Goal: Information Seeking & Learning: Learn about a topic

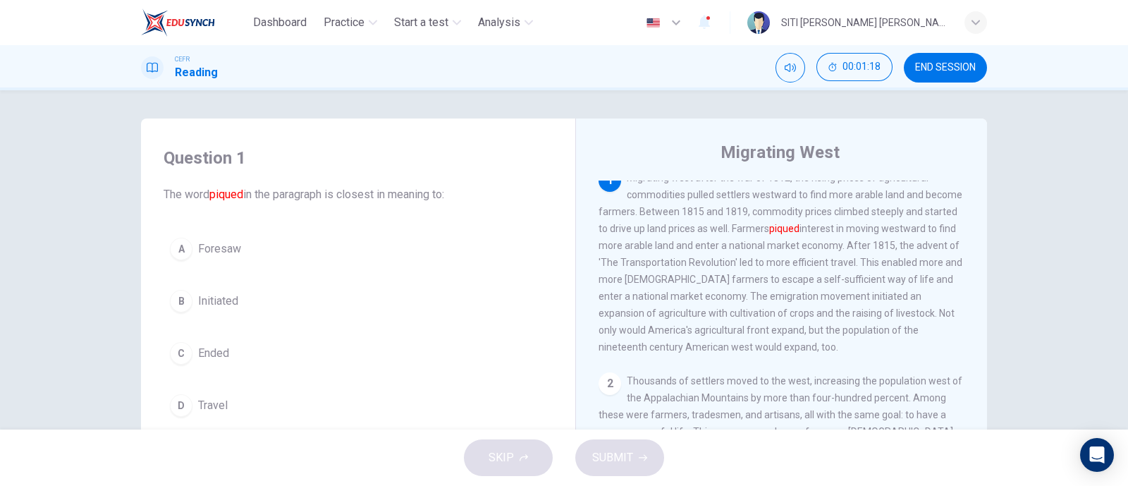
scroll to position [13, 0]
click at [176, 302] on div "B" at bounding box center [181, 301] width 23 height 23
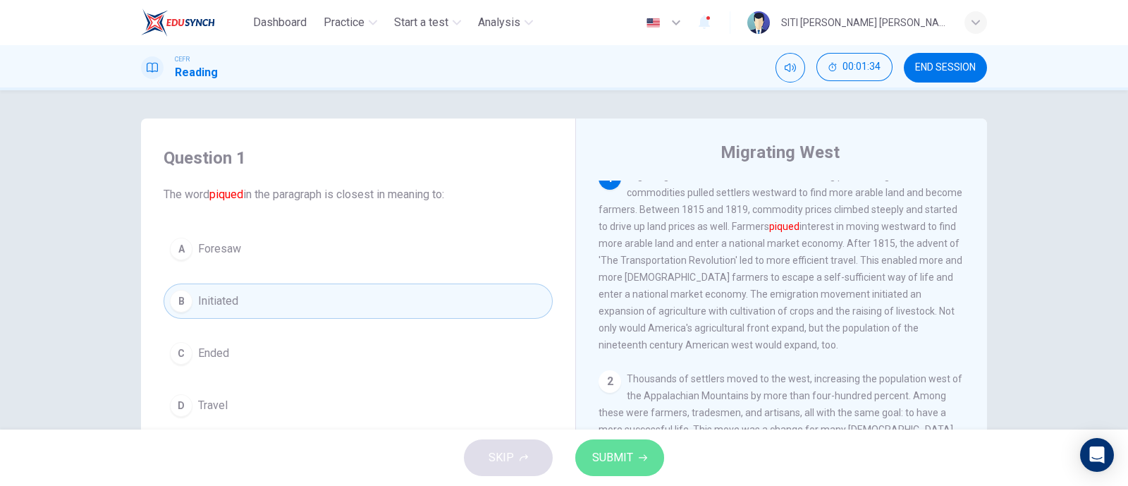
click at [603, 441] on button "SUBMIT" at bounding box center [619, 457] width 89 height 37
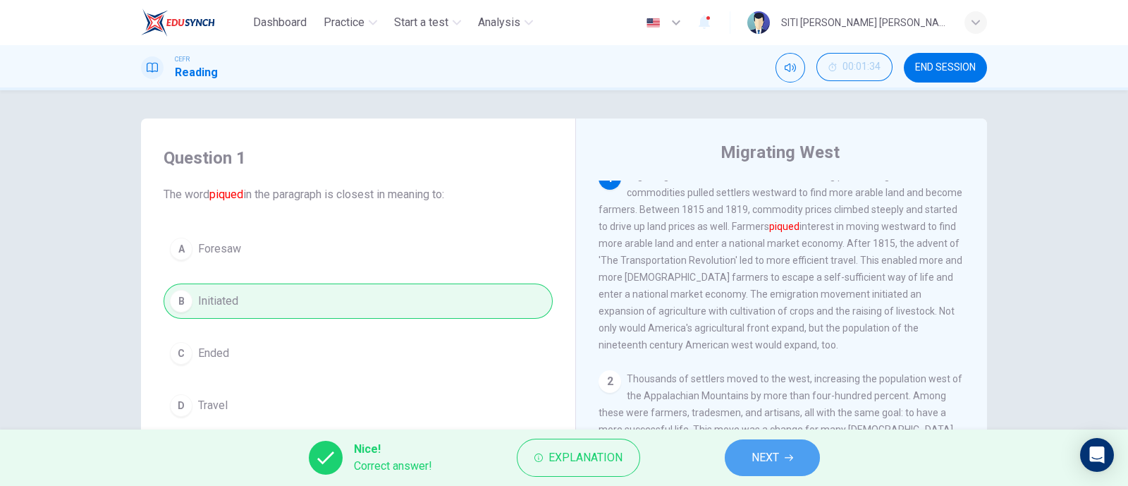
click at [775, 453] on span "NEXT" at bounding box center [765, 458] width 27 height 20
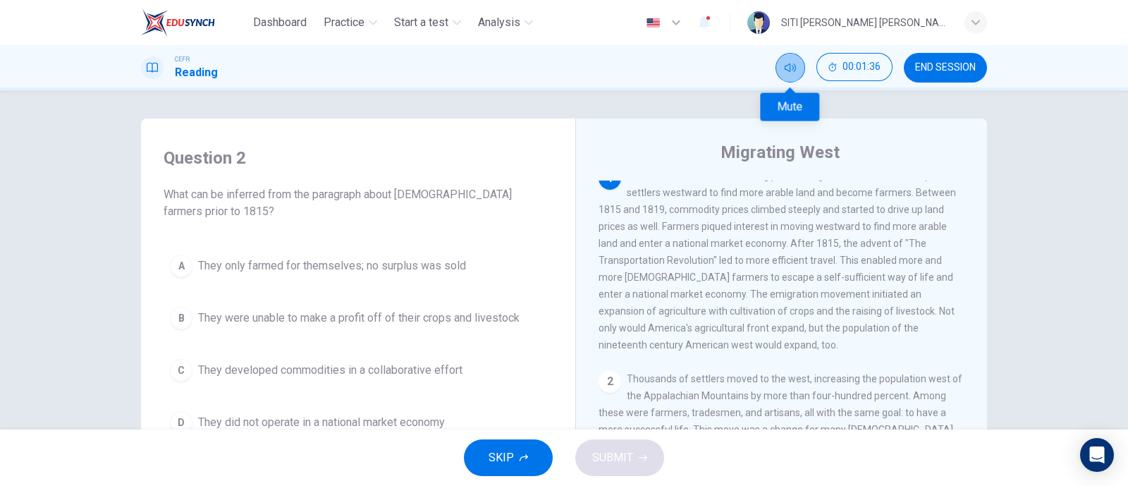
click at [786, 65] on icon "Mute" at bounding box center [790, 67] width 11 height 11
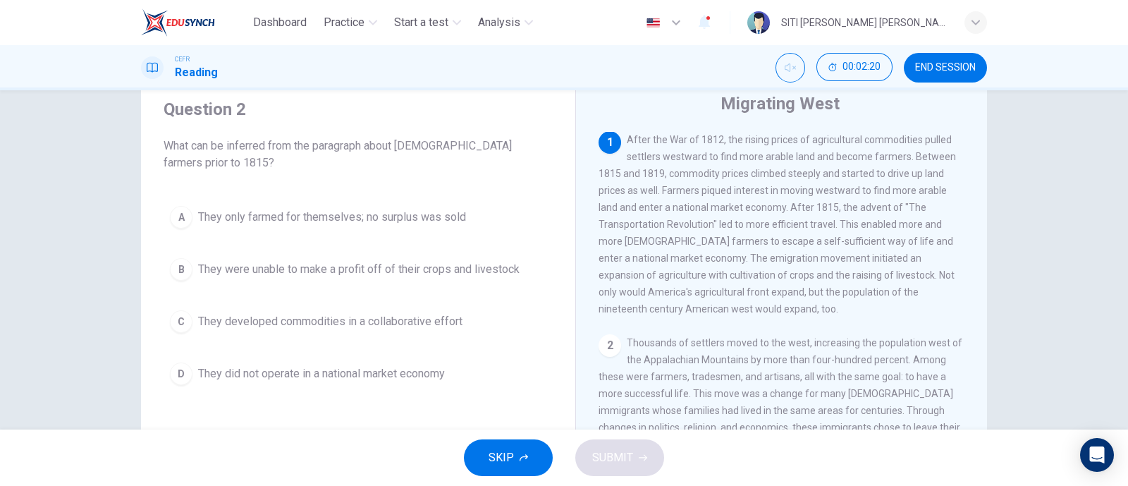
scroll to position [0, 0]
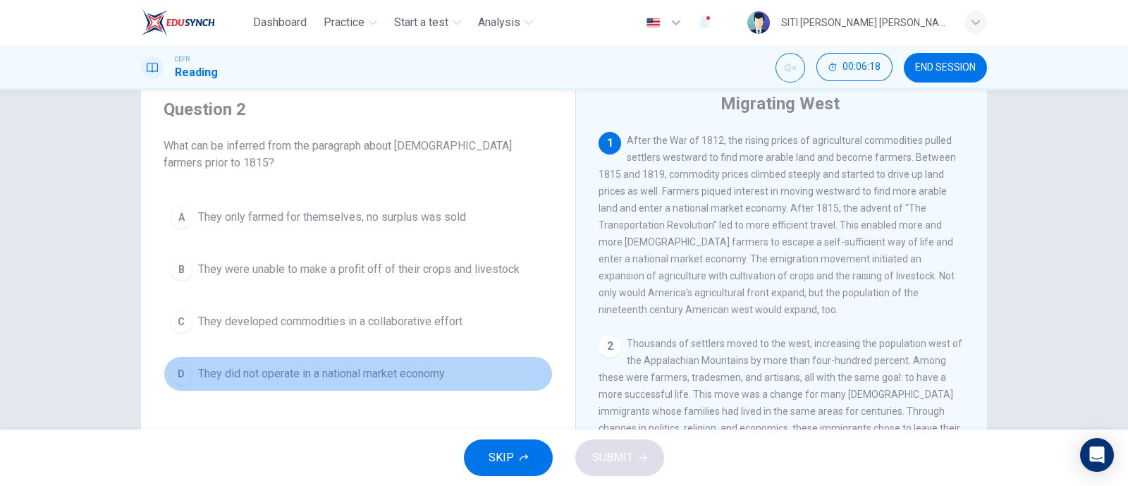
click at [173, 373] on div "D" at bounding box center [181, 373] width 23 height 23
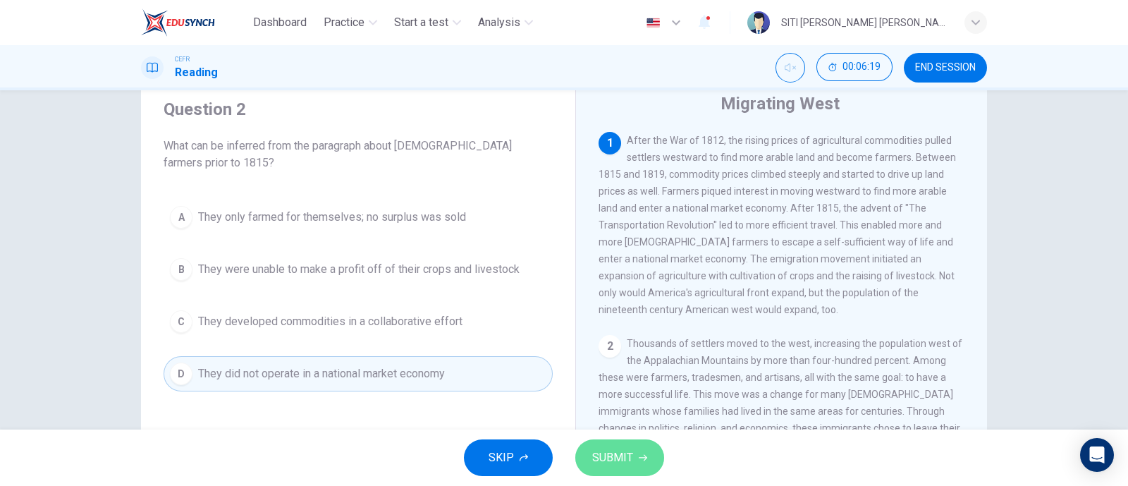
click at [617, 453] on span "SUBMIT" at bounding box center [612, 458] width 41 height 20
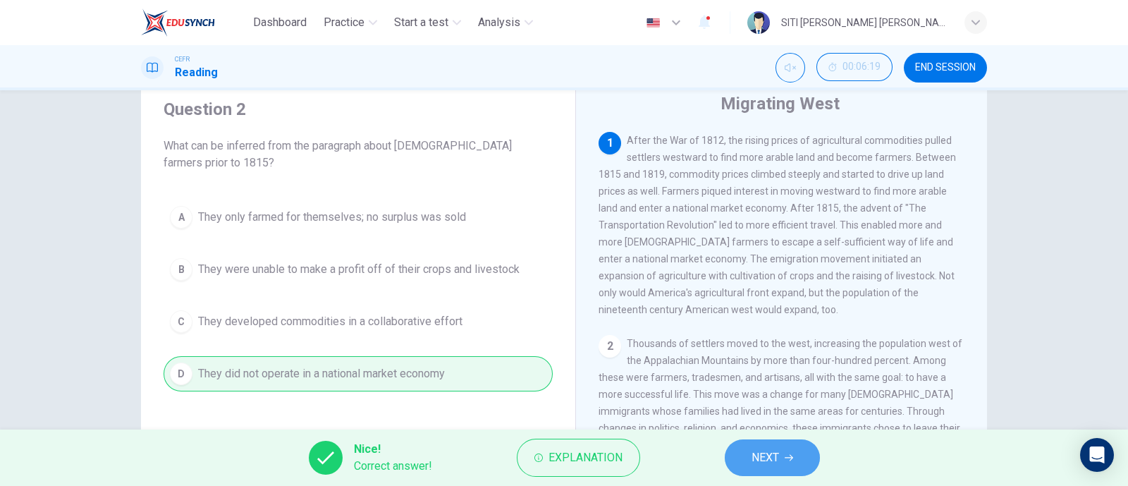
click at [754, 462] on span "NEXT" at bounding box center [765, 458] width 27 height 20
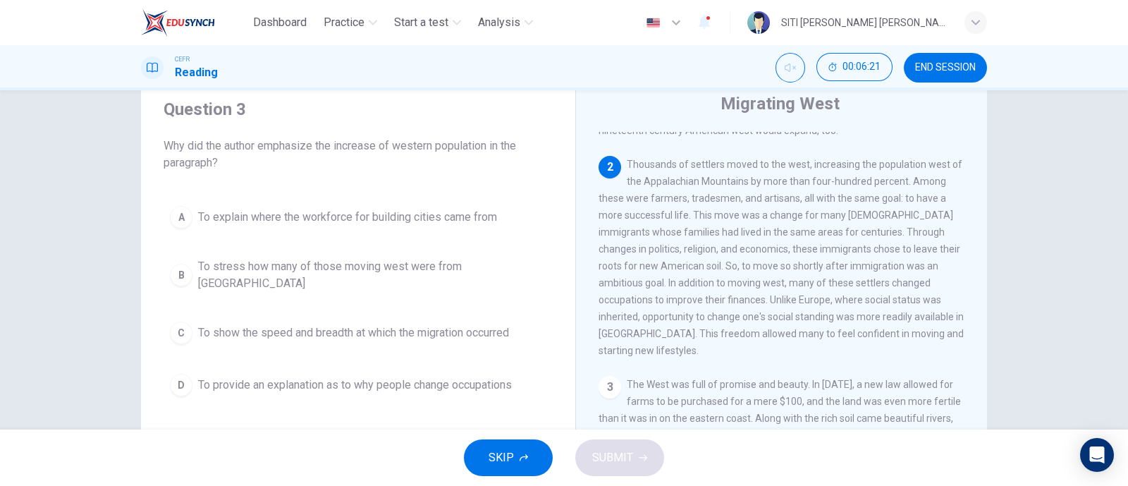
scroll to position [179, 0]
click at [175, 267] on div "B" at bounding box center [181, 275] width 23 height 23
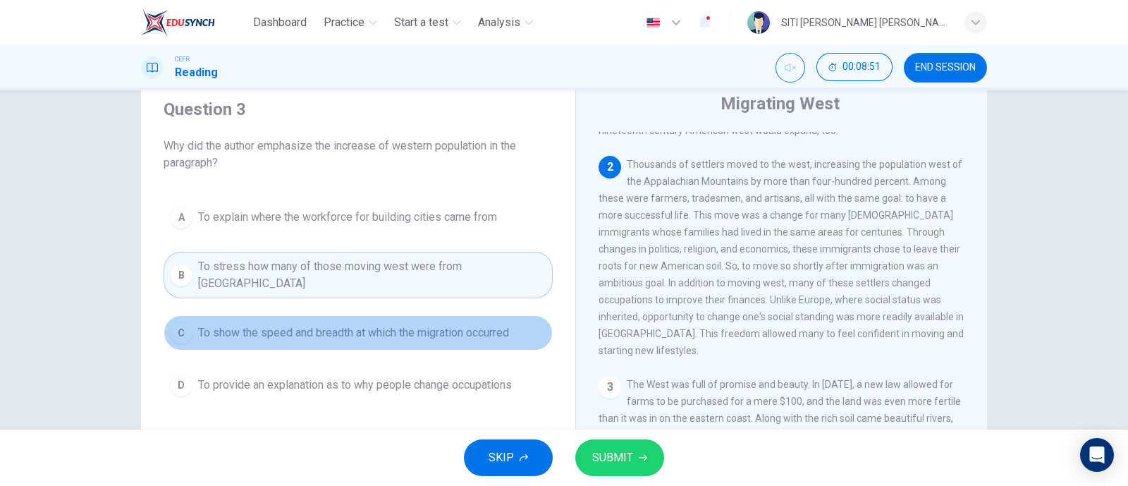
click at [181, 321] on div "C" at bounding box center [181, 332] width 23 height 23
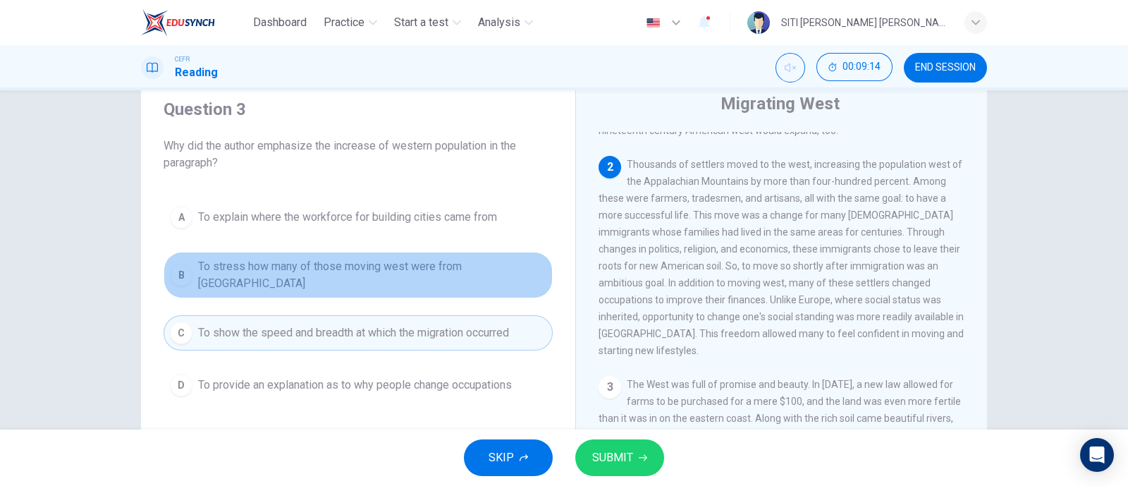
click at [183, 273] on div "B" at bounding box center [181, 275] width 23 height 23
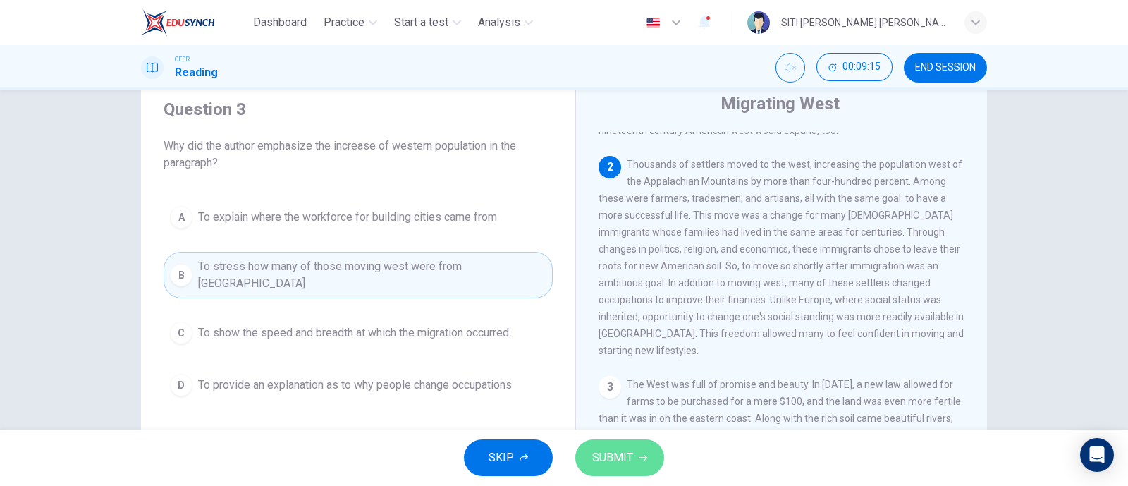
click at [640, 453] on icon "button" at bounding box center [643, 457] width 8 height 8
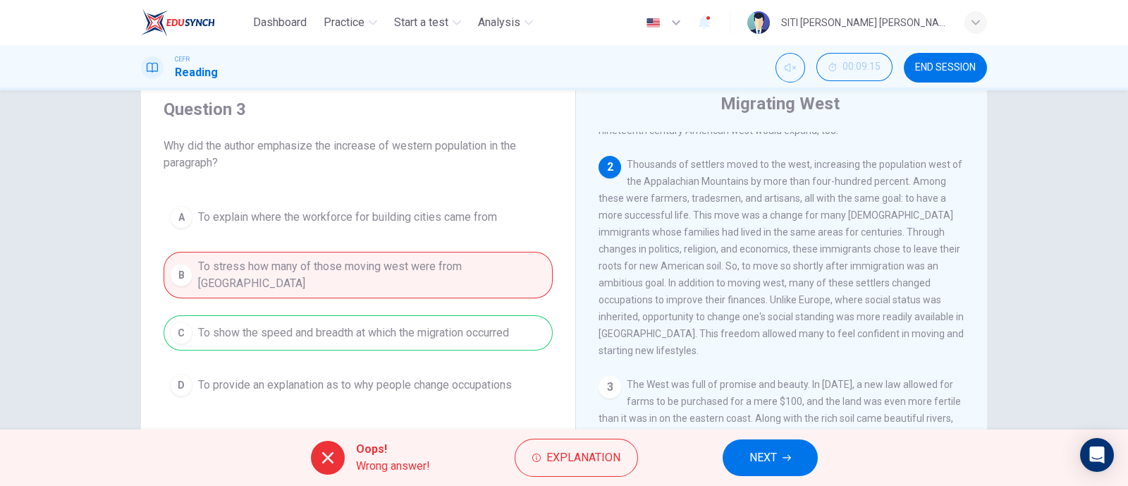
click at [772, 462] on span "NEXT" at bounding box center [762, 458] width 27 height 20
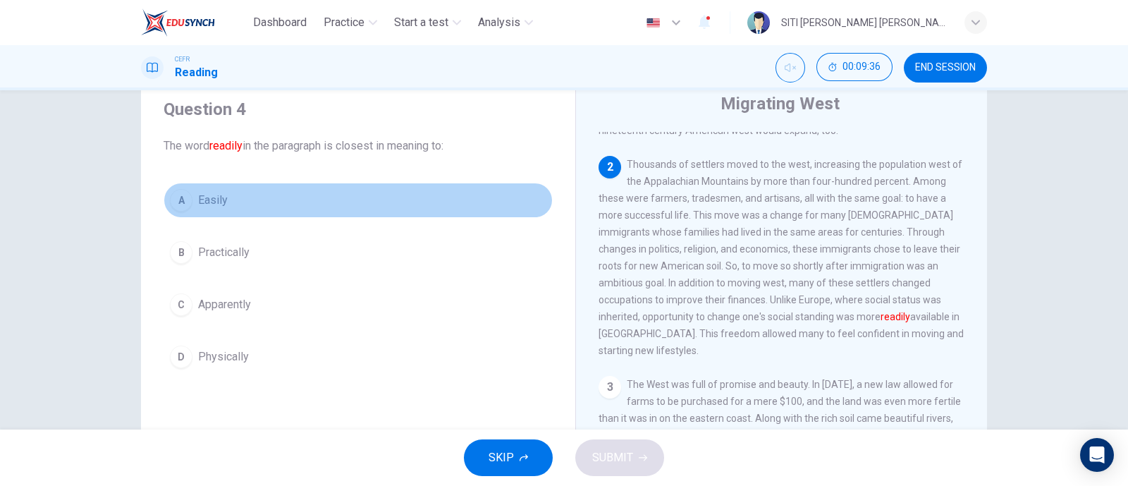
click at [173, 204] on div "A" at bounding box center [181, 200] width 23 height 23
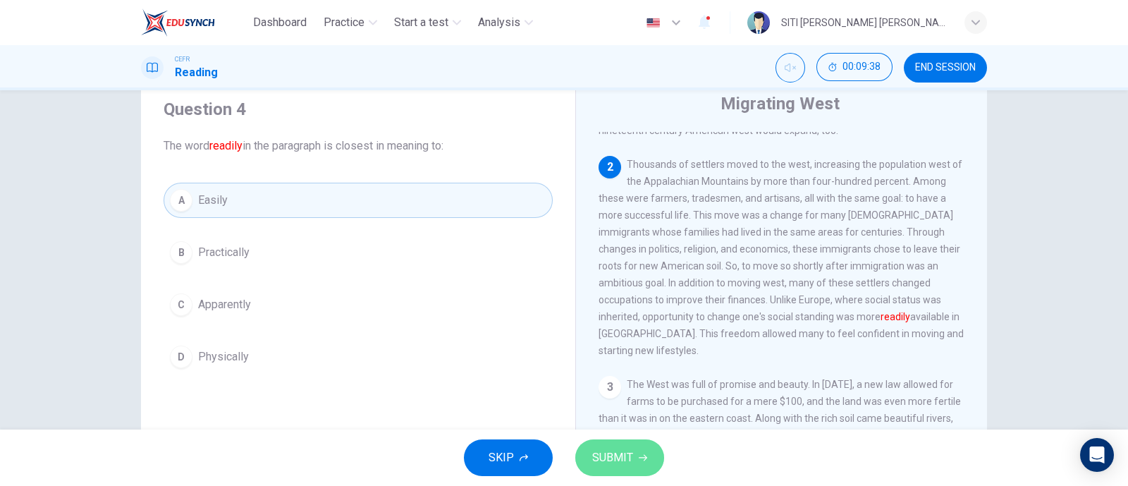
click at [637, 467] on button "SUBMIT" at bounding box center [619, 457] width 89 height 37
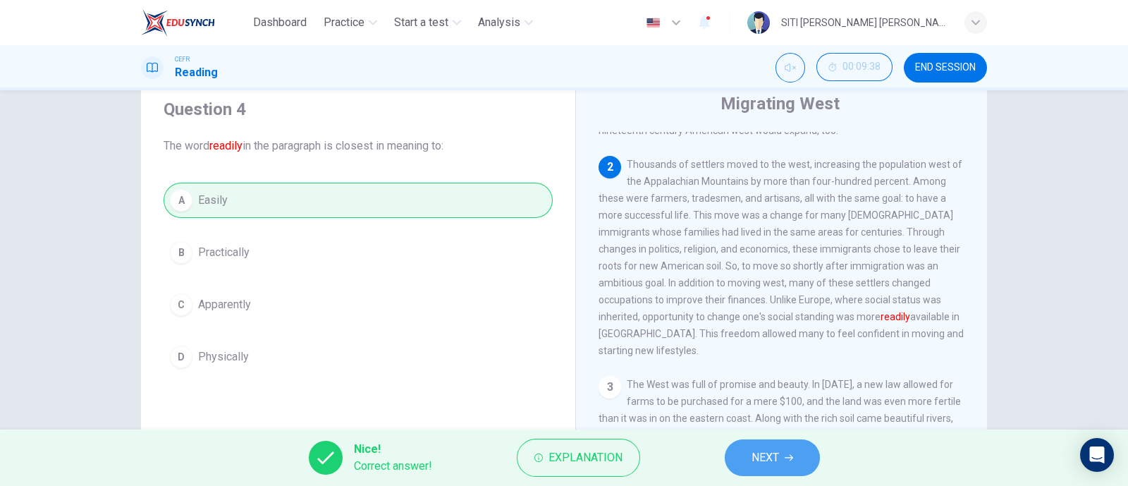
click at [728, 456] on button "NEXT" at bounding box center [772, 457] width 95 height 37
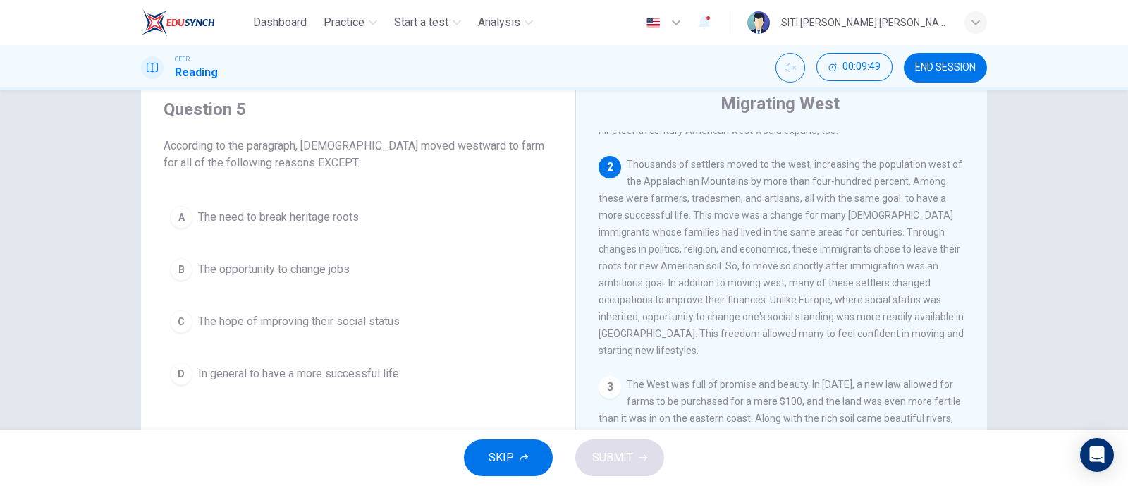
click at [314, 298] on div "A The need to break heritage roots B The opportunity to change jobs C The hope …" at bounding box center [358, 296] width 389 height 192
click at [323, 379] on span "In general to have a more successful life" at bounding box center [298, 373] width 201 height 17
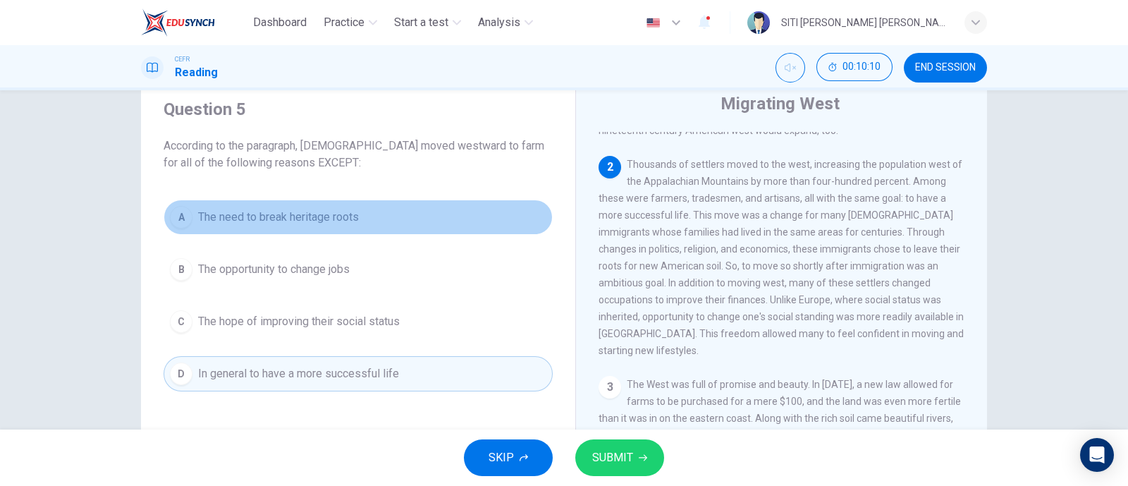
click at [324, 219] on span "The need to break heritage roots" at bounding box center [278, 217] width 161 height 17
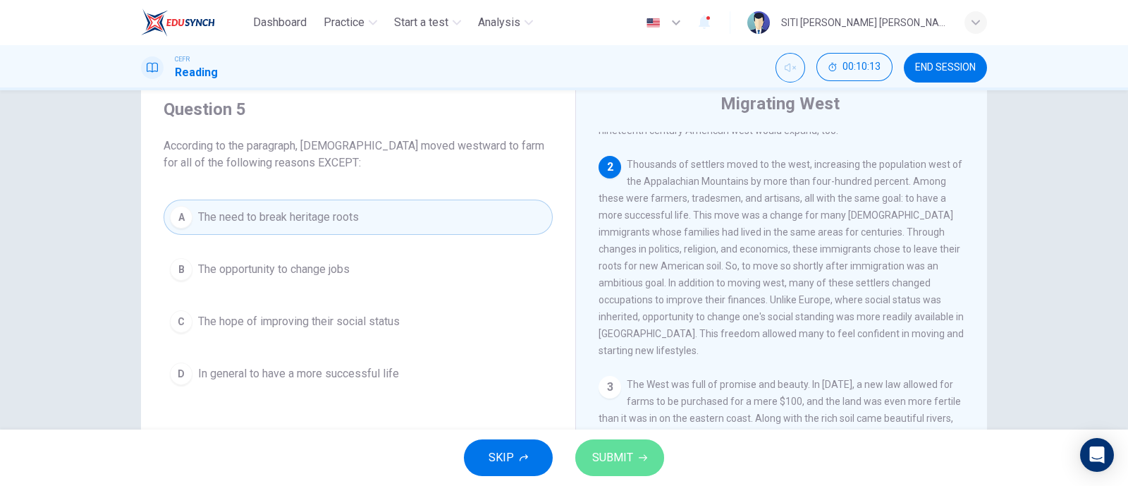
click at [641, 446] on button "SUBMIT" at bounding box center [619, 457] width 89 height 37
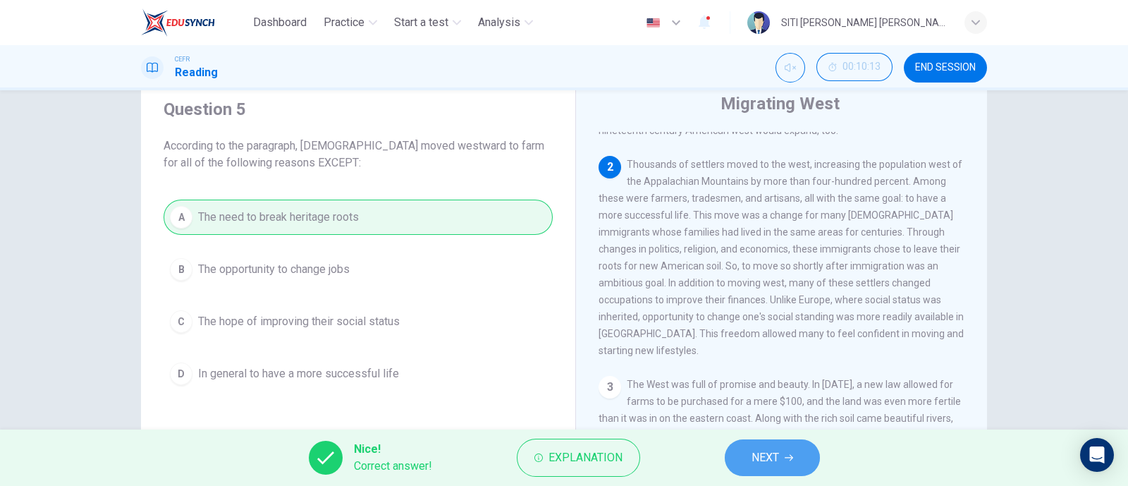
click at [744, 461] on button "NEXT" at bounding box center [772, 457] width 95 height 37
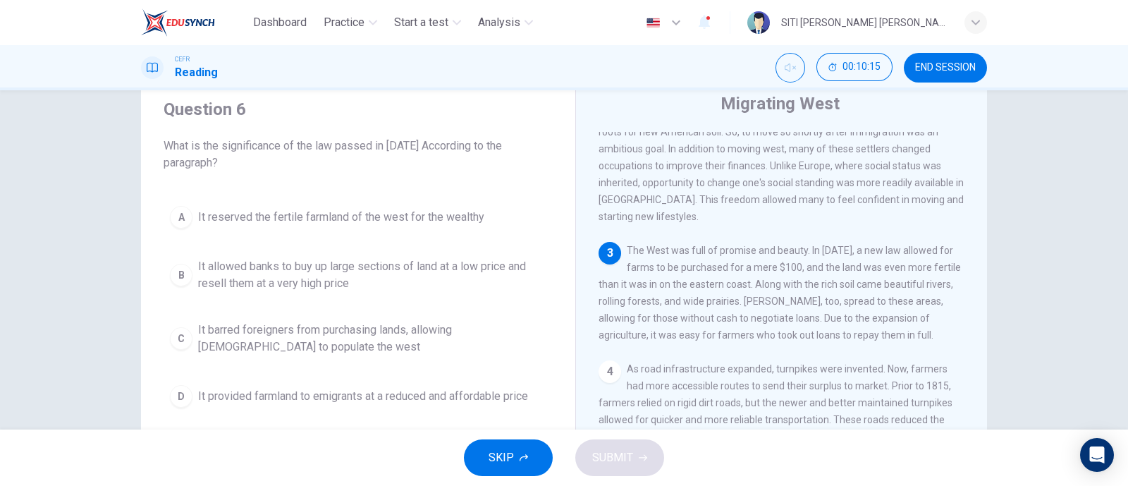
scroll to position [384, 0]
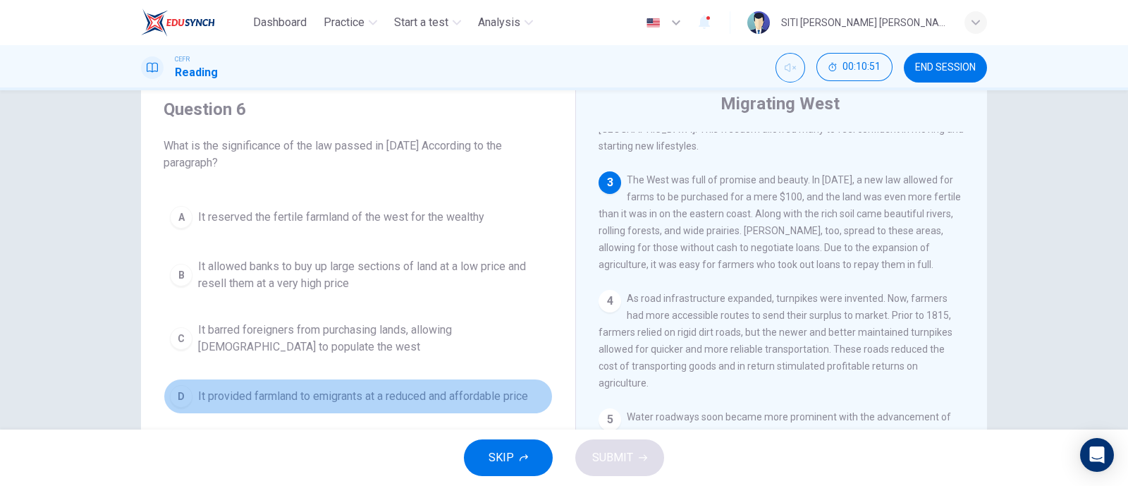
click at [170, 398] on div "D" at bounding box center [181, 396] width 23 height 23
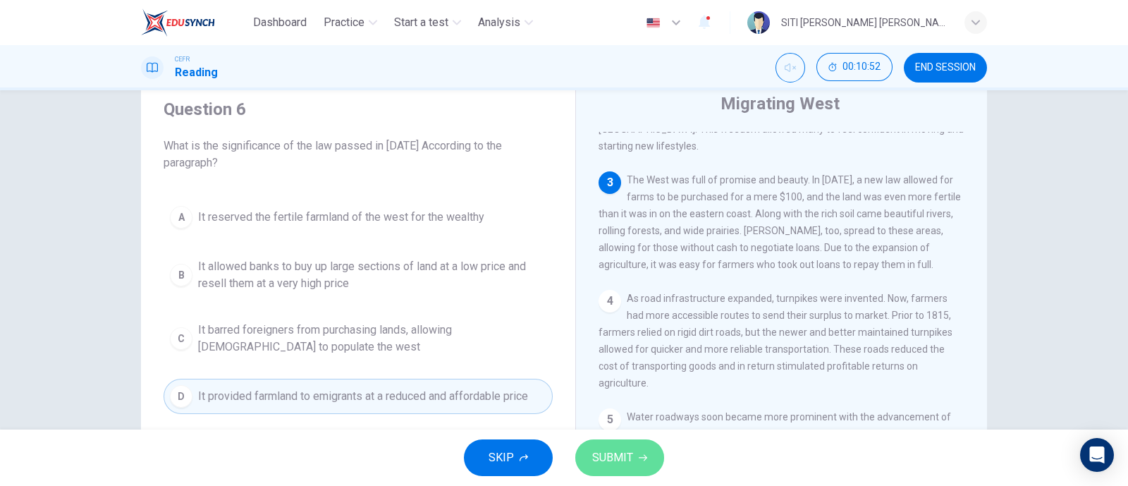
click at [601, 455] on span "SUBMIT" at bounding box center [612, 458] width 41 height 20
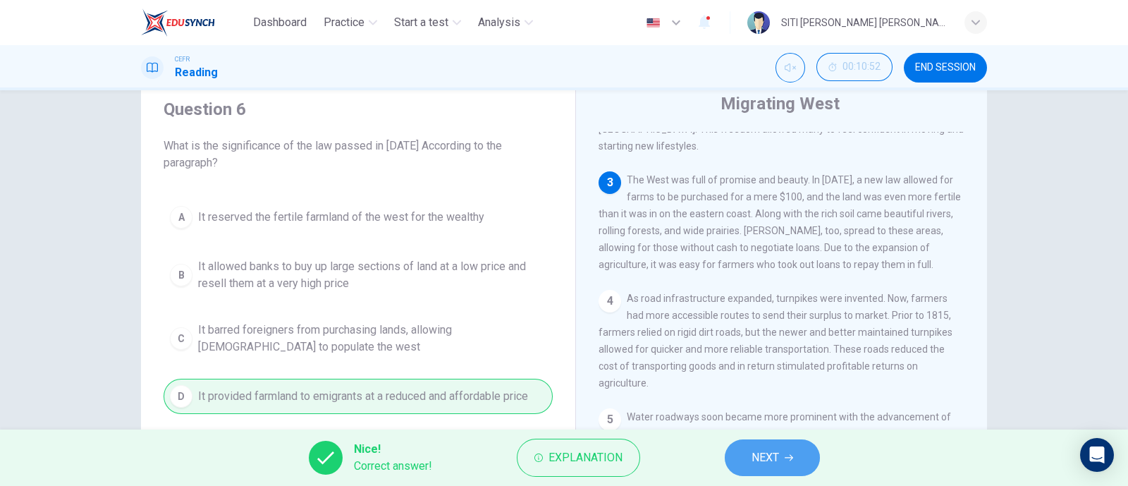
click at [790, 453] on icon "button" at bounding box center [789, 457] width 8 height 8
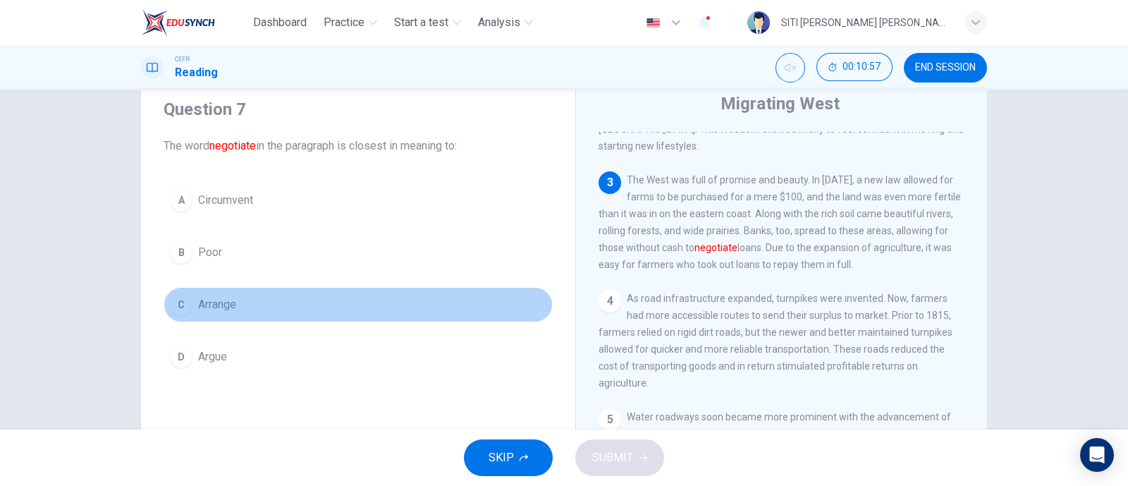
click at [175, 302] on div "C" at bounding box center [181, 304] width 23 height 23
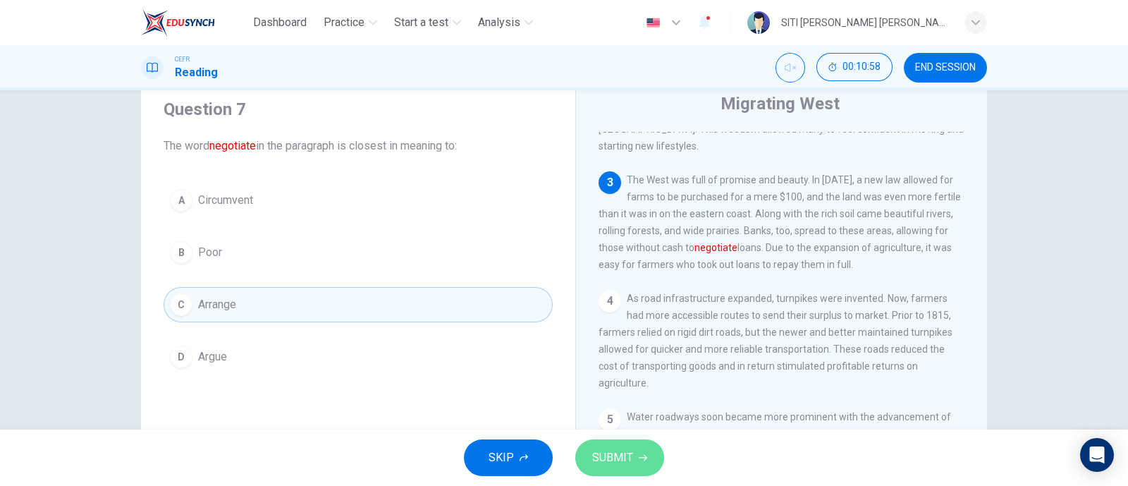
click at [612, 466] on span "SUBMIT" at bounding box center [612, 458] width 41 height 20
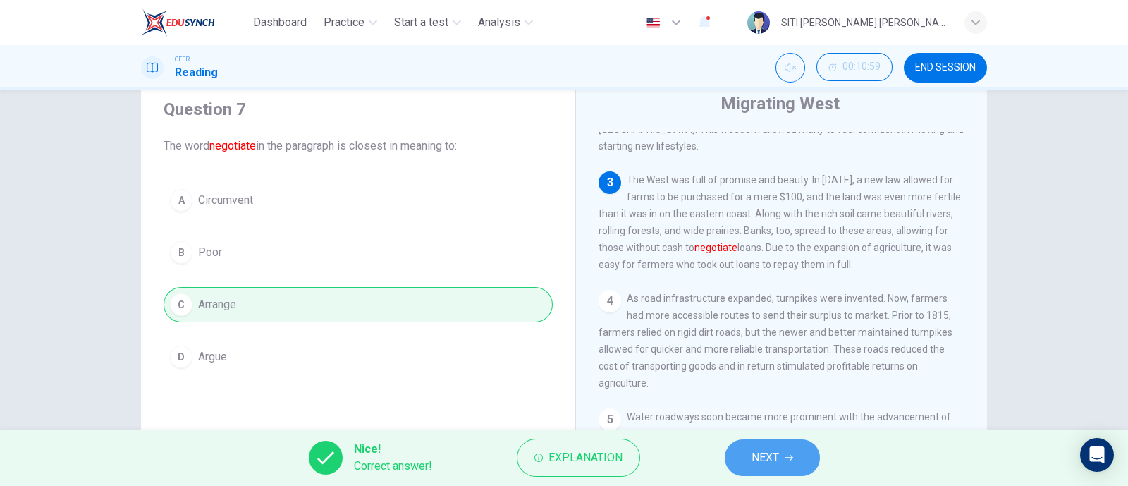
click at [782, 449] on button "NEXT" at bounding box center [772, 457] width 95 height 37
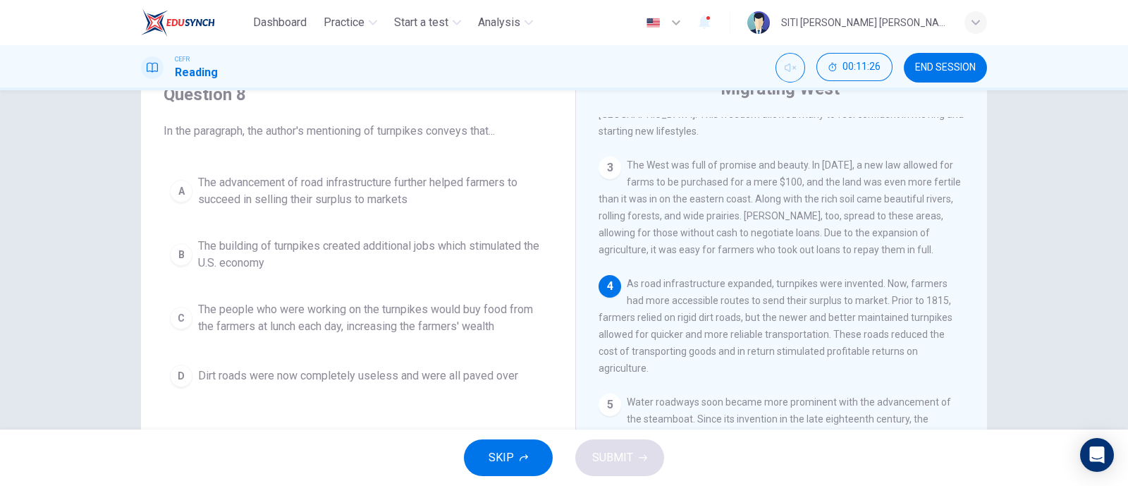
scroll to position [63, 0]
click at [176, 193] on div "A" at bounding box center [181, 191] width 23 height 23
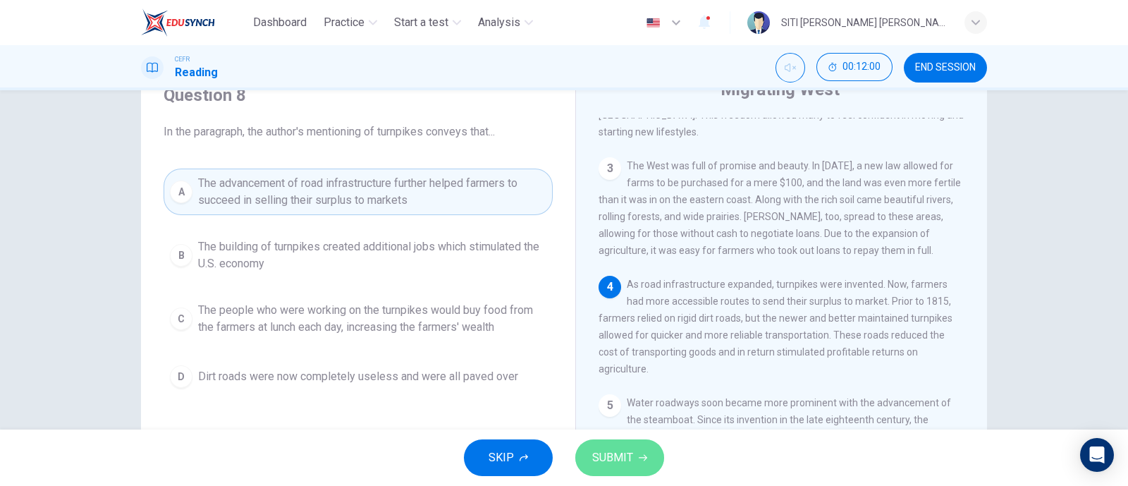
click at [627, 444] on button "SUBMIT" at bounding box center [619, 457] width 89 height 37
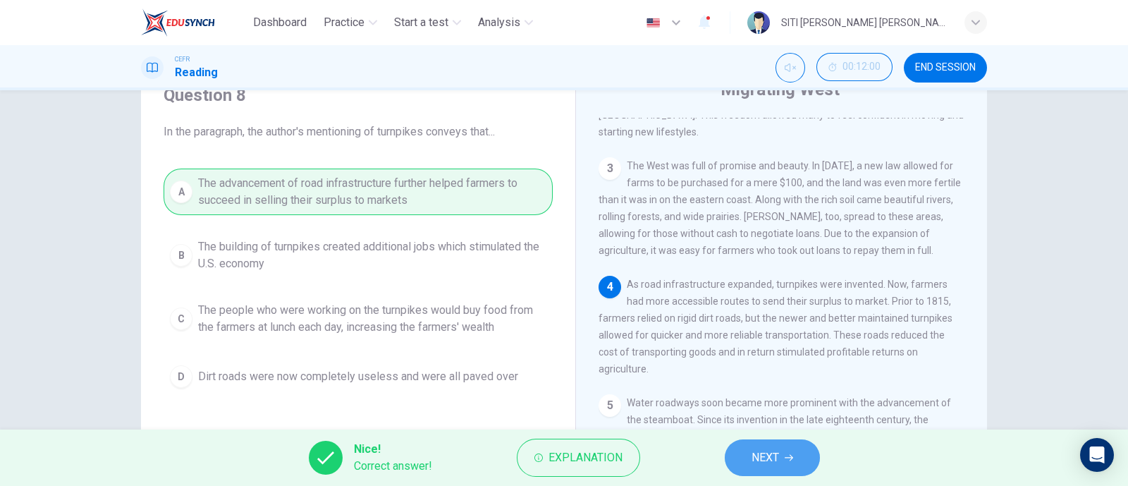
click at [807, 461] on button "NEXT" at bounding box center [772, 457] width 95 height 37
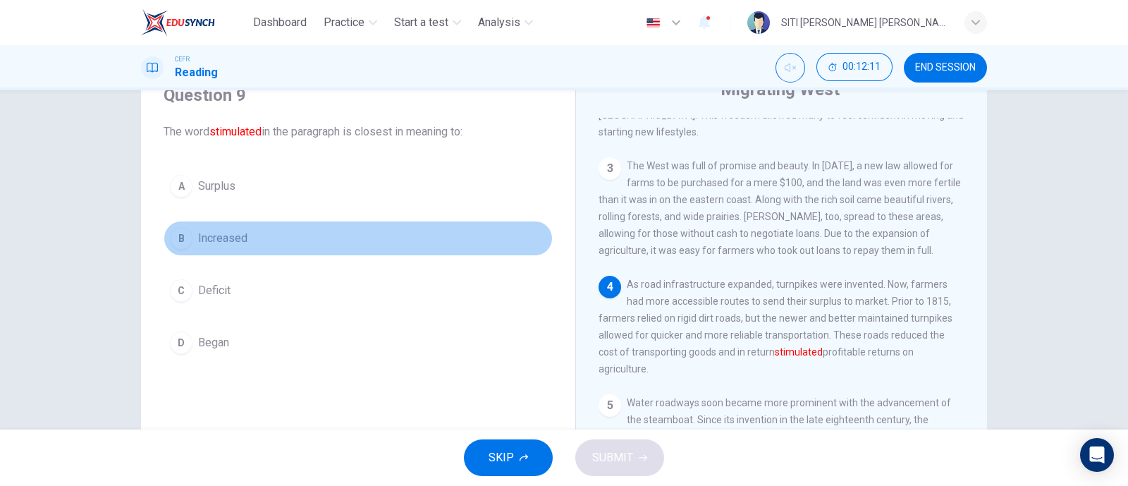
click at [171, 237] on div "B" at bounding box center [181, 238] width 23 height 23
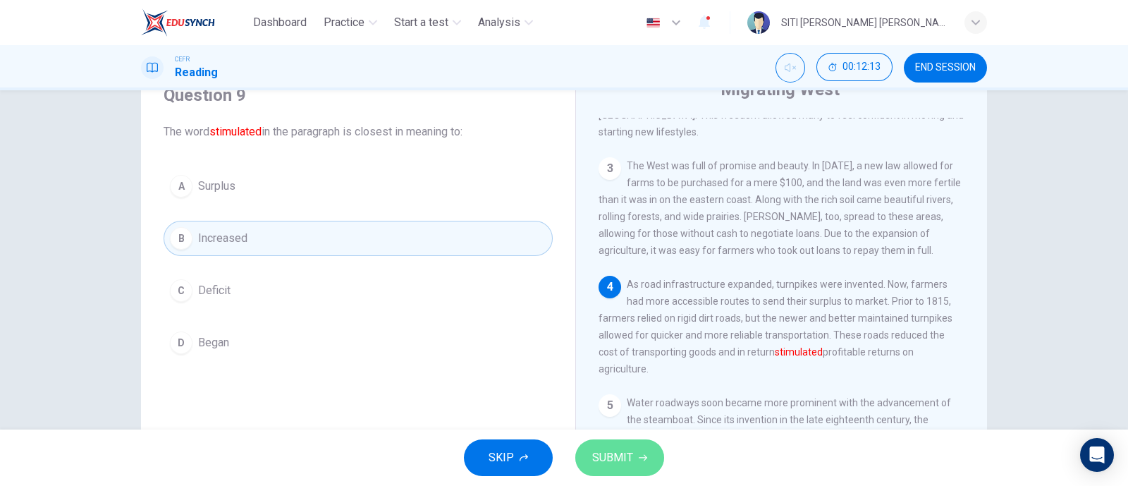
click at [627, 440] on button "SUBMIT" at bounding box center [619, 457] width 89 height 37
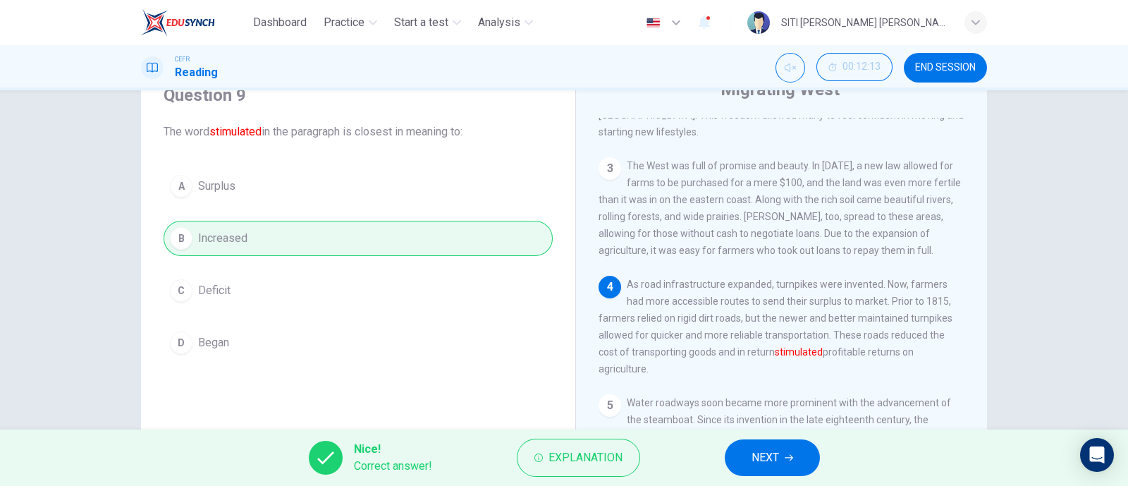
click at [754, 465] on span "NEXT" at bounding box center [765, 458] width 27 height 20
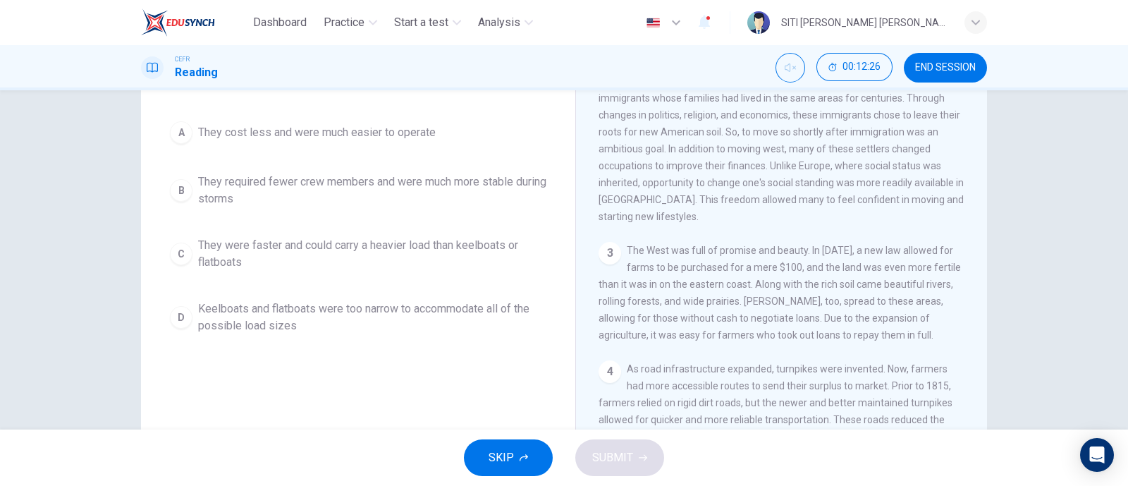
scroll to position [384, 0]
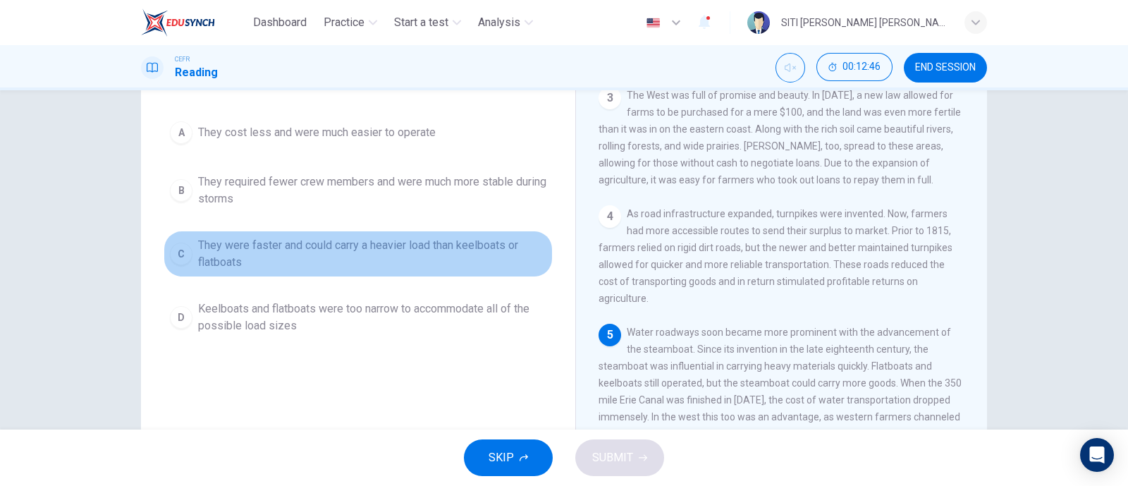
click at [181, 255] on div "C" at bounding box center [181, 254] width 23 height 23
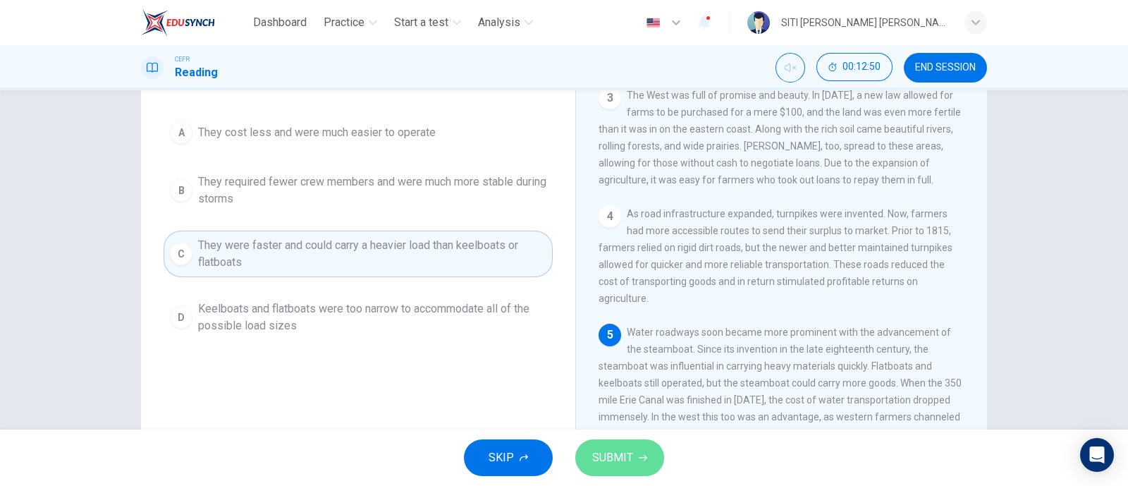
click at [623, 460] on span "SUBMIT" at bounding box center [612, 458] width 41 height 20
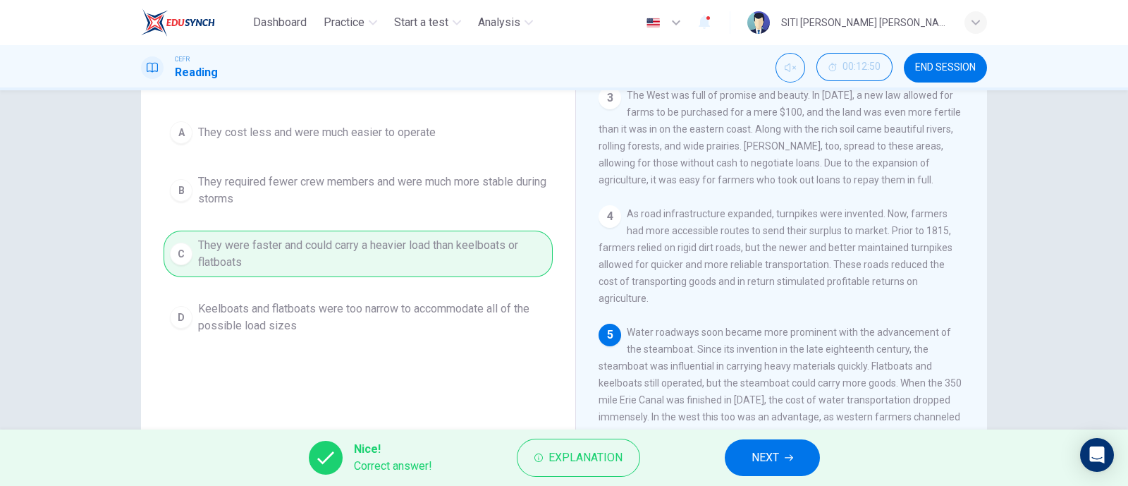
click at [768, 462] on span "NEXT" at bounding box center [765, 458] width 27 height 20
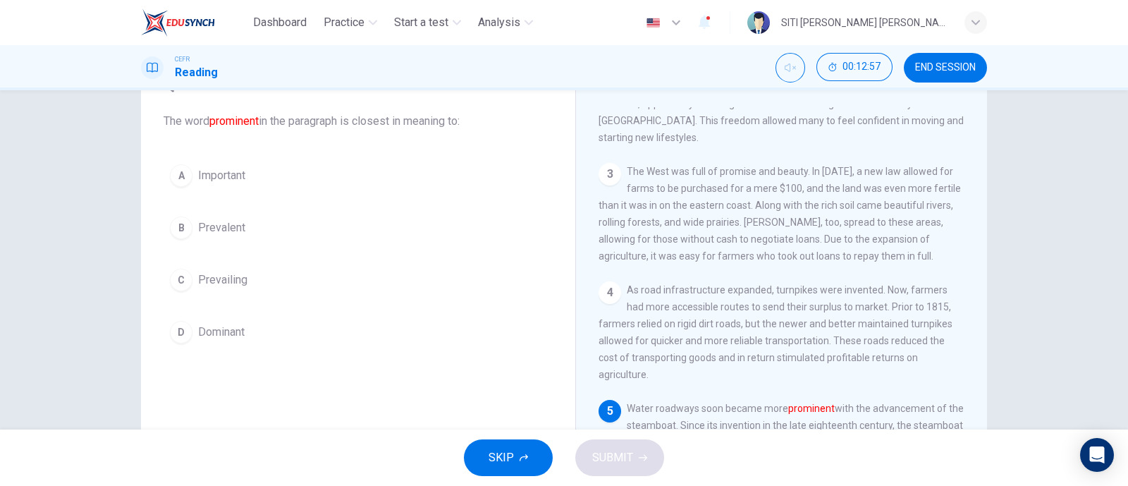
scroll to position [72, 0]
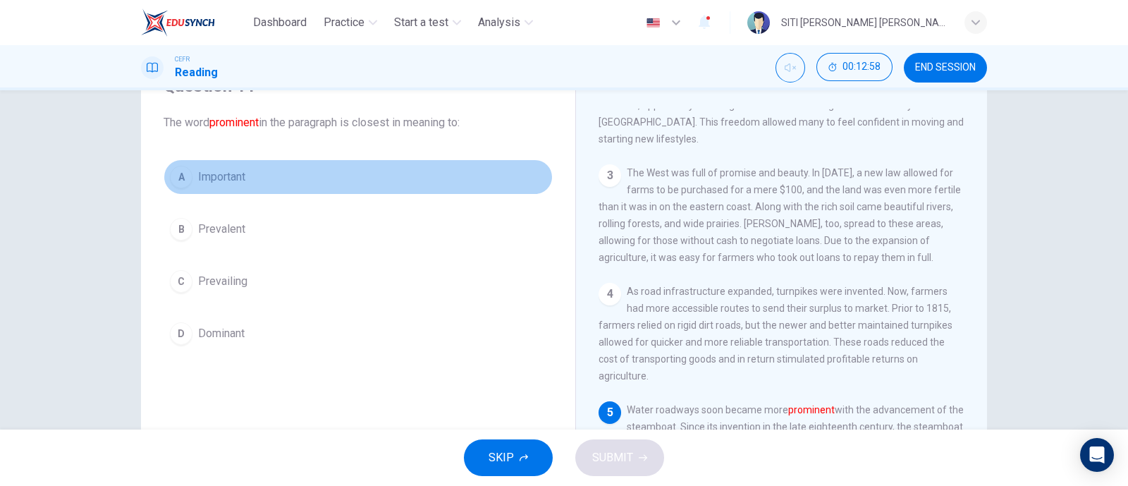
click at [173, 180] on div "A" at bounding box center [181, 177] width 23 height 23
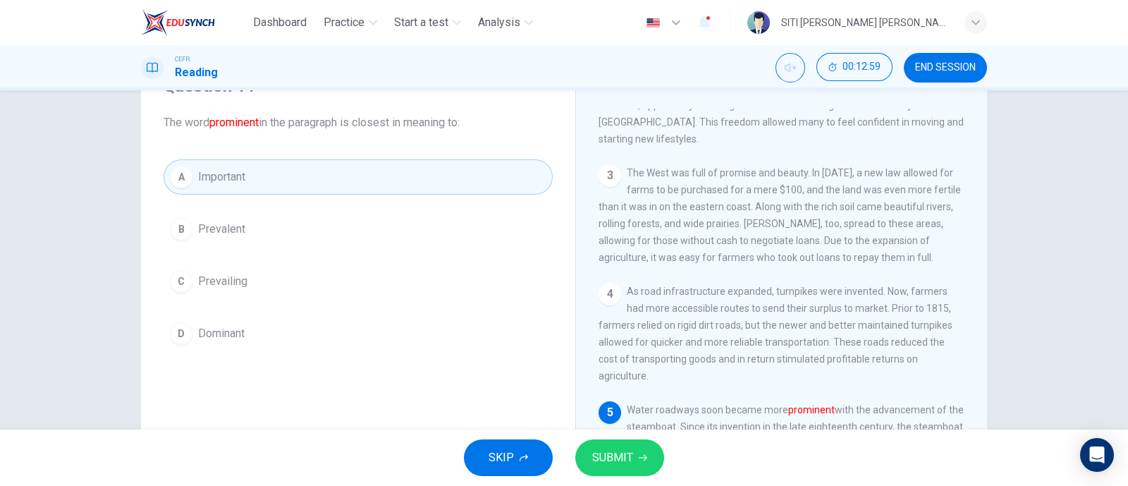
click at [621, 455] on span "SUBMIT" at bounding box center [612, 458] width 41 height 20
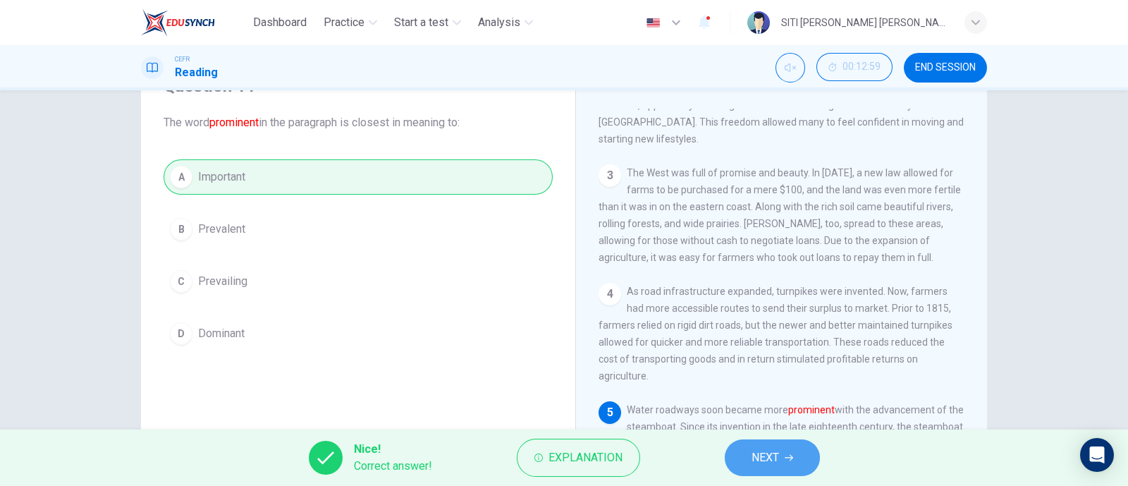
click at [797, 463] on button "NEXT" at bounding box center [772, 457] width 95 height 37
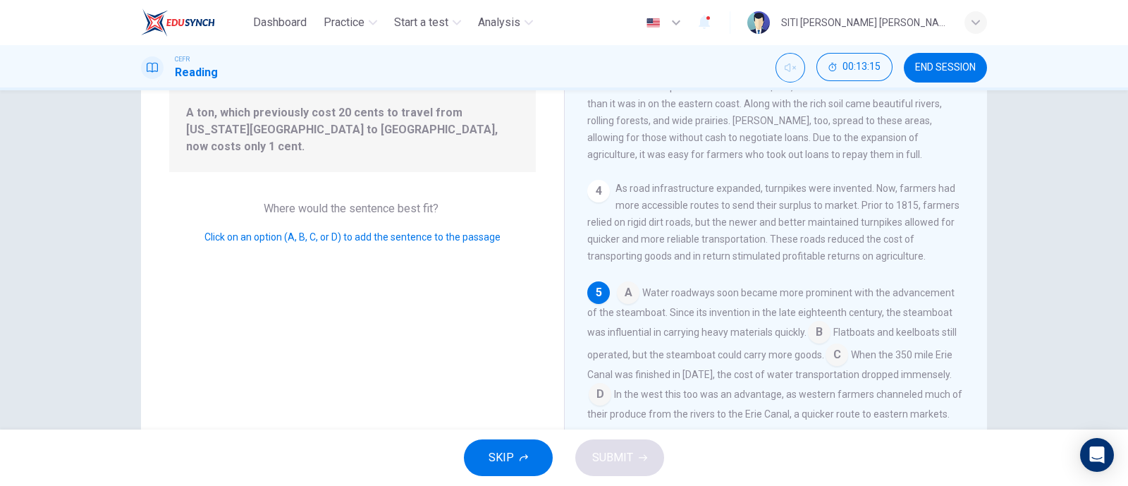
scroll to position [146, 0]
click at [611, 386] on input at bounding box center [600, 397] width 23 height 23
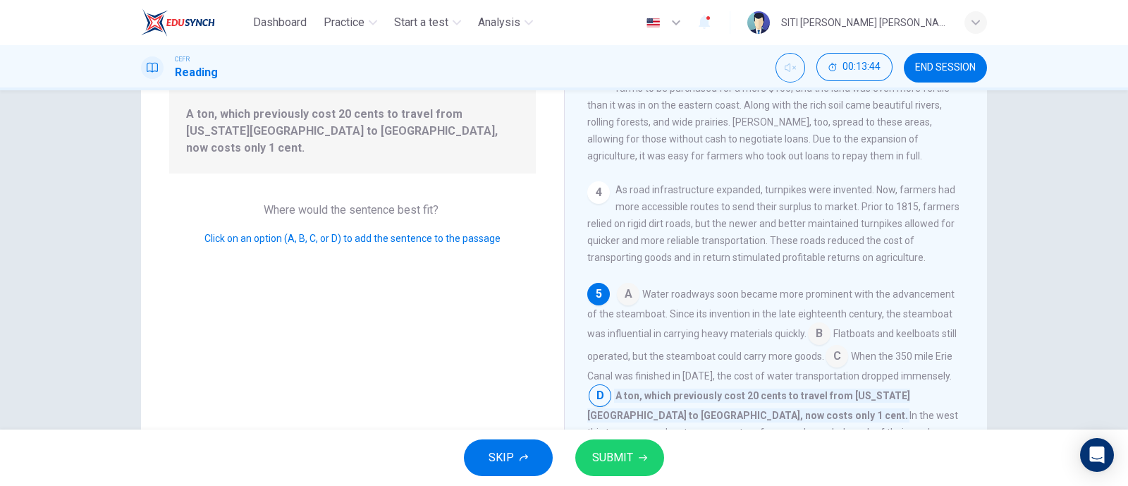
scroll to position [412, 0]
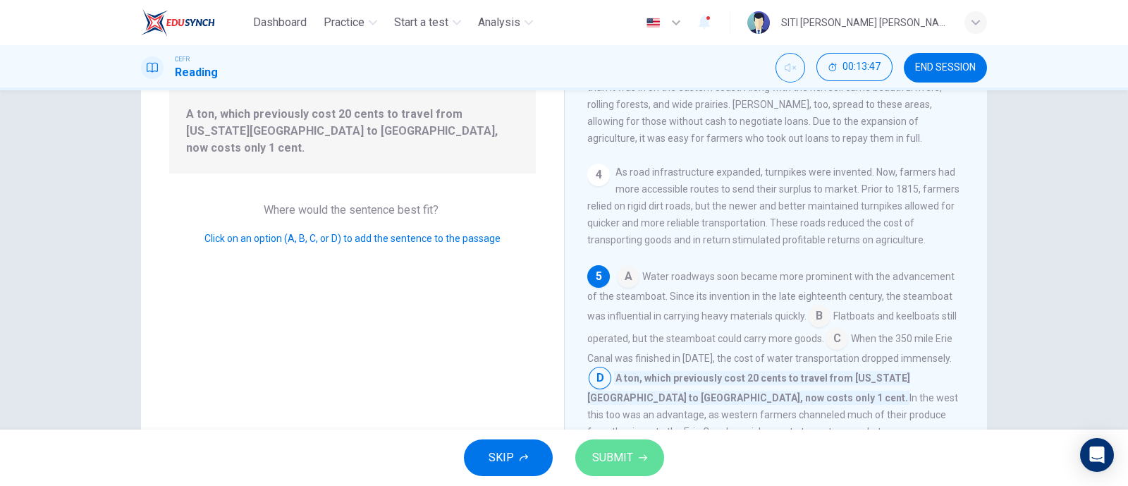
click at [631, 455] on span "SUBMIT" at bounding box center [612, 458] width 41 height 20
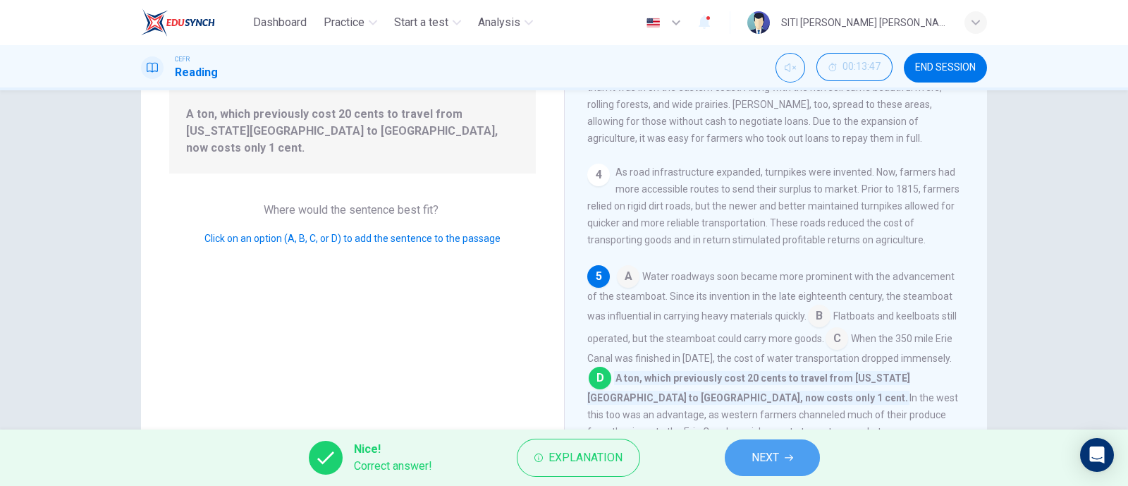
click at [755, 456] on span "NEXT" at bounding box center [765, 458] width 27 height 20
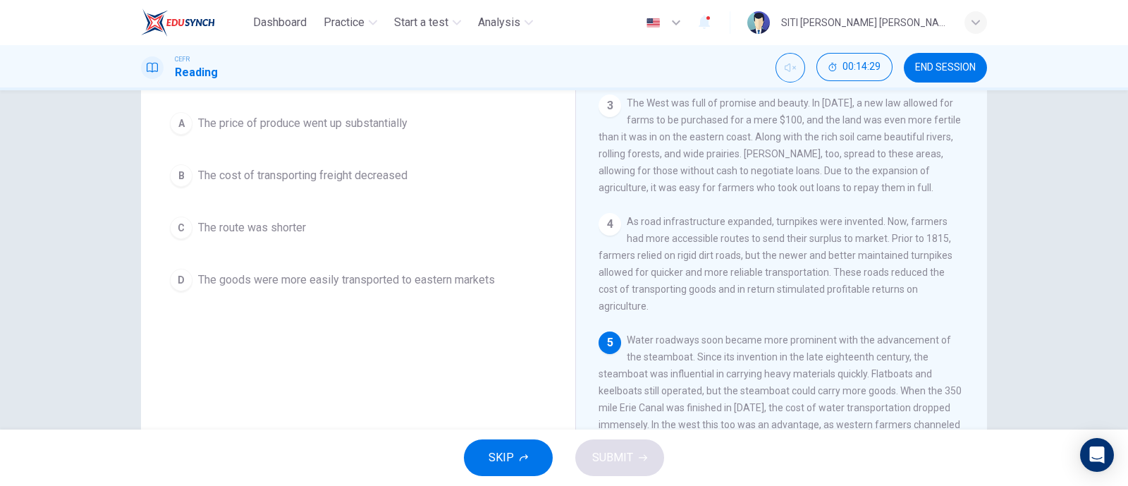
scroll to position [73, 0]
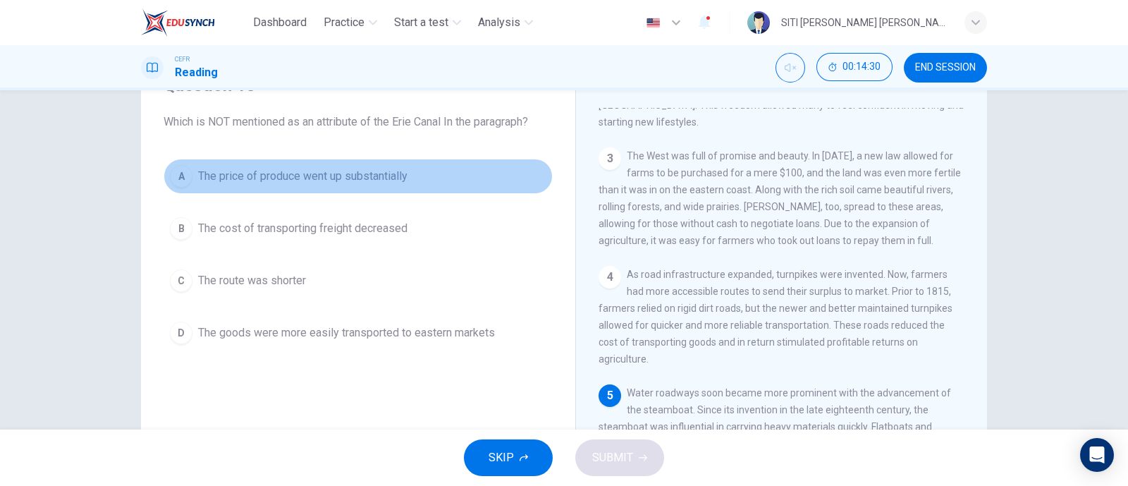
click at [172, 178] on div "A" at bounding box center [181, 176] width 23 height 23
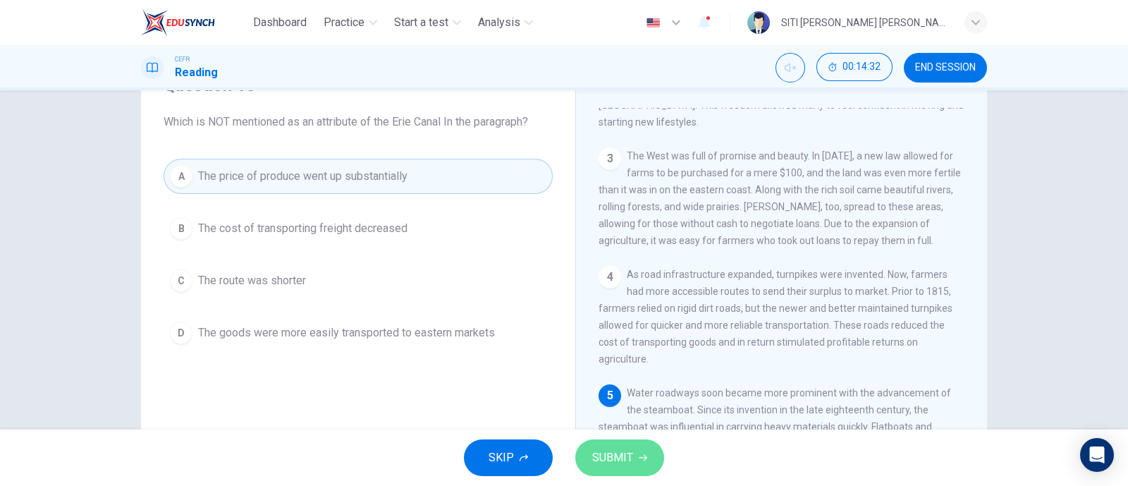
click at [638, 449] on button "SUBMIT" at bounding box center [619, 457] width 89 height 37
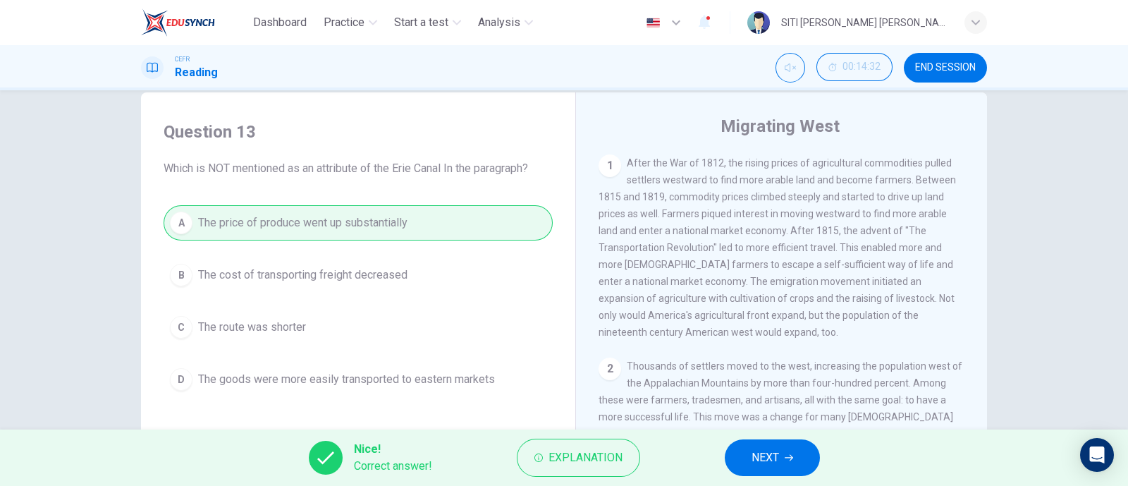
scroll to position [0, 0]
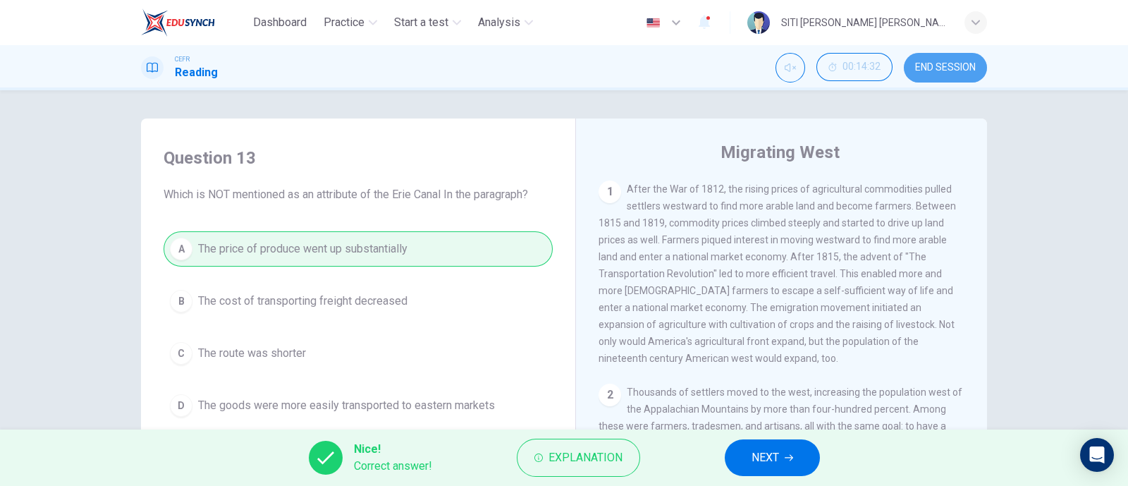
click at [957, 62] on span "END SESSION" at bounding box center [945, 67] width 61 height 11
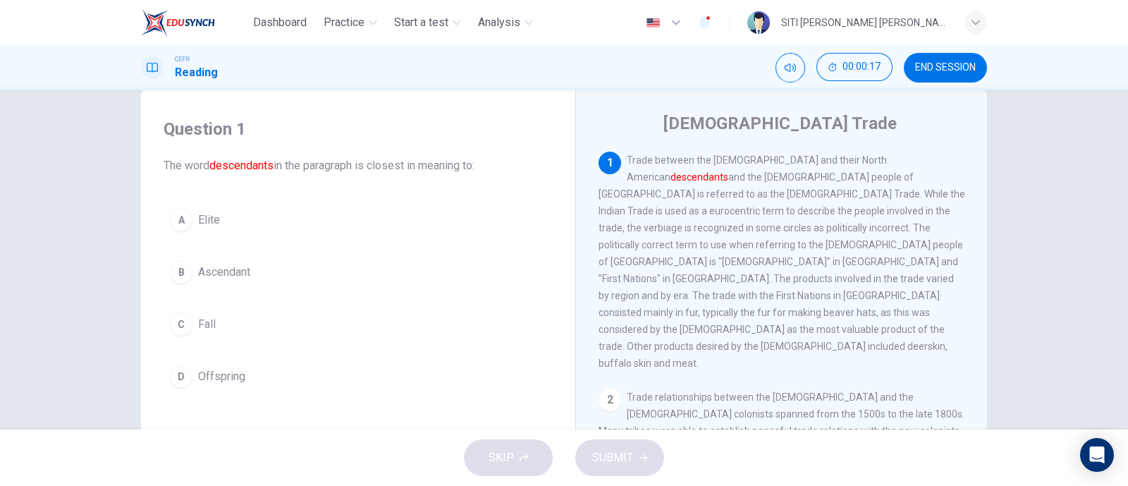
scroll to position [28, 0]
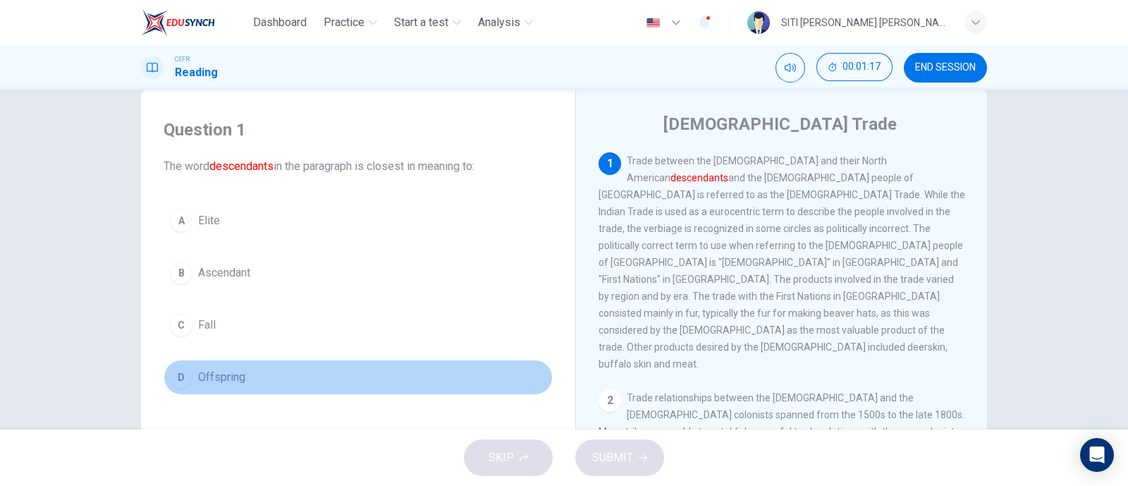
click at [185, 373] on div "D" at bounding box center [181, 377] width 23 height 23
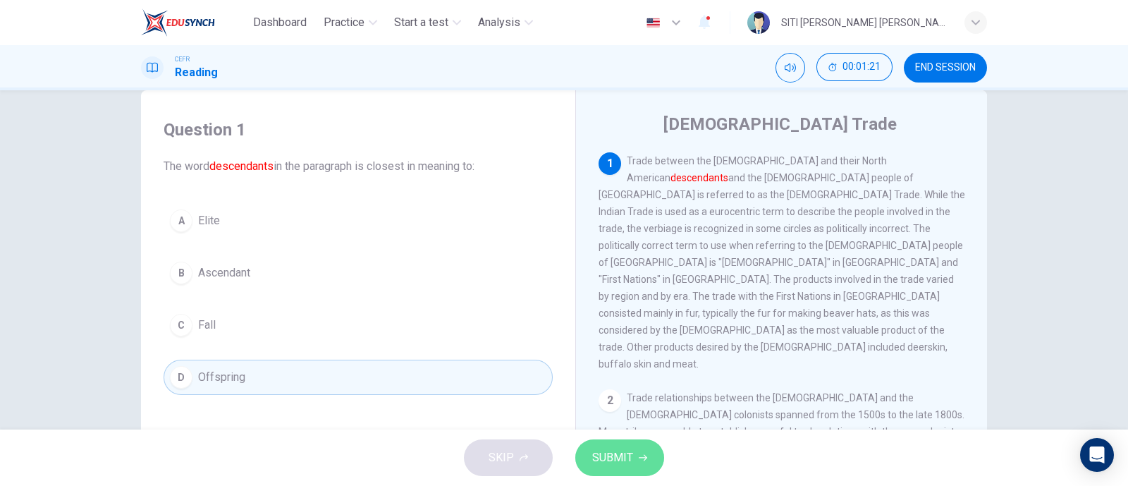
click at [639, 448] on button "SUBMIT" at bounding box center [619, 457] width 89 height 37
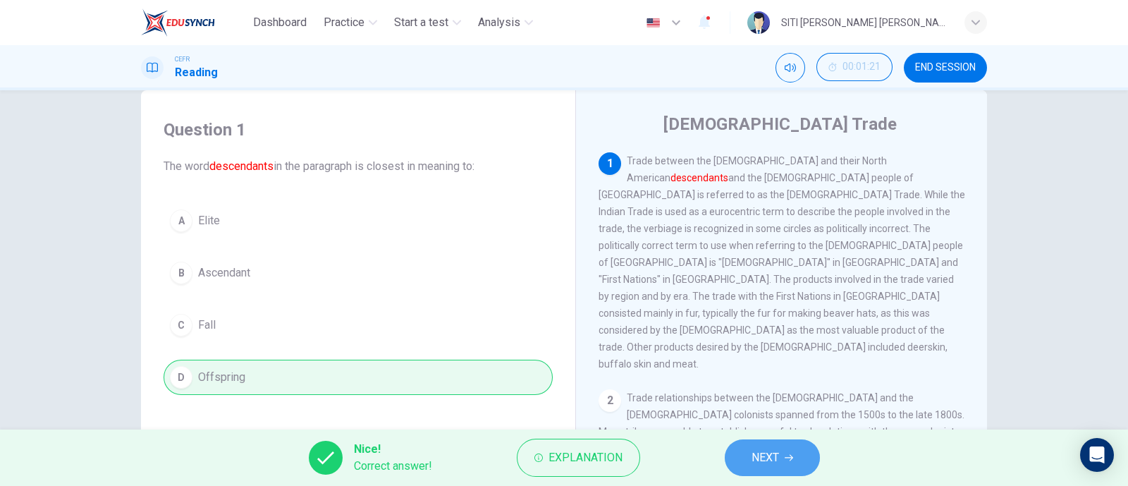
click at [758, 452] on span "NEXT" at bounding box center [765, 458] width 27 height 20
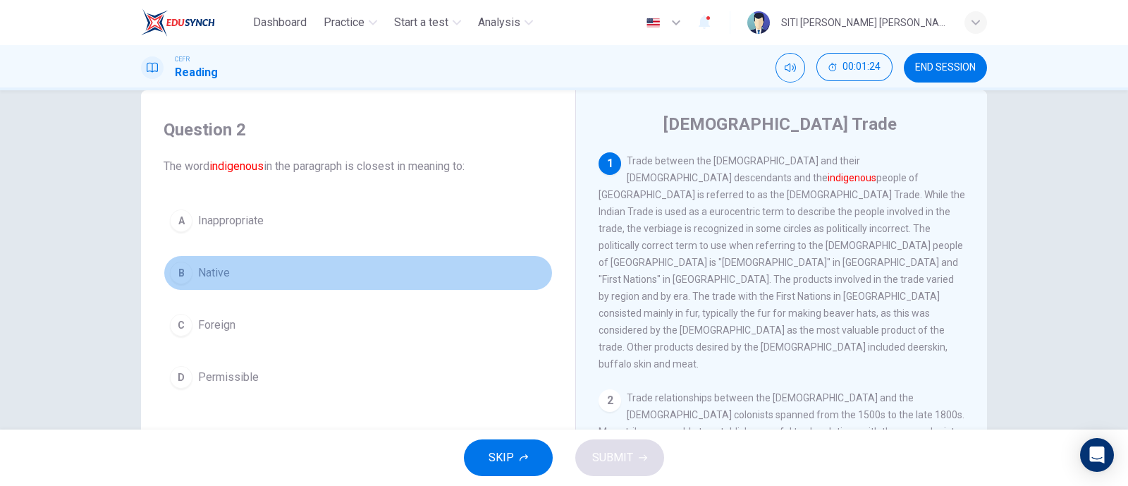
click at [176, 272] on div "B" at bounding box center [181, 273] width 23 height 23
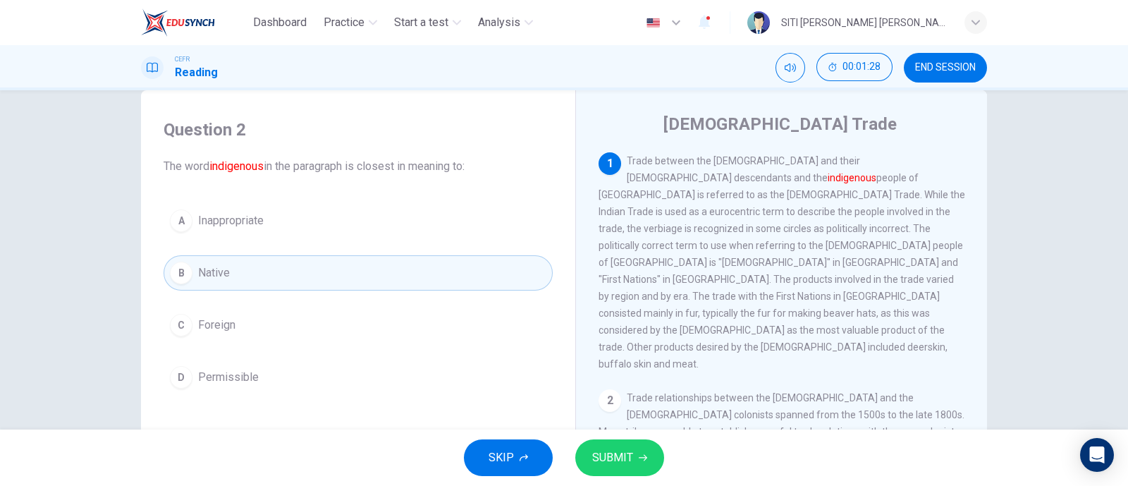
click at [792, 52] on div "CEFR Reading 00:01:28 END SESSION" at bounding box center [564, 67] width 1128 height 45
click at [790, 67] on icon "Mute" at bounding box center [790, 67] width 11 height 8
click at [623, 451] on span "SUBMIT" at bounding box center [612, 458] width 41 height 20
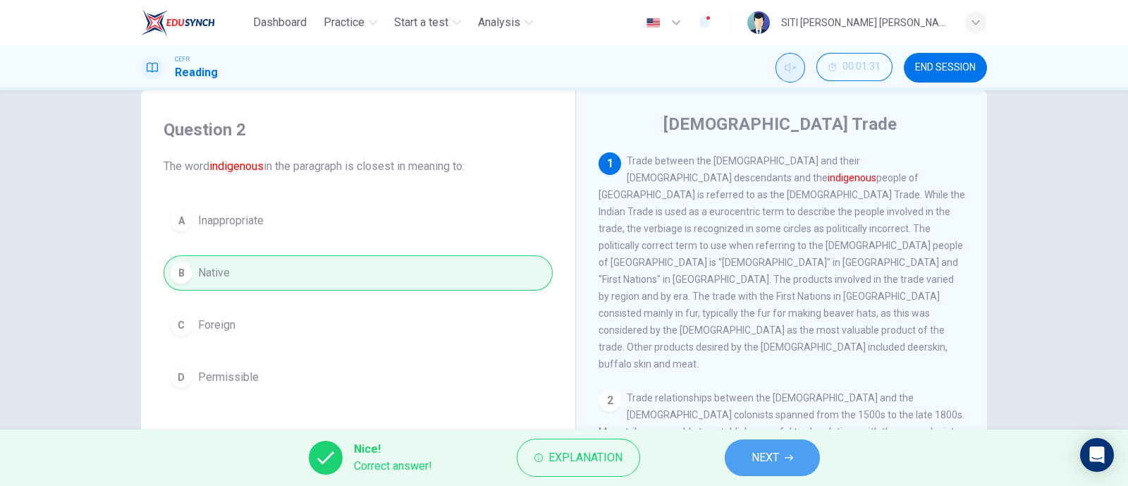
click at [787, 460] on icon "button" at bounding box center [789, 457] width 8 height 8
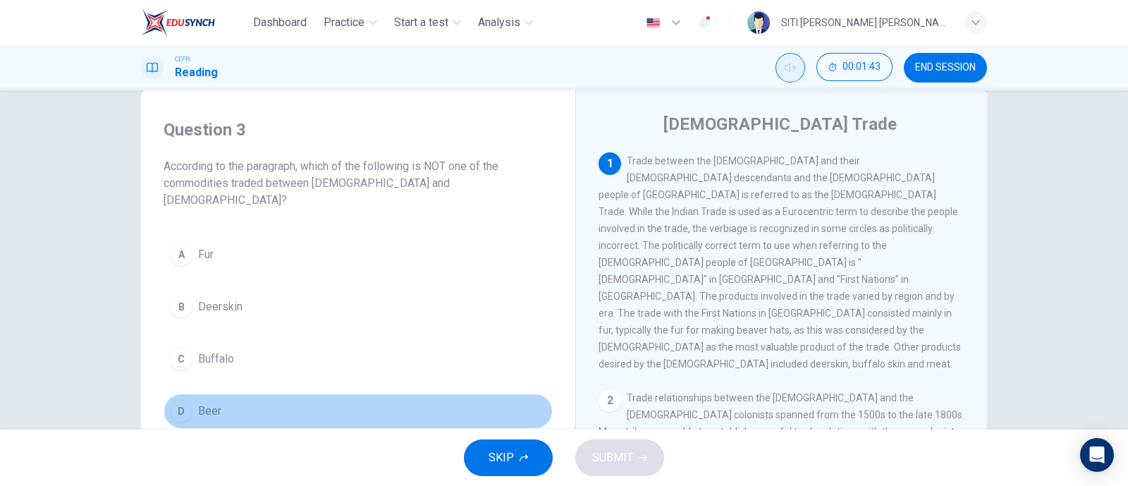
click at [178, 400] on div "D" at bounding box center [181, 411] width 23 height 23
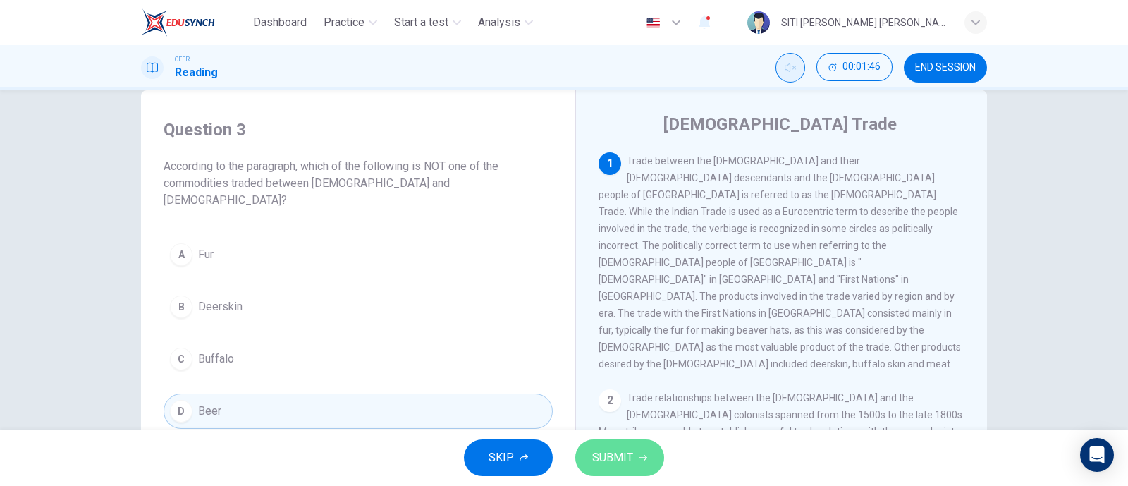
click at [618, 457] on span "SUBMIT" at bounding box center [612, 458] width 41 height 20
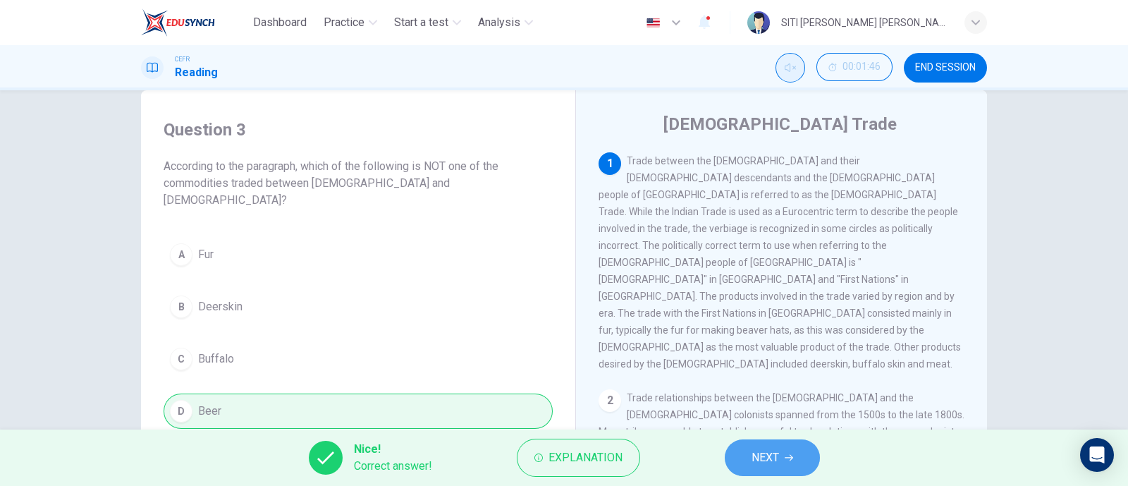
click at [776, 454] on span "NEXT" at bounding box center [765, 458] width 27 height 20
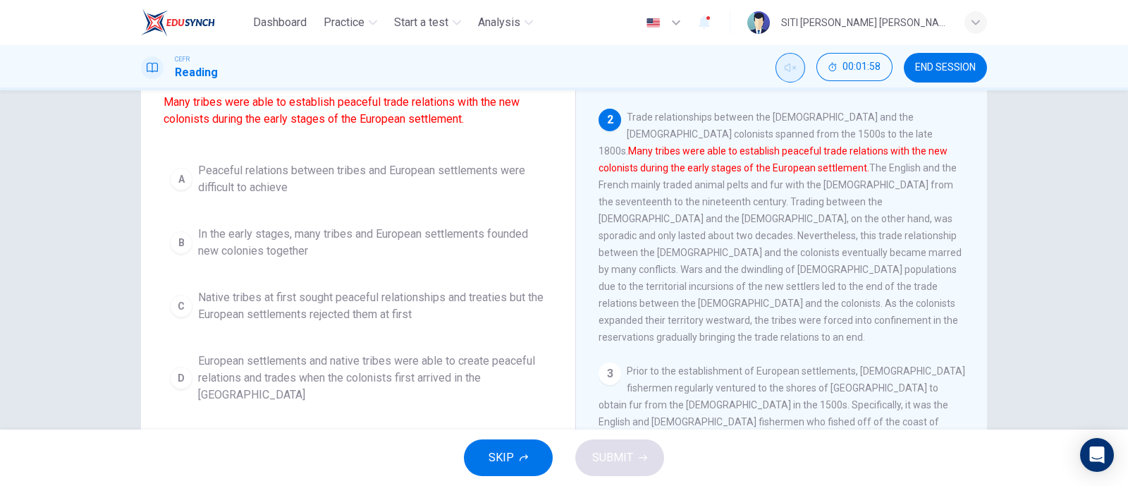
scroll to position [127, 0]
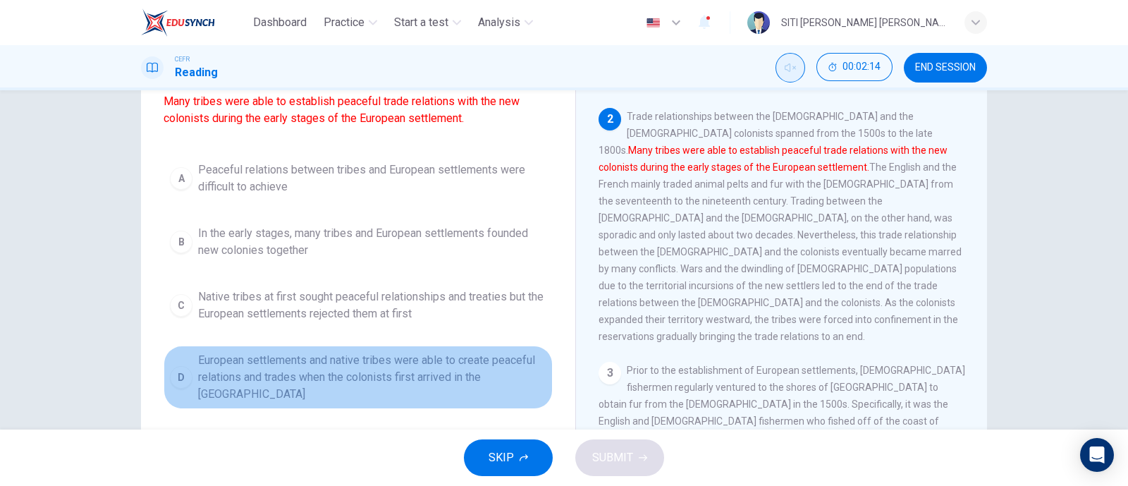
click at [177, 381] on div "D" at bounding box center [181, 377] width 23 height 23
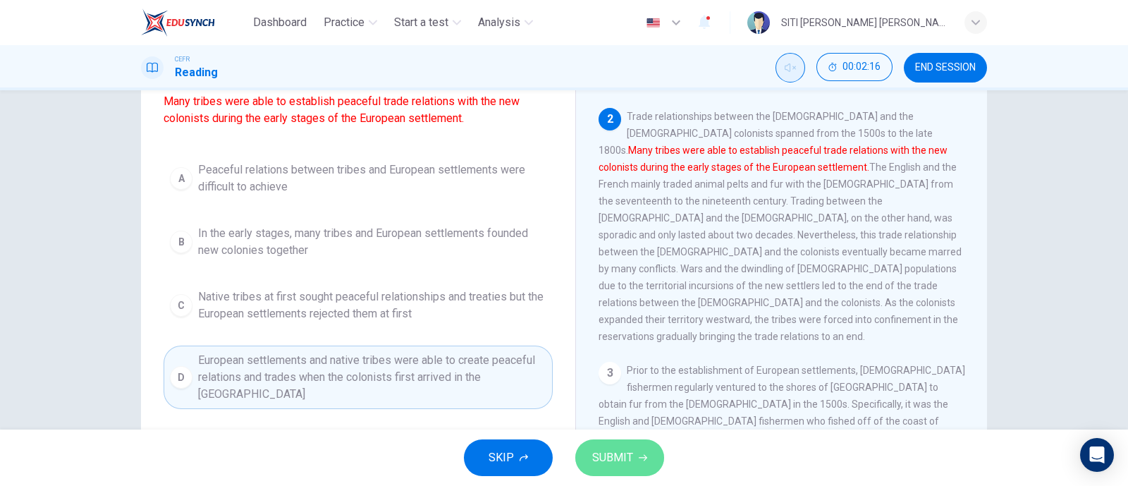
click at [641, 442] on button "SUBMIT" at bounding box center [619, 457] width 89 height 37
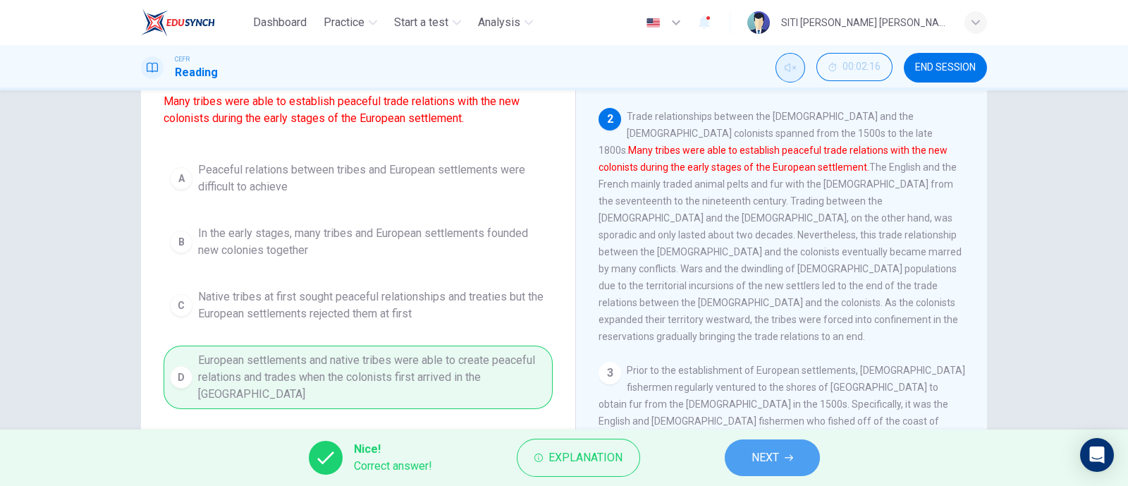
click at [749, 459] on button "NEXT" at bounding box center [772, 457] width 95 height 37
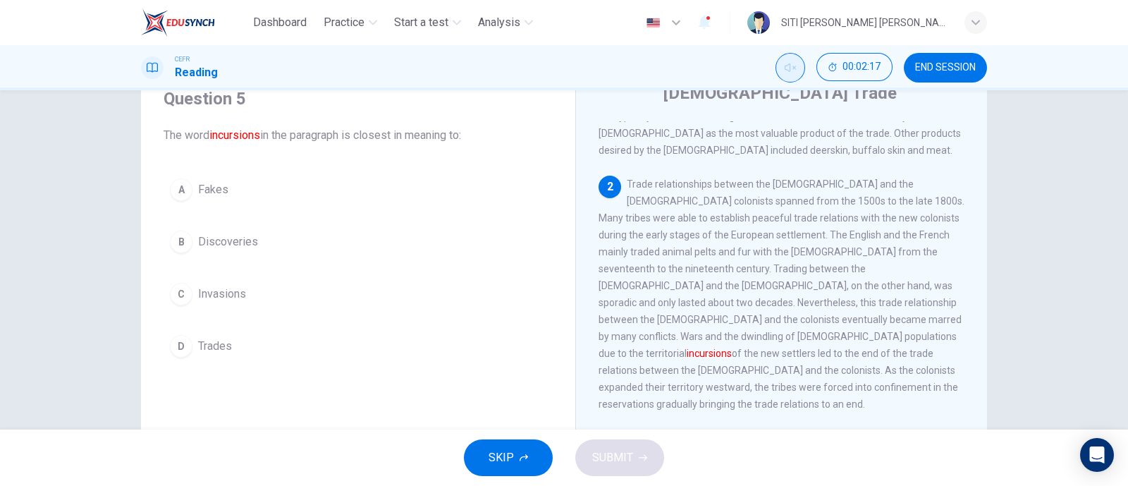
scroll to position [60, 0]
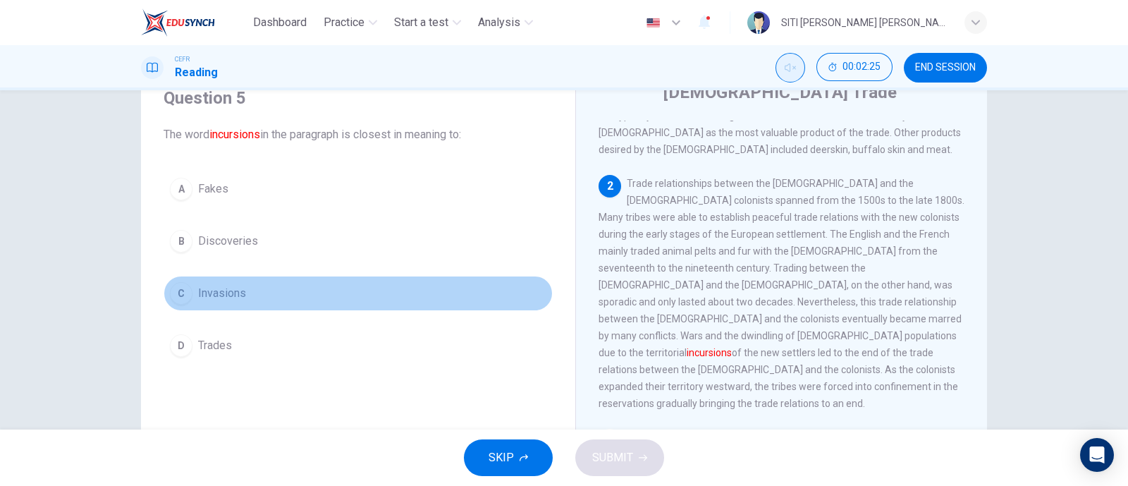
click at [185, 293] on div "C" at bounding box center [181, 293] width 23 height 23
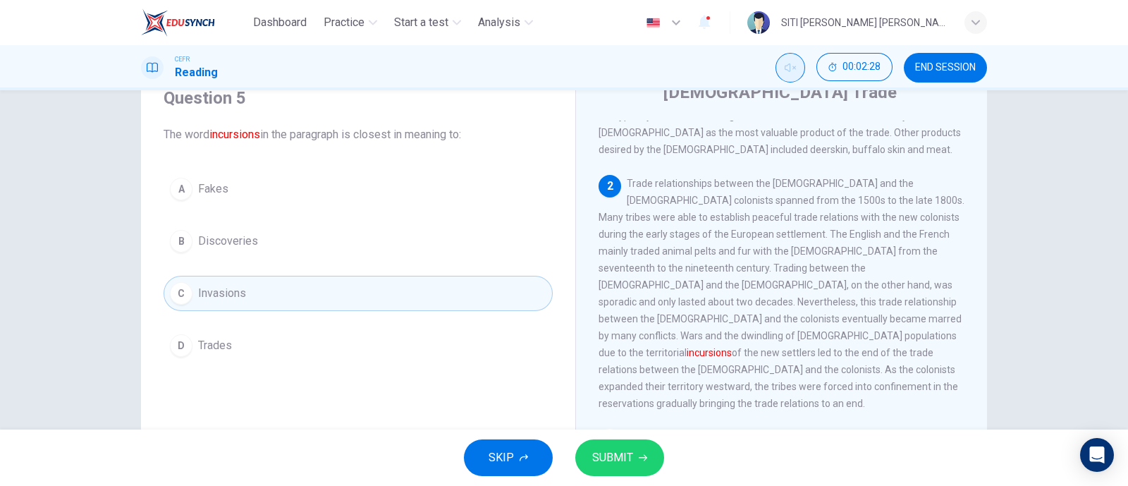
click at [639, 456] on icon "button" at bounding box center [643, 457] width 8 height 8
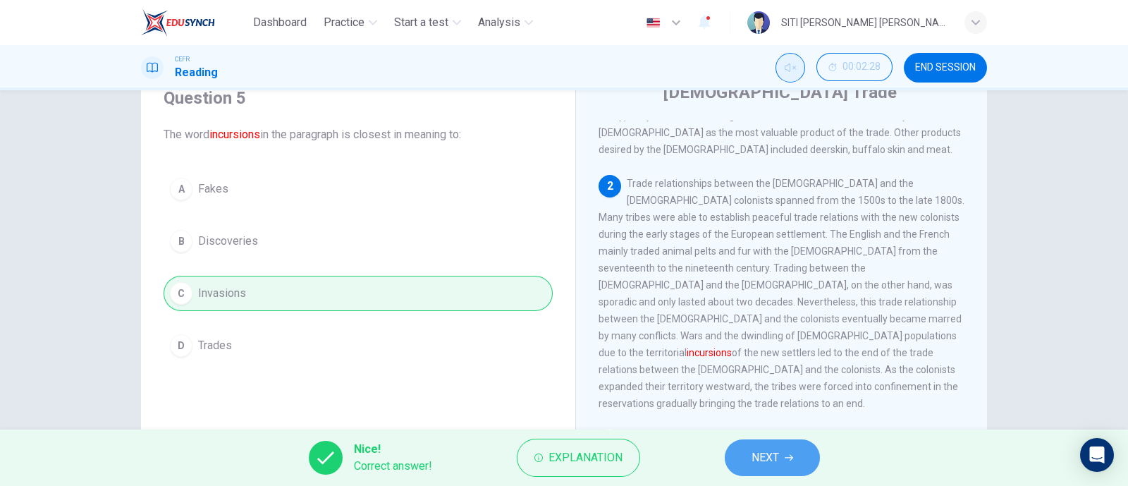
click at [737, 453] on button "NEXT" at bounding box center [772, 457] width 95 height 37
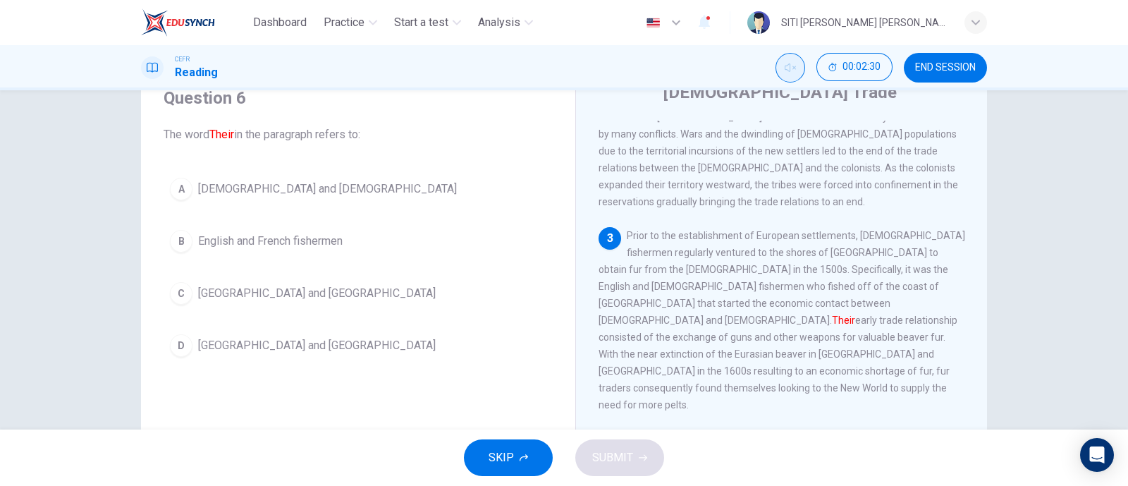
scroll to position [384, 0]
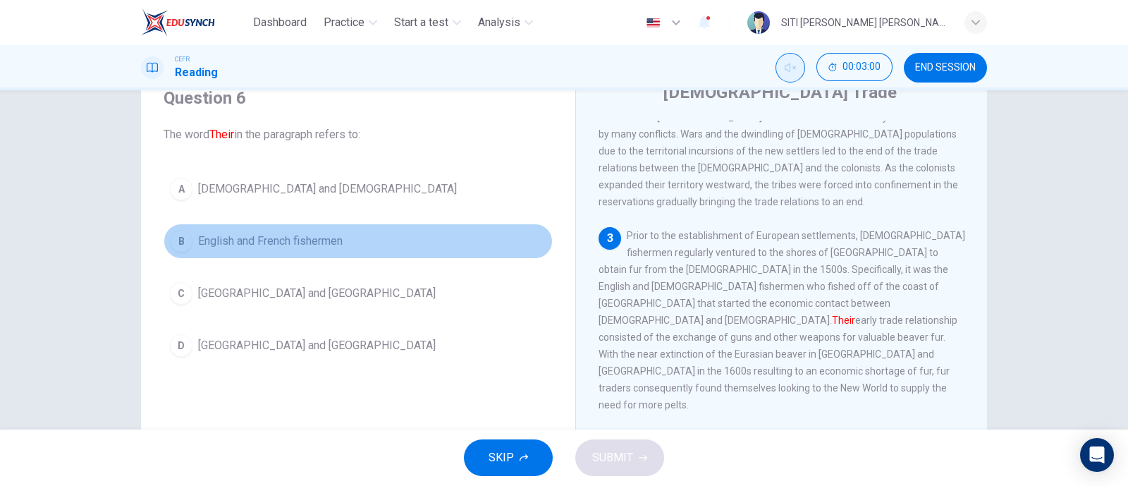
click at [189, 245] on button "B English and French fishermen" at bounding box center [358, 240] width 389 height 35
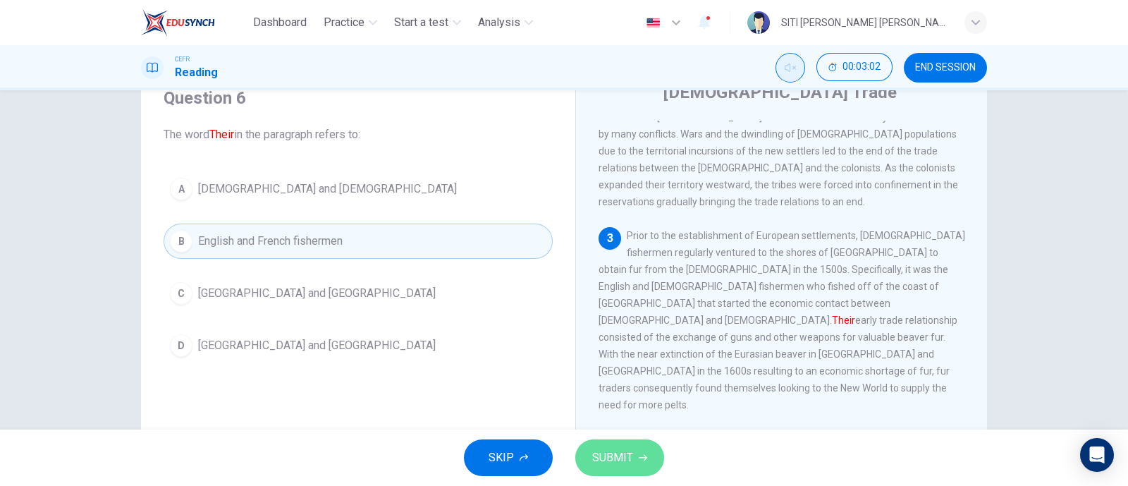
click at [655, 454] on button "SUBMIT" at bounding box center [619, 457] width 89 height 37
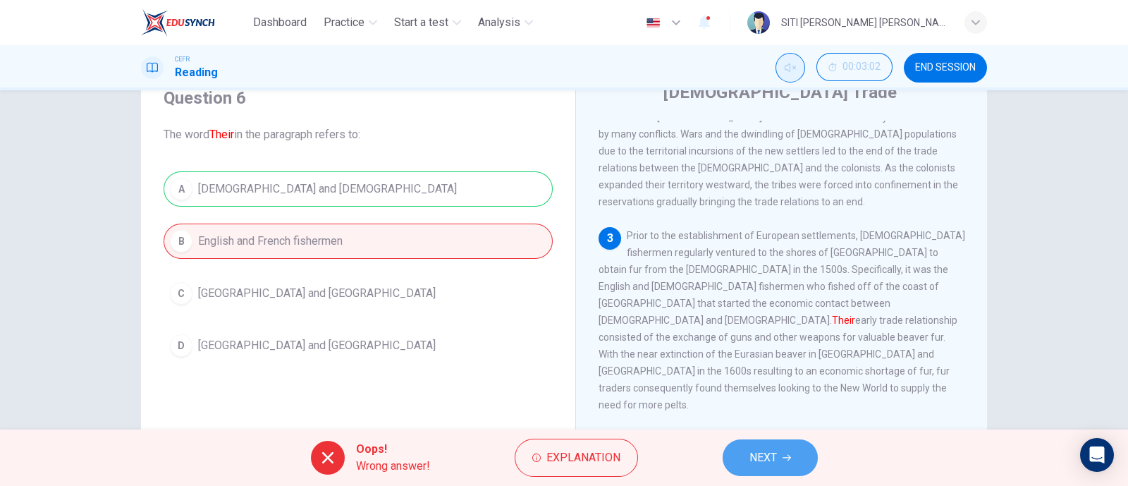
click at [778, 452] on button "NEXT" at bounding box center [770, 457] width 95 height 37
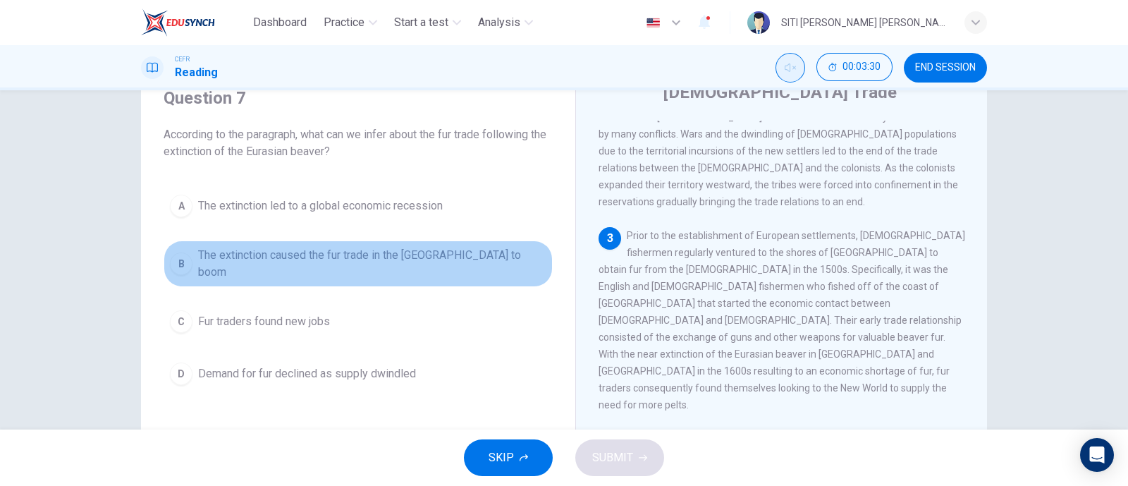
click at [225, 271] on button "B The extinction caused the fur trade in the [GEOGRAPHIC_DATA] to boom" at bounding box center [358, 263] width 389 height 47
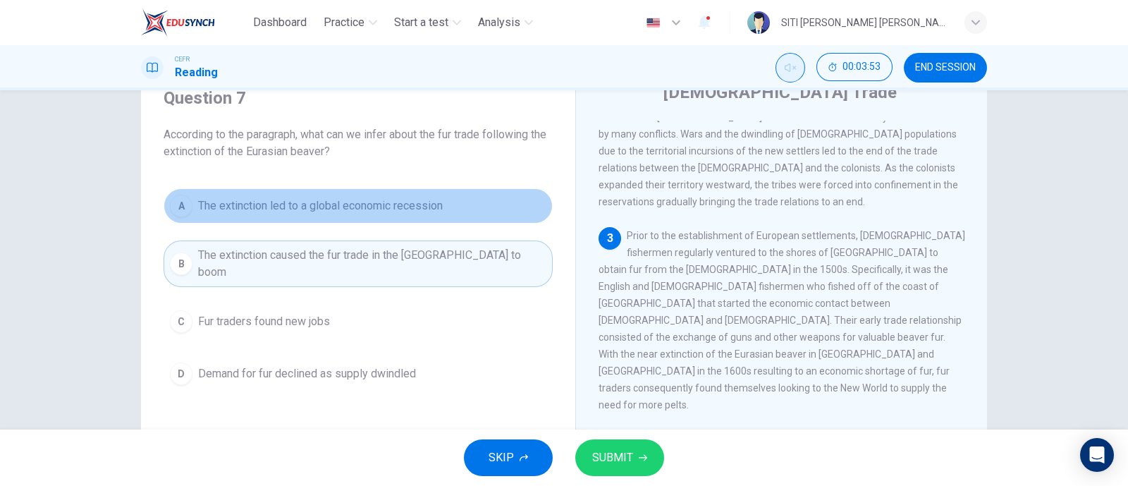
click at [345, 204] on span "The extinction led to a global economic recession" at bounding box center [320, 205] width 245 height 17
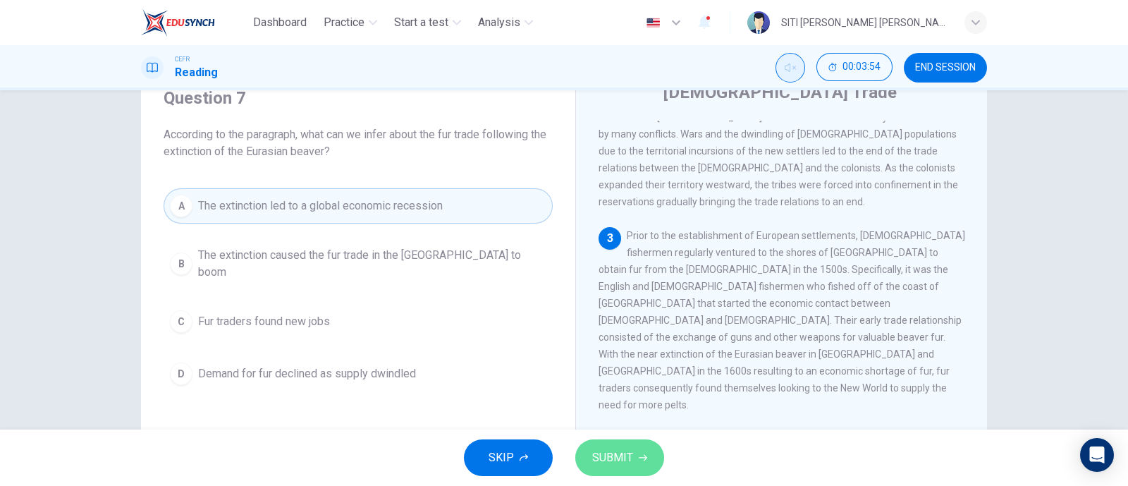
click at [654, 455] on button "SUBMIT" at bounding box center [619, 457] width 89 height 37
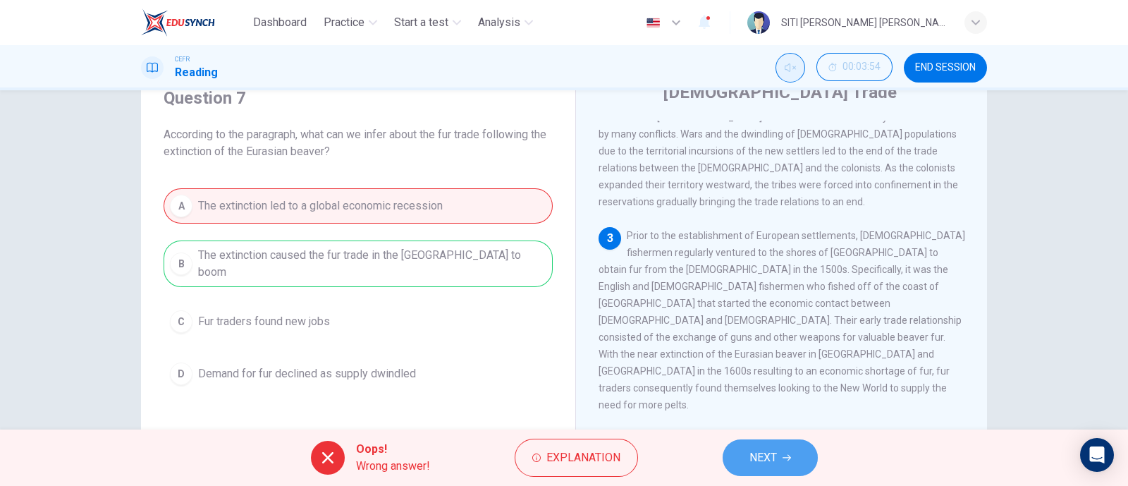
click at [811, 455] on button "NEXT" at bounding box center [770, 457] width 95 height 37
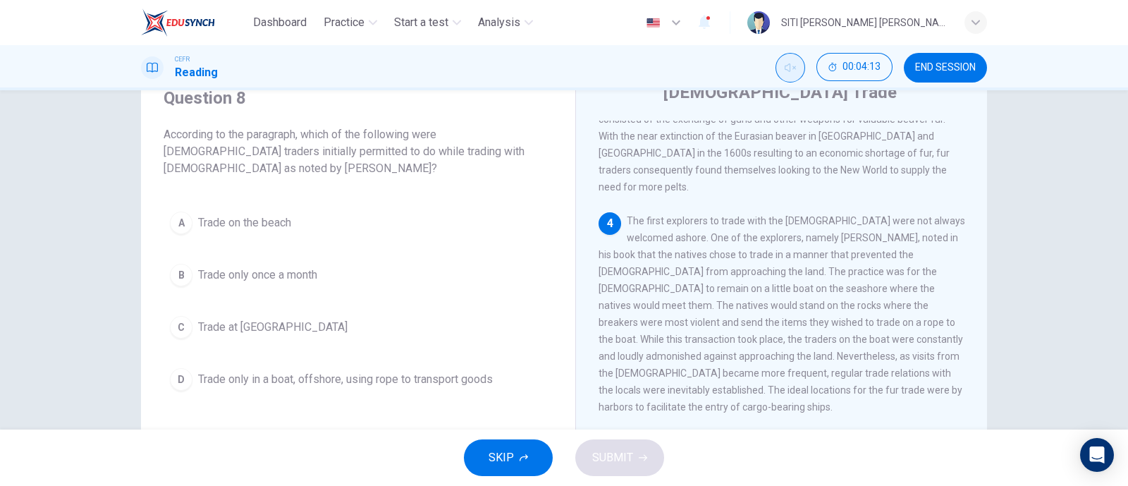
scroll to position [46, 0]
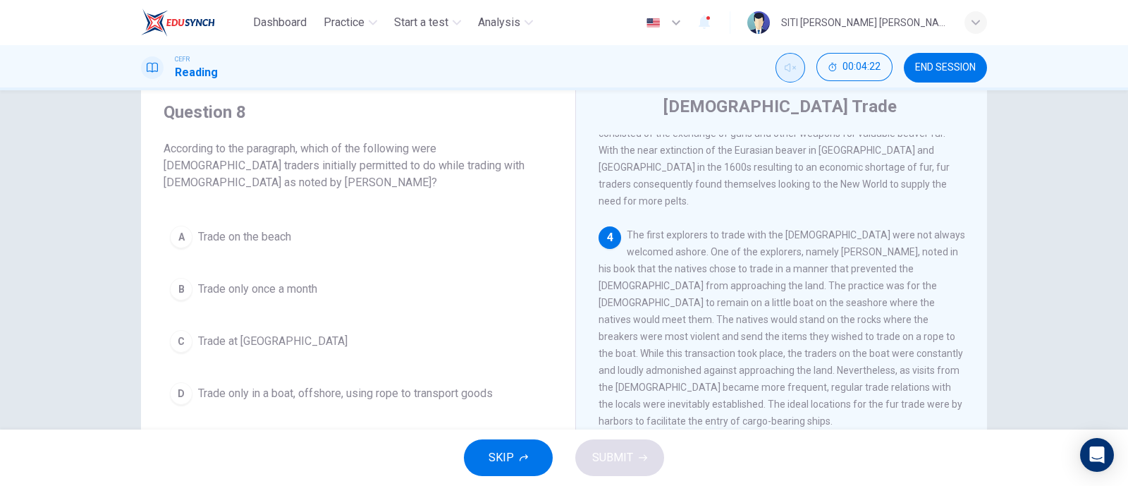
click at [526, 268] on div "A Trade on the beach B Trade only once a month C Trade at neutral harbors D Tra…" at bounding box center [358, 315] width 389 height 192
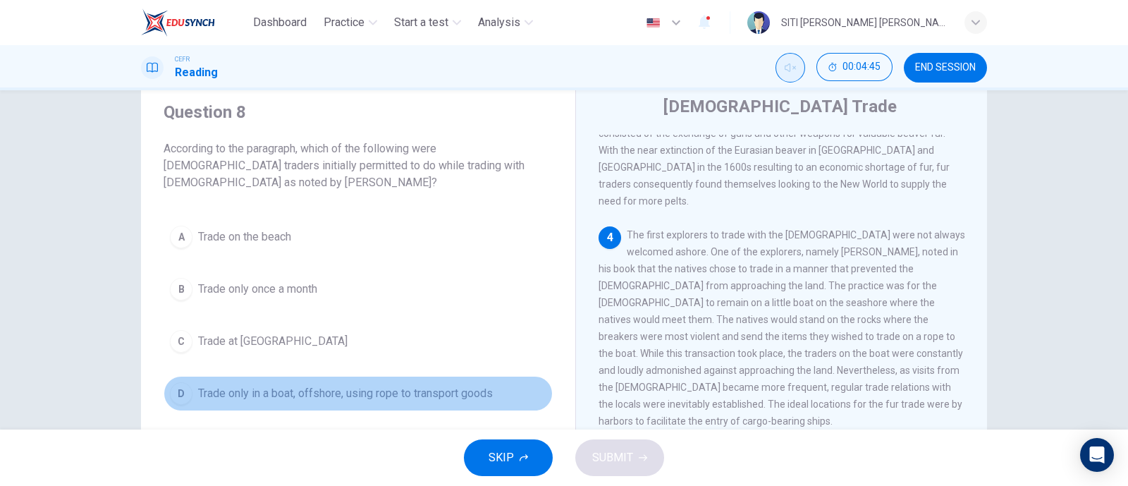
click at [248, 396] on span "Trade only in a boat, offshore, using rope to transport goods" at bounding box center [345, 393] width 295 height 17
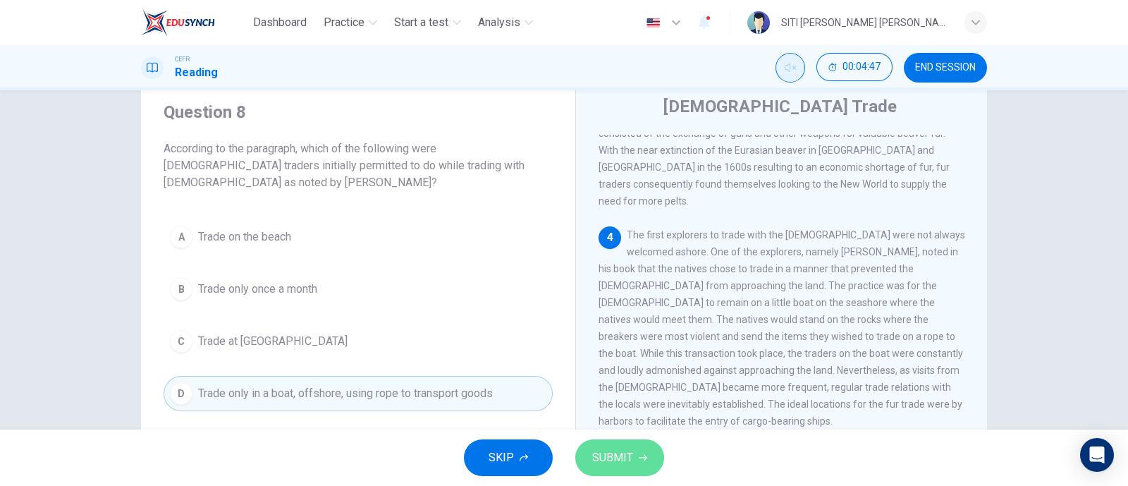
click at [627, 456] on span "SUBMIT" at bounding box center [612, 458] width 41 height 20
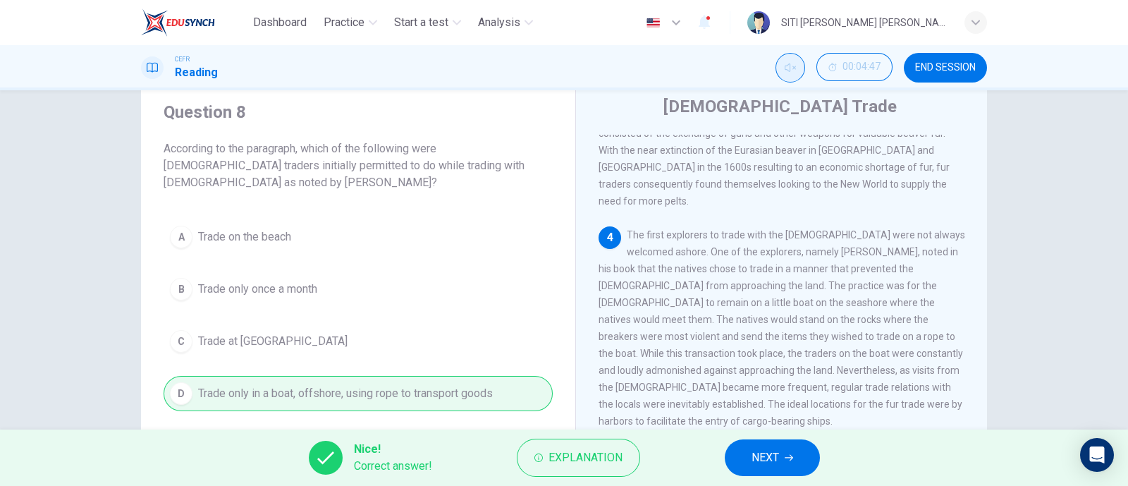
click at [761, 457] on span "NEXT" at bounding box center [765, 458] width 27 height 20
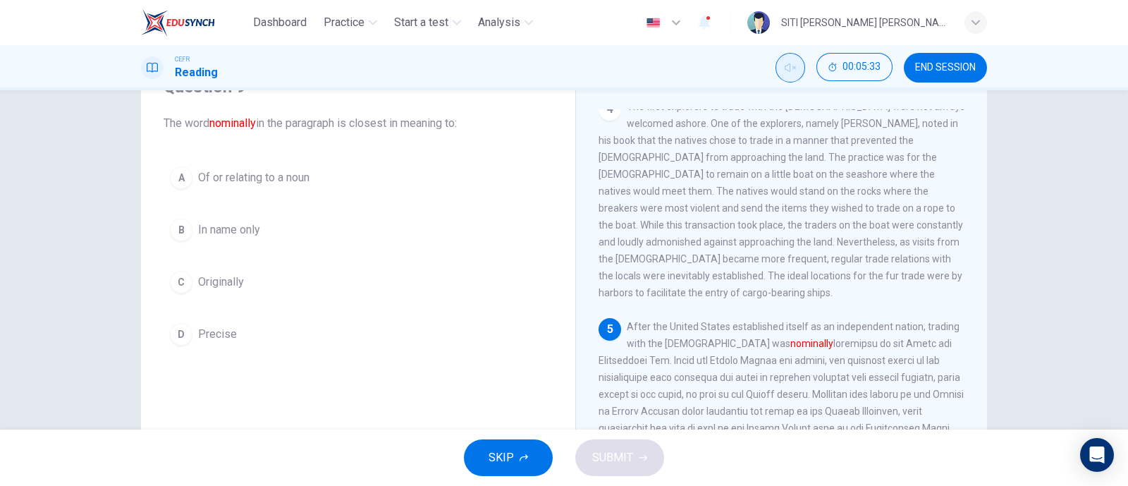
scroll to position [70, 0]
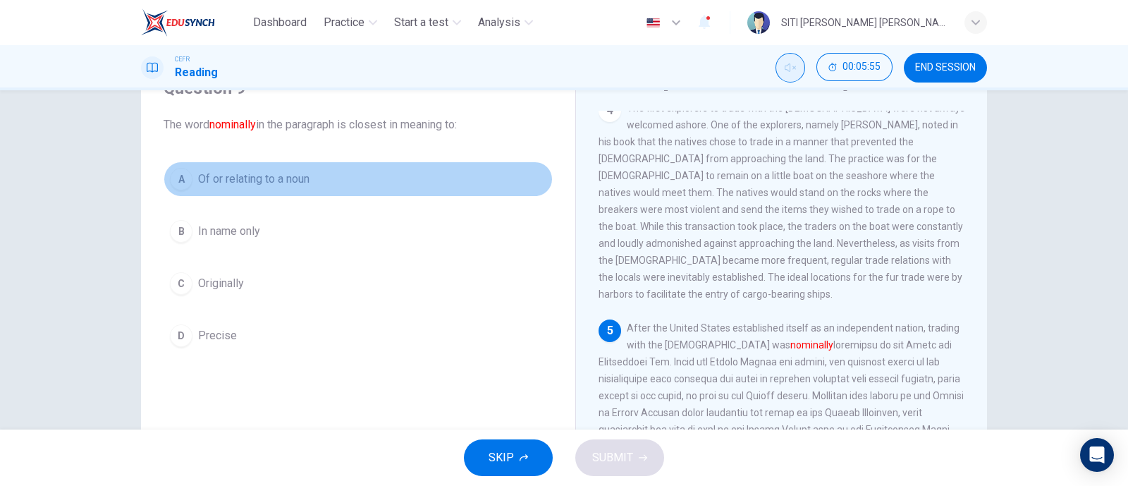
click at [177, 180] on div "A" at bounding box center [181, 179] width 23 height 23
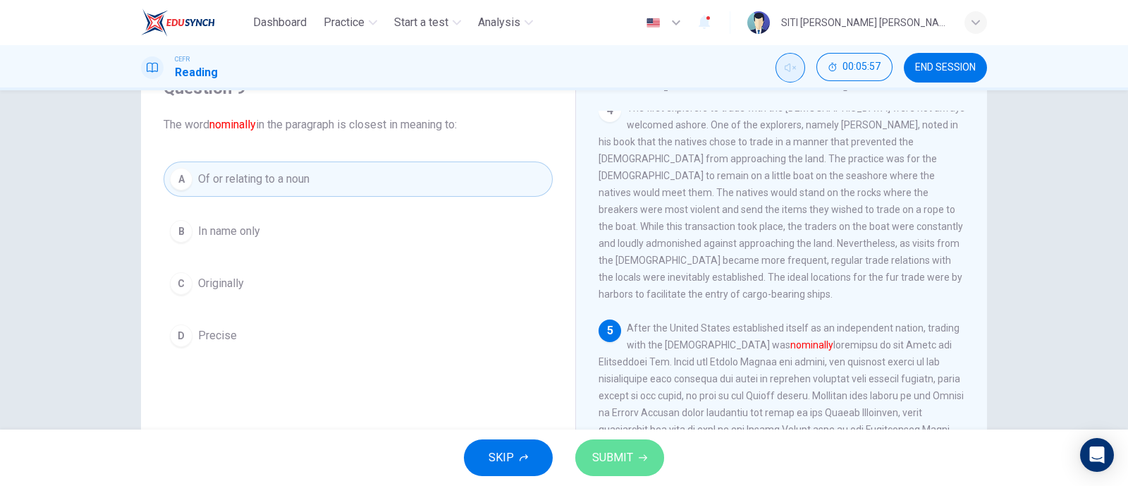
click at [628, 444] on button "SUBMIT" at bounding box center [619, 457] width 89 height 37
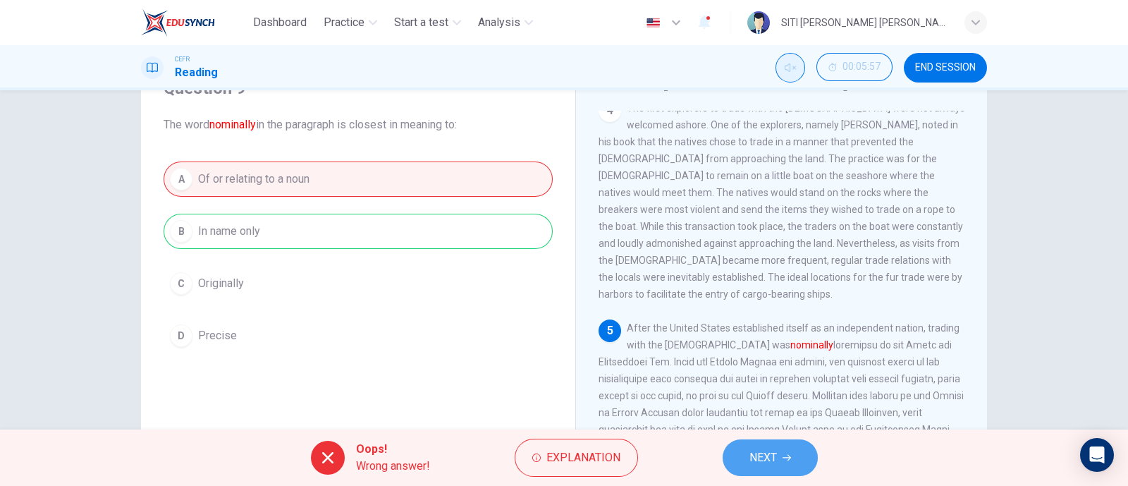
click at [751, 457] on span "NEXT" at bounding box center [762, 458] width 27 height 20
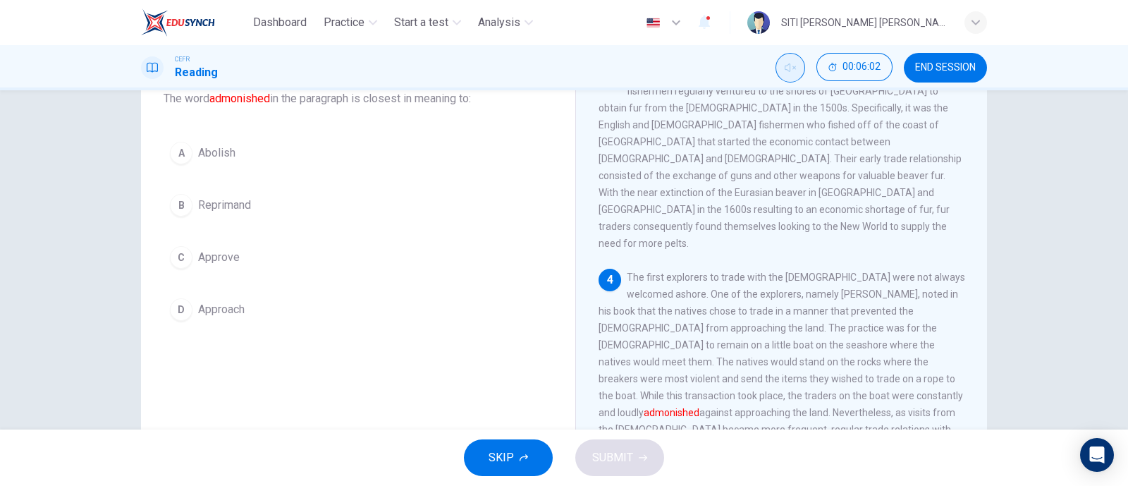
scroll to position [80, 0]
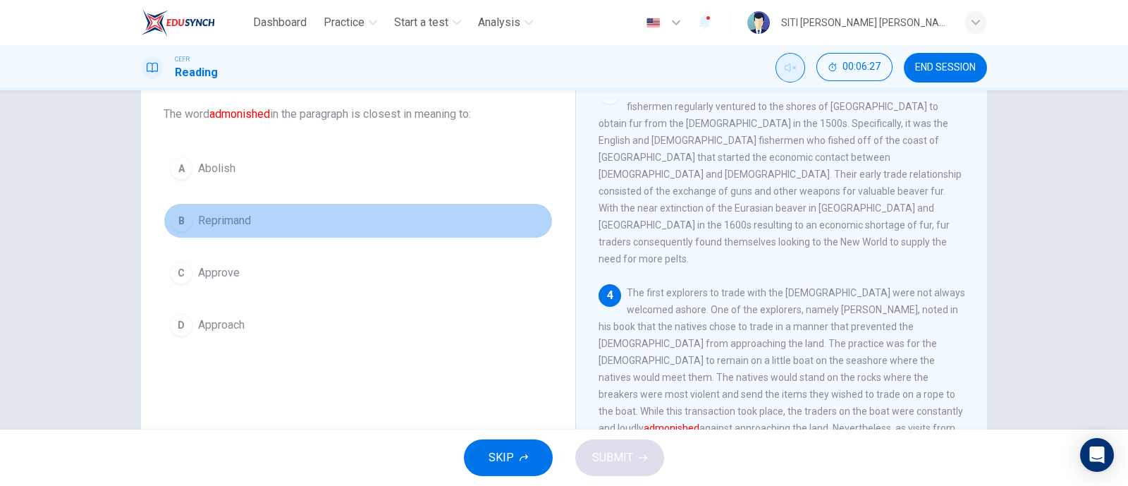
click at [182, 219] on div "B" at bounding box center [181, 220] width 23 height 23
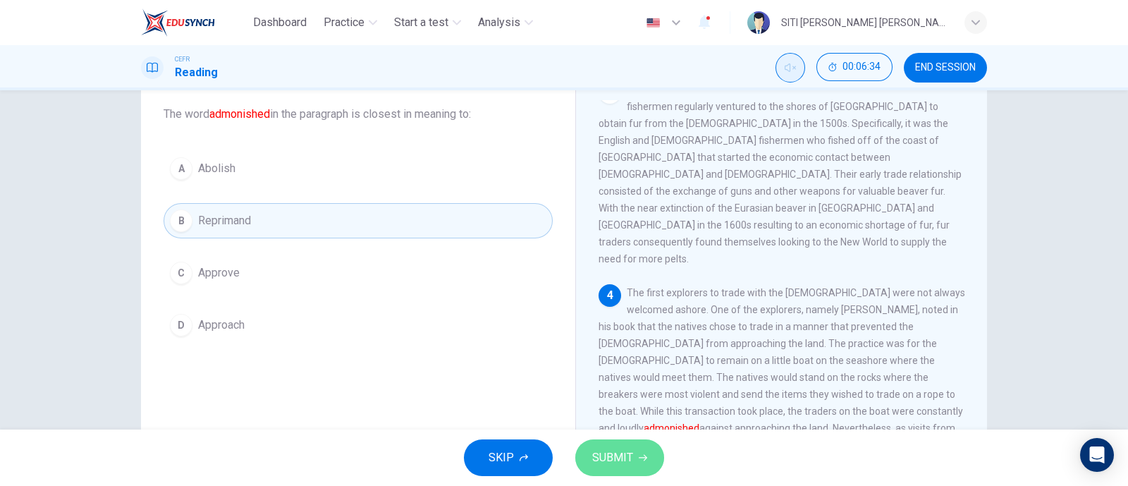
click at [639, 459] on icon "button" at bounding box center [643, 457] width 8 height 8
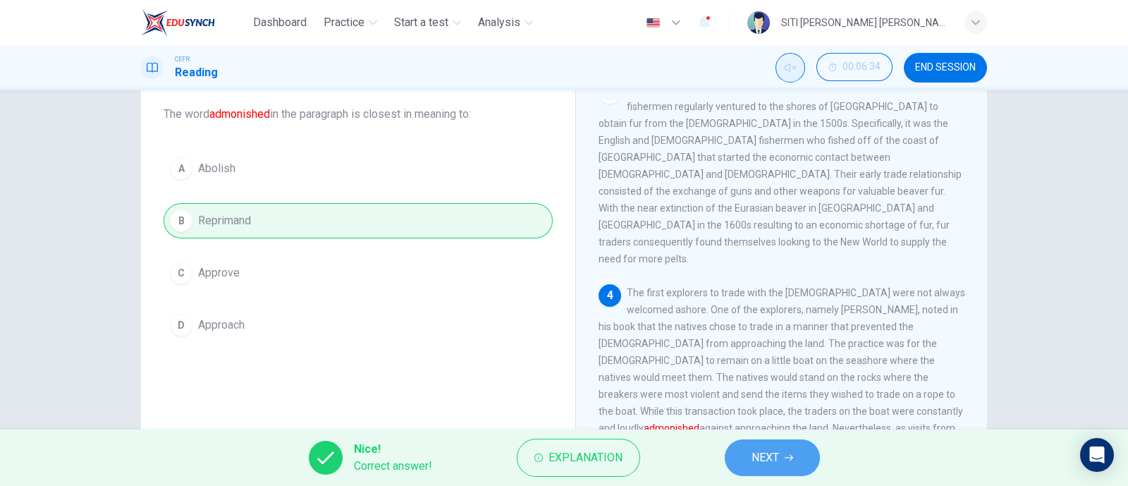
click at [766, 454] on span "NEXT" at bounding box center [765, 458] width 27 height 20
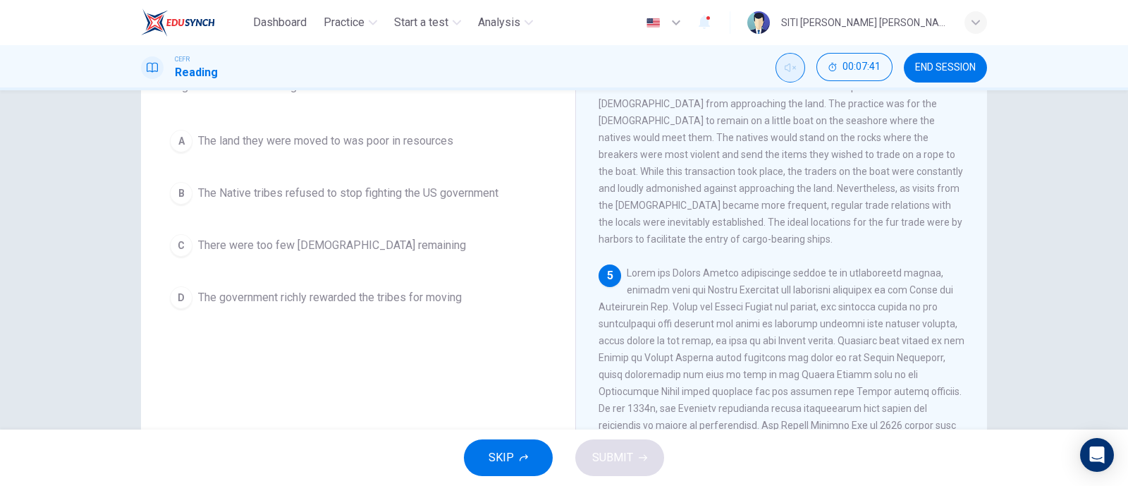
scroll to position [124, 0]
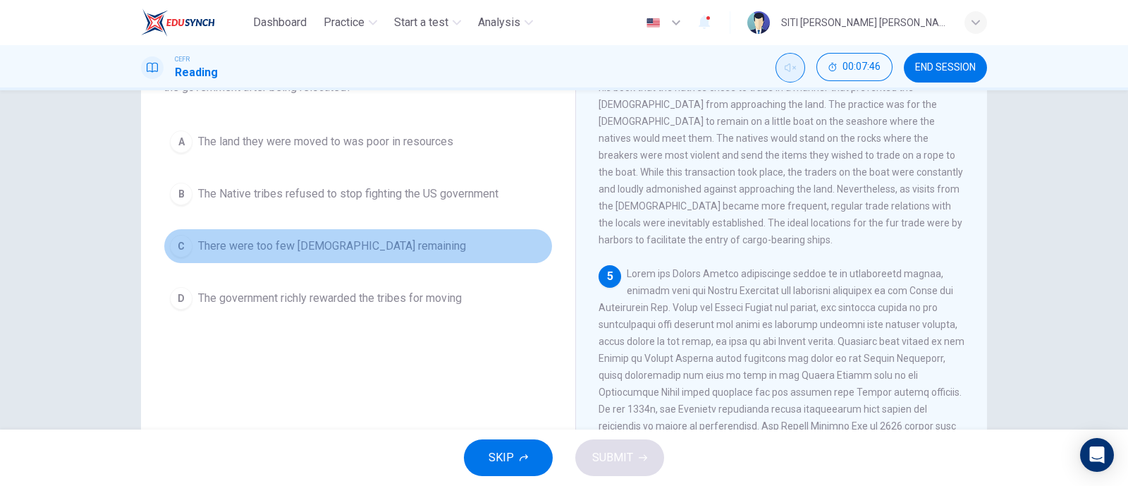
click at [188, 254] on button "C There were too few Native Americans remaining" at bounding box center [358, 245] width 389 height 35
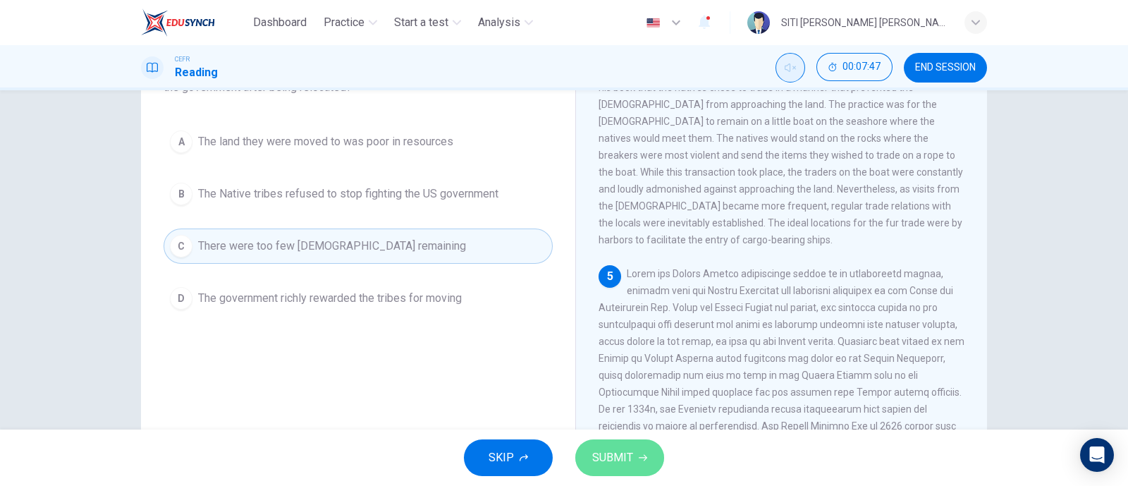
click at [640, 458] on icon "button" at bounding box center [643, 458] width 8 height 6
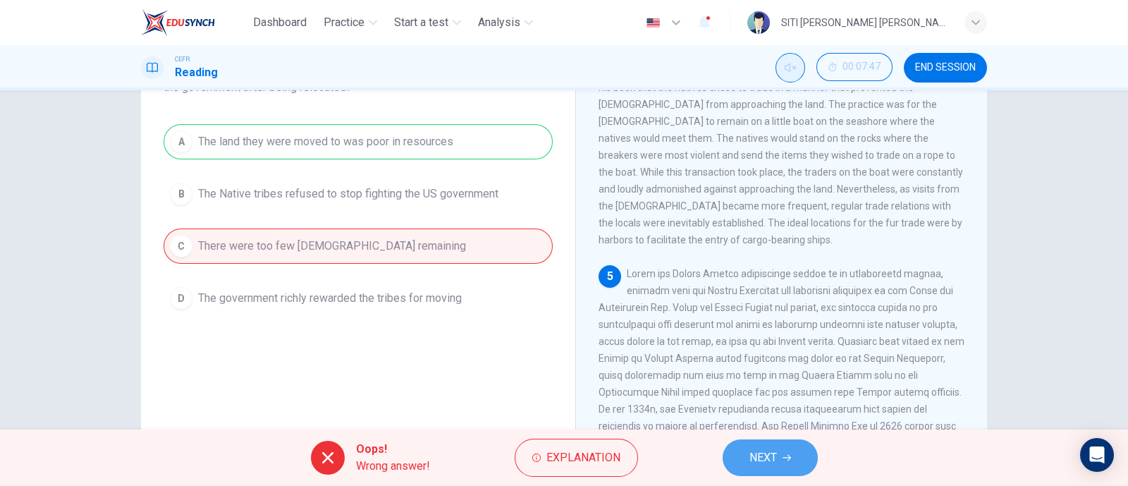
click at [760, 450] on span "NEXT" at bounding box center [762, 458] width 27 height 20
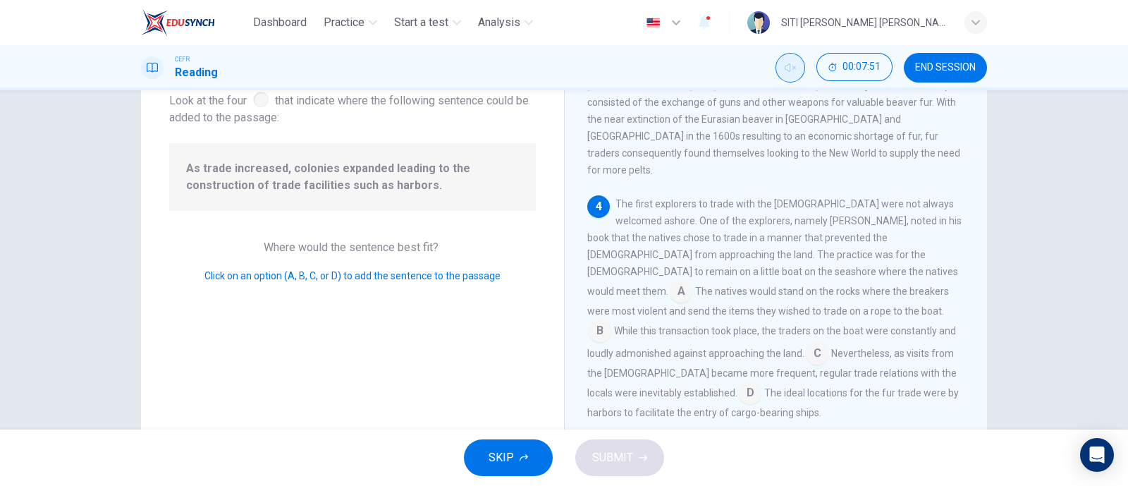
scroll to position [91, 0]
click at [761, 384] on input at bounding box center [750, 395] width 23 height 23
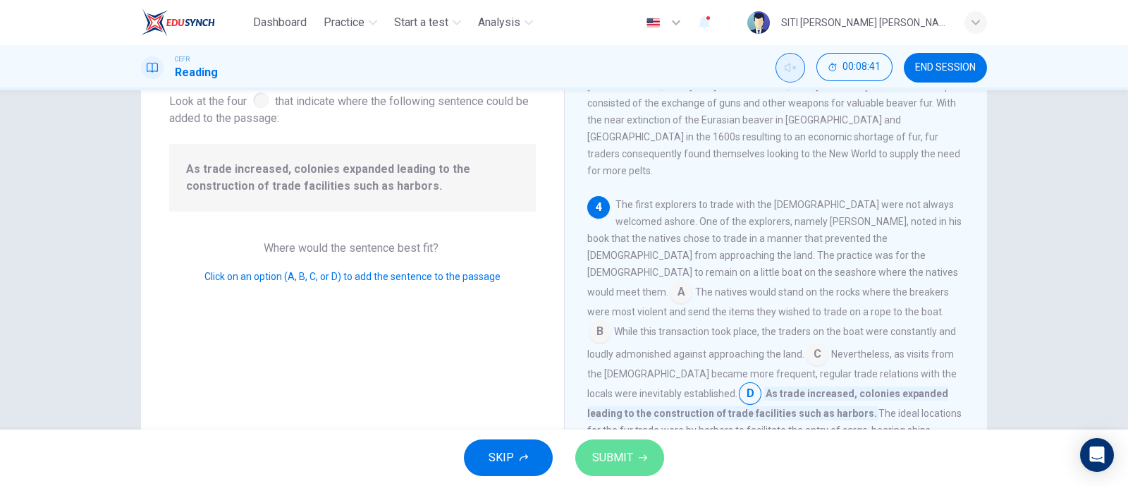
click at [627, 446] on button "SUBMIT" at bounding box center [619, 457] width 89 height 37
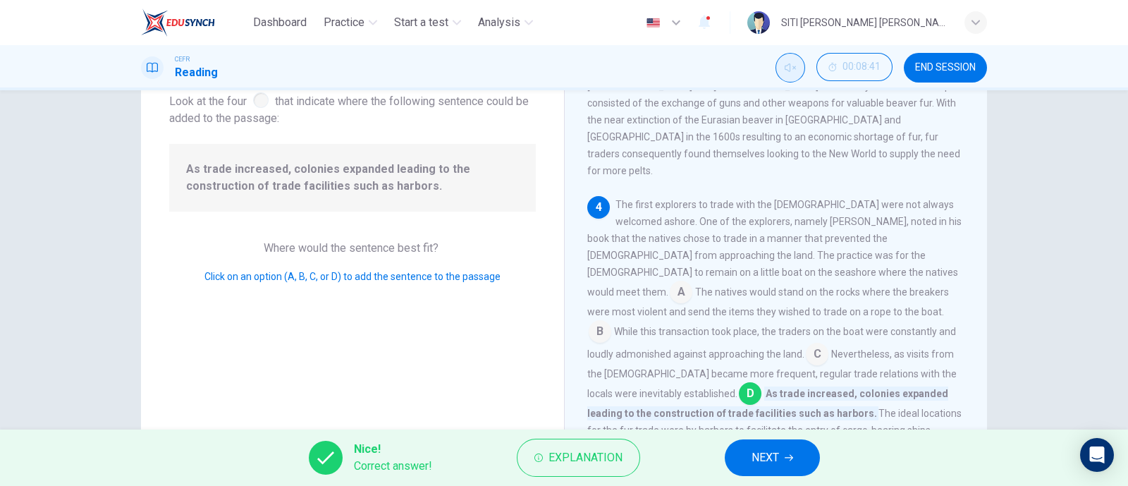
click at [795, 447] on button "NEXT" at bounding box center [772, 457] width 95 height 37
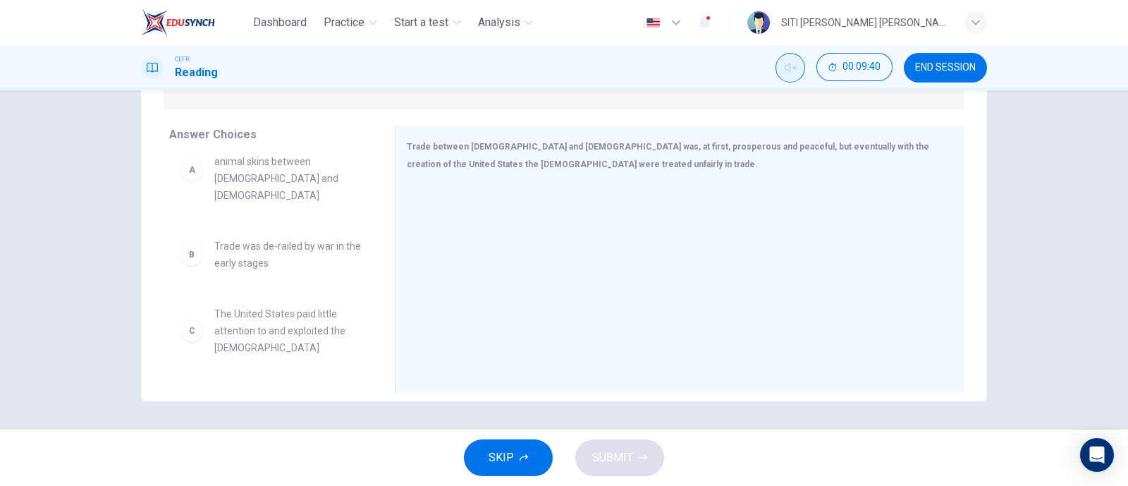
scroll to position [0, 0]
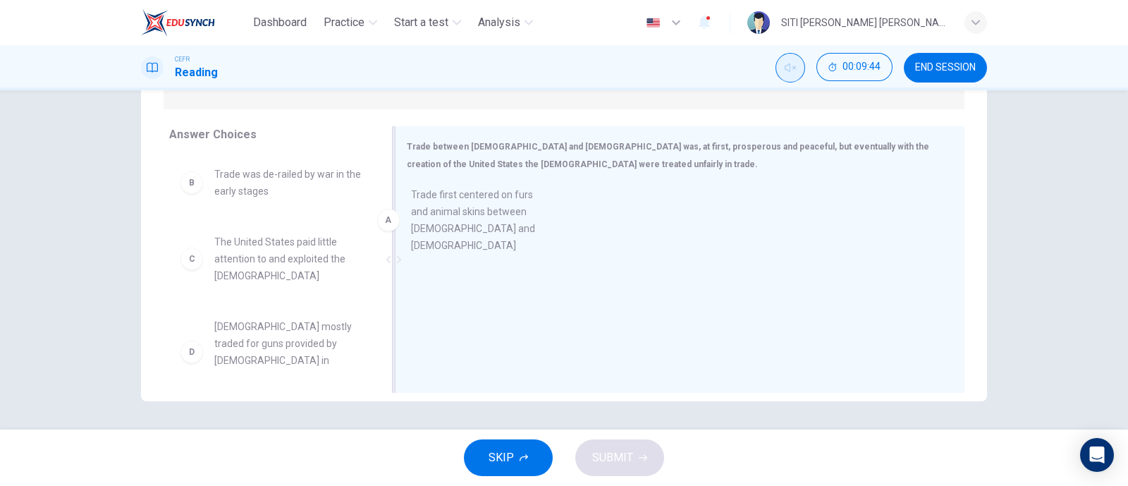
drag, startPoint x: 187, startPoint y: 197, endPoint x: 395, endPoint y: 219, distance: 209.1
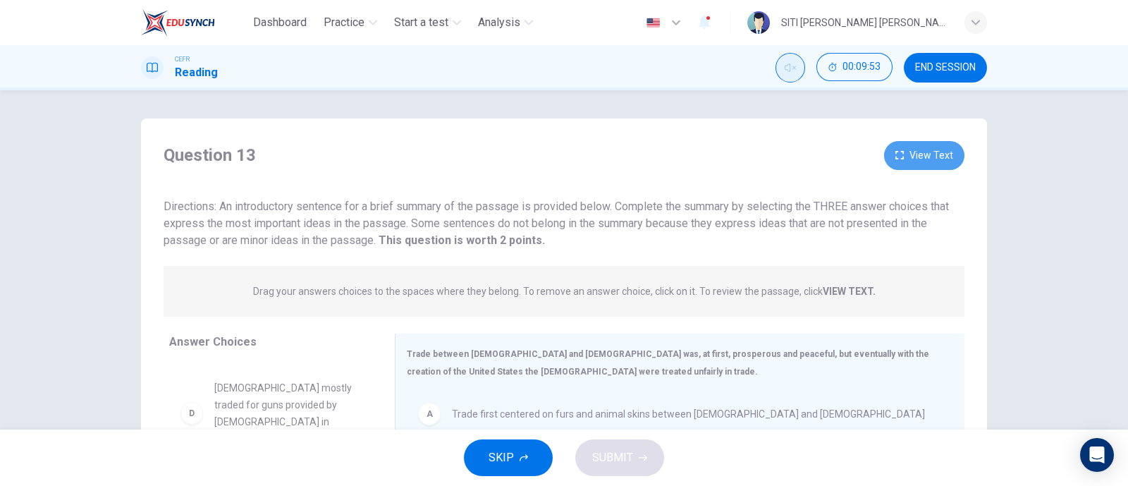
click at [926, 157] on button "View Text" at bounding box center [924, 155] width 80 height 29
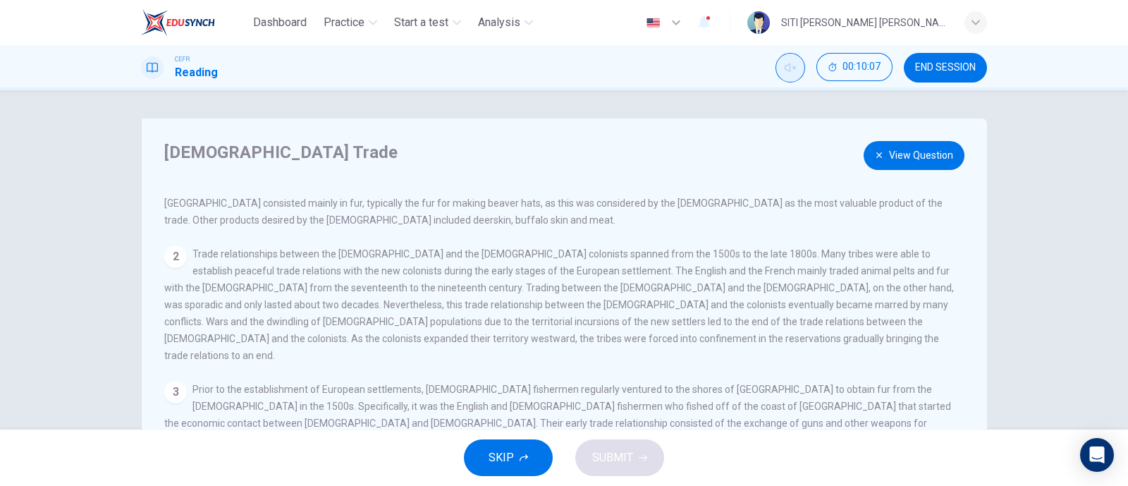
scroll to position [87, 0]
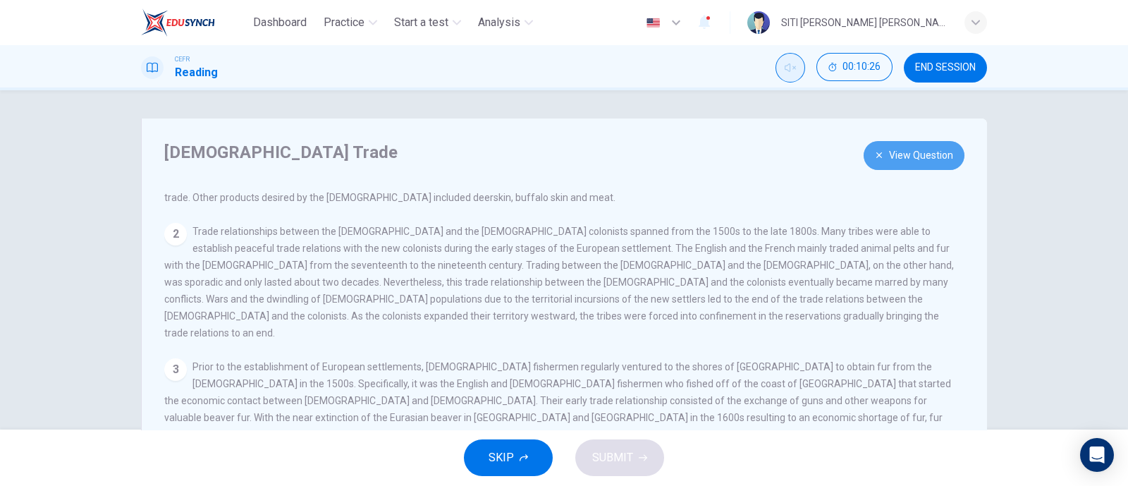
click at [900, 147] on button "View Question" at bounding box center [914, 155] width 101 height 29
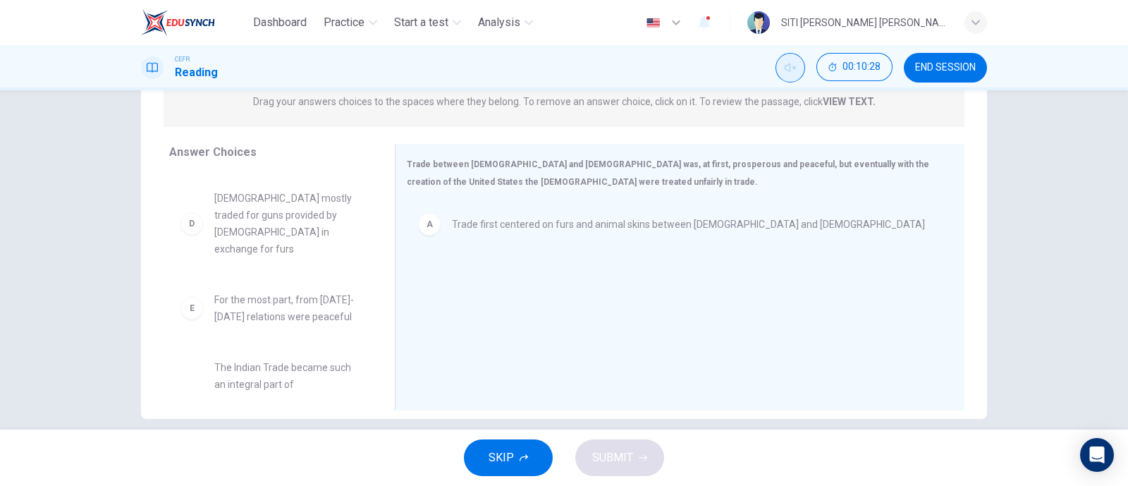
scroll to position [206, 0]
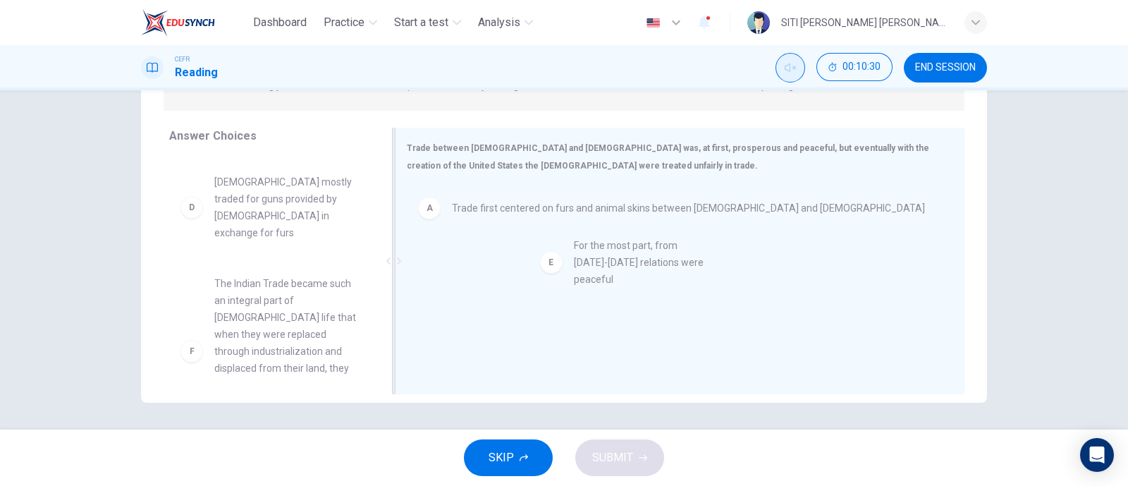
drag, startPoint x: 189, startPoint y: 280, endPoint x: 626, endPoint y: 265, distance: 437.3
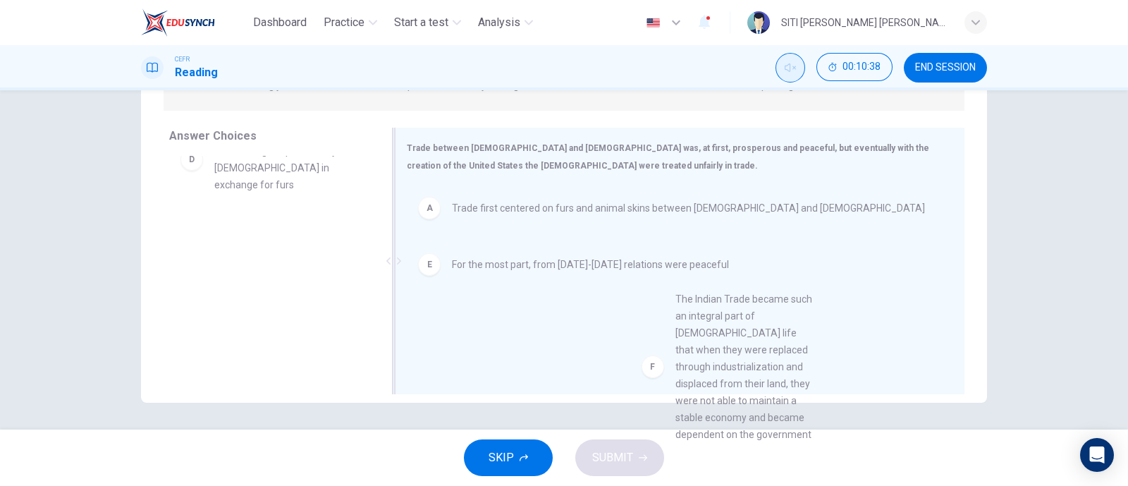
scroll to position [98, 0]
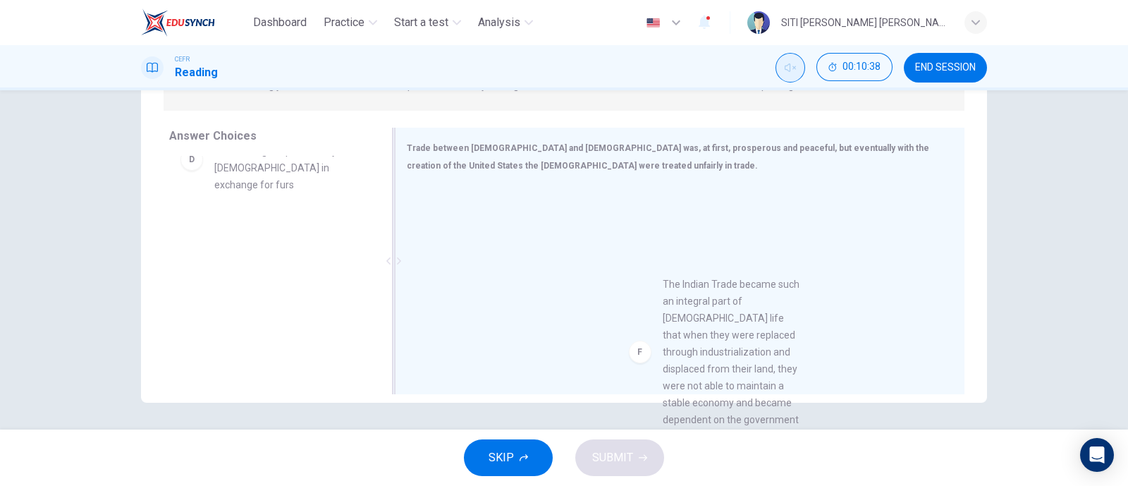
drag, startPoint x: 183, startPoint y: 298, endPoint x: 646, endPoint y: 363, distance: 468.5
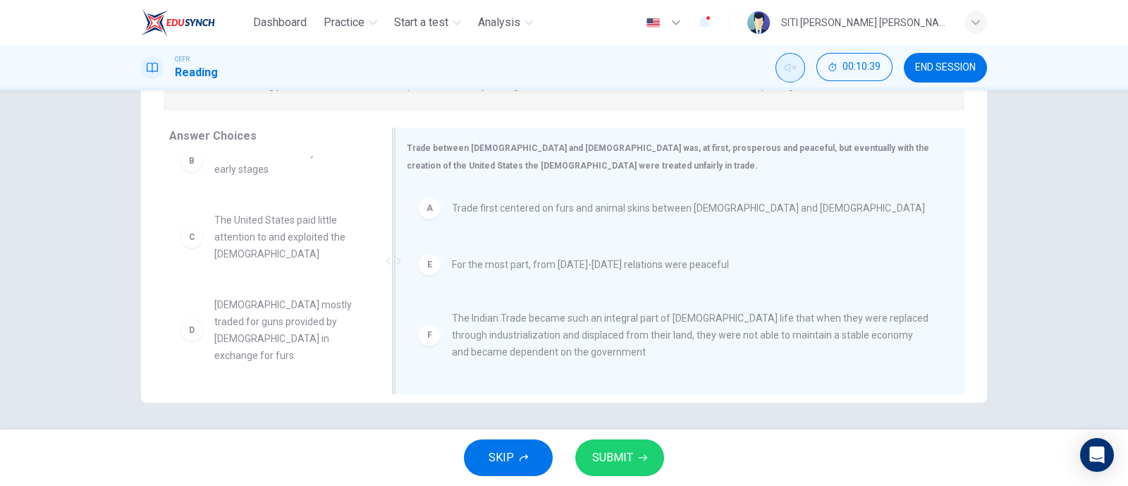
scroll to position [8, 0]
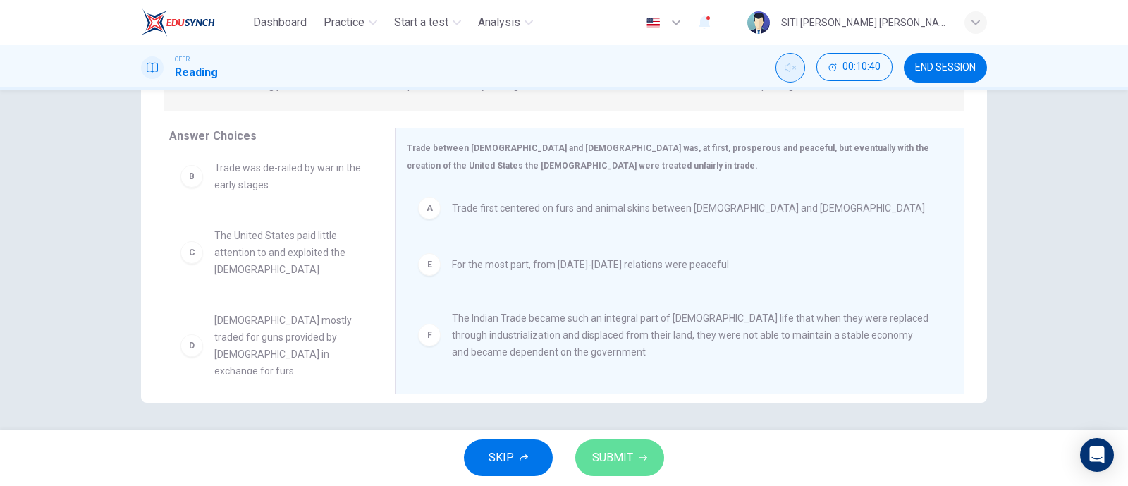
click at [642, 465] on button "SUBMIT" at bounding box center [619, 457] width 89 height 37
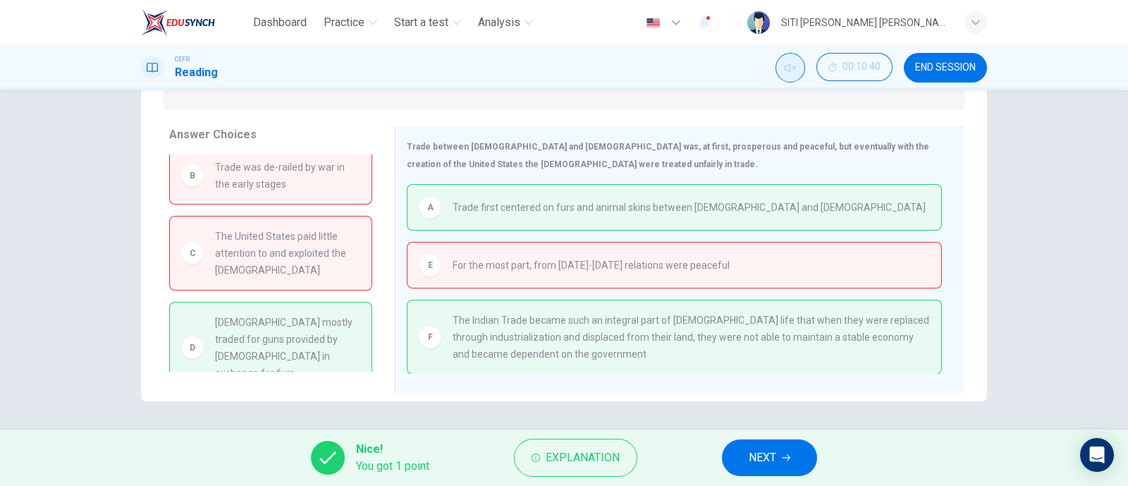
scroll to position [11, 0]
click at [764, 462] on span "NEXT" at bounding box center [762, 458] width 27 height 20
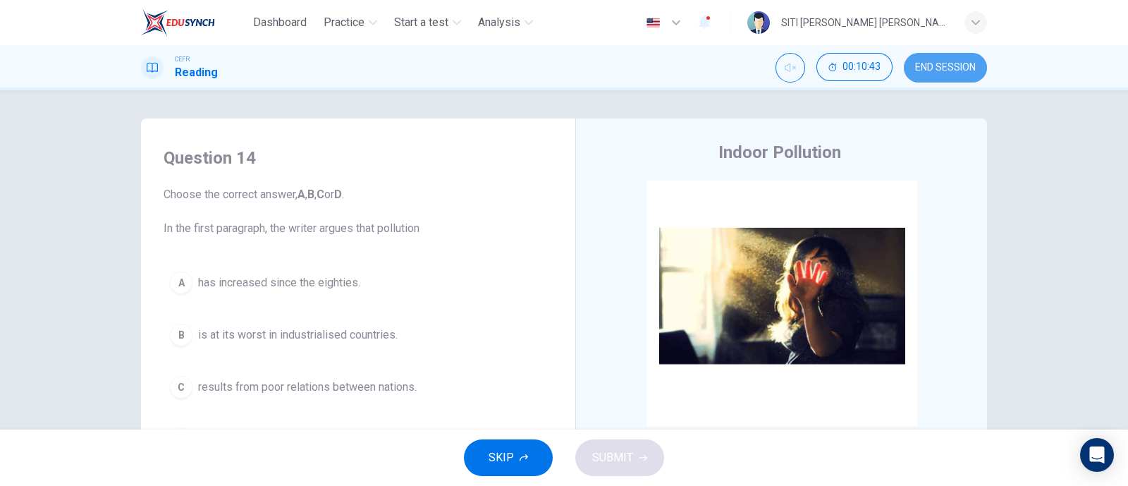
click at [956, 66] on span "END SESSION" at bounding box center [945, 67] width 61 height 11
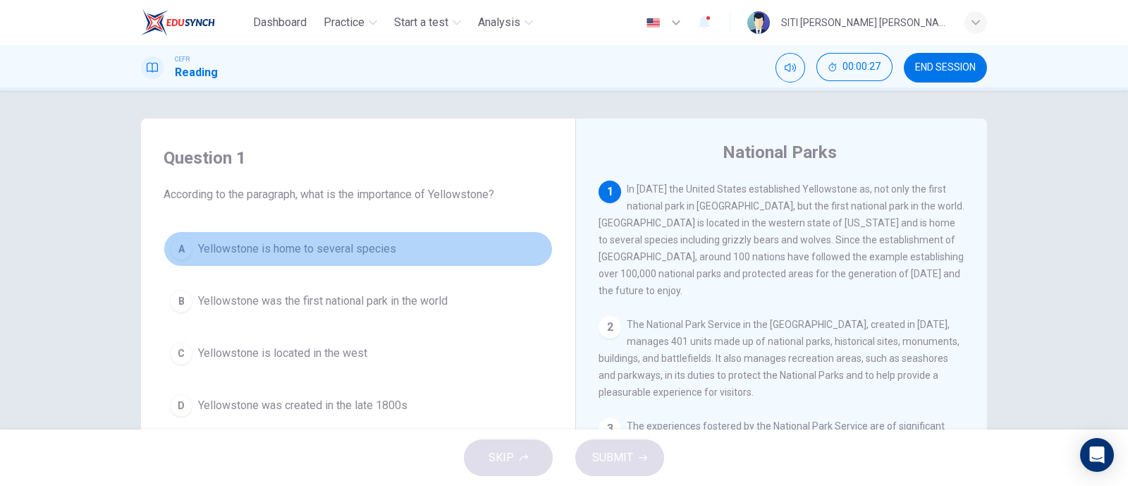
click at [262, 257] on button "A Yellowstone is home to several species" at bounding box center [358, 248] width 389 height 35
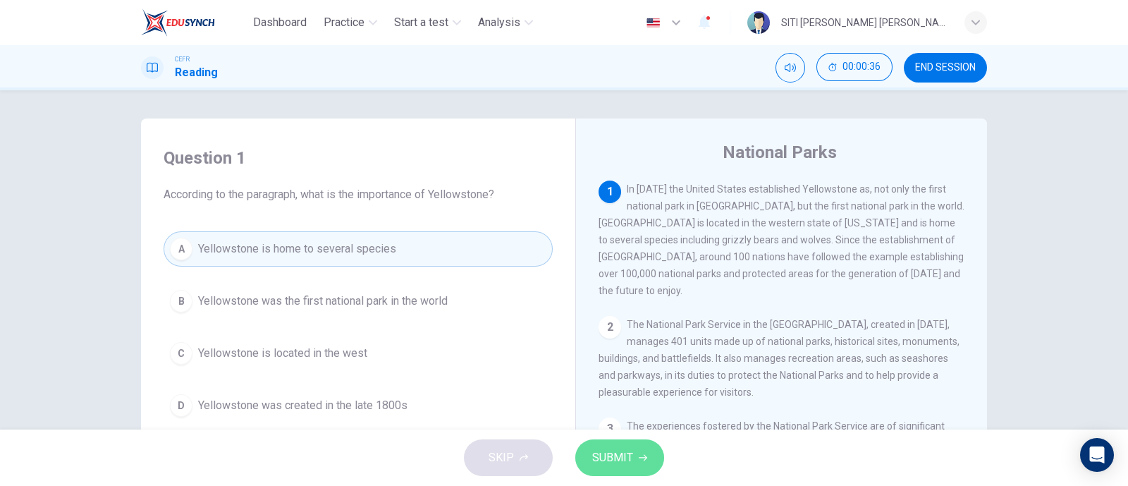
click at [610, 462] on span "SUBMIT" at bounding box center [612, 458] width 41 height 20
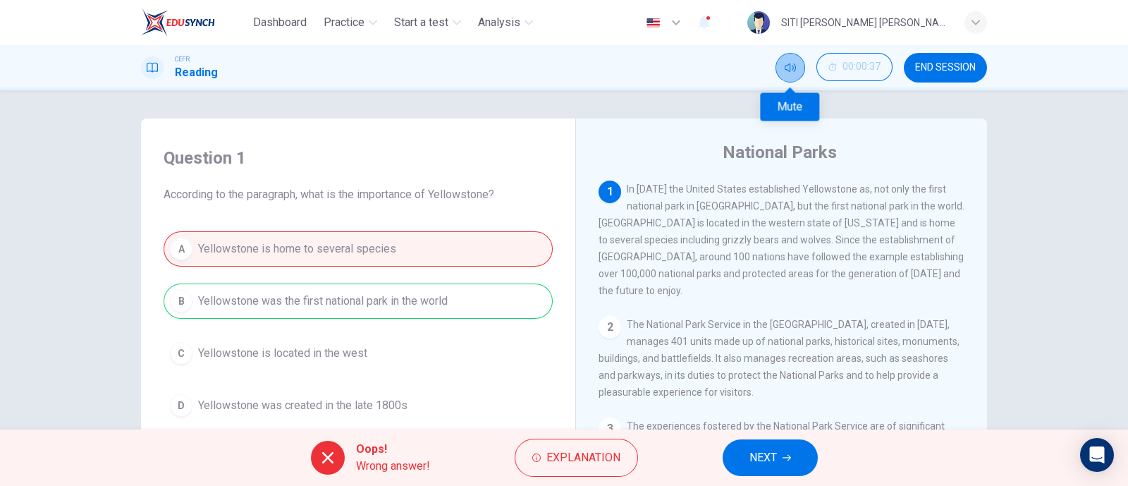
click at [779, 72] on button "Mute" at bounding box center [790, 68] width 30 height 30
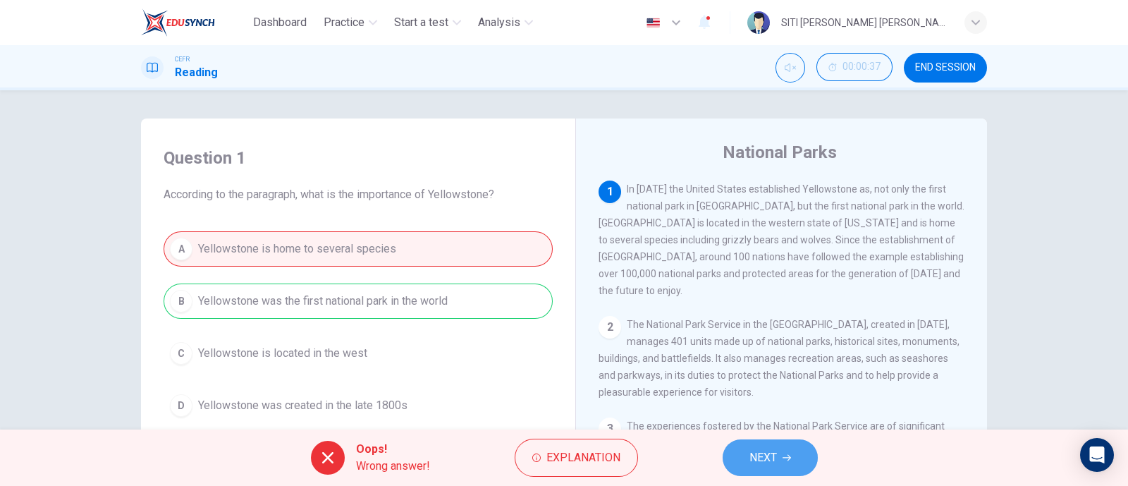
click at [782, 460] on button "NEXT" at bounding box center [770, 457] width 95 height 37
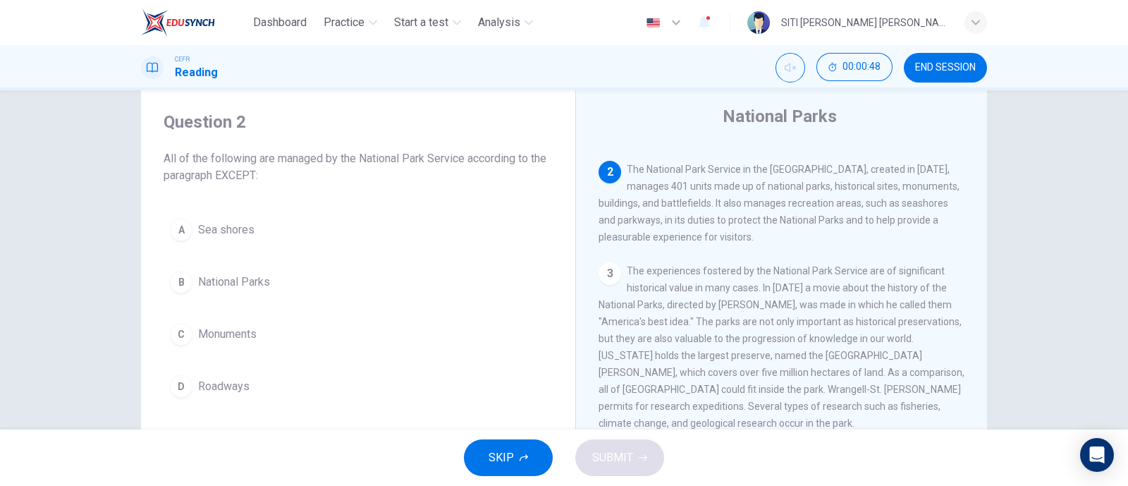
scroll to position [37, 0]
click at [493, 360] on div "A Sea shores B National Parks C Monuments D Roadways" at bounding box center [358, 307] width 389 height 192
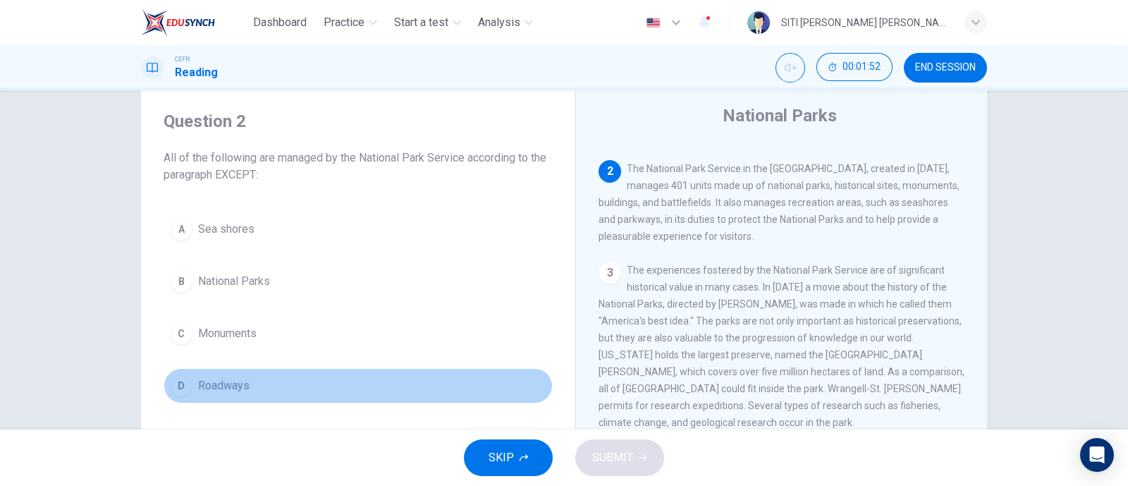
click at [209, 383] on span "Roadways" at bounding box center [223, 385] width 51 height 17
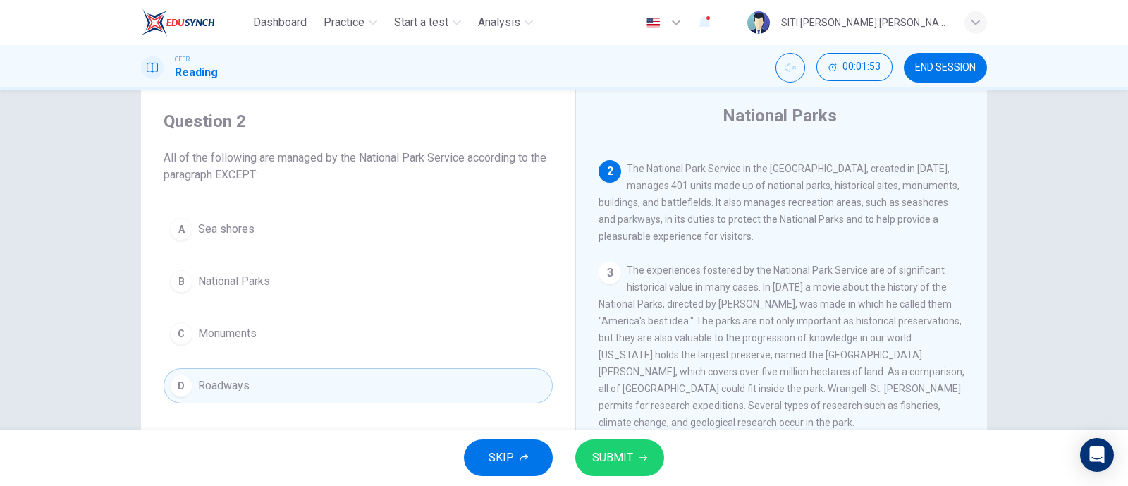
click at [645, 458] on icon "button" at bounding box center [643, 458] width 8 height 6
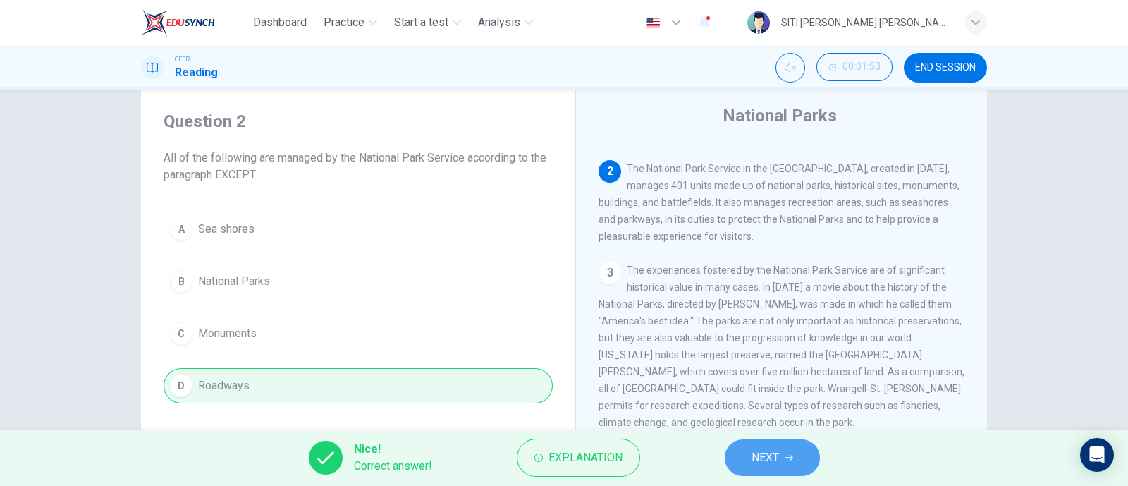
click at [782, 450] on button "NEXT" at bounding box center [772, 457] width 95 height 37
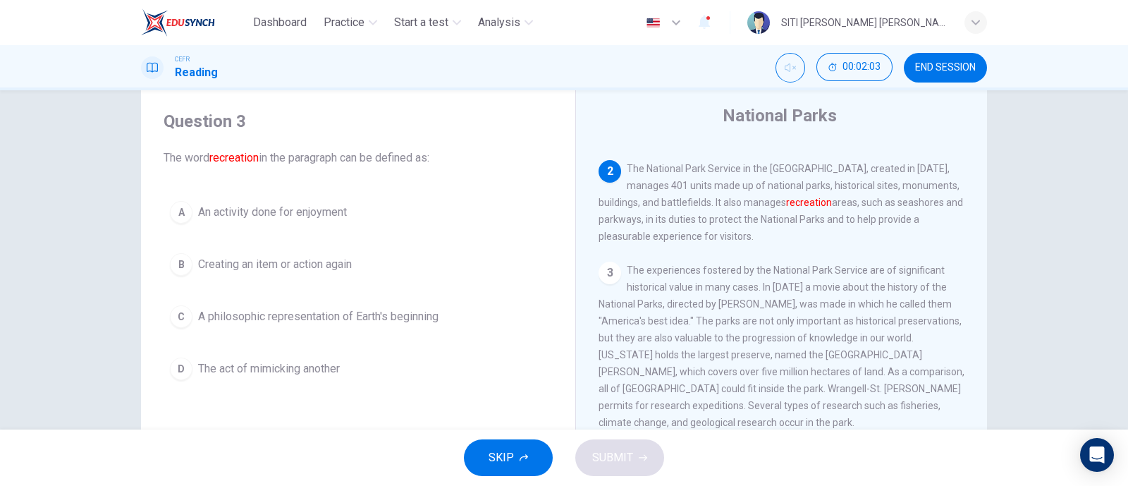
click at [285, 212] on span "An activity done for enjoyment" at bounding box center [272, 212] width 149 height 17
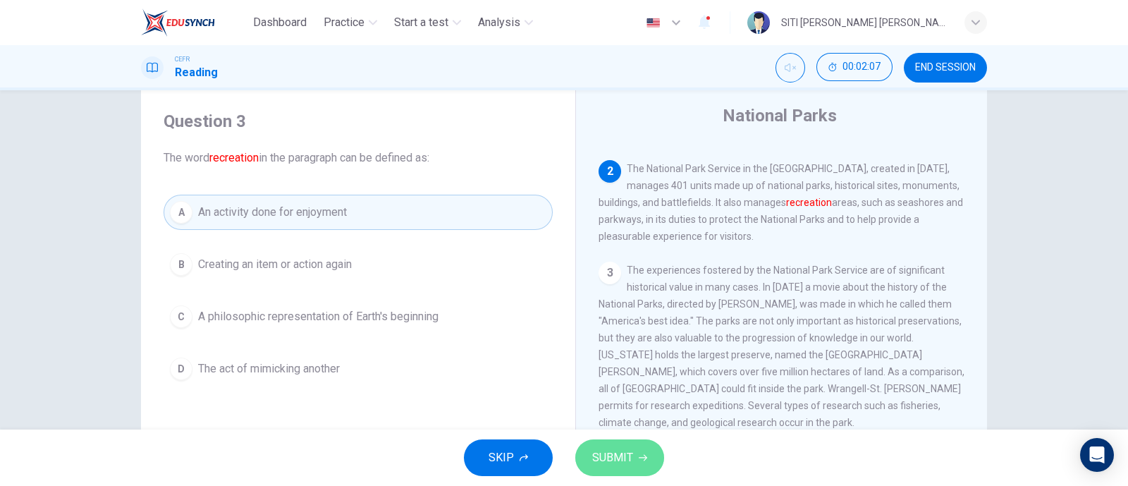
click at [639, 462] on button "SUBMIT" at bounding box center [619, 457] width 89 height 37
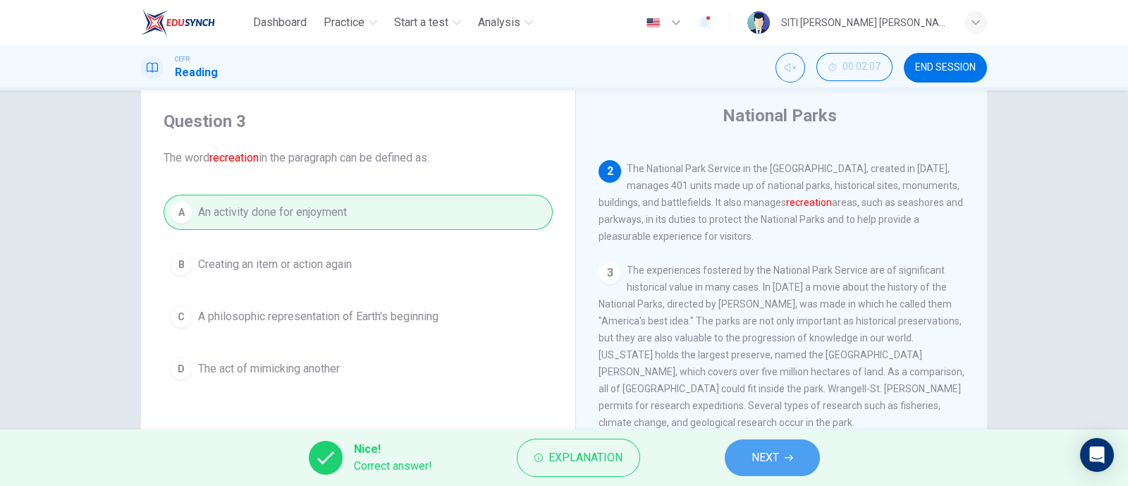
click at [755, 457] on span "NEXT" at bounding box center [765, 458] width 27 height 20
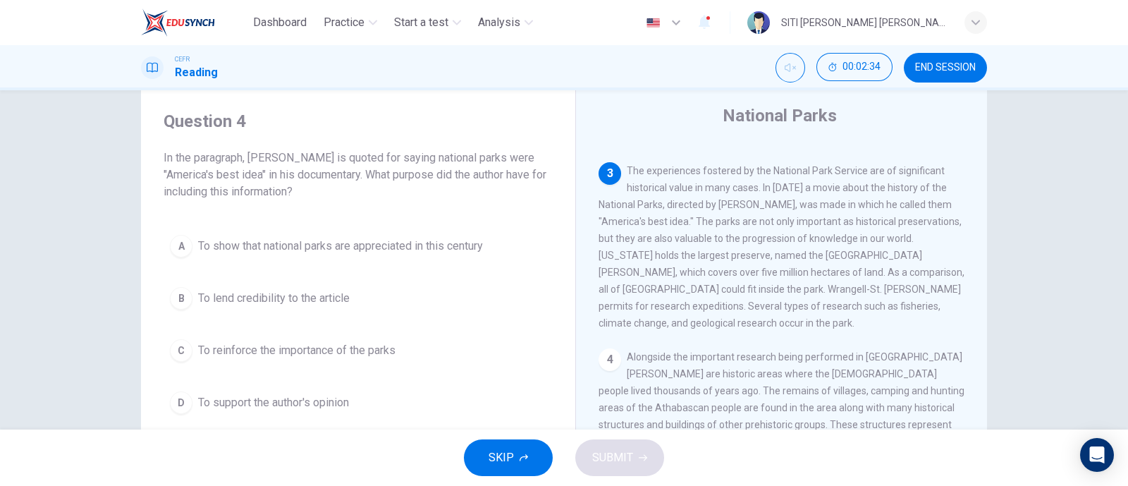
scroll to position [223, 0]
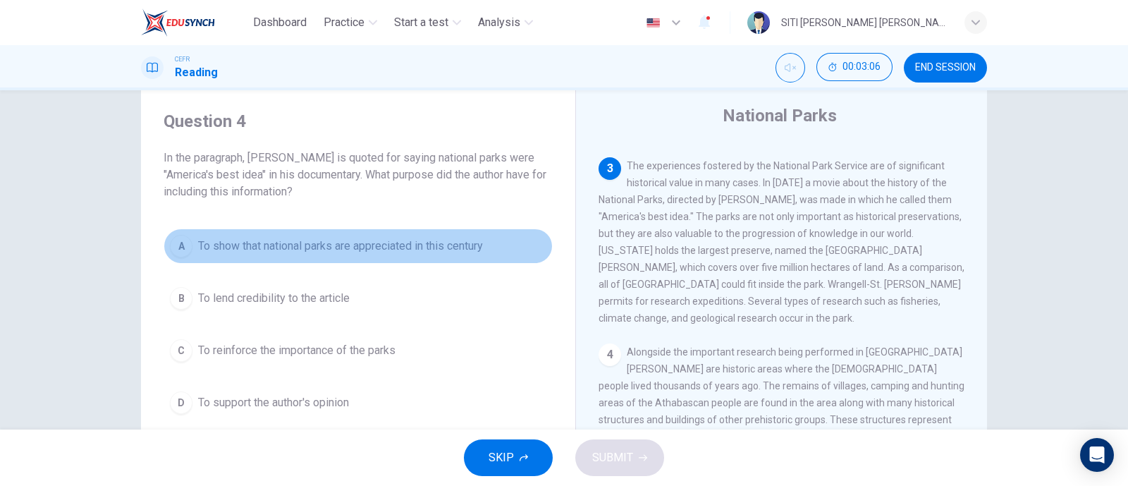
click at [254, 247] on span "To show that national parks are appreciated in this century" at bounding box center [340, 246] width 285 height 17
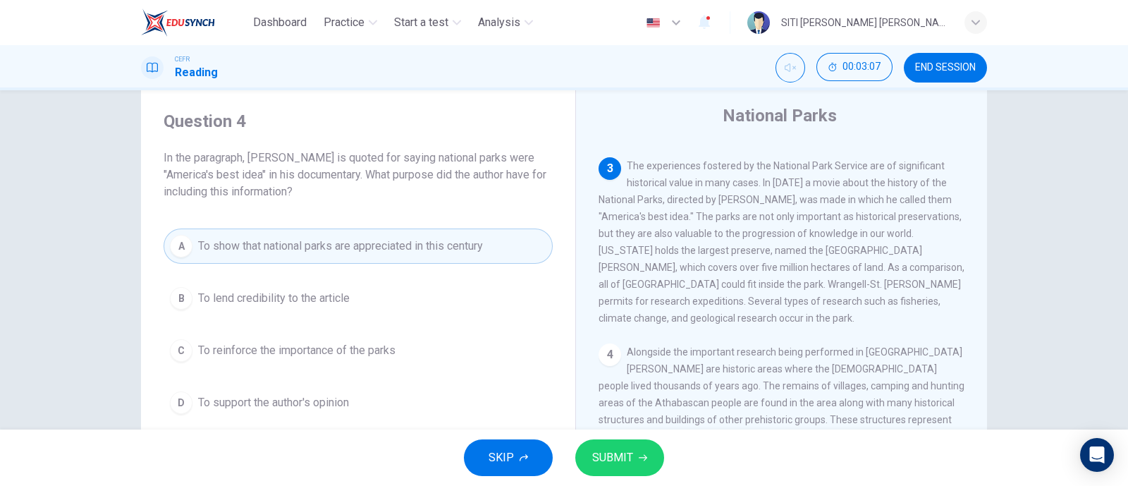
click at [638, 451] on button "SUBMIT" at bounding box center [619, 457] width 89 height 37
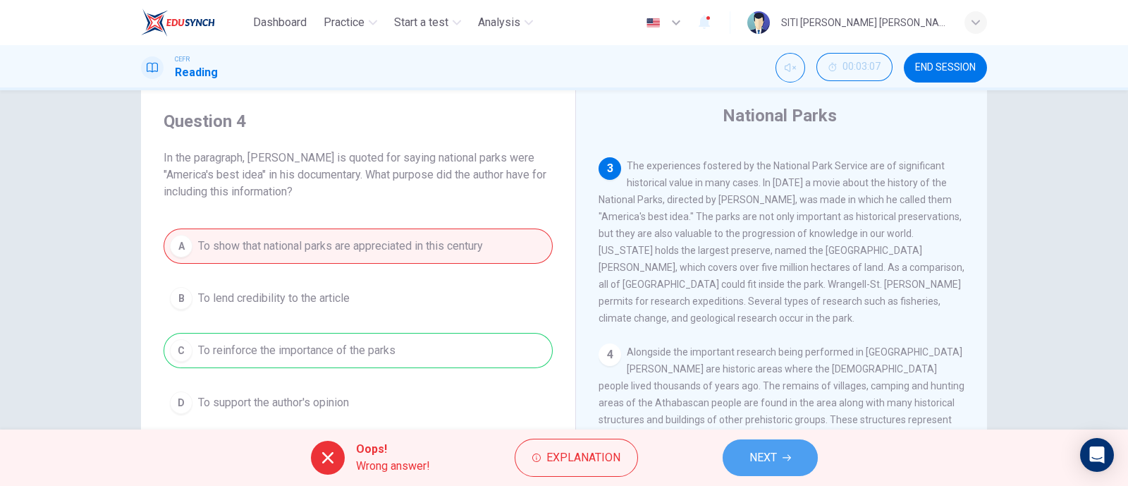
click at [777, 458] on span "NEXT" at bounding box center [762, 458] width 27 height 20
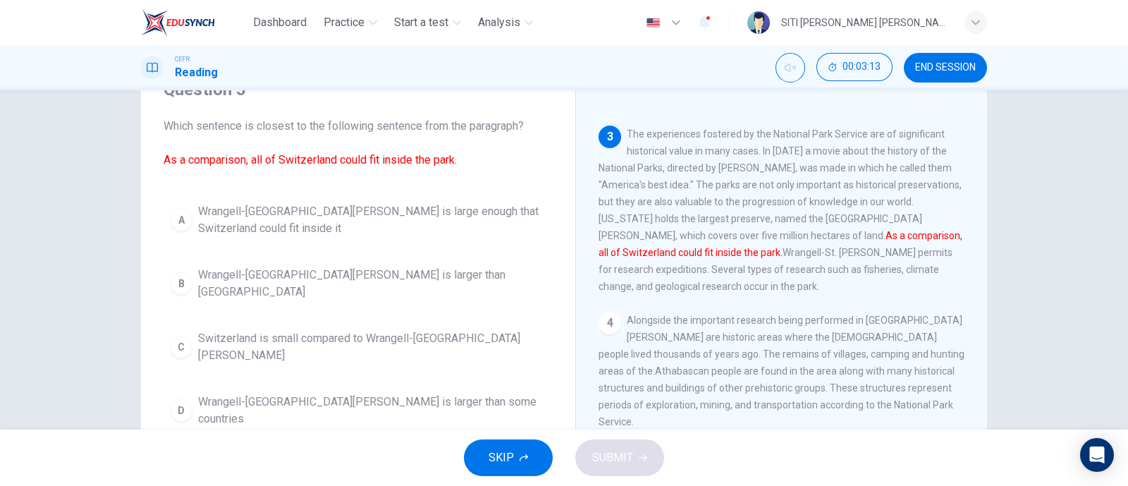
scroll to position [68, 0]
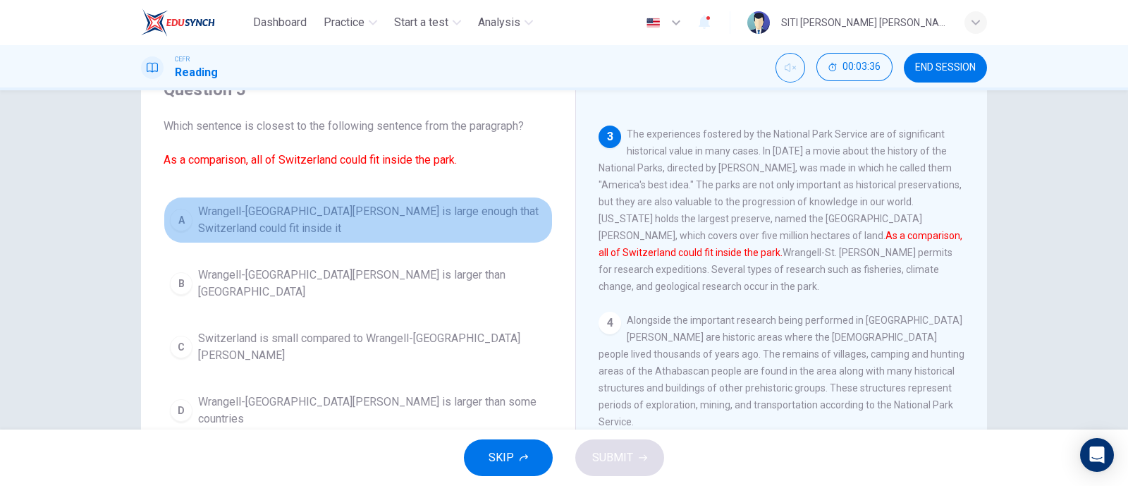
click at [262, 227] on span "Wrangell-St. Elias National Park is large enough that Switzerland could fit ins…" at bounding box center [372, 220] width 348 height 34
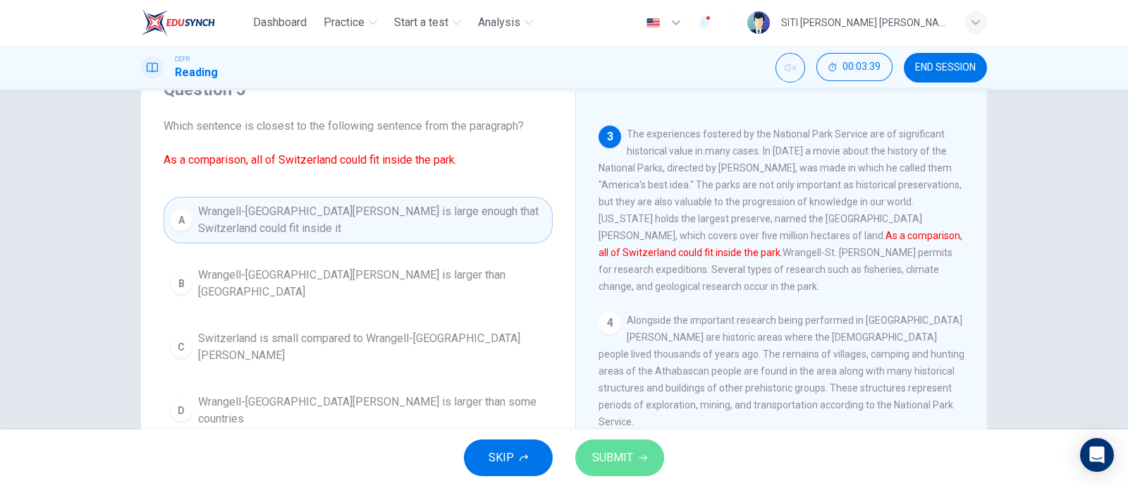
click at [599, 464] on span "SUBMIT" at bounding box center [612, 458] width 41 height 20
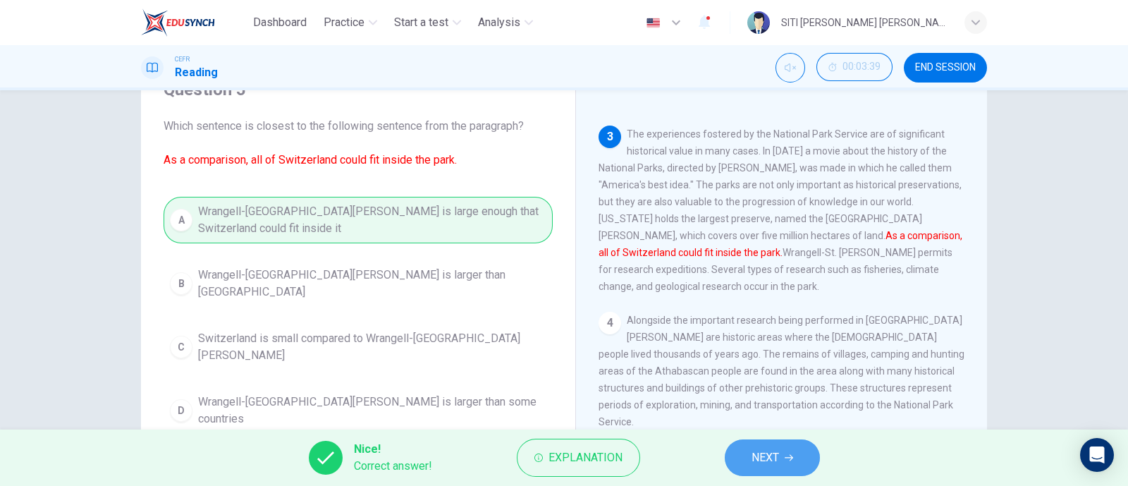
click at [762, 449] on span "NEXT" at bounding box center [765, 458] width 27 height 20
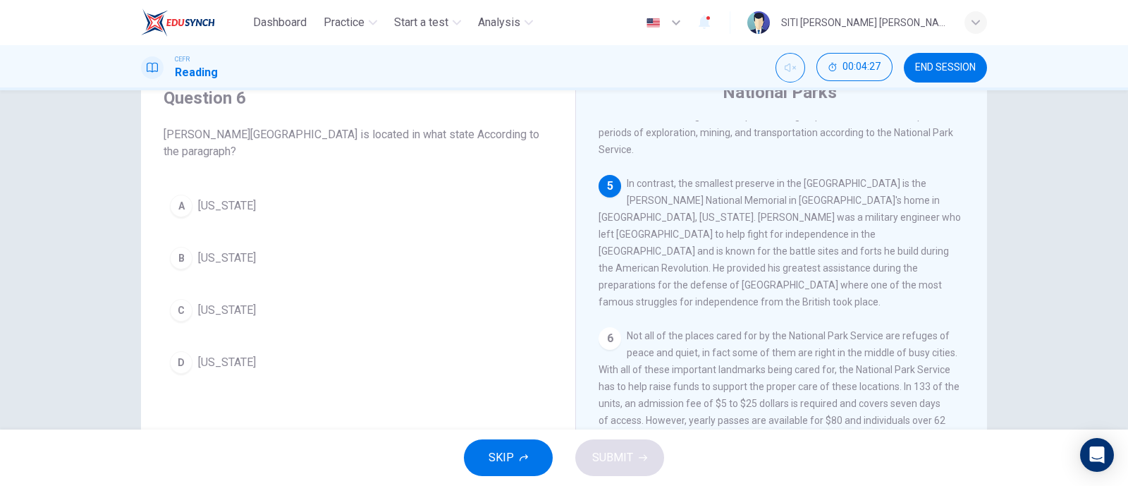
scroll to position [59, 0]
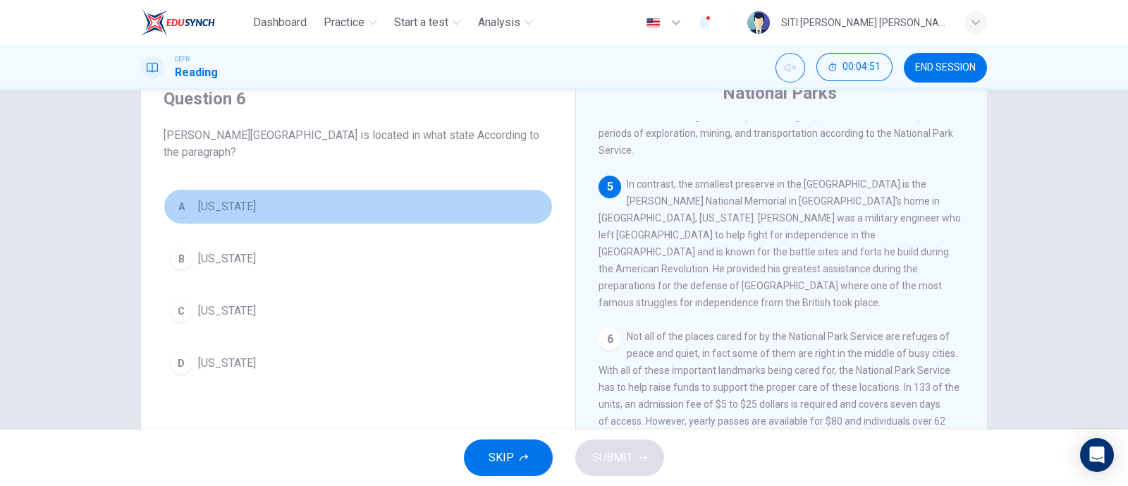
click at [187, 214] on button "A Pennsylvania" at bounding box center [358, 206] width 389 height 35
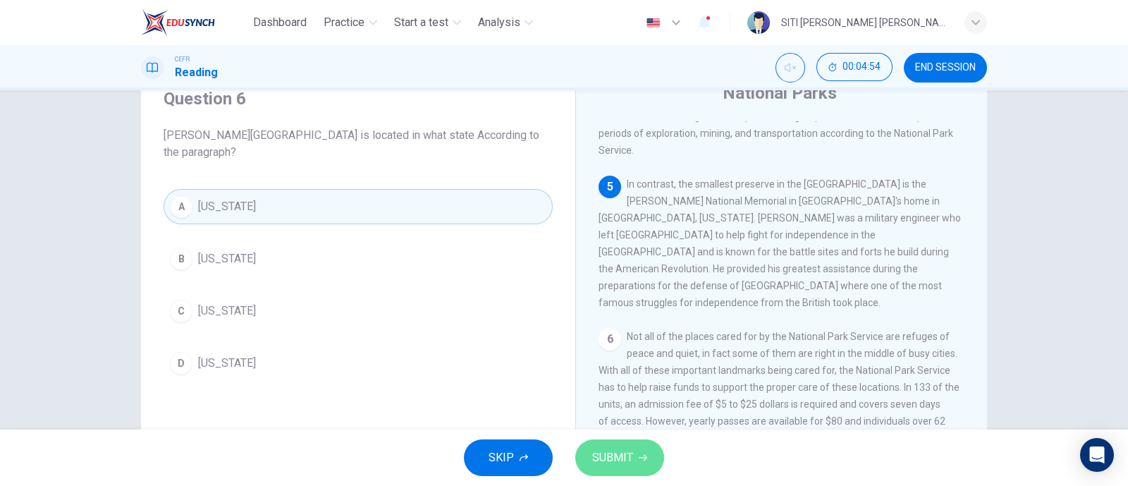
click at [631, 455] on span "SUBMIT" at bounding box center [612, 458] width 41 height 20
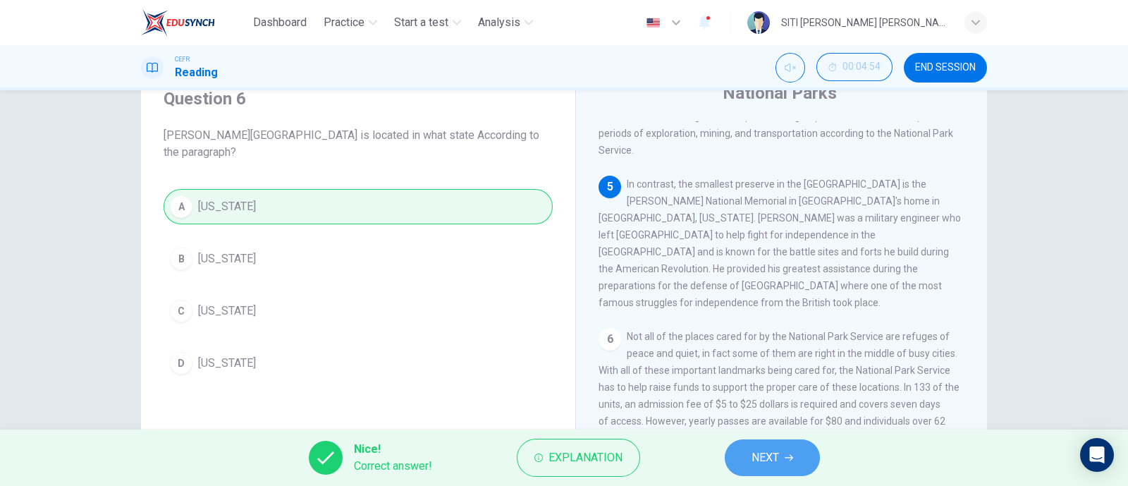
click at [751, 446] on button "NEXT" at bounding box center [772, 457] width 95 height 37
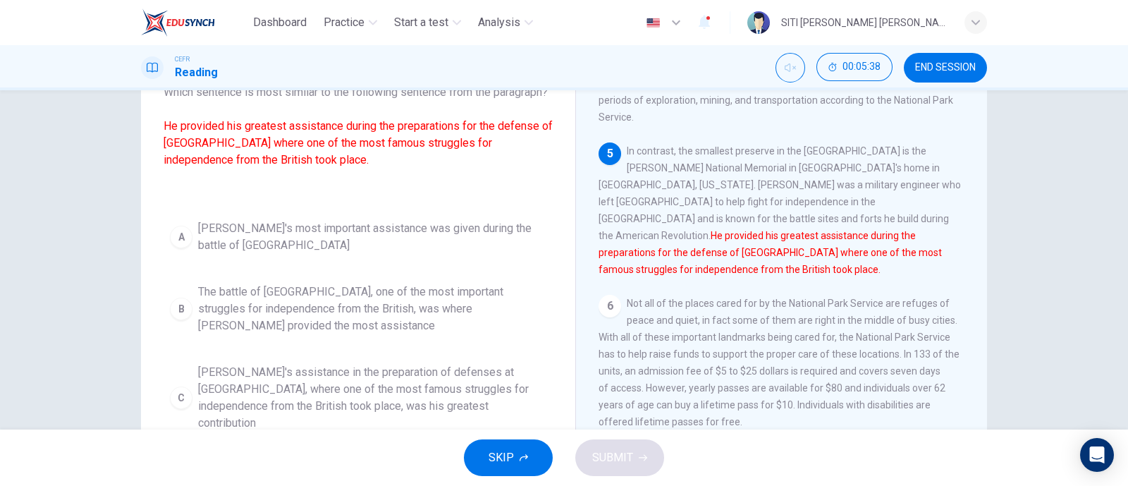
scroll to position [10, 0]
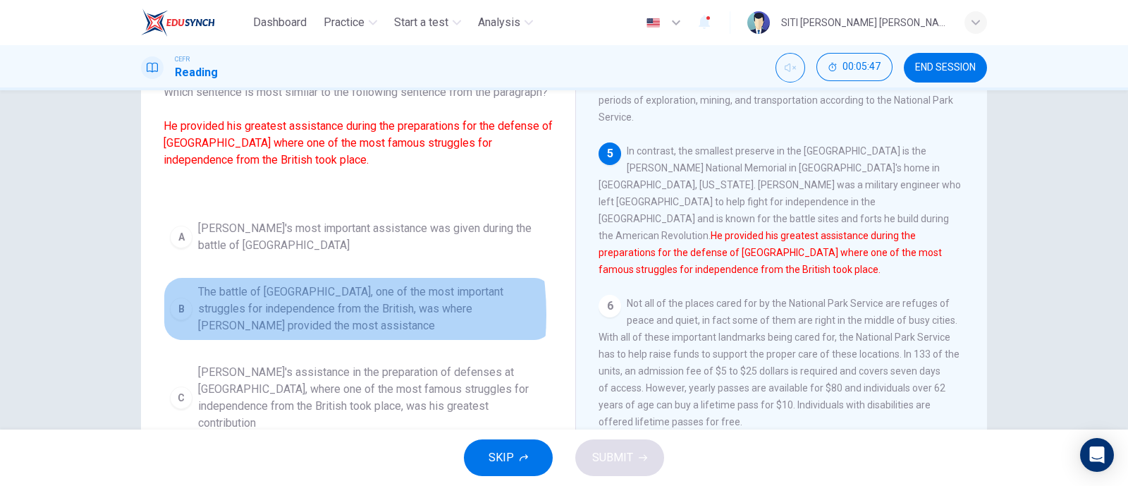
click at [254, 330] on span "The battle of Saratoga, one of the most important struggles for independence fr…" at bounding box center [372, 308] width 348 height 51
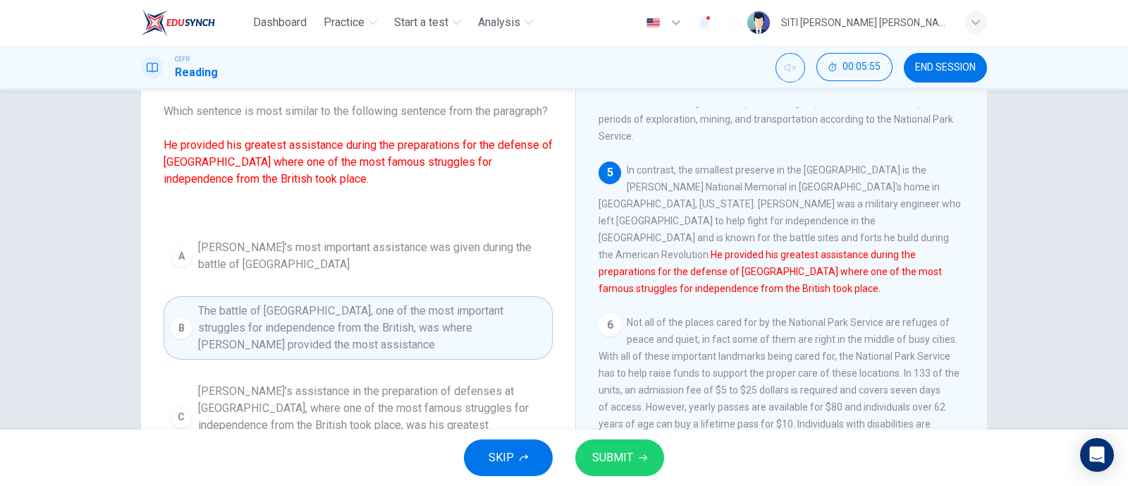
scroll to position [207, 0]
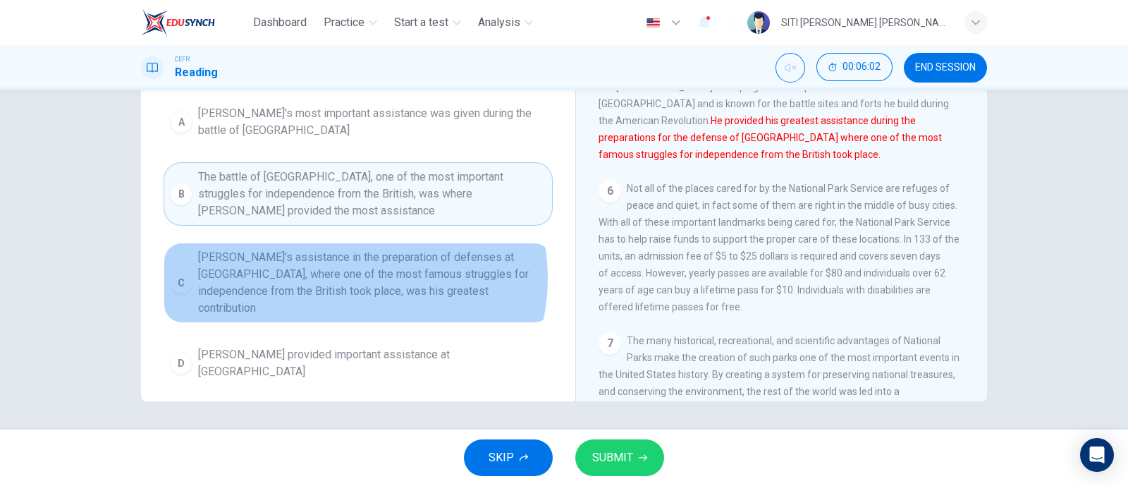
click at [349, 294] on span "Kosciuszko's assistance in the preparation of defenses at Saratoga, where one o…" at bounding box center [372, 283] width 348 height 68
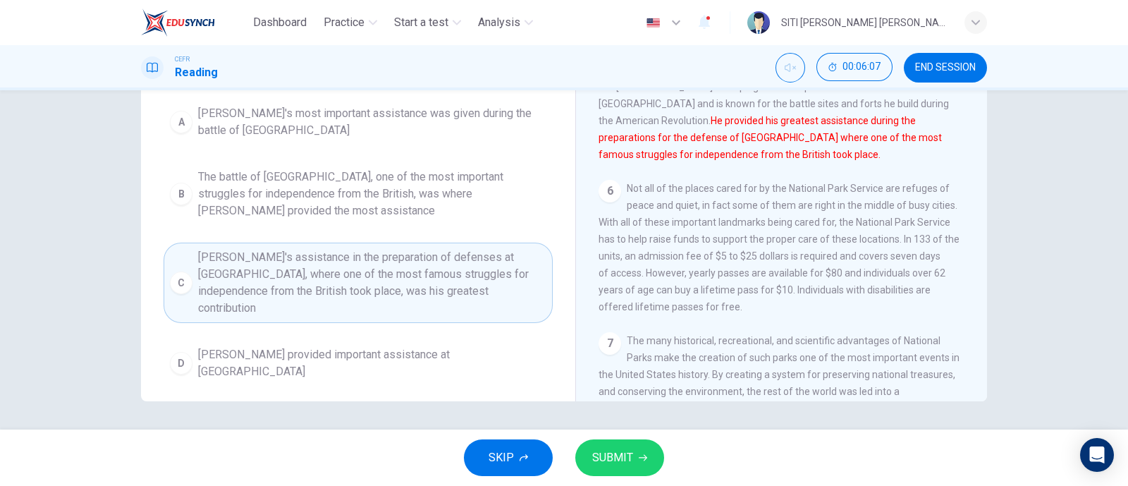
scroll to position [207, 0]
click at [626, 458] on span "SUBMIT" at bounding box center [612, 458] width 41 height 20
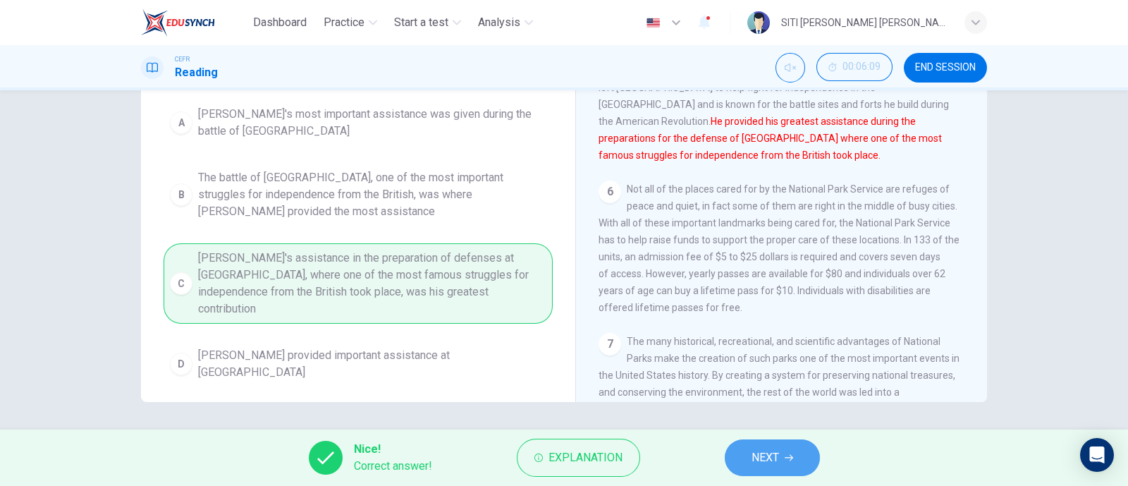
click at [777, 453] on span "NEXT" at bounding box center [765, 458] width 27 height 20
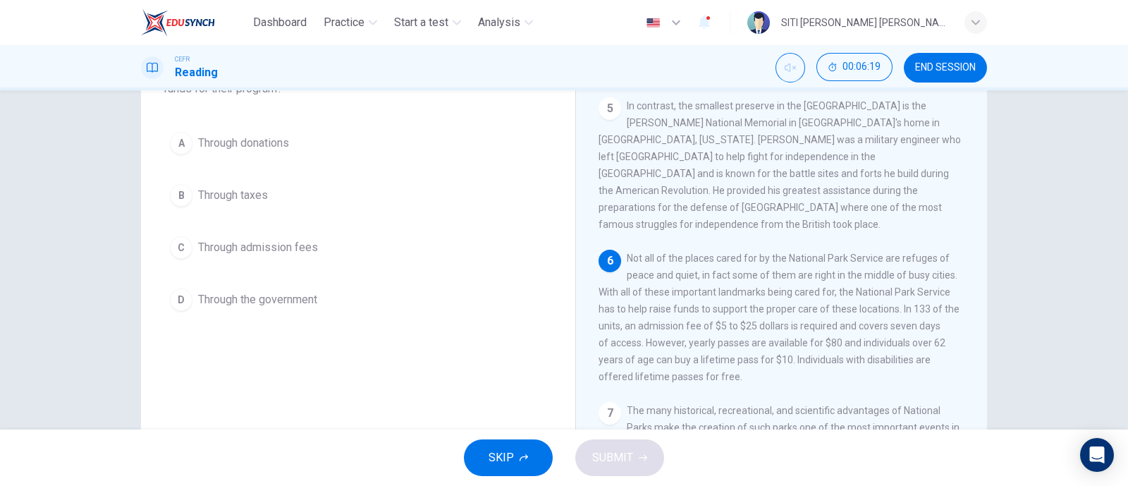
scroll to position [121, 0]
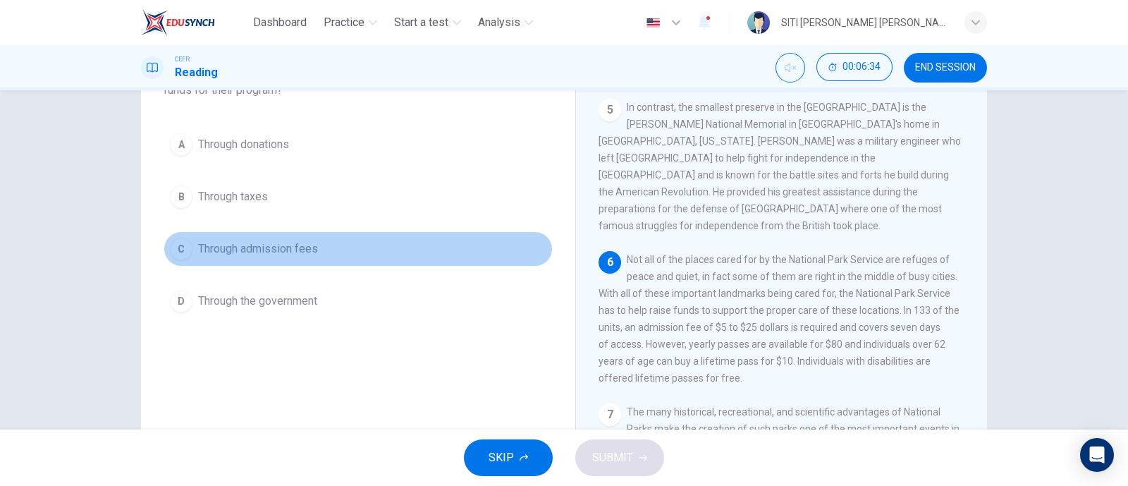
click at [233, 250] on span "Through admission fees" at bounding box center [258, 248] width 120 height 17
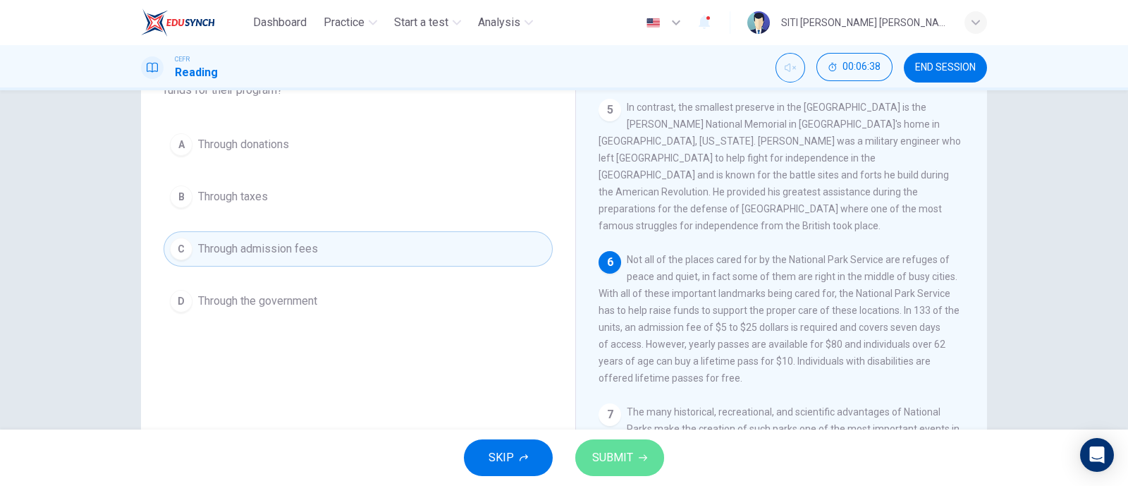
click at [652, 452] on button "SUBMIT" at bounding box center [619, 457] width 89 height 37
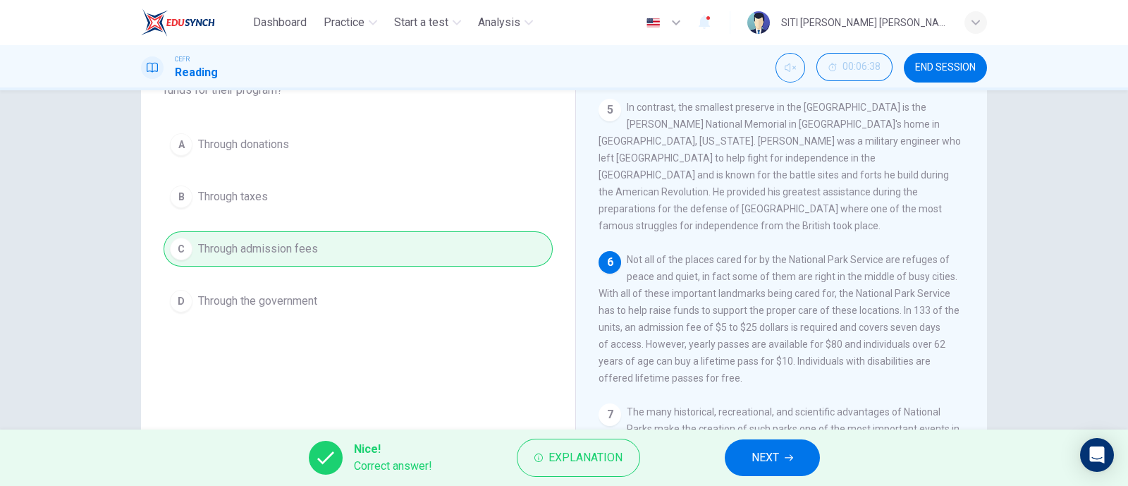
click at [765, 462] on span "NEXT" at bounding box center [765, 458] width 27 height 20
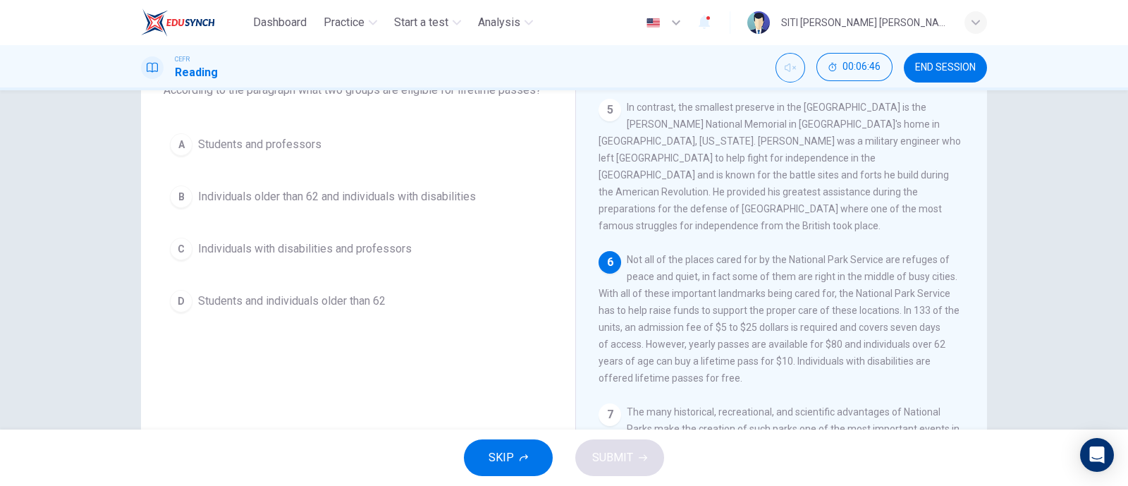
scroll to position [121, 0]
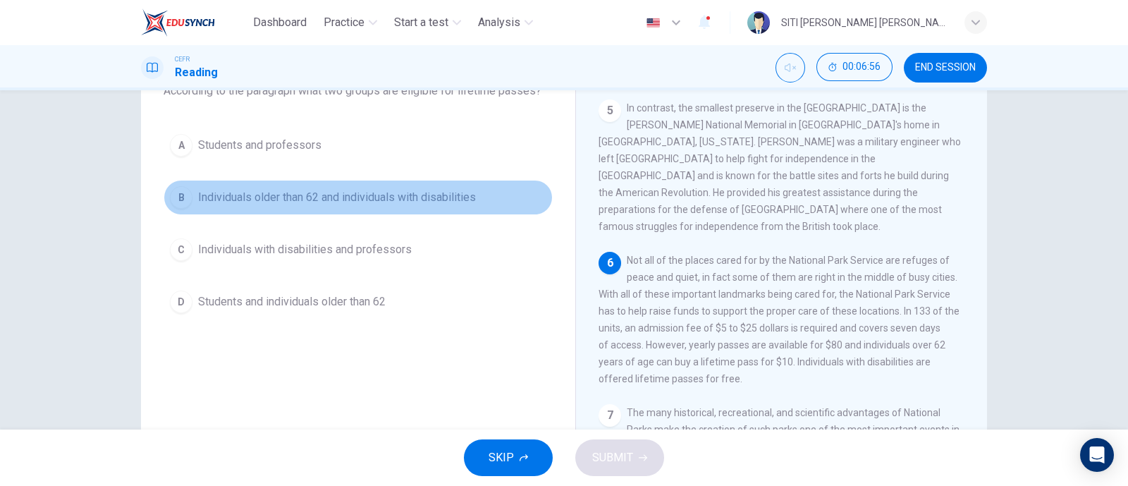
click at [264, 199] on span "Individuals older than 62 and individuals with disabilities" at bounding box center [337, 197] width 278 height 17
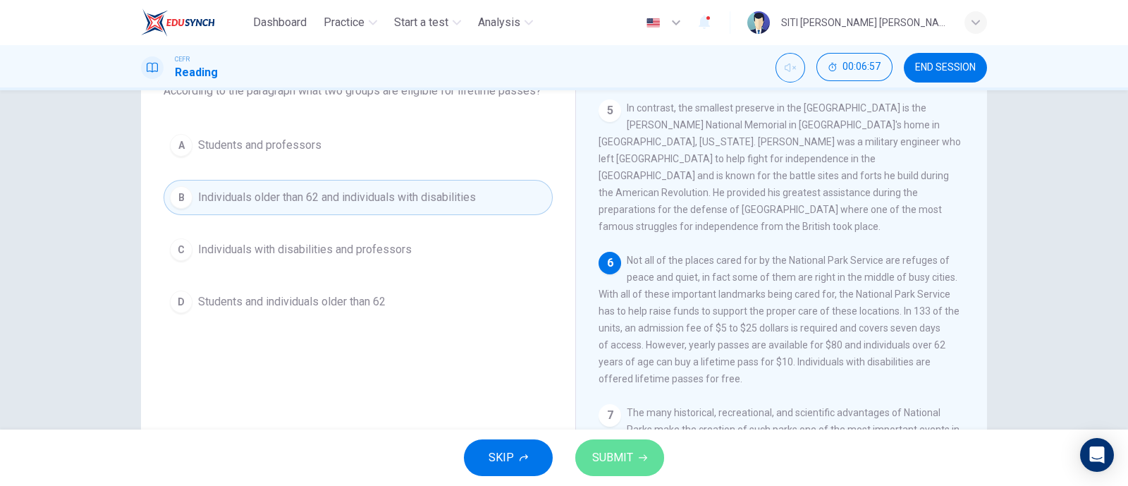
click at [605, 455] on span "SUBMIT" at bounding box center [612, 458] width 41 height 20
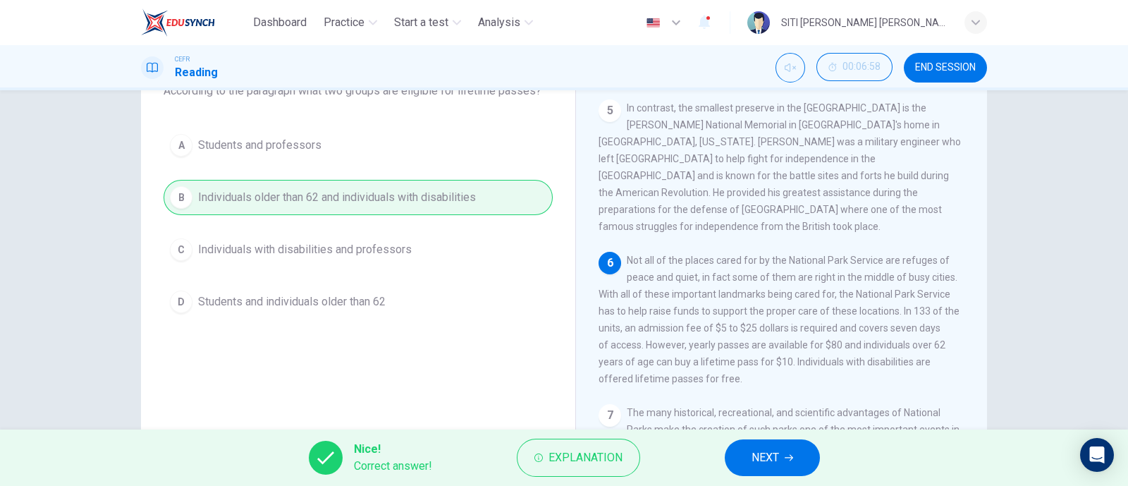
click at [764, 459] on span "NEXT" at bounding box center [765, 458] width 27 height 20
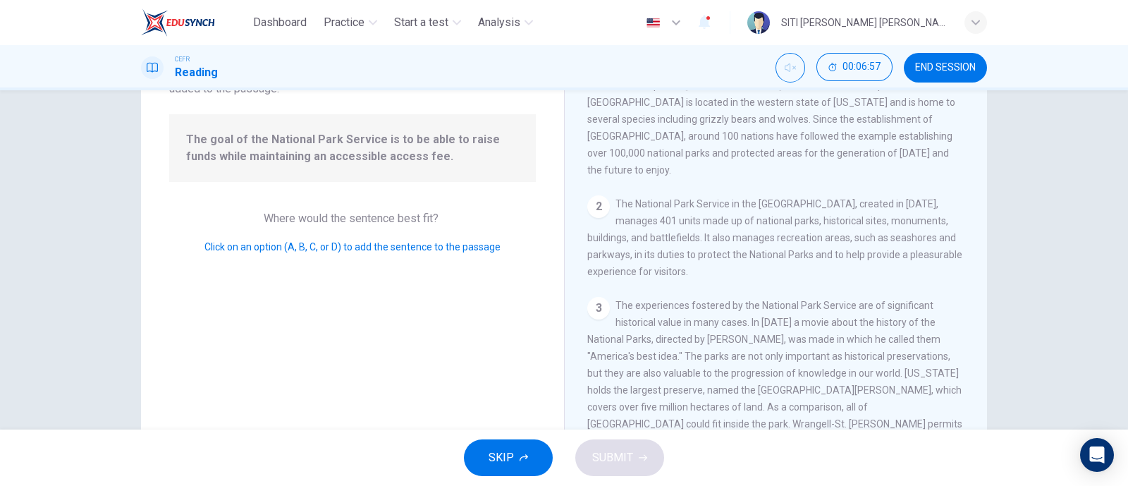
scroll to position [530, 0]
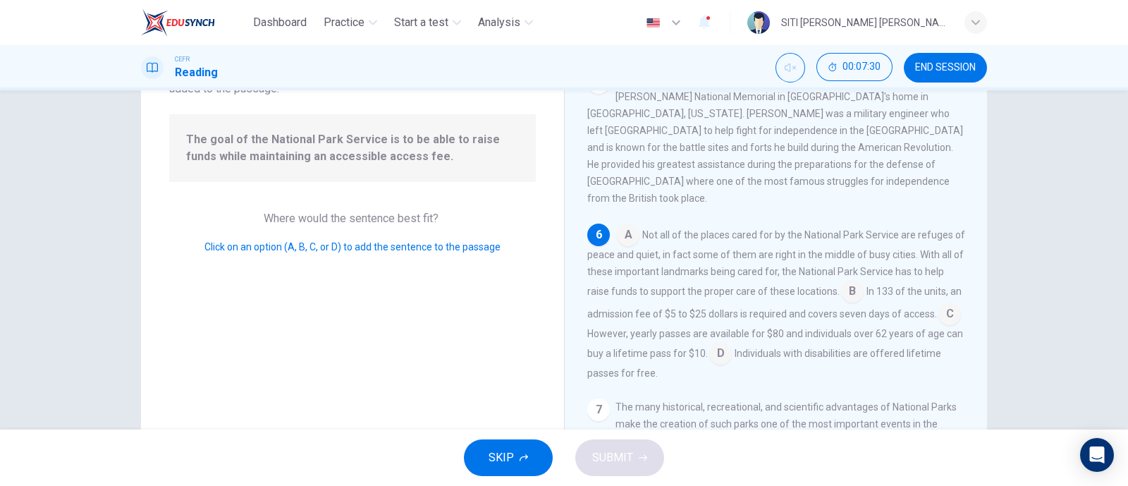
click at [938, 304] on input at bounding box center [949, 315] width 23 height 23
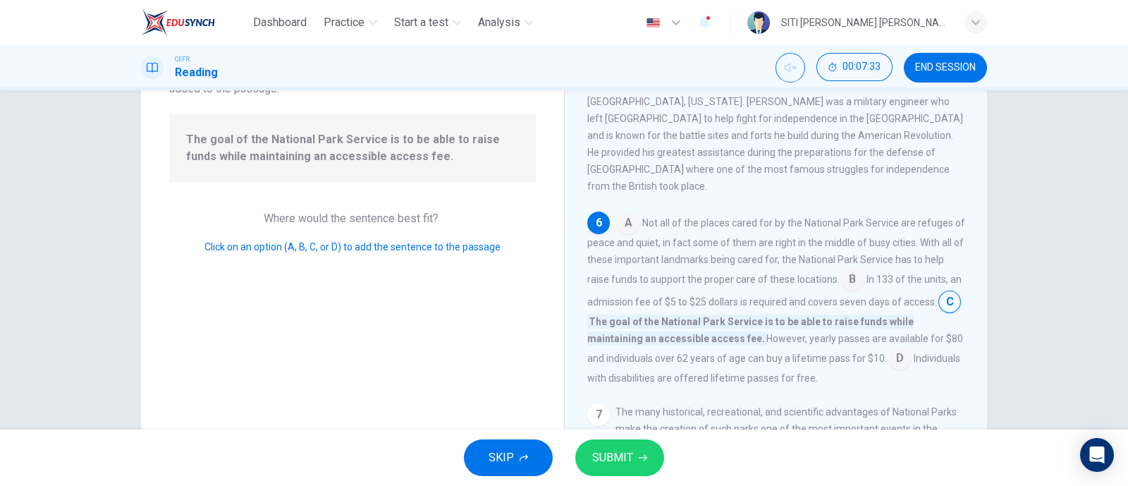
scroll to position [542, 0]
click at [616, 456] on span "SUBMIT" at bounding box center [612, 458] width 41 height 20
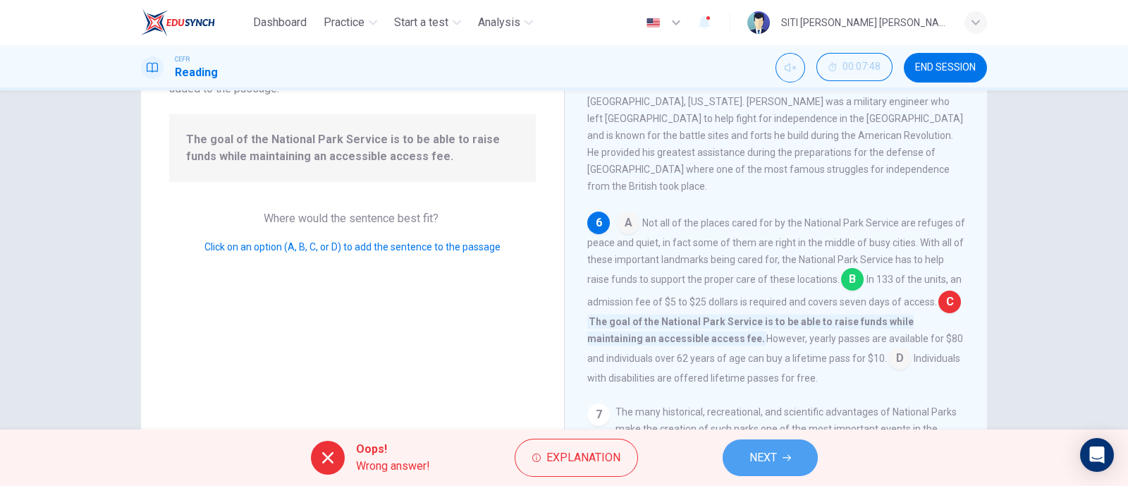
click at [790, 456] on icon "button" at bounding box center [787, 457] width 8 height 8
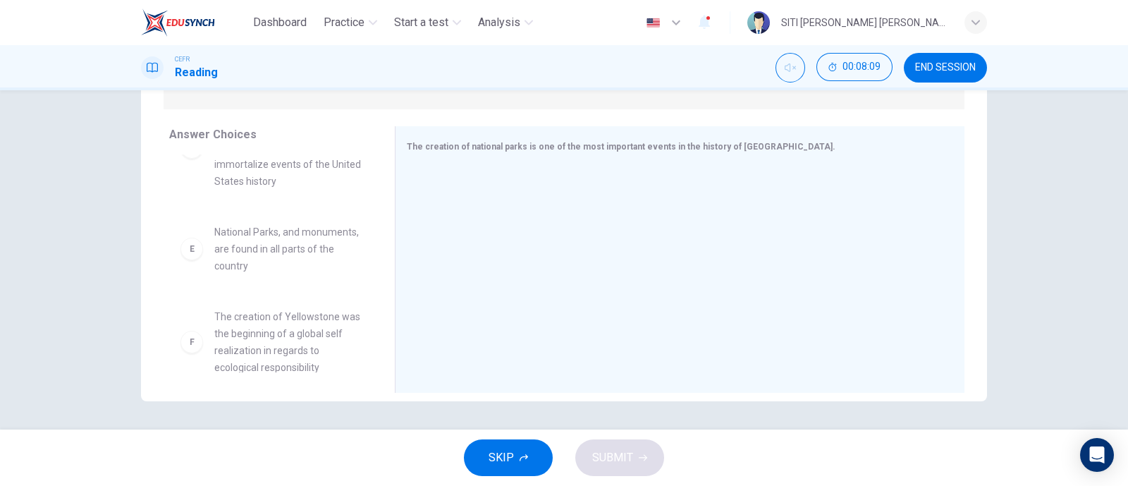
scroll to position [363, 0]
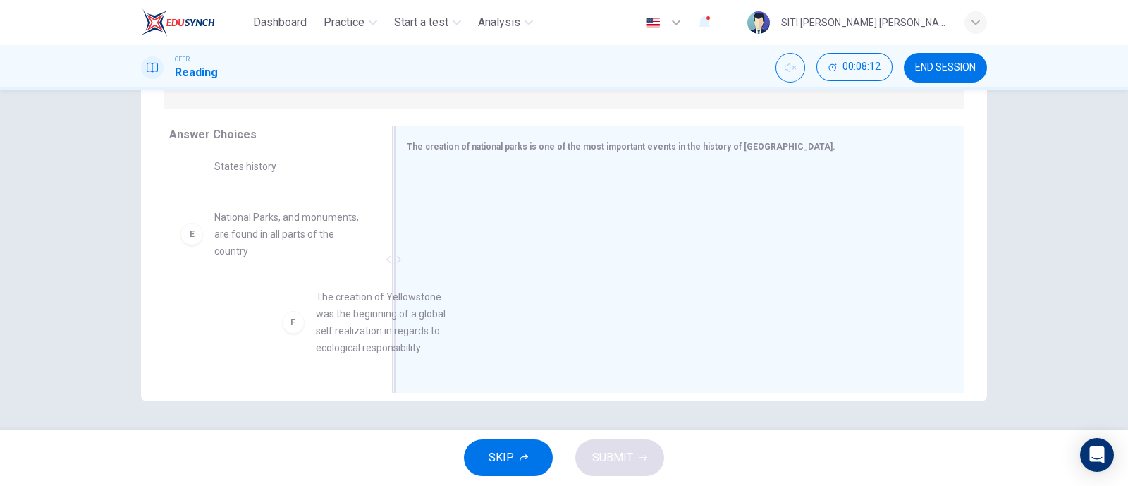
drag, startPoint x: 293, startPoint y: 345, endPoint x: 460, endPoint y: 248, distance: 193.0
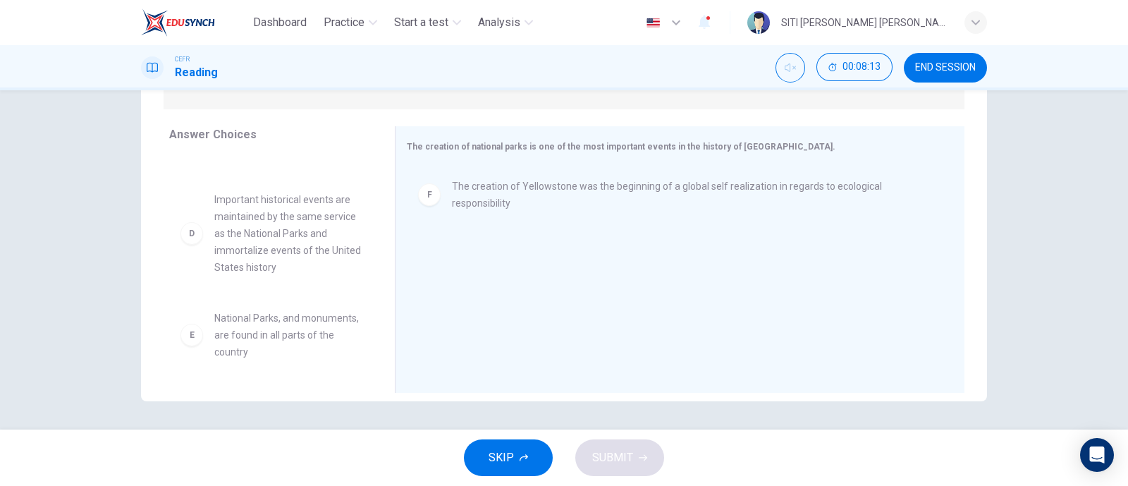
scroll to position [262, 0]
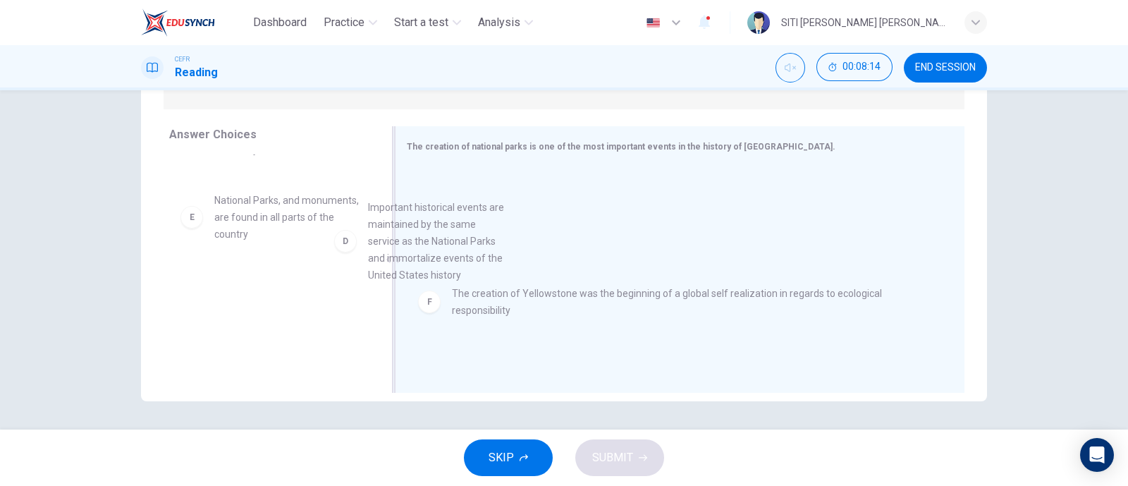
drag, startPoint x: 257, startPoint y: 257, endPoint x: 421, endPoint y: 266, distance: 163.8
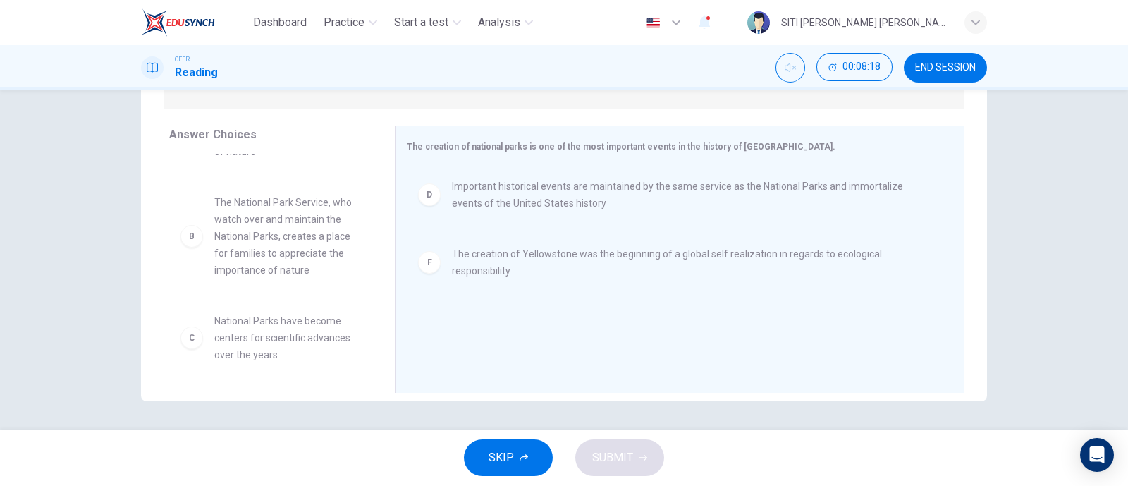
scroll to position [54, 0]
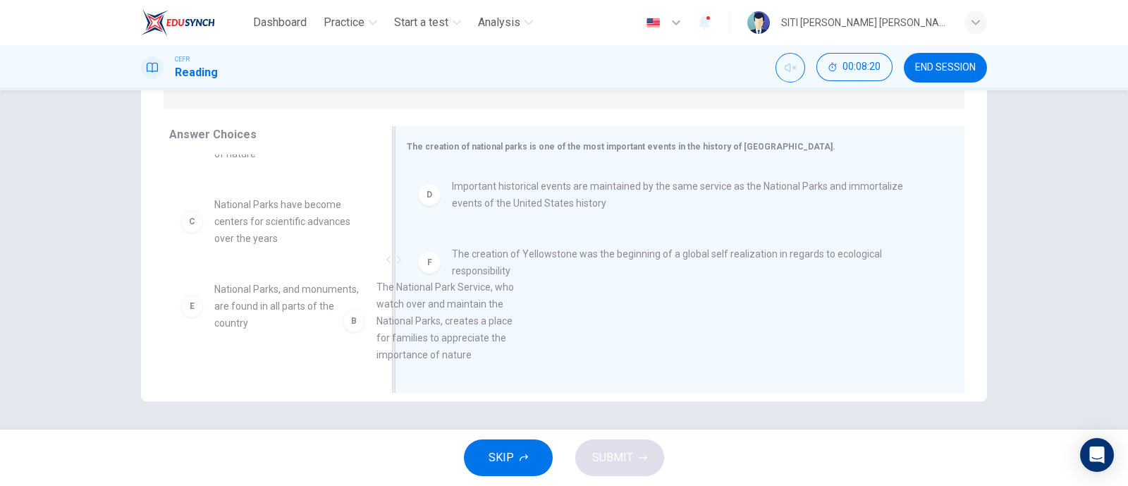
drag, startPoint x: 286, startPoint y: 260, endPoint x: 478, endPoint y: 357, distance: 215.3
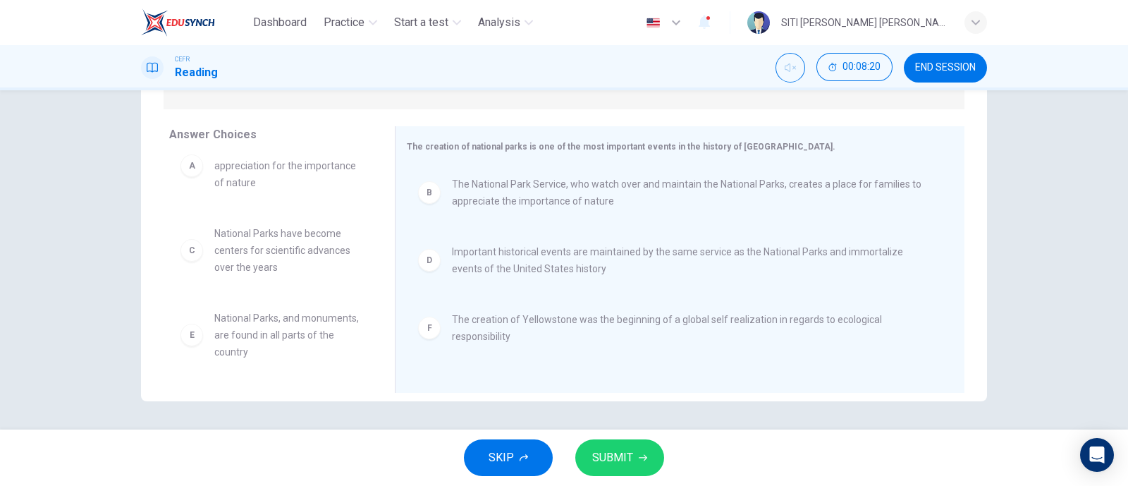
scroll to position [25, 0]
click at [627, 462] on span "SUBMIT" at bounding box center [612, 458] width 41 height 20
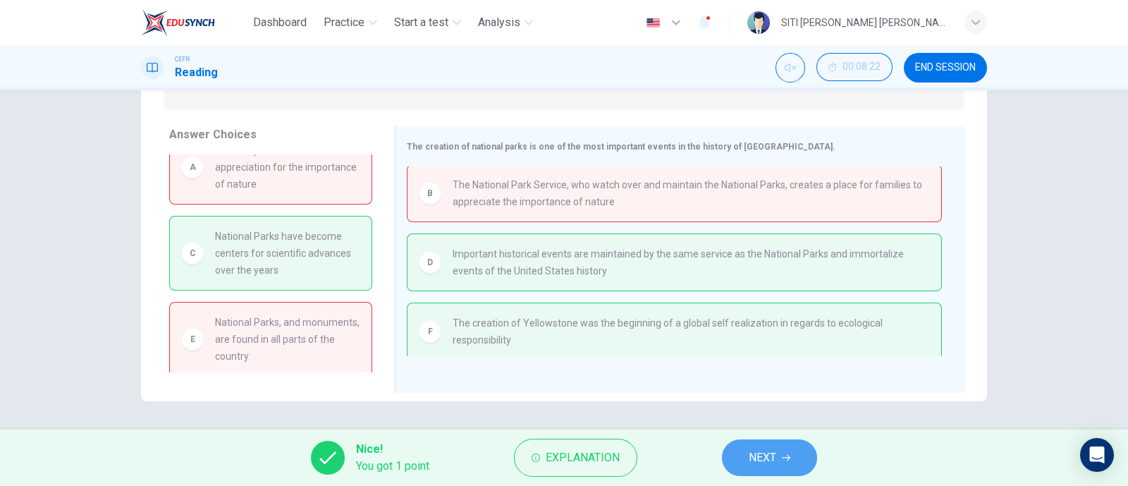
click at [779, 450] on button "NEXT" at bounding box center [769, 457] width 95 height 37
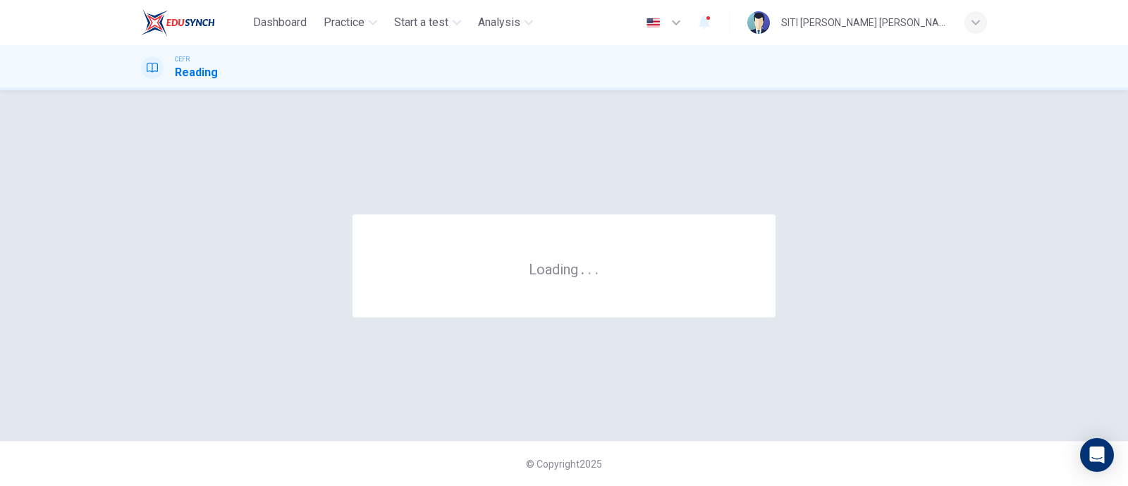
scroll to position [0, 0]
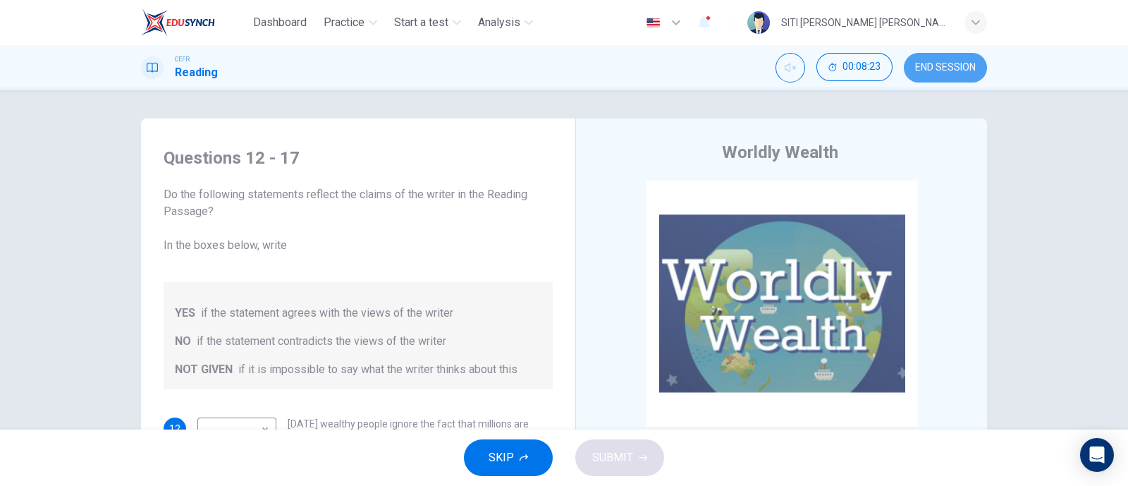
click at [967, 58] on button "END SESSION" at bounding box center [945, 68] width 83 height 30
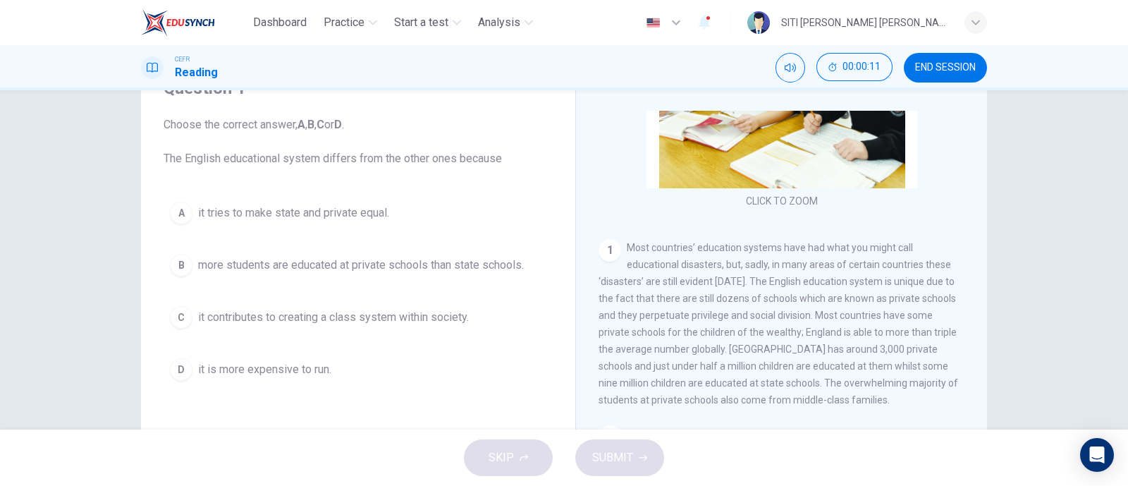
scroll to position [71, 0]
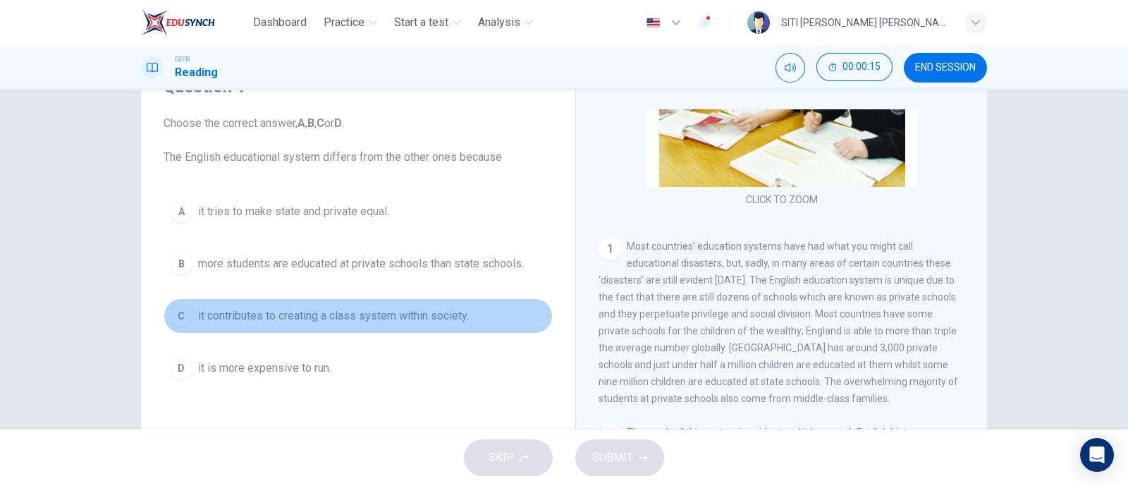
click at [239, 309] on span "it contributes to creating a class system within society." at bounding box center [333, 315] width 271 height 17
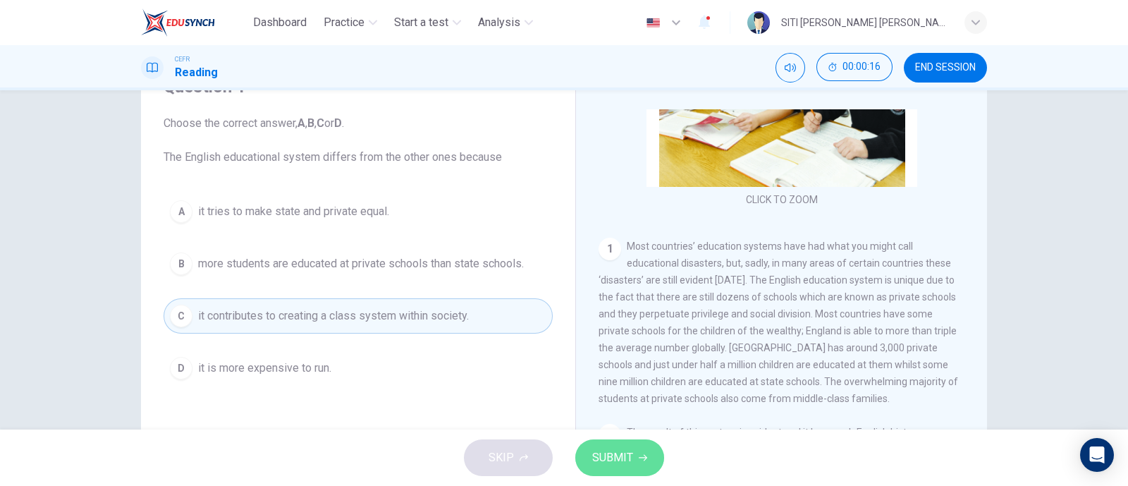
click at [634, 452] on button "SUBMIT" at bounding box center [619, 457] width 89 height 37
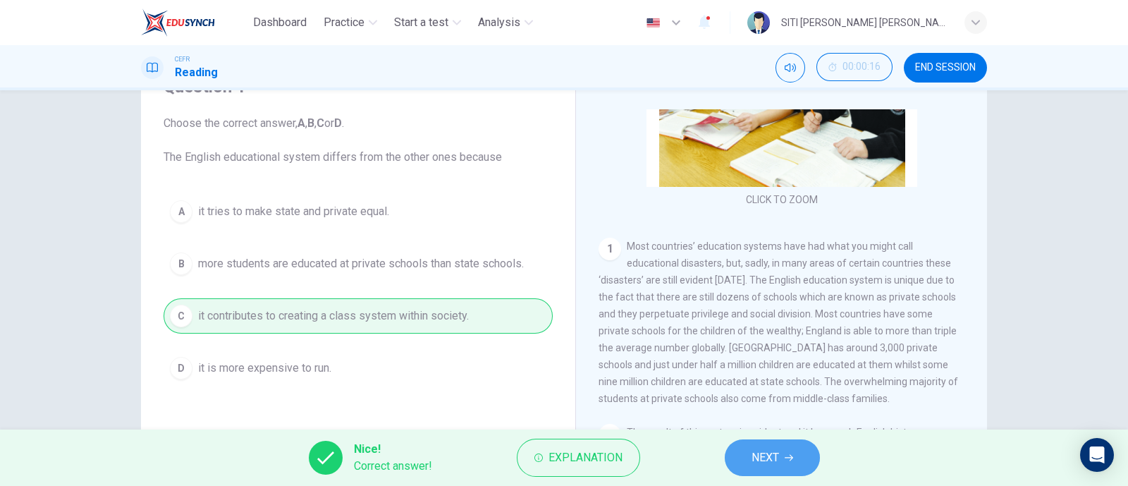
click at [754, 455] on span "NEXT" at bounding box center [765, 458] width 27 height 20
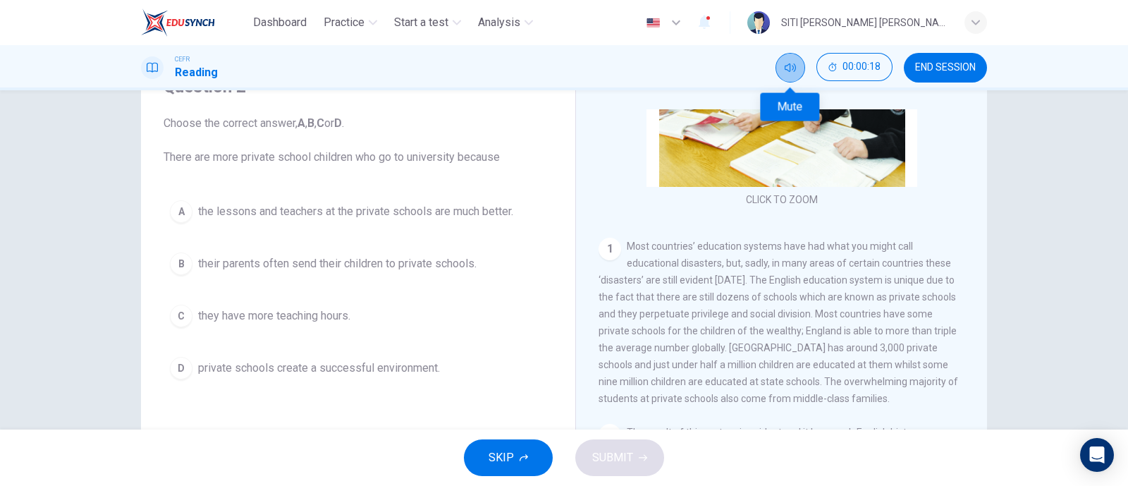
click at [795, 68] on icon "Mute" at bounding box center [790, 67] width 11 height 8
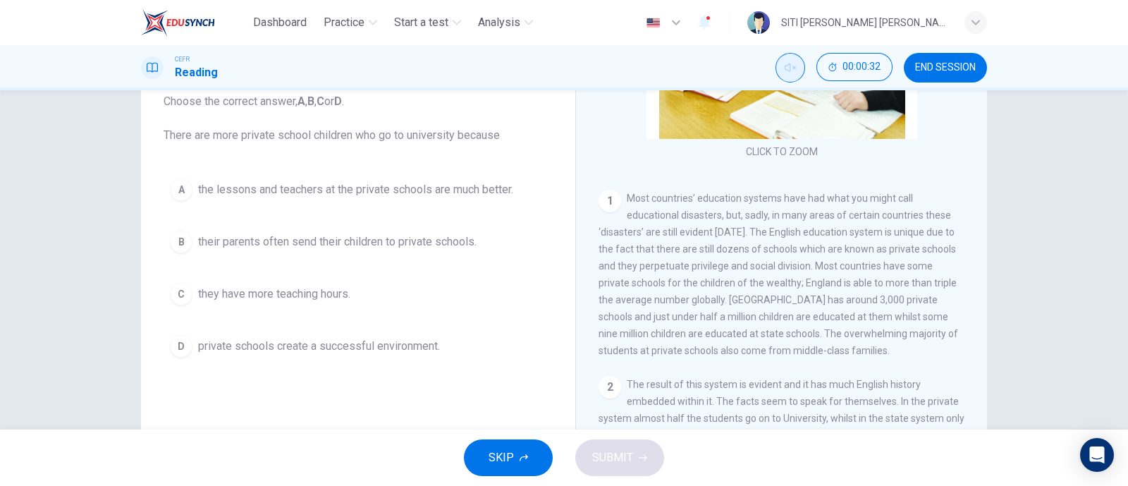
scroll to position [194, 0]
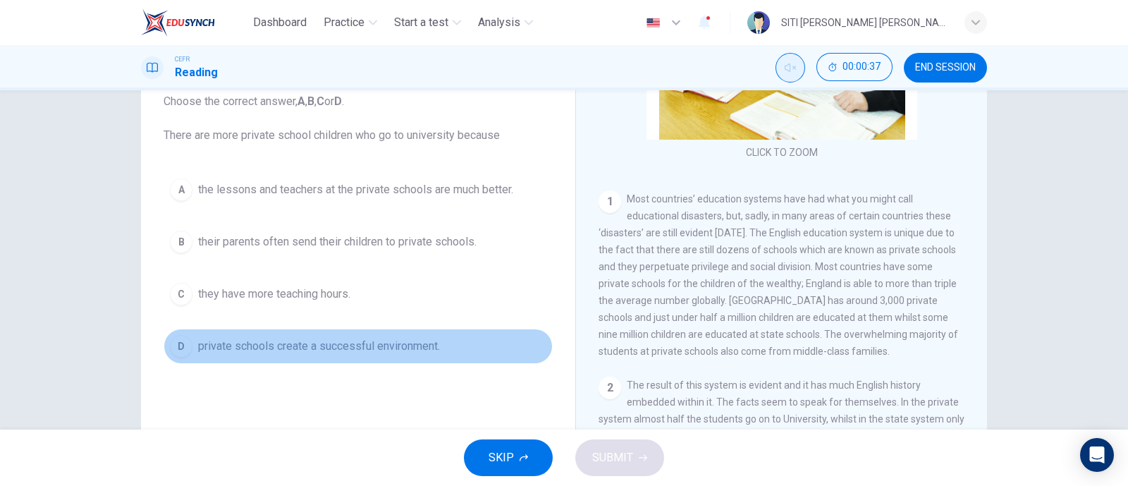
click at [385, 343] on span "private schools create a successful environment." at bounding box center [319, 346] width 242 height 17
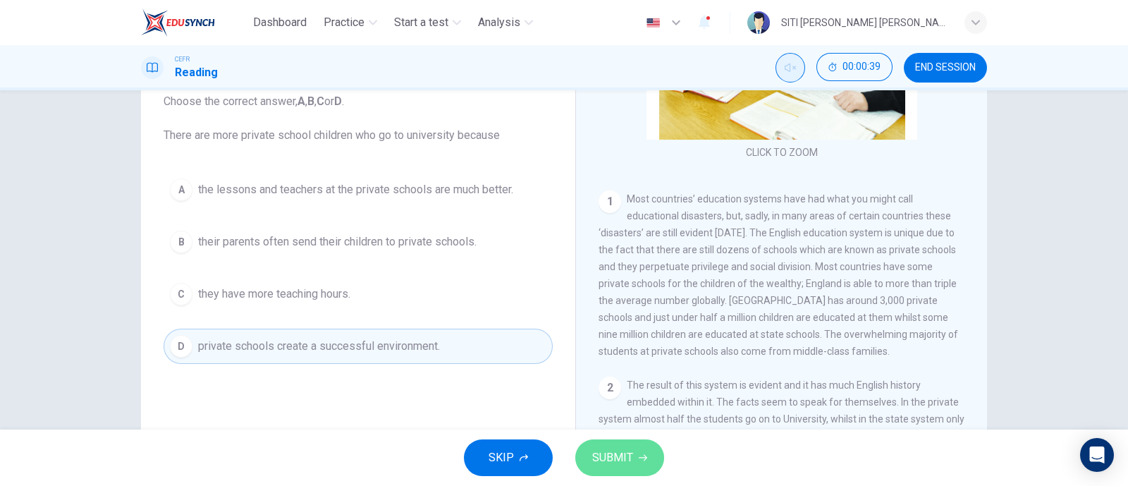
click at [622, 465] on span "SUBMIT" at bounding box center [612, 458] width 41 height 20
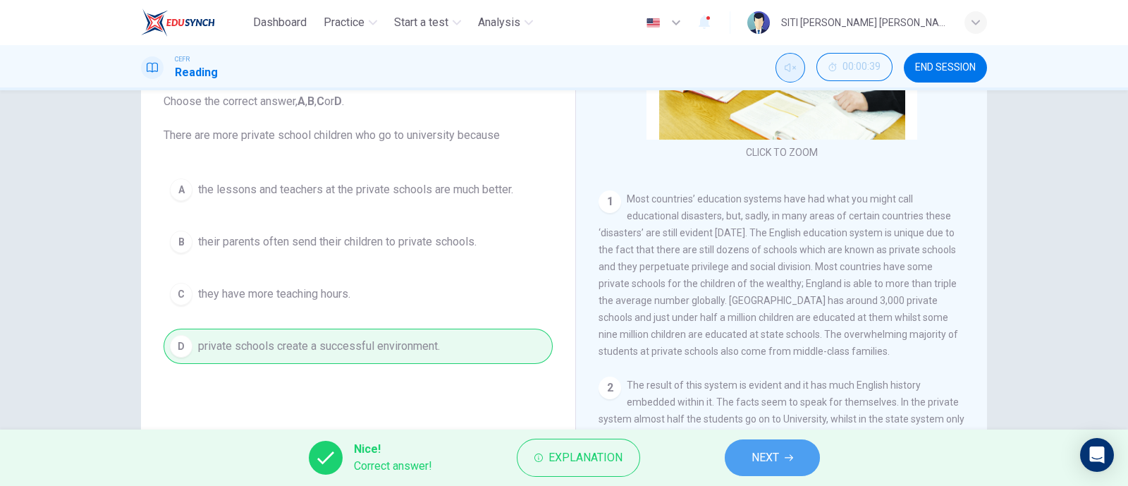
click at [760, 445] on button "NEXT" at bounding box center [772, 457] width 95 height 37
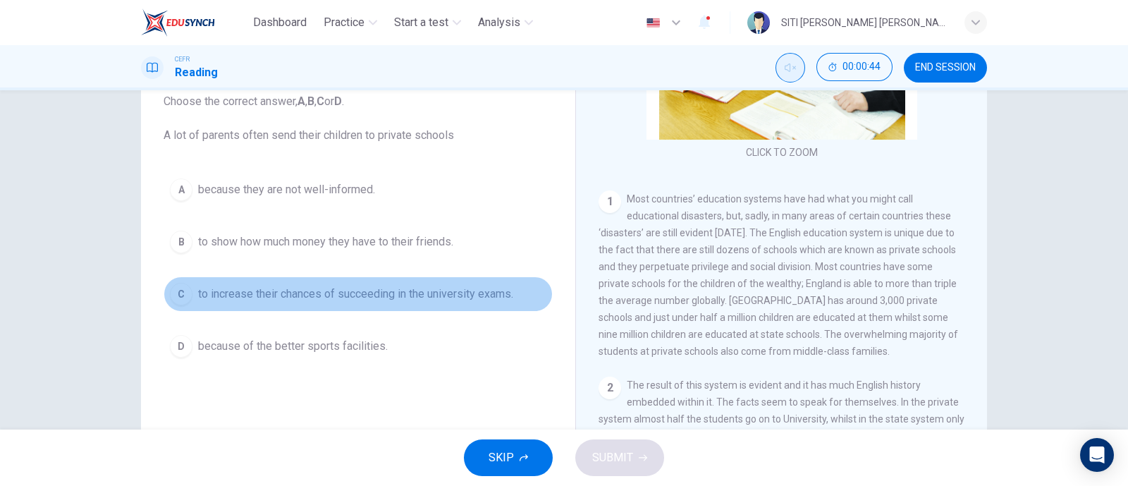
click at [289, 298] on span "to increase their chances of succeeding in the university exams." at bounding box center [355, 294] width 315 height 17
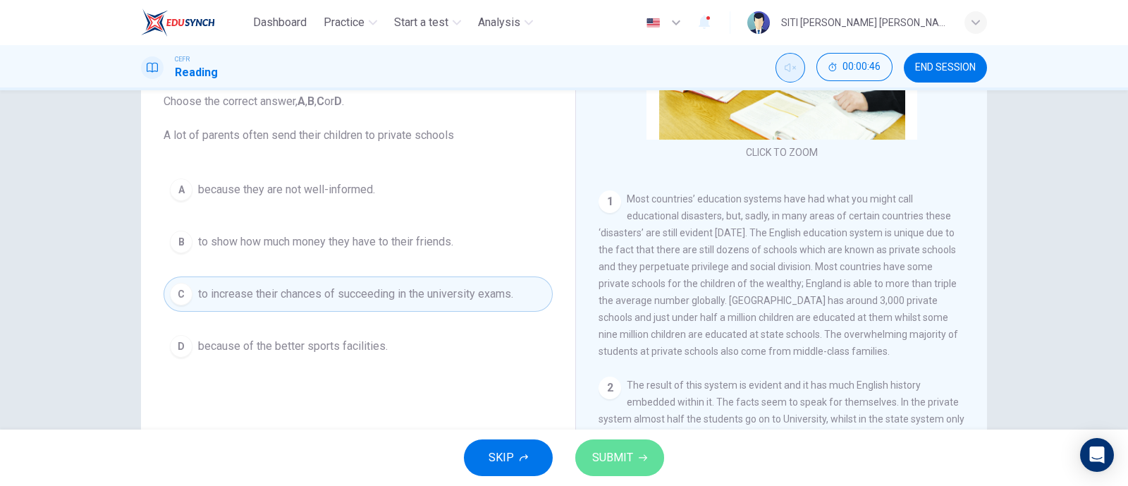
click at [601, 464] on span "SUBMIT" at bounding box center [612, 458] width 41 height 20
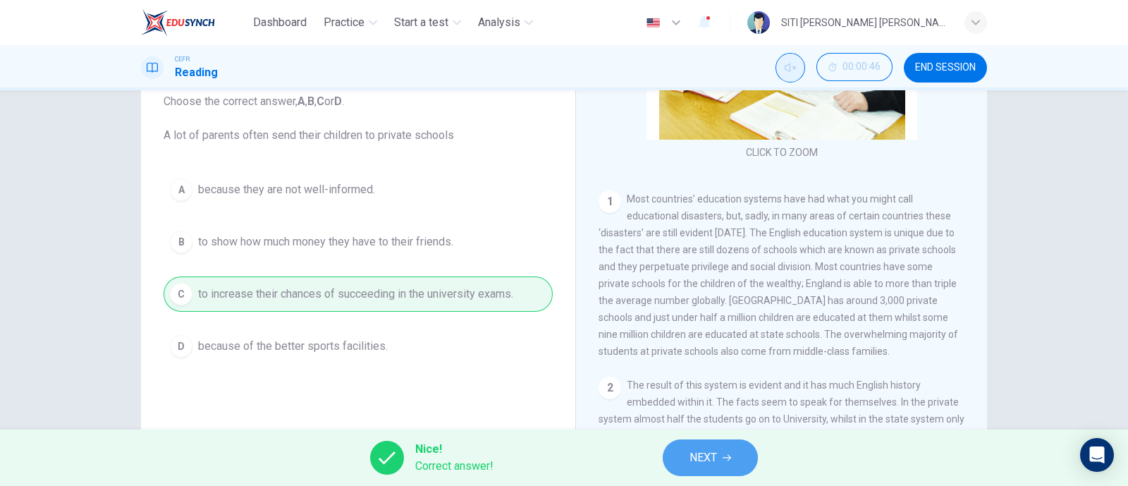
click at [740, 459] on button "NEXT" at bounding box center [710, 457] width 95 height 37
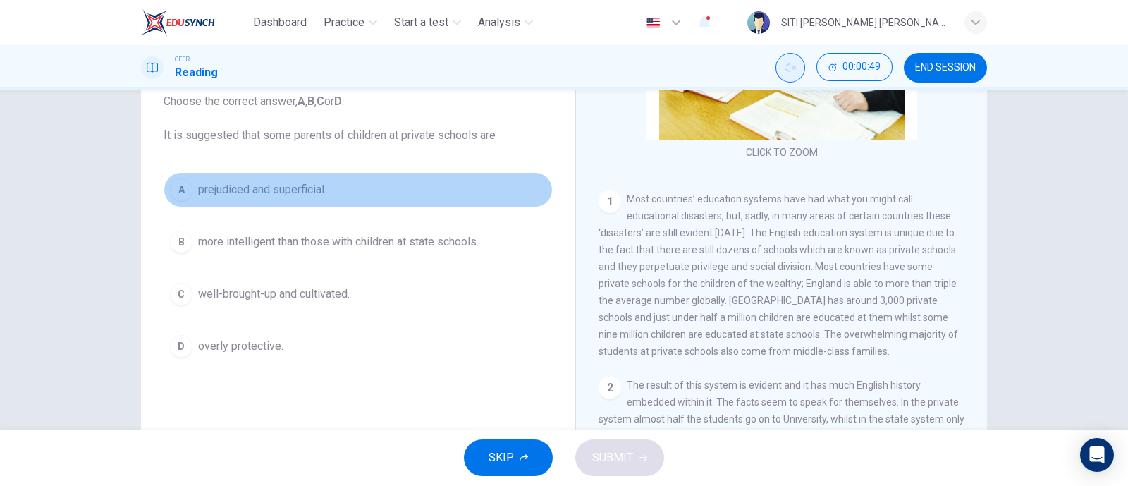
click at [285, 191] on span "prejudiced and superficial." at bounding box center [262, 189] width 128 height 17
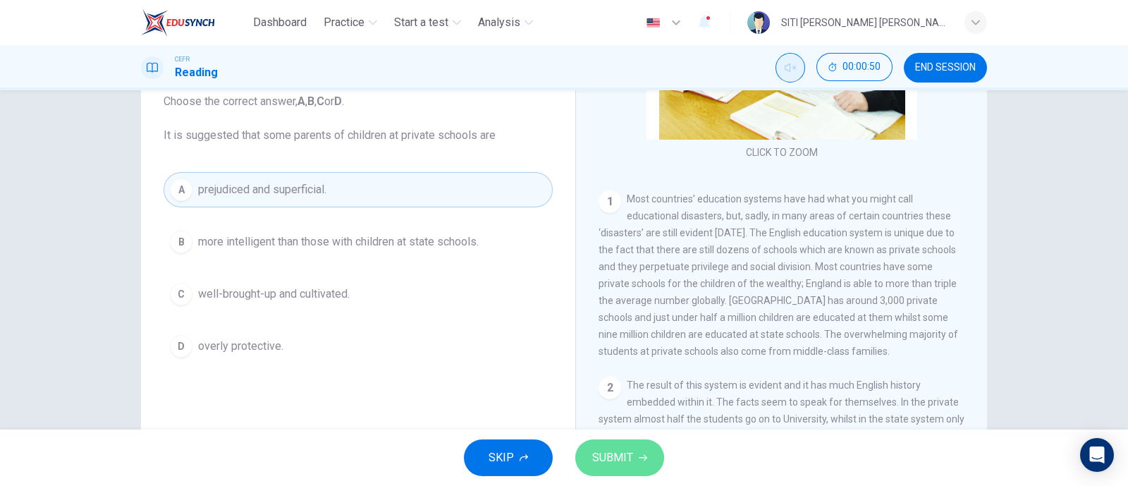
click at [636, 456] on button "SUBMIT" at bounding box center [619, 457] width 89 height 37
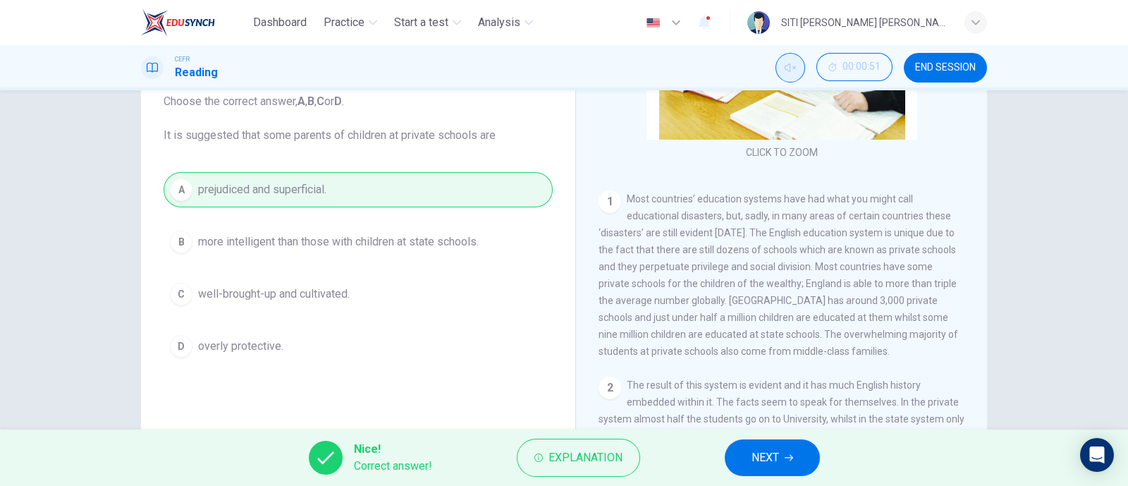
click at [748, 462] on button "NEXT" at bounding box center [772, 457] width 95 height 37
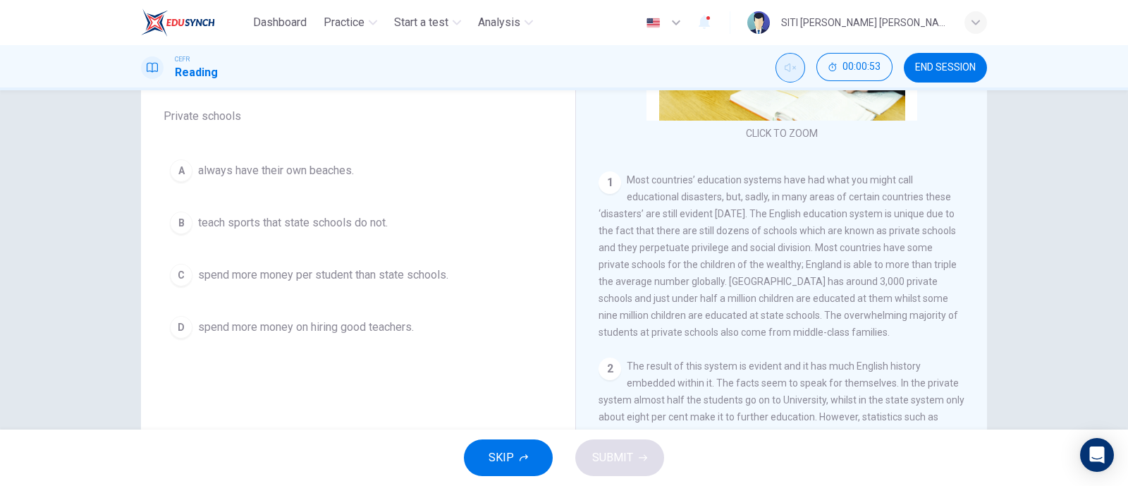
scroll to position [112, 0]
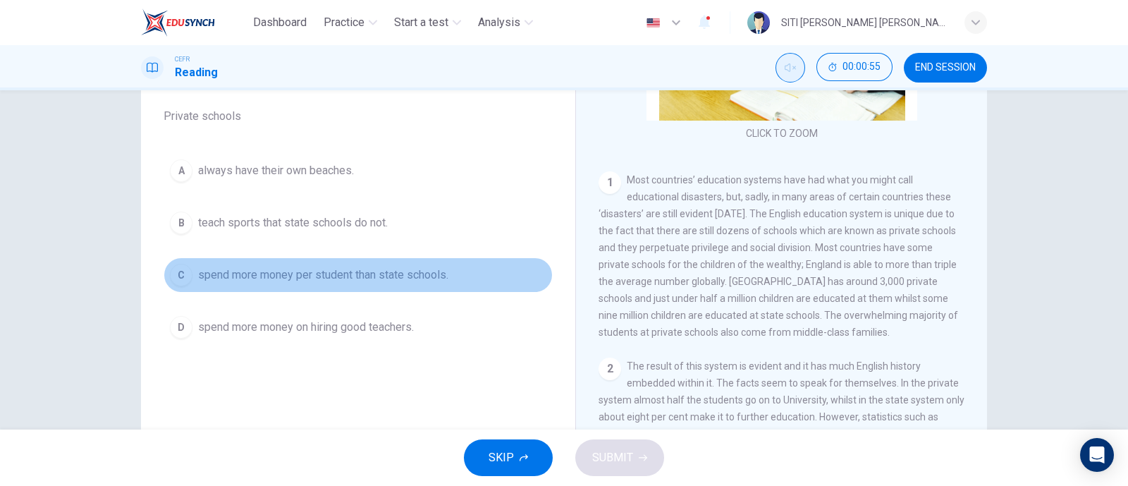
click at [289, 281] on span "spend more money per student than state schools." at bounding box center [323, 274] width 250 height 17
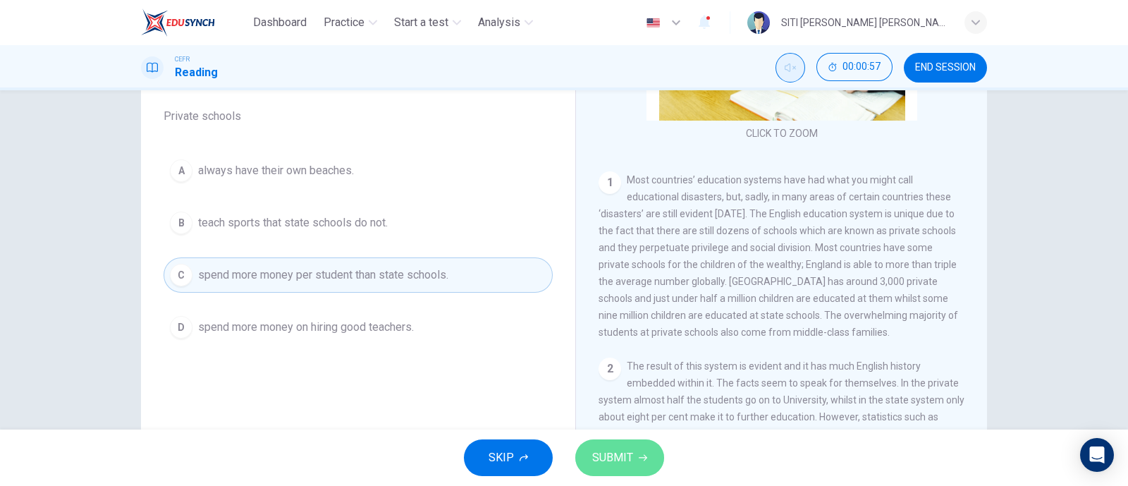
click at [631, 456] on span "SUBMIT" at bounding box center [612, 458] width 41 height 20
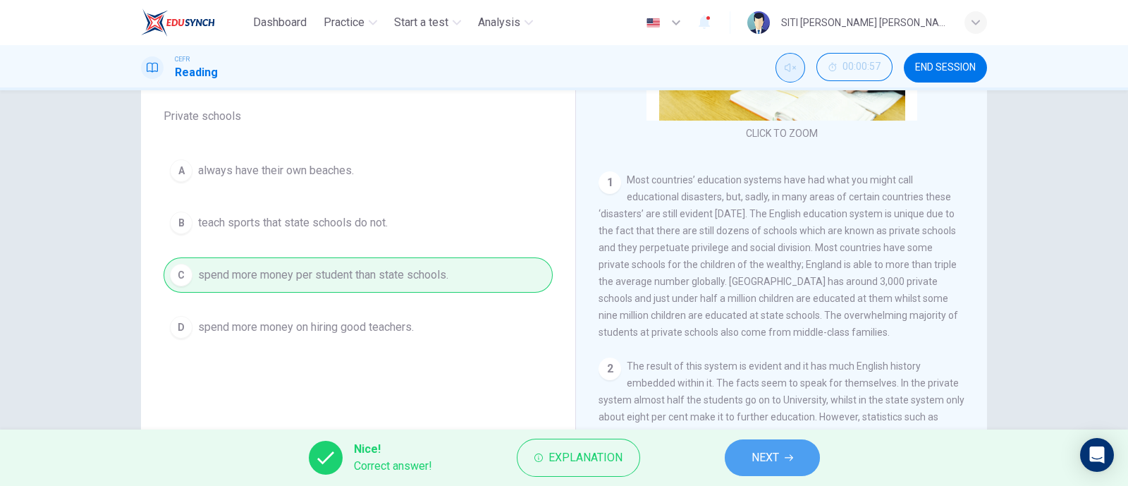
click at [760, 457] on span "NEXT" at bounding box center [765, 458] width 27 height 20
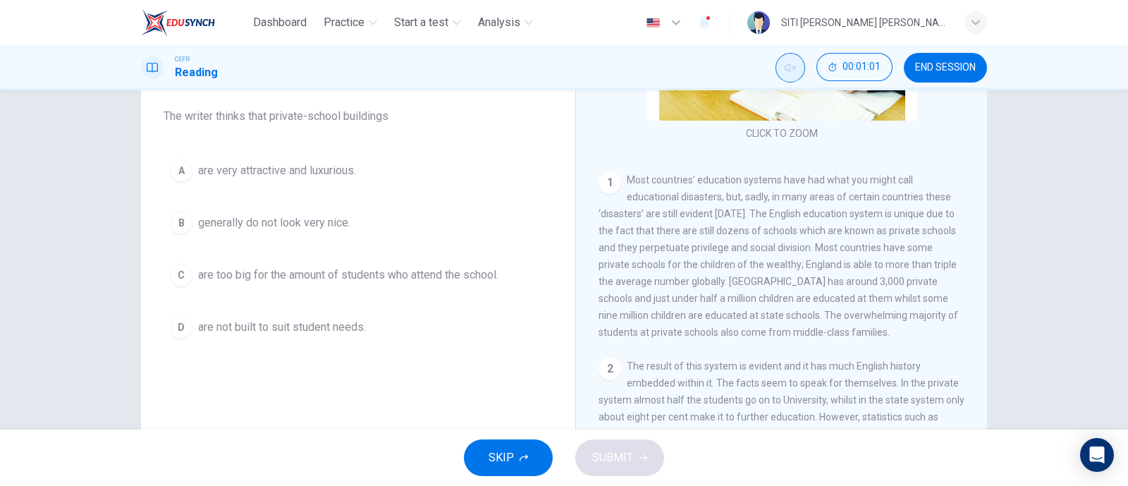
click at [317, 174] on span "are very attractive and luxurious." at bounding box center [277, 170] width 158 height 17
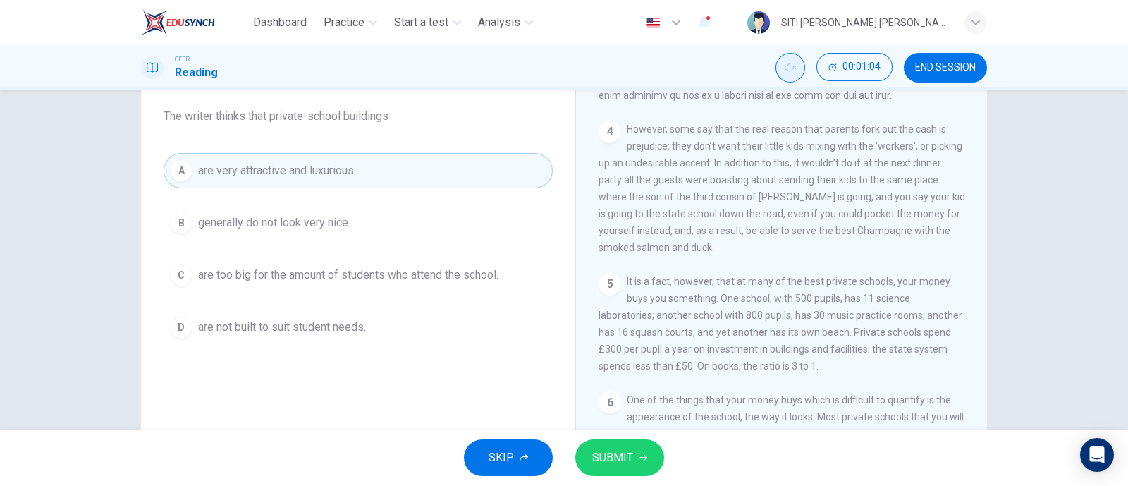
scroll to position [883, 0]
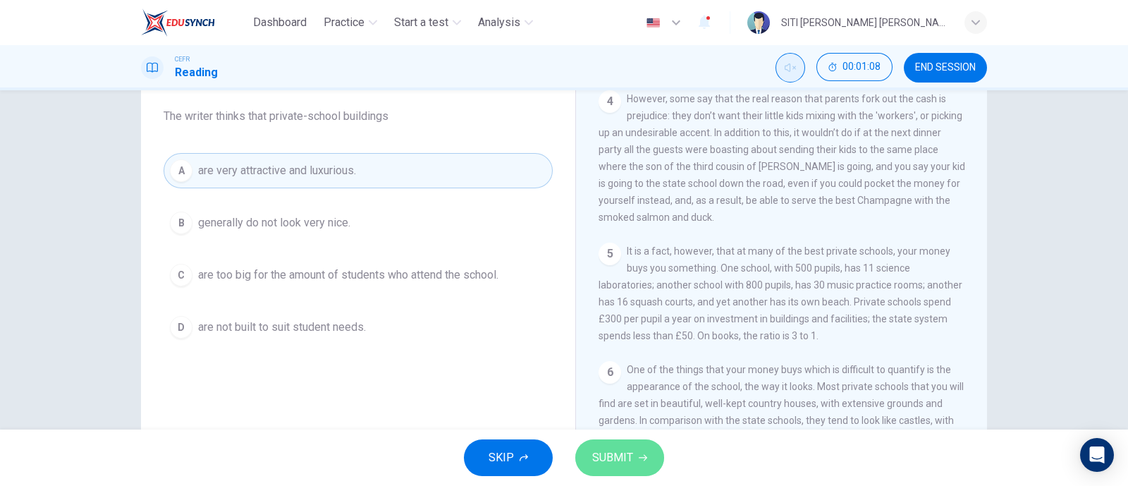
click at [614, 457] on span "SUBMIT" at bounding box center [612, 458] width 41 height 20
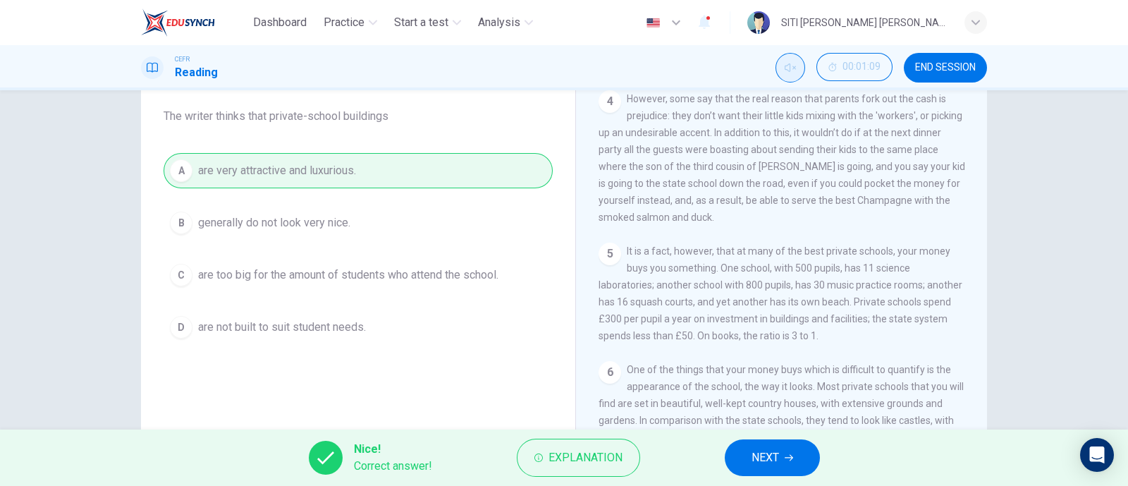
click at [783, 463] on button "NEXT" at bounding box center [772, 457] width 95 height 37
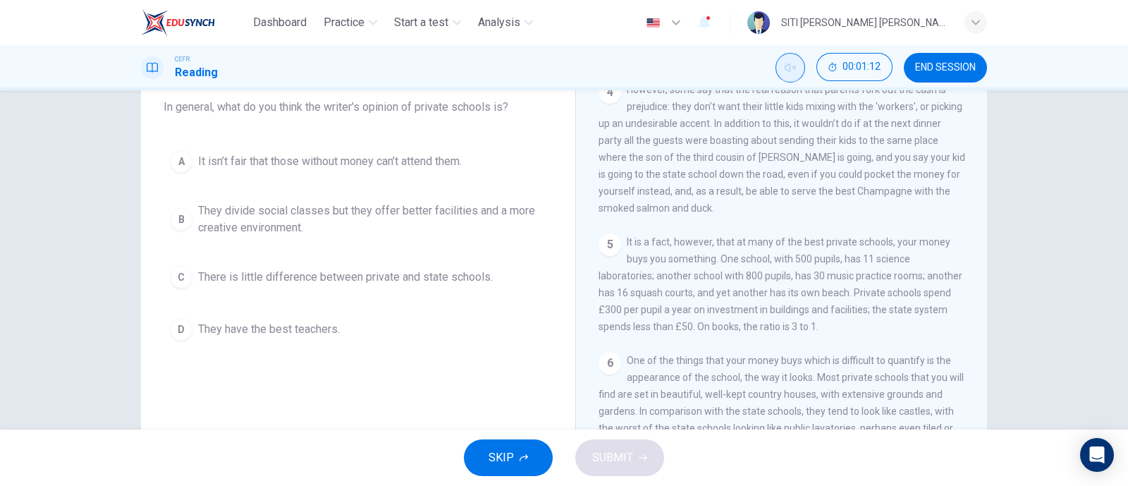
scroll to position [123, 0]
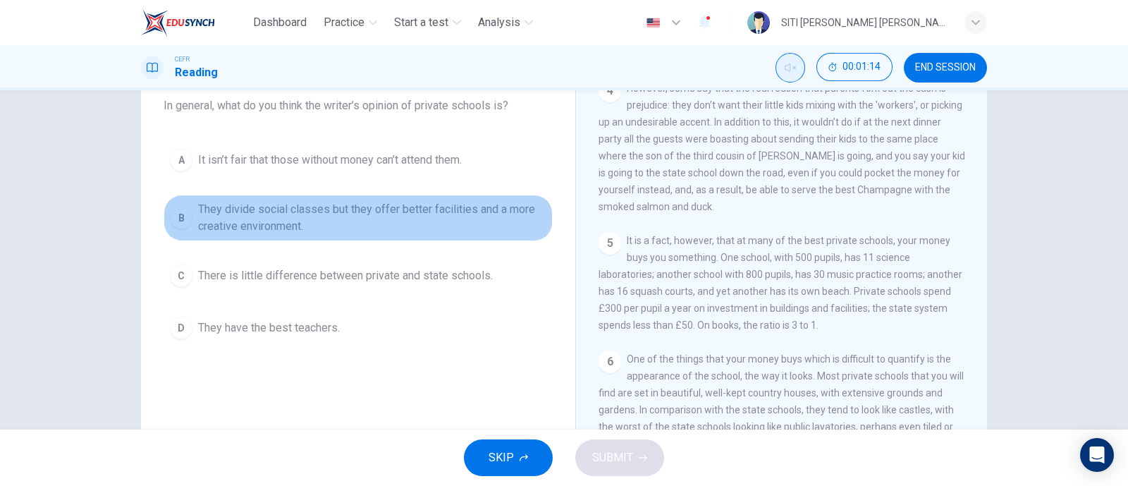
click at [271, 219] on span "They divide social classes but they offer better facilities and a more creative…" at bounding box center [372, 218] width 348 height 34
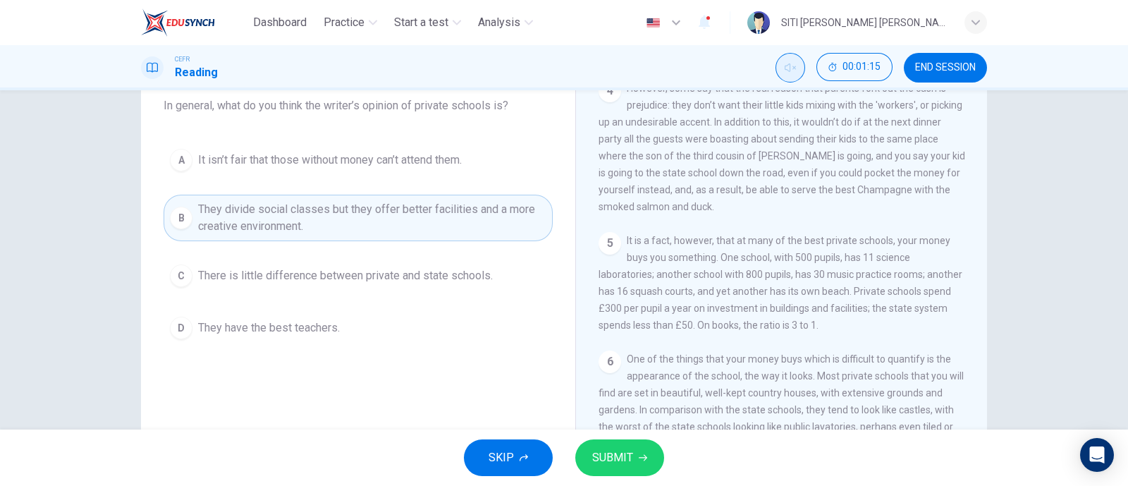
click at [622, 464] on span "SUBMIT" at bounding box center [612, 458] width 41 height 20
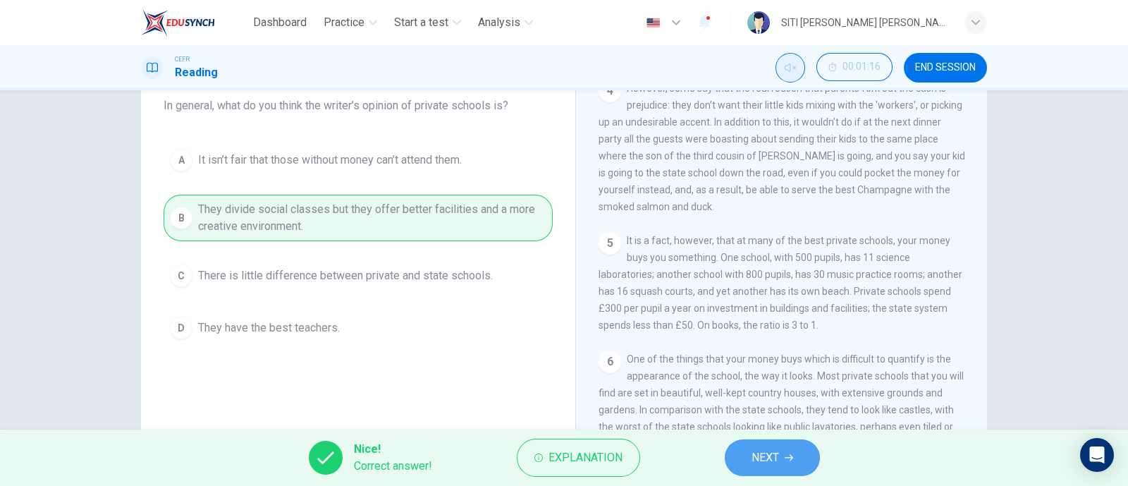
click at [809, 453] on button "NEXT" at bounding box center [772, 457] width 95 height 37
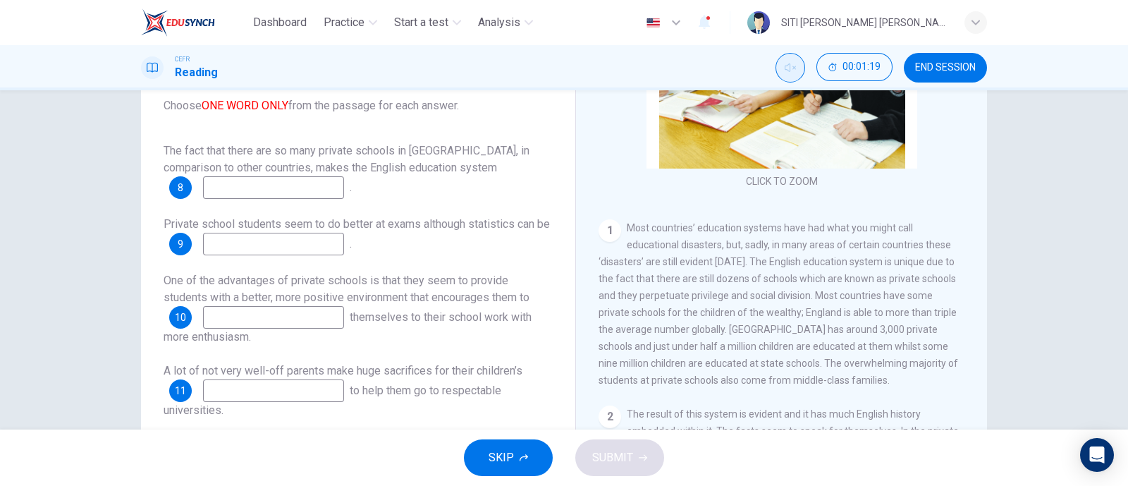
scroll to position [168, 0]
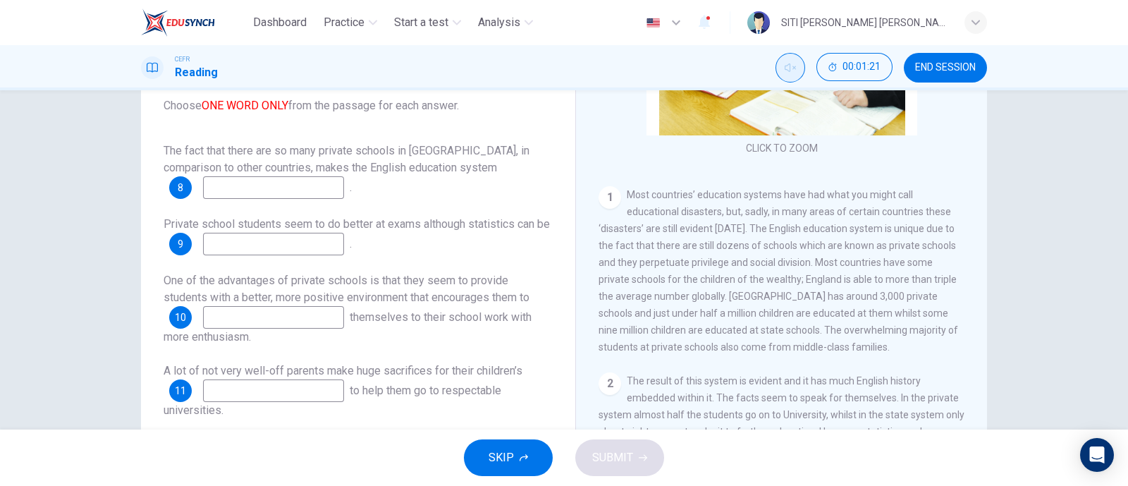
click at [303, 195] on input at bounding box center [273, 187] width 141 height 23
type input "unique"
click at [269, 241] on input at bounding box center [273, 244] width 141 height 23
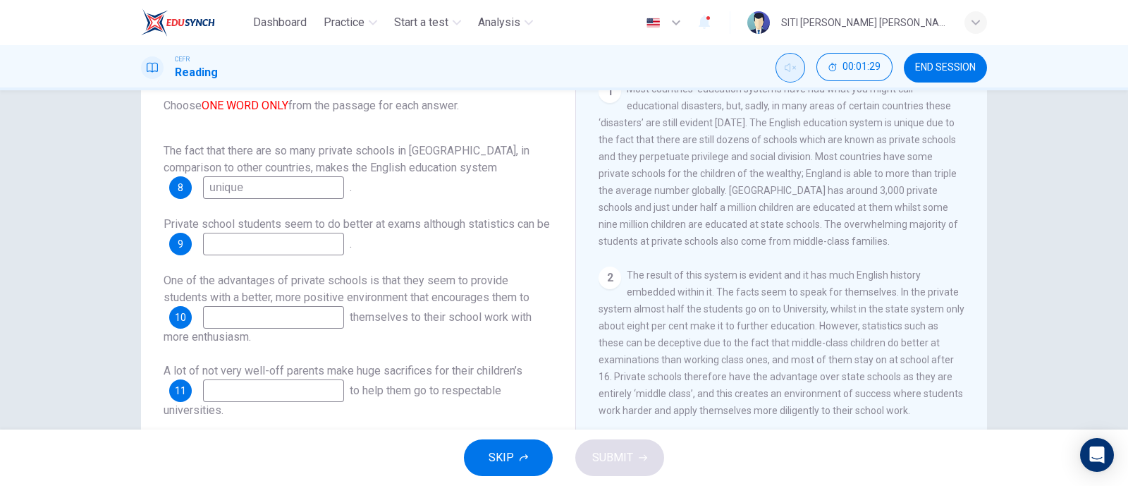
scroll to position [276, 0]
type input "deceptive"
click at [290, 312] on input at bounding box center [273, 317] width 141 height 23
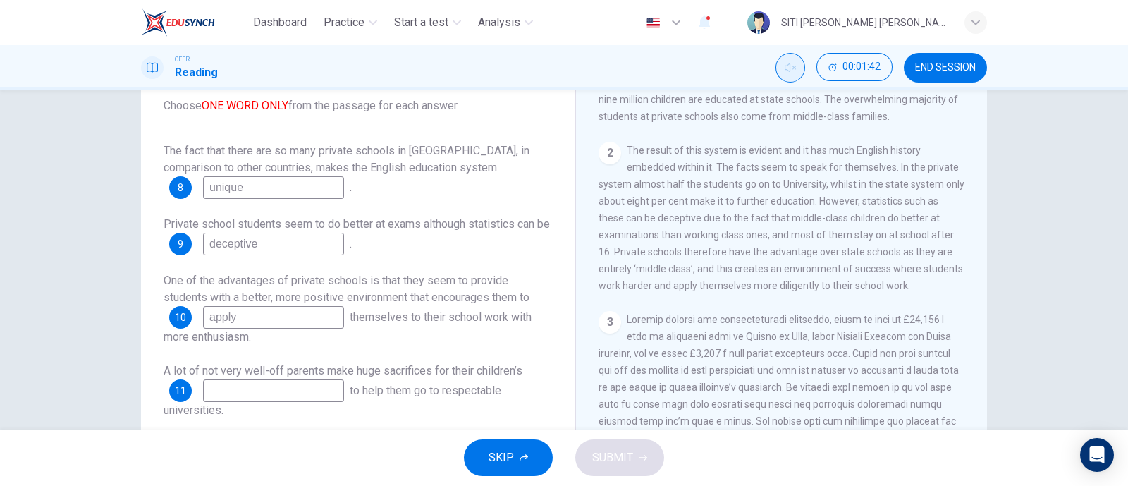
type input "apply"
click at [300, 391] on input at bounding box center [273, 390] width 141 height 23
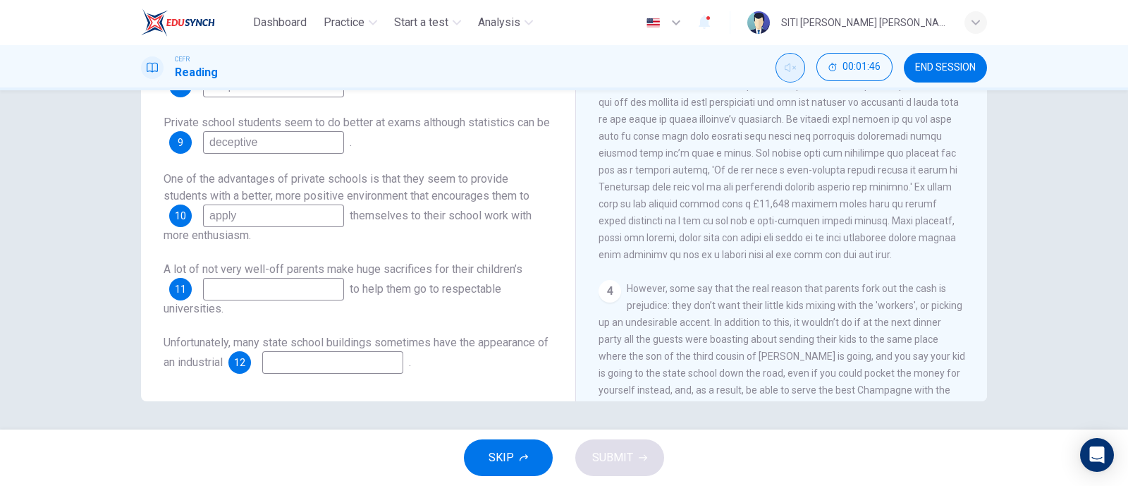
scroll to position [207, 0]
type input "schooling"
click at [369, 361] on input at bounding box center [332, 363] width 141 height 23
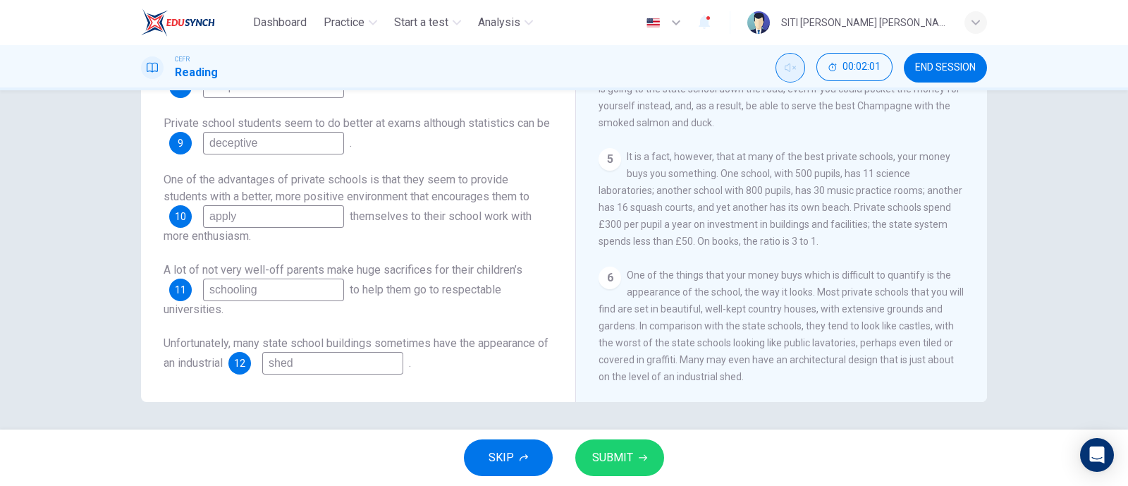
type input "shed"
click at [625, 450] on span "SUBMIT" at bounding box center [612, 458] width 41 height 20
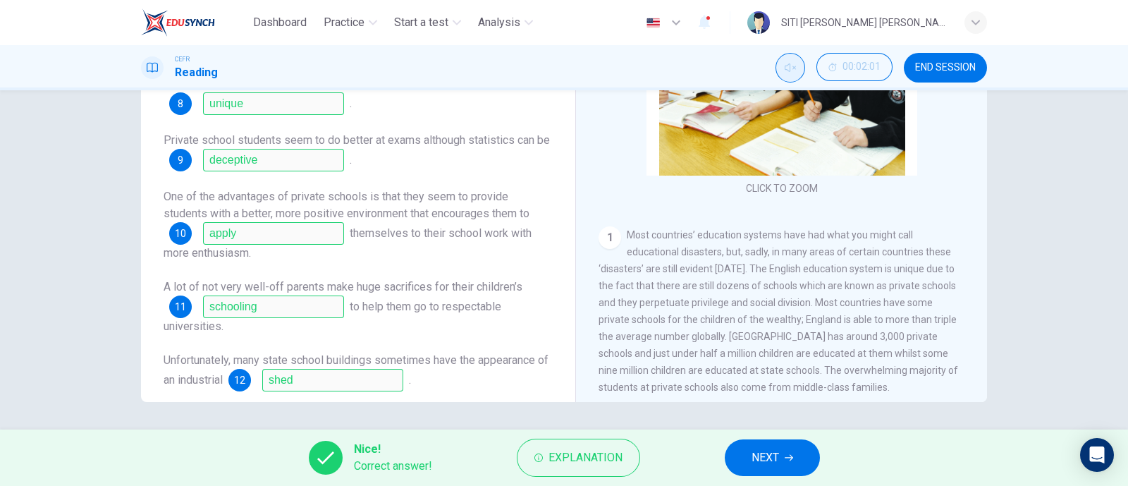
scroll to position [0, 0]
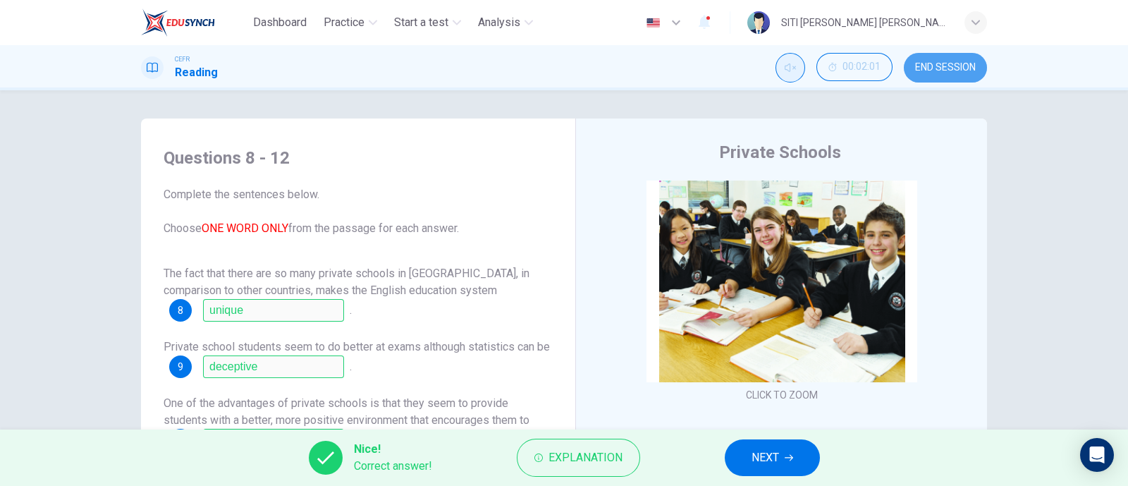
click at [957, 62] on span "END SESSION" at bounding box center [945, 67] width 61 height 11
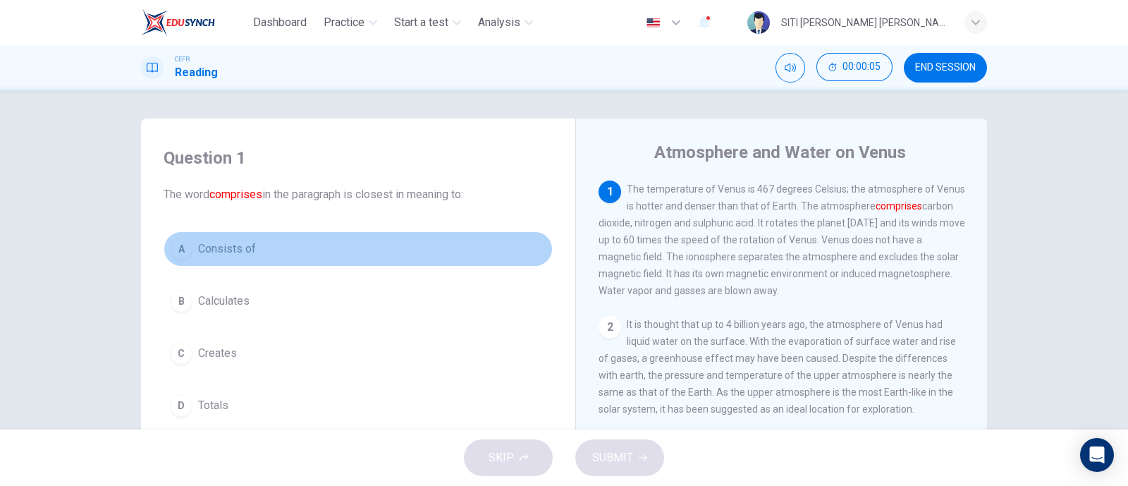
click at [173, 252] on div "A" at bounding box center [181, 249] width 23 height 23
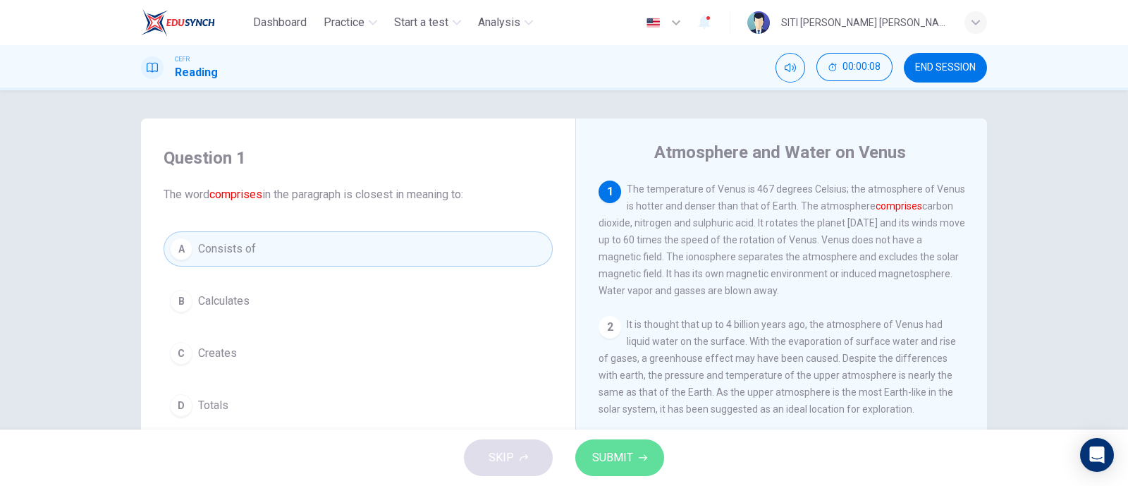
click at [596, 454] on span "SUBMIT" at bounding box center [612, 458] width 41 height 20
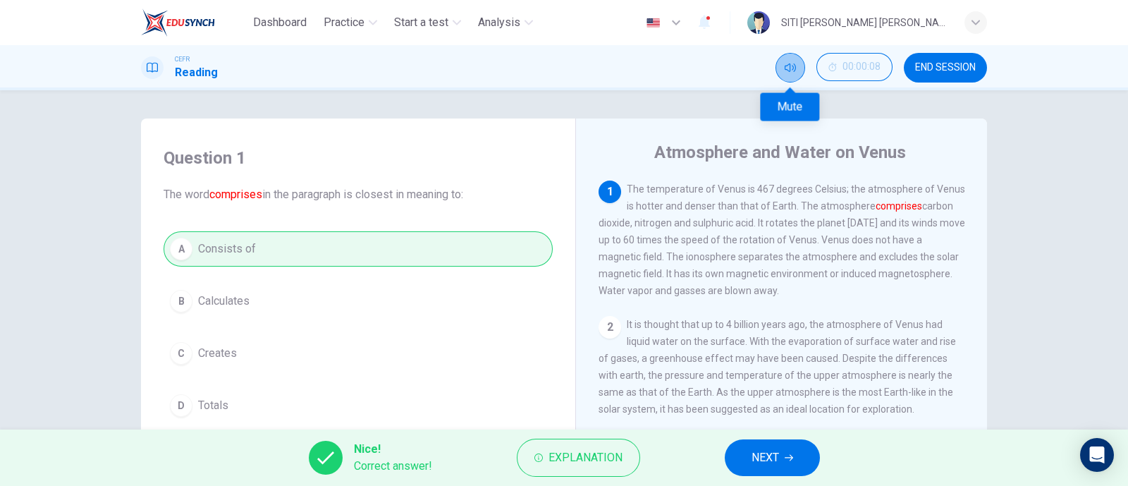
click at [794, 72] on icon "Mute" at bounding box center [790, 67] width 11 height 11
click at [778, 462] on span "NEXT" at bounding box center [765, 458] width 27 height 20
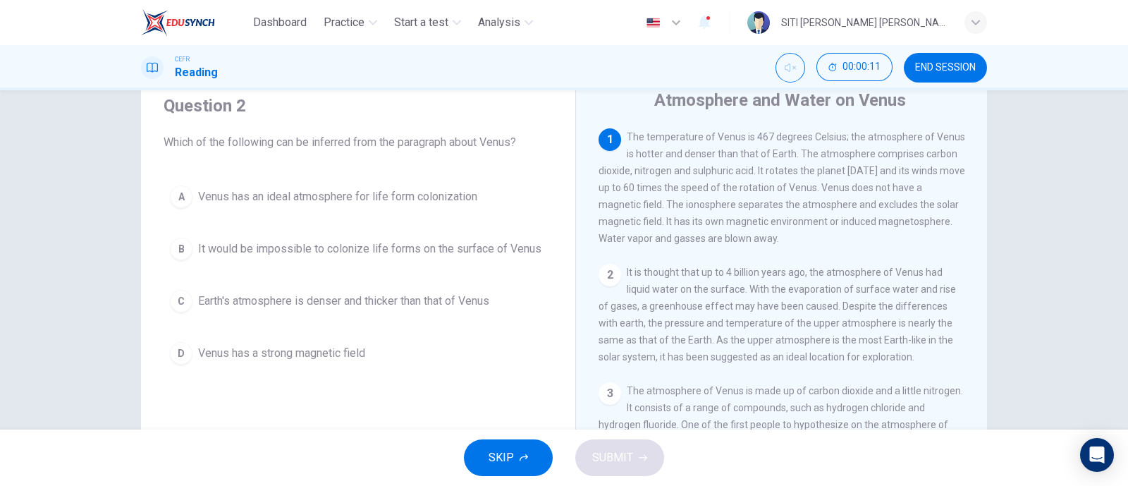
scroll to position [51, 0]
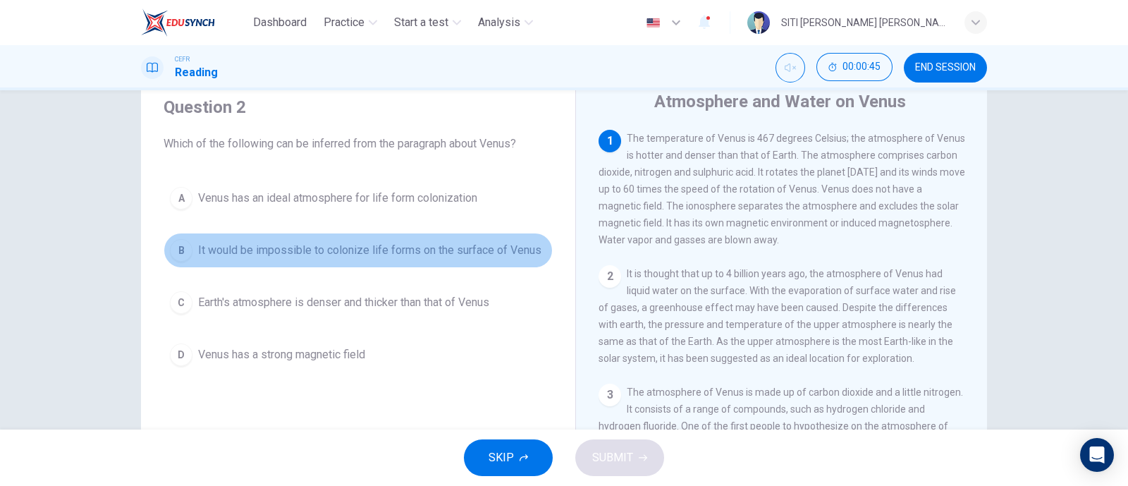
click at [290, 252] on span "It would be impossible to colonize life forms on the surface of Venus" at bounding box center [369, 250] width 343 height 17
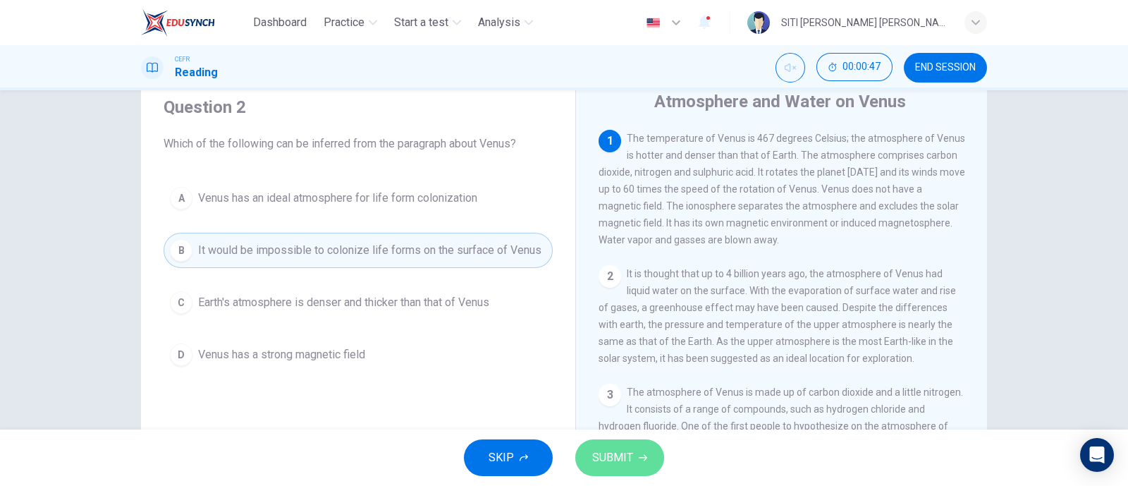
click at [626, 461] on span "SUBMIT" at bounding box center [612, 458] width 41 height 20
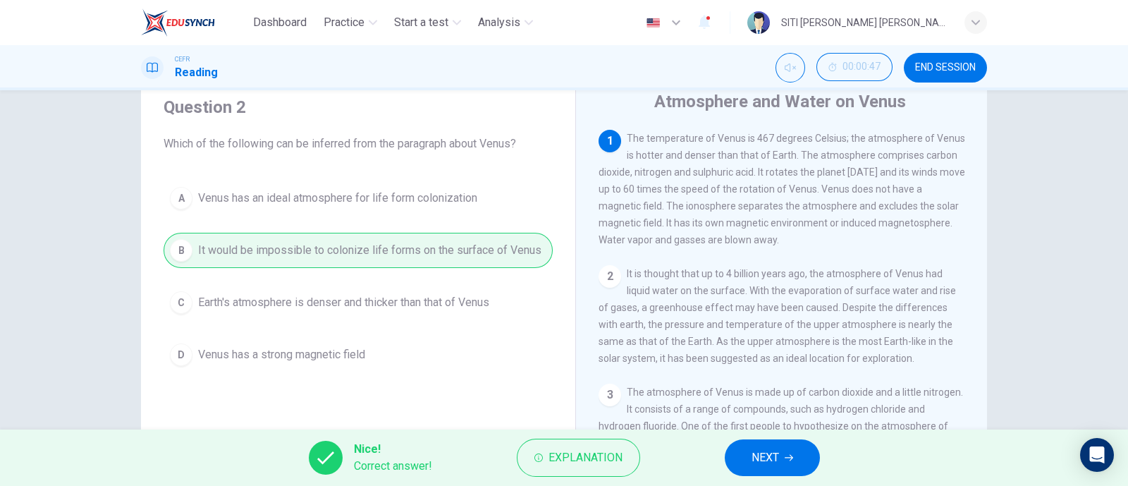
click at [770, 456] on span "NEXT" at bounding box center [765, 458] width 27 height 20
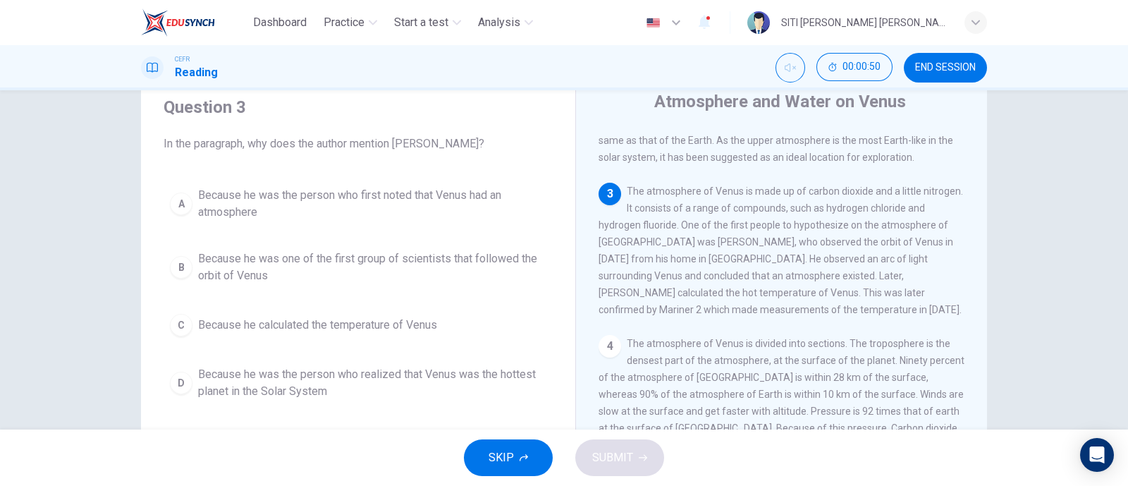
scroll to position [247, 0]
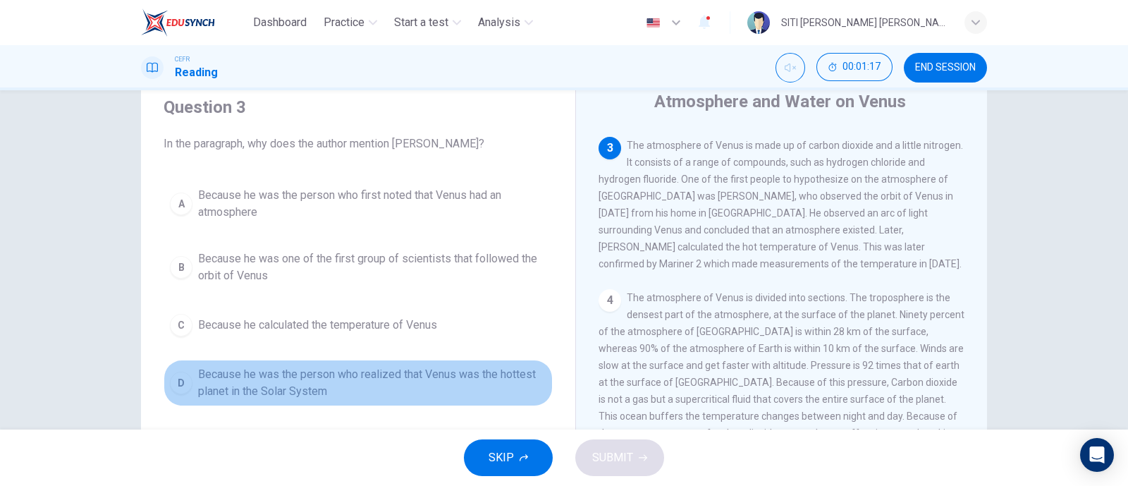
click at [397, 374] on span "Because he was the person who realized that Venus was the hottest planet in the…" at bounding box center [372, 383] width 348 height 34
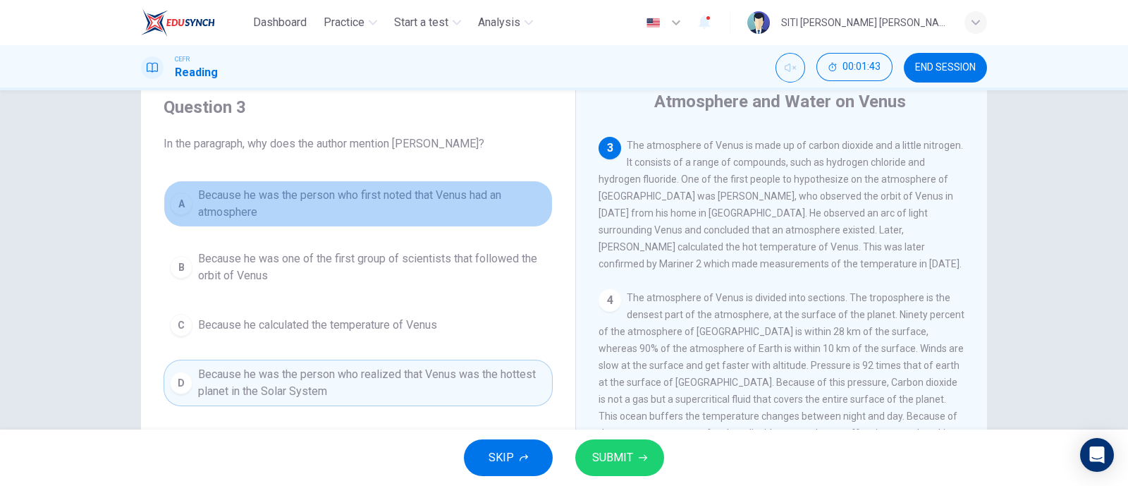
click at [286, 201] on span "Because he was the person who first noted that Venus had an atmosphere" at bounding box center [372, 204] width 348 height 34
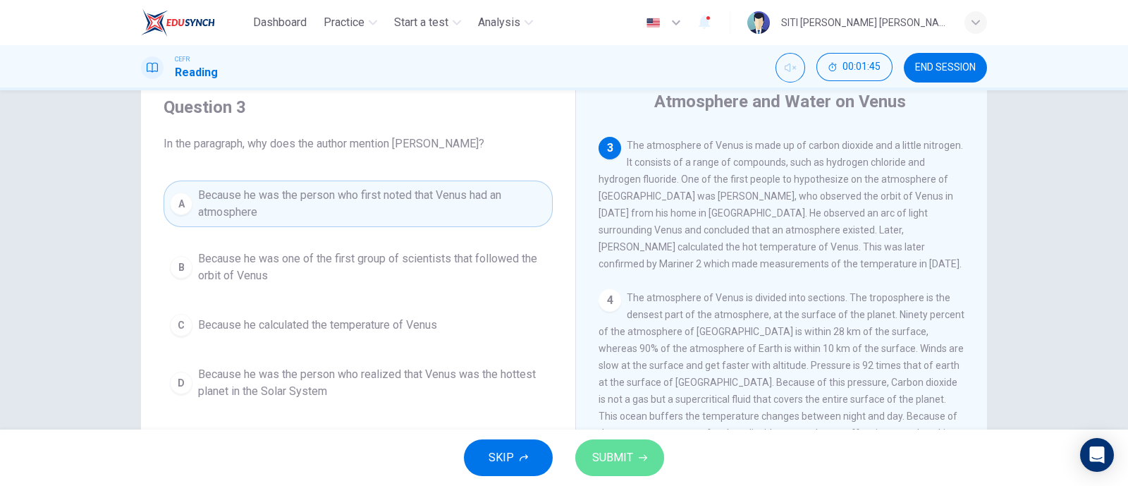
click at [634, 452] on button "SUBMIT" at bounding box center [619, 457] width 89 height 37
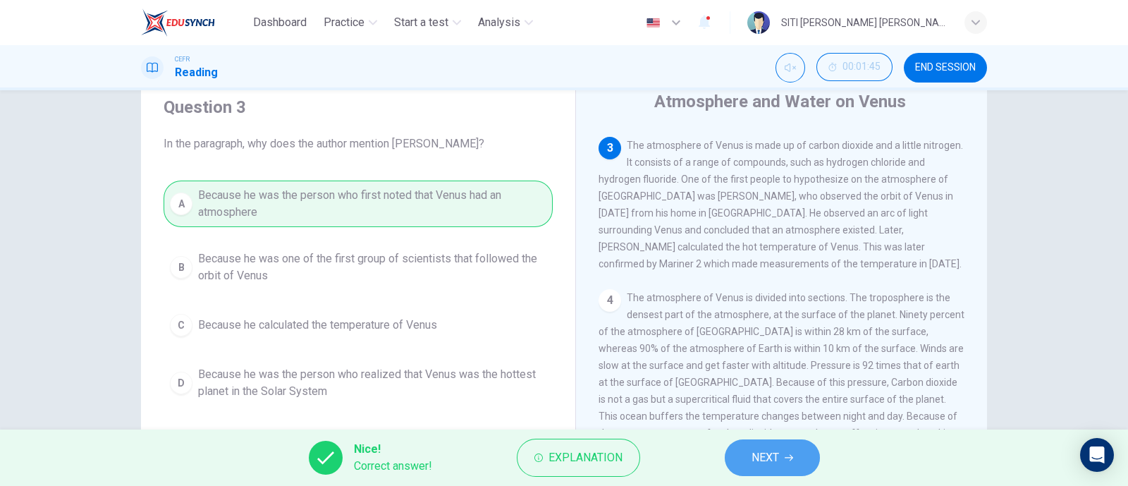
click at [735, 449] on button "NEXT" at bounding box center [772, 457] width 95 height 37
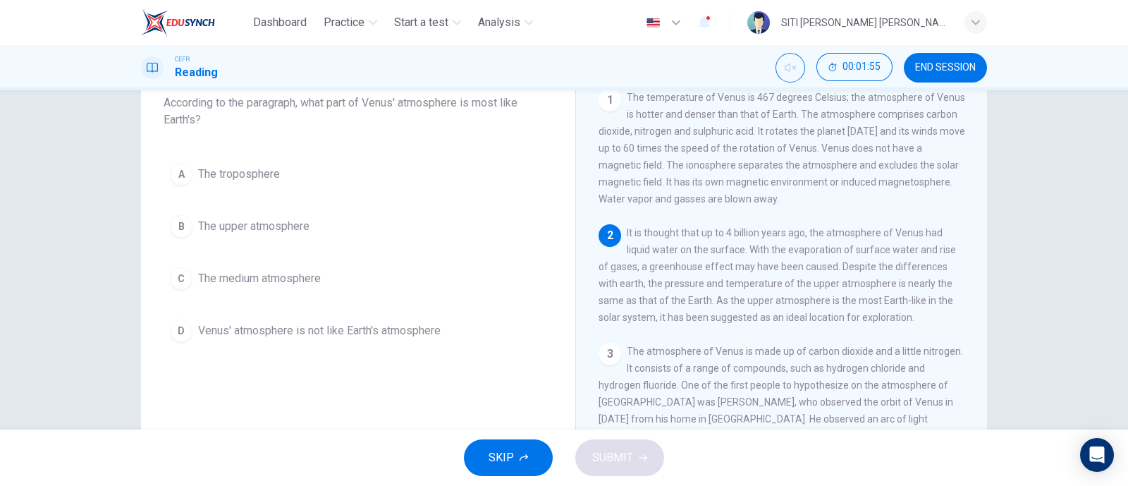
scroll to position [91, 0]
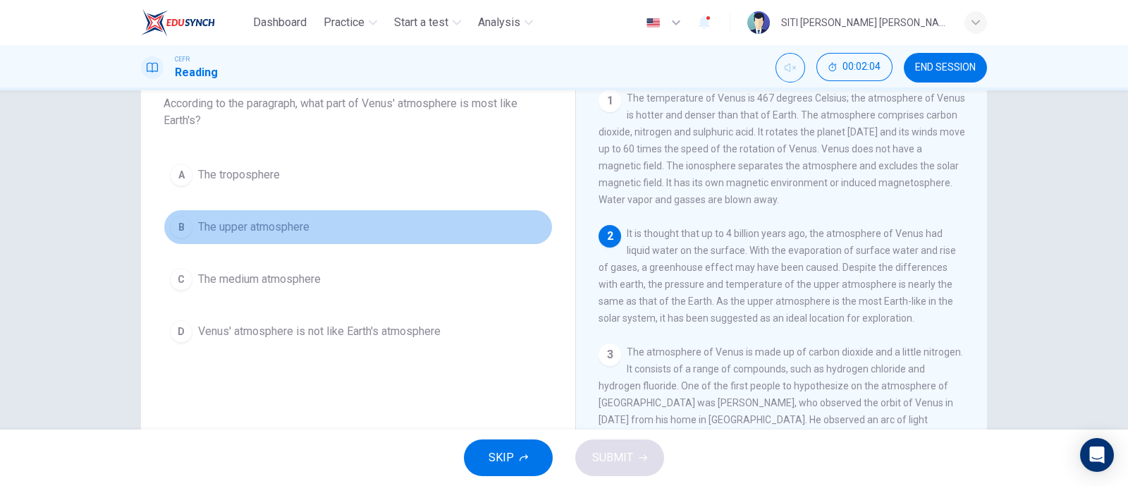
click at [265, 227] on span "The upper atmosphere" at bounding box center [253, 227] width 111 height 17
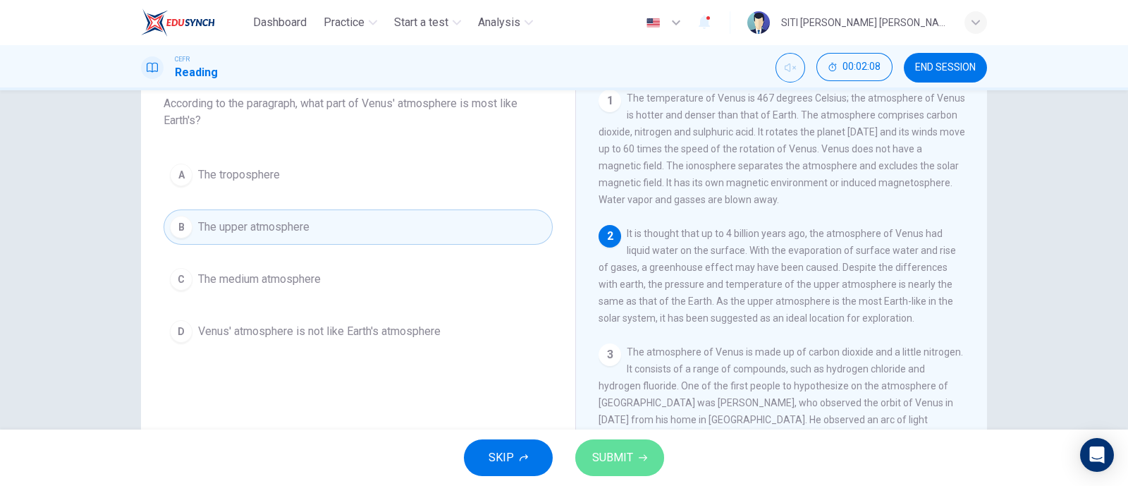
click at [617, 449] on span "SUBMIT" at bounding box center [612, 458] width 41 height 20
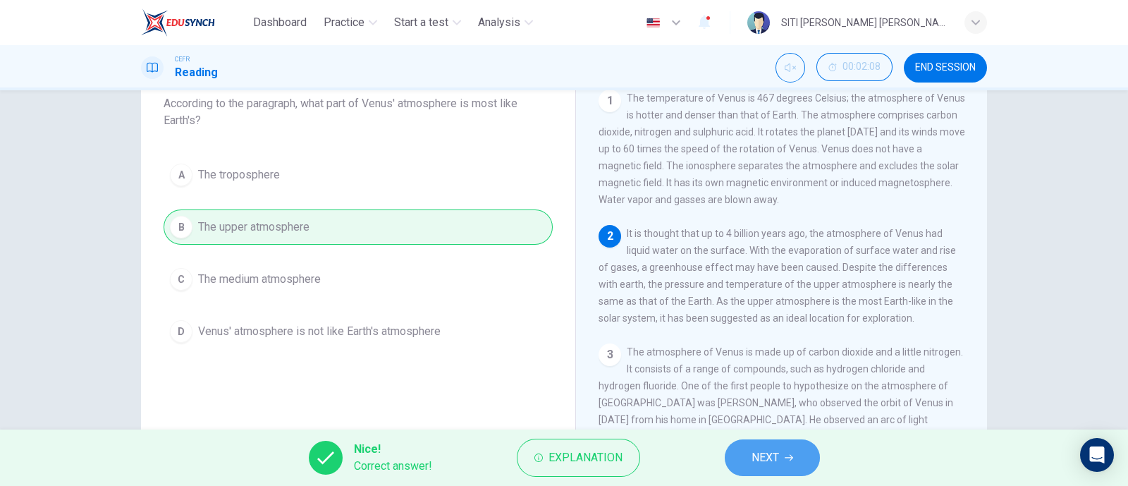
click at [760, 455] on span "NEXT" at bounding box center [765, 458] width 27 height 20
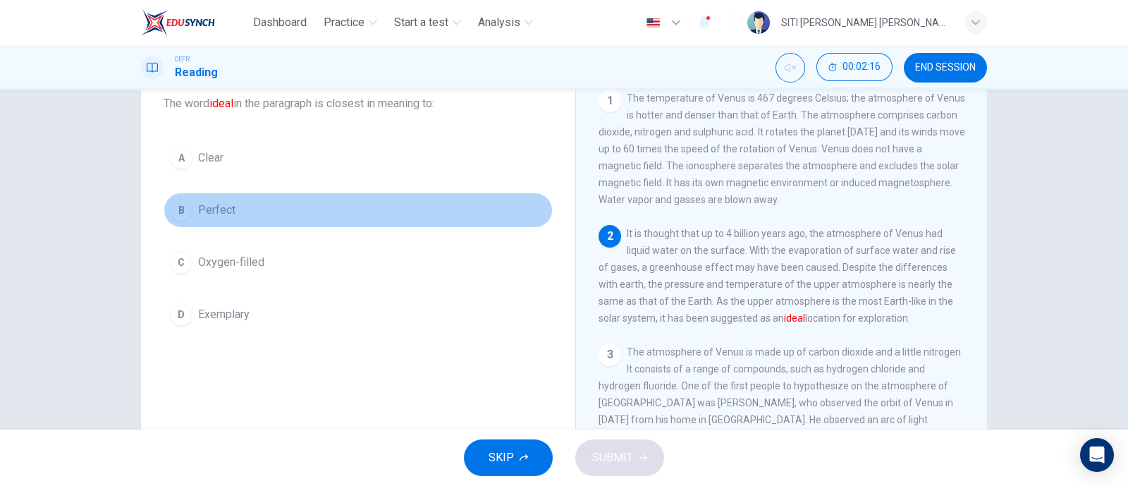
click at [177, 219] on div "B" at bounding box center [181, 210] width 23 height 23
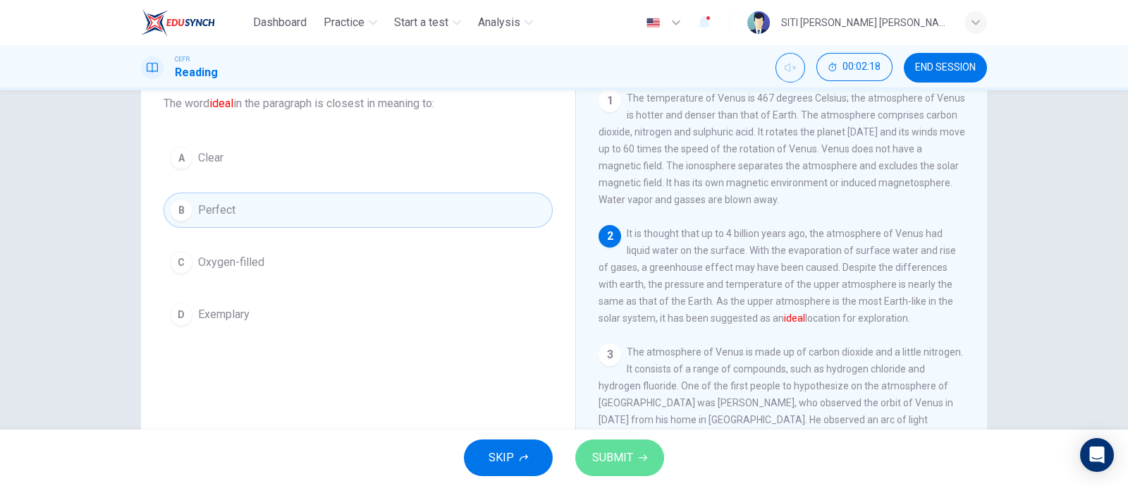
click at [635, 449] on button "SUBMIT" at bounding box center [619, 457] width 89 height 37
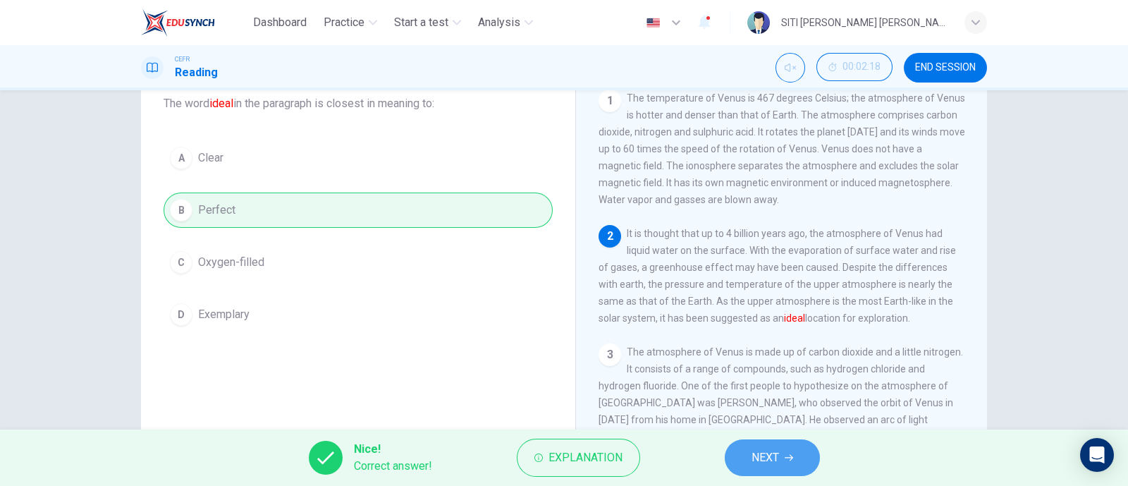
click at [761, 453] on span "NEXT" at bounding box center [765, 458] width 27 height 20
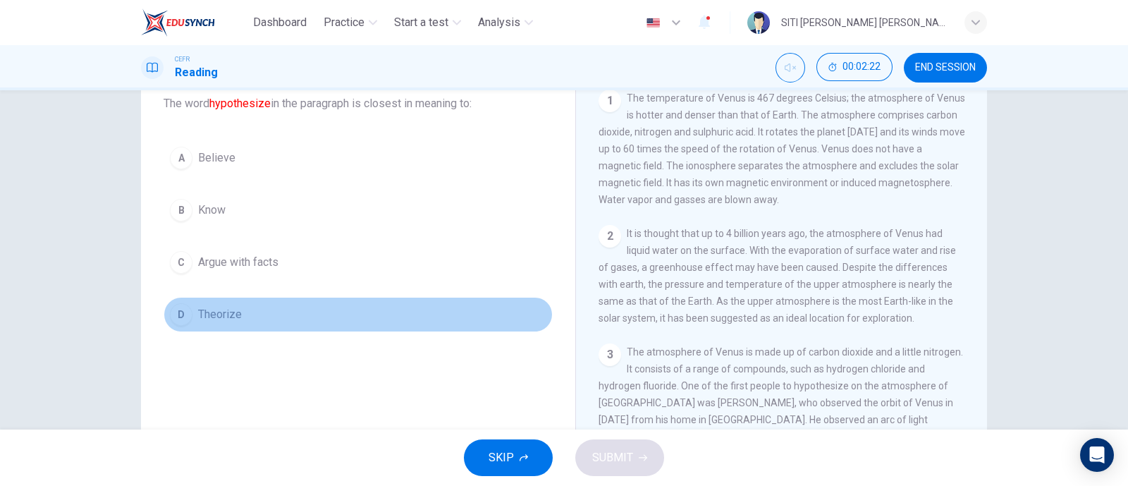
click at [198, 311] on span "Theorize" at bounding box center [220, 314] width 44 height 17
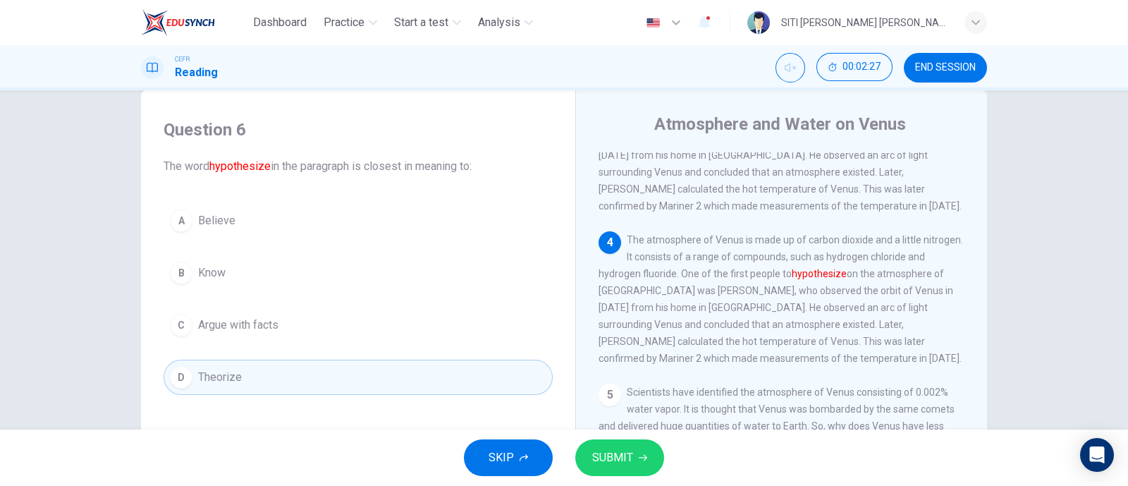
scroll to position [29, 0]
click at [623, 450] on span "SUBMIT" at bounding box center [612, 458] width 41 height 20
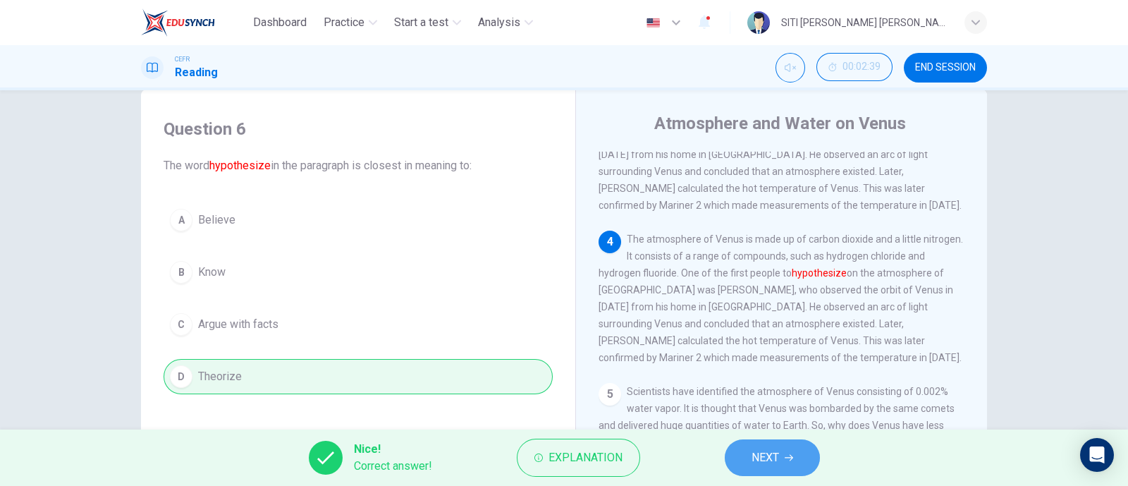
click at [797, 460] on button "NEXT" at bounding box center [772, 457] width 95 height 37
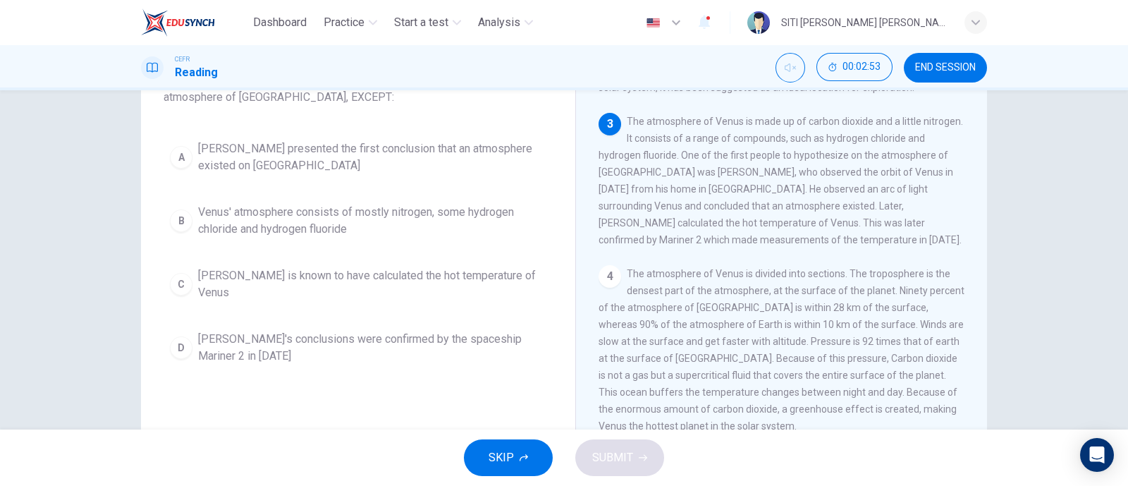
scroll to position [204, 0]
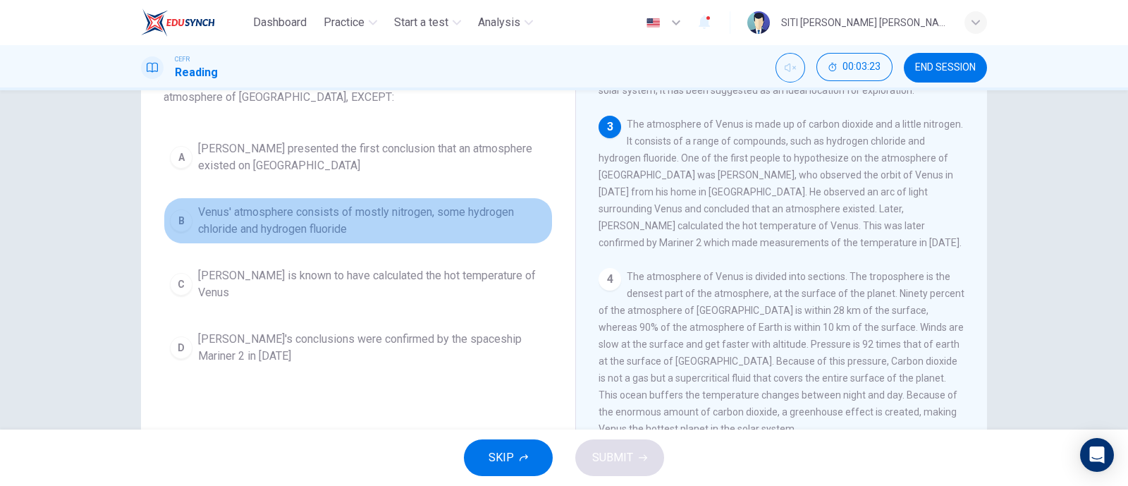
click at [357, 230] on span "Venus' atmosphere consists of mostly nitrogen, some hydrogen chloride and hydro…" at bounding box center [372, 221] width 348 height 34
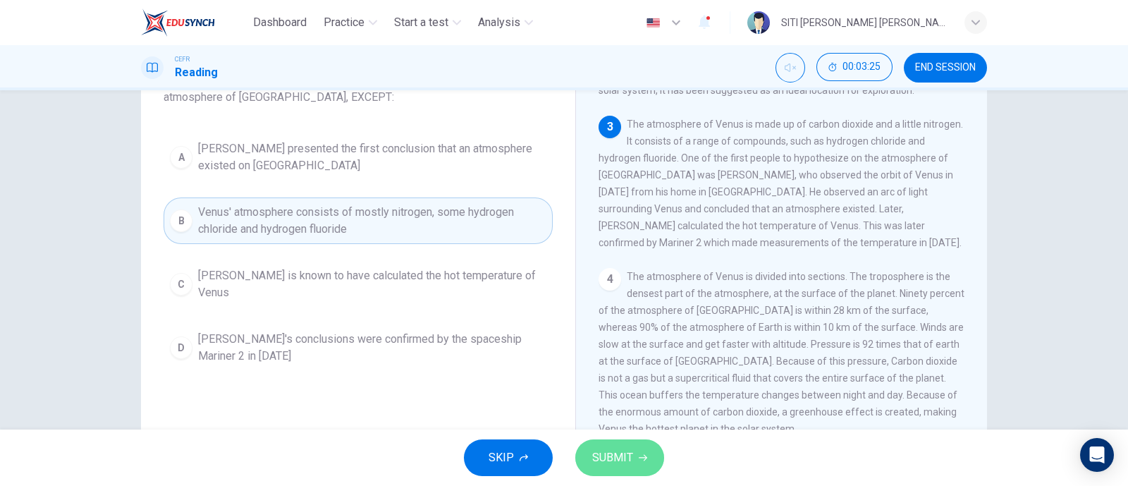
click at [624, 463] on span "SUBMIT" at bounding box center [612, 458] width 41 height 20
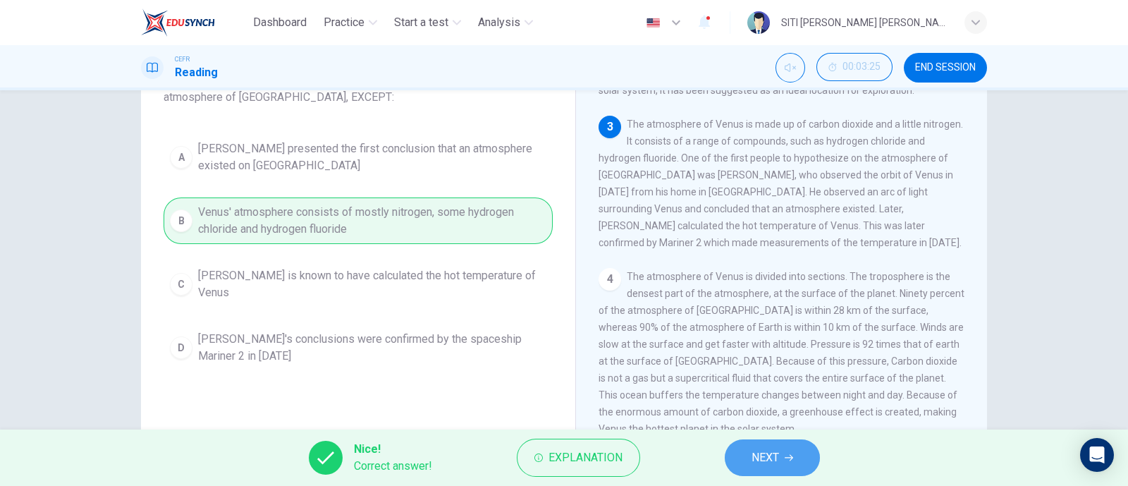
click at [777, 465] on span "NEXT" at bounding box center [765, 458] width 27 height 20
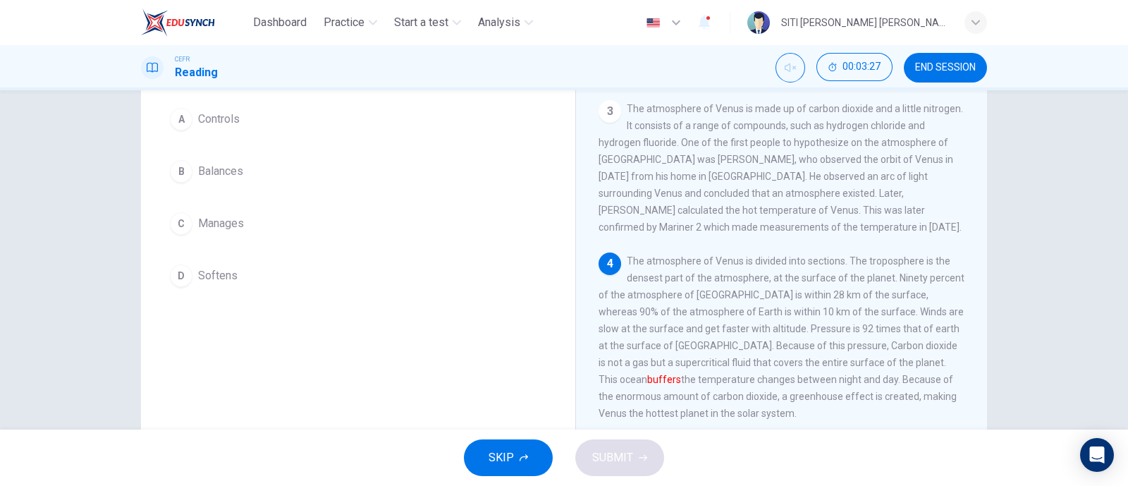
scroll to position [138, 0]
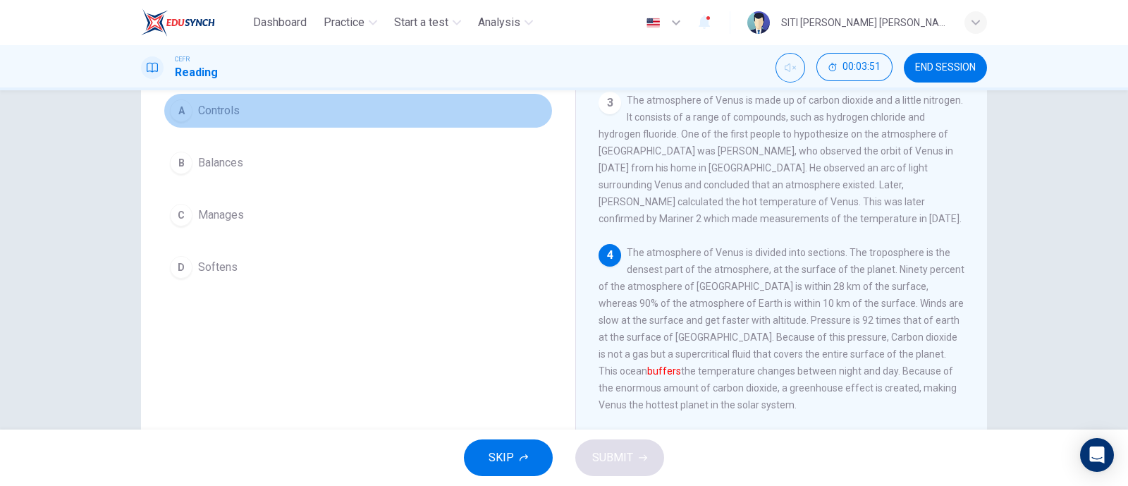
click at [180, 114] on div "A" at bounding box center [181, 110] width 23 height 23
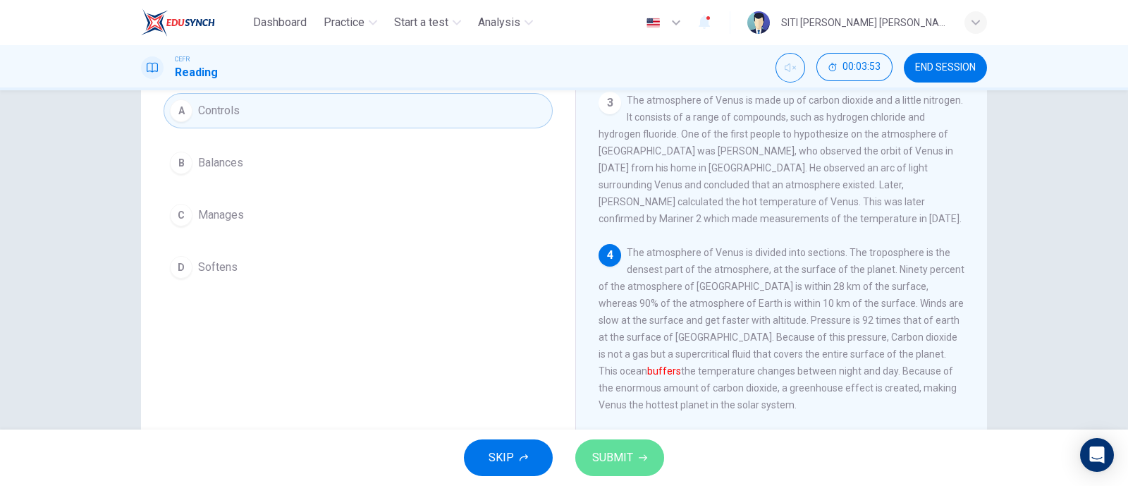
click at [649, 462] on button "SUBMIT" at bounding box center [619, 457] width 89 height 37
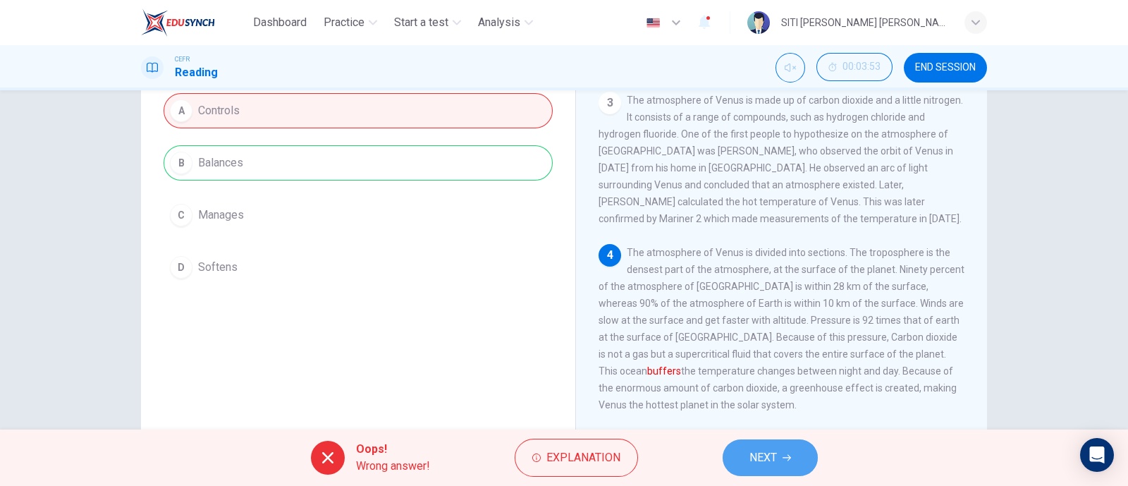
click at [747, 461] on button "NEXT" at bounding box center [770, 457] width 95 height 37
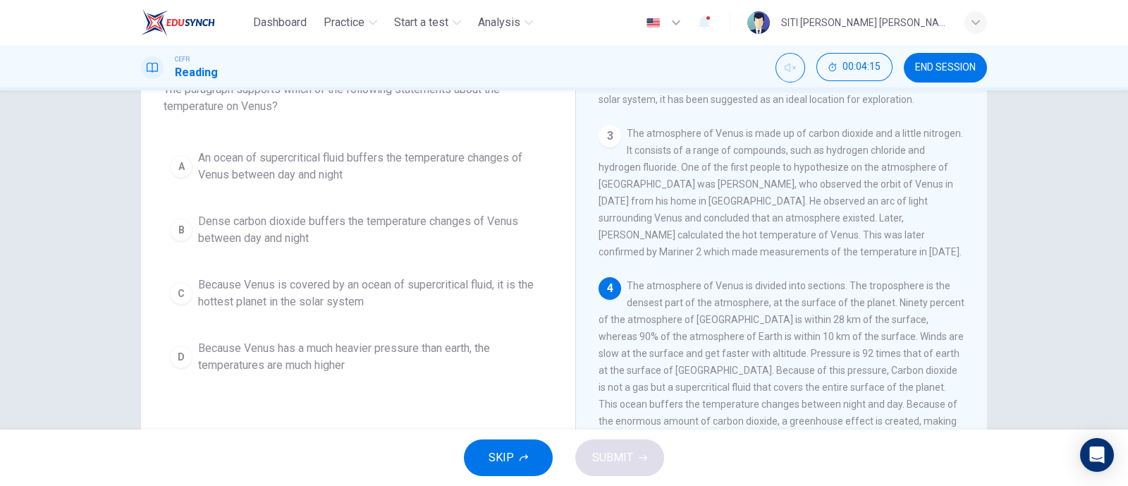
scroll to position [102, 0]
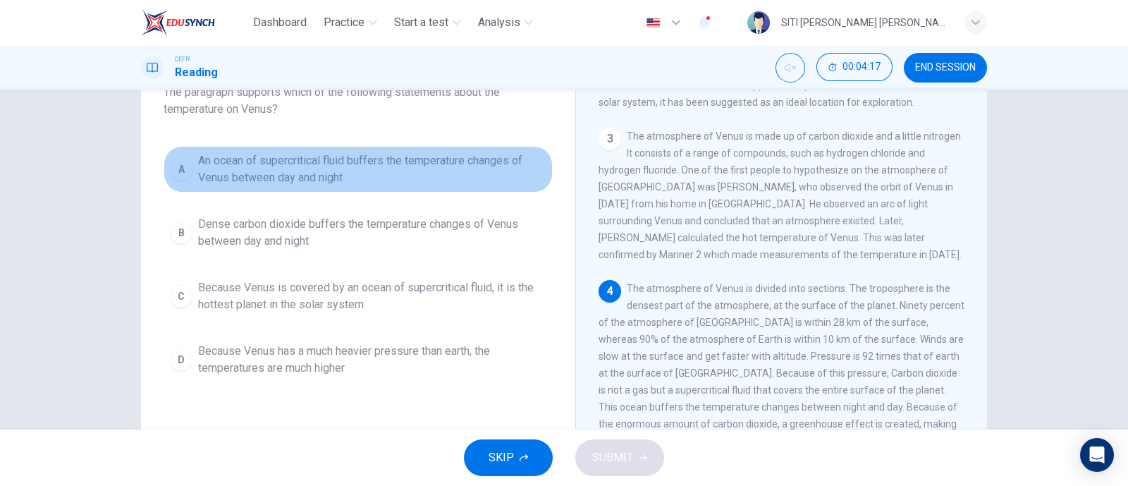
click at [231, 166] on span "An ocean of supercritical fluid buffers the temperature changes of Venus betwee…" at bounding box center [372, 169] width 348 height 34
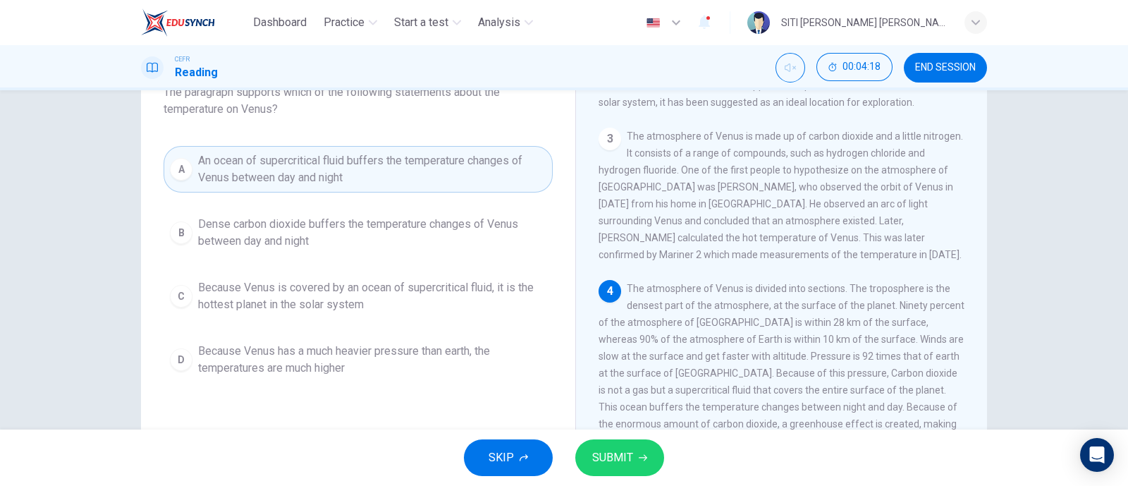
click at [592, 450] on span "SUBMIT" at bounding box center [612, 458] width 41 height 20
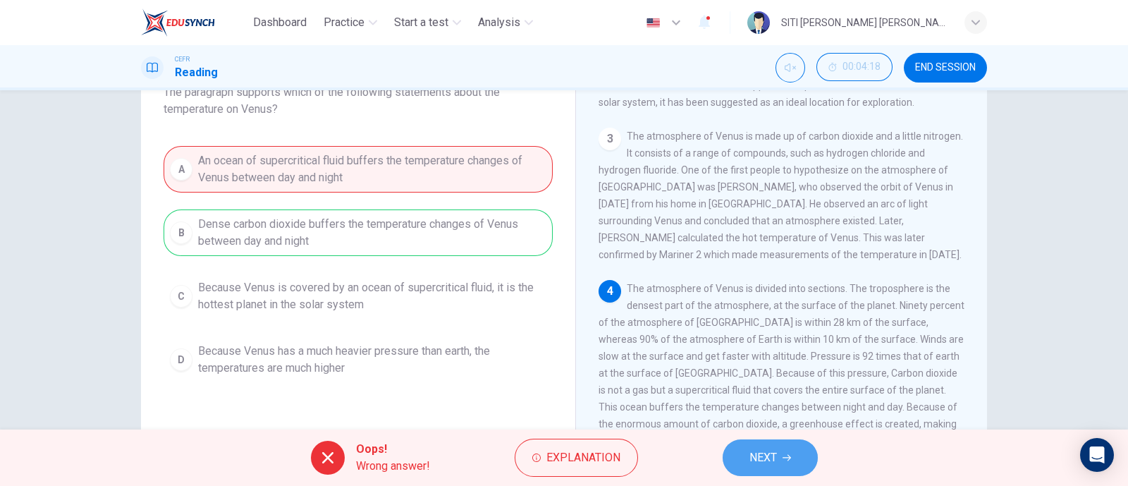
click at [758, 453] on span "NEXT" at bounding box center [762, 458] width 27 height 20
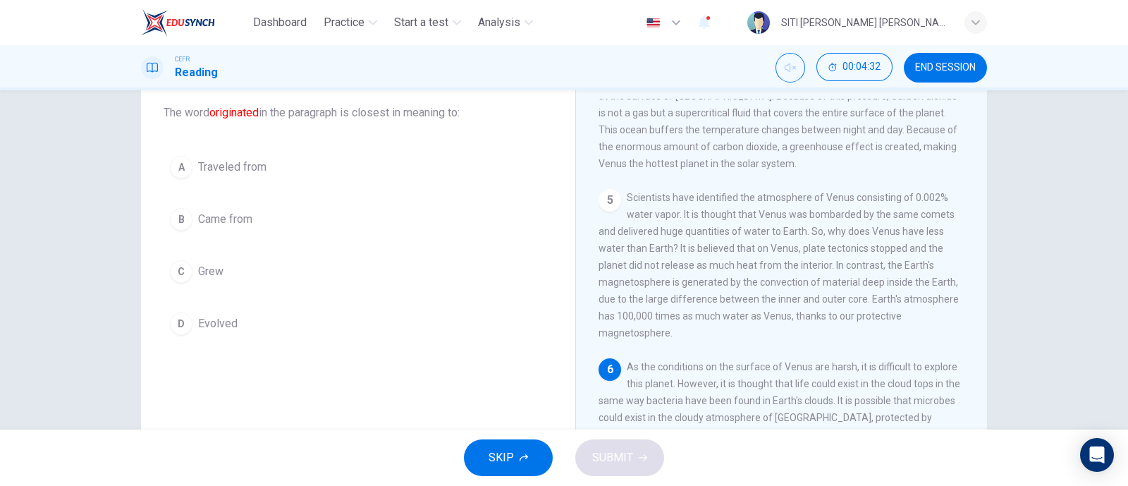
scroll to position [83, 0]
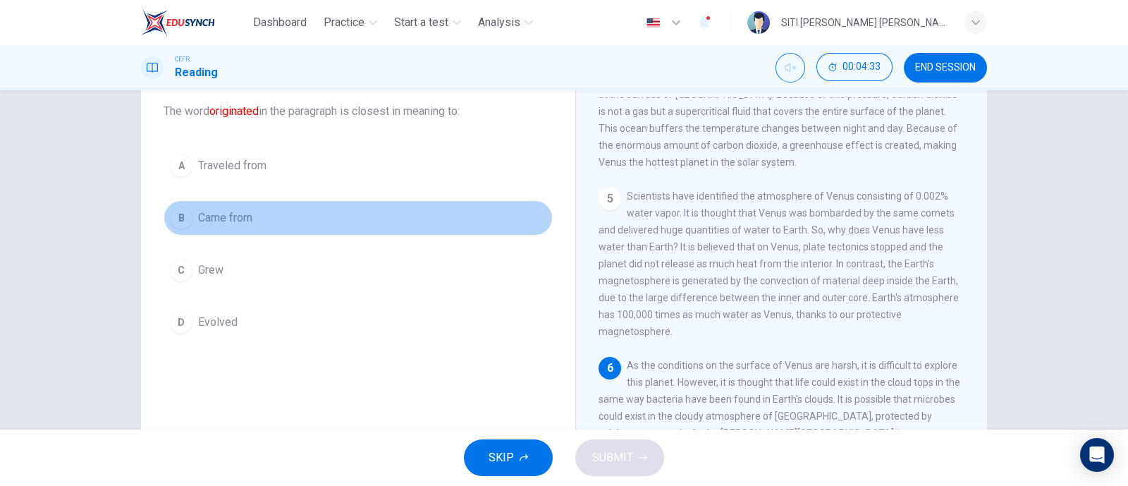
click at [210, 209] on span "Came from" at bounding box center [225, 217] width 54 height 17
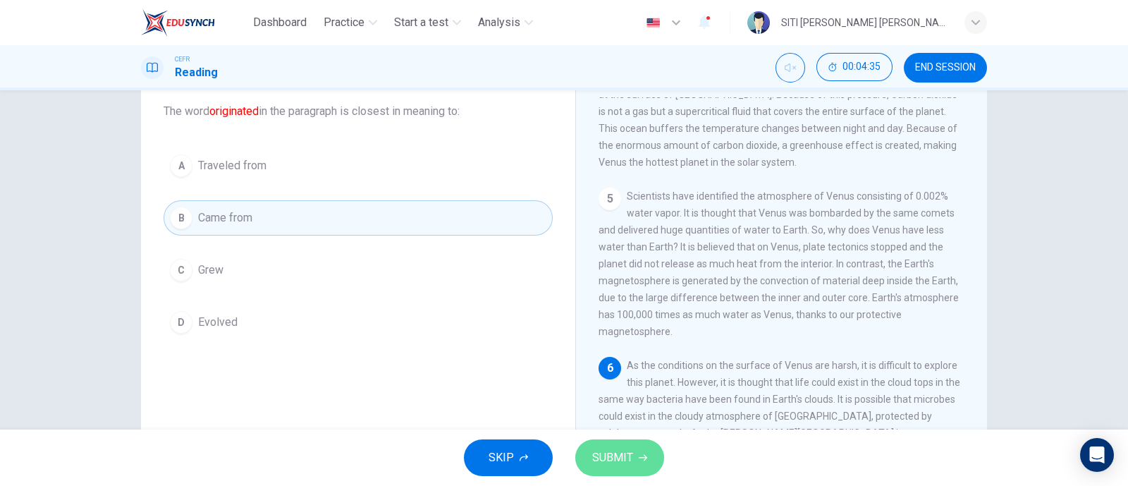
click at [613, 458] on span "SUBMIT" at bounding box center [612, 458] width 41 height 20
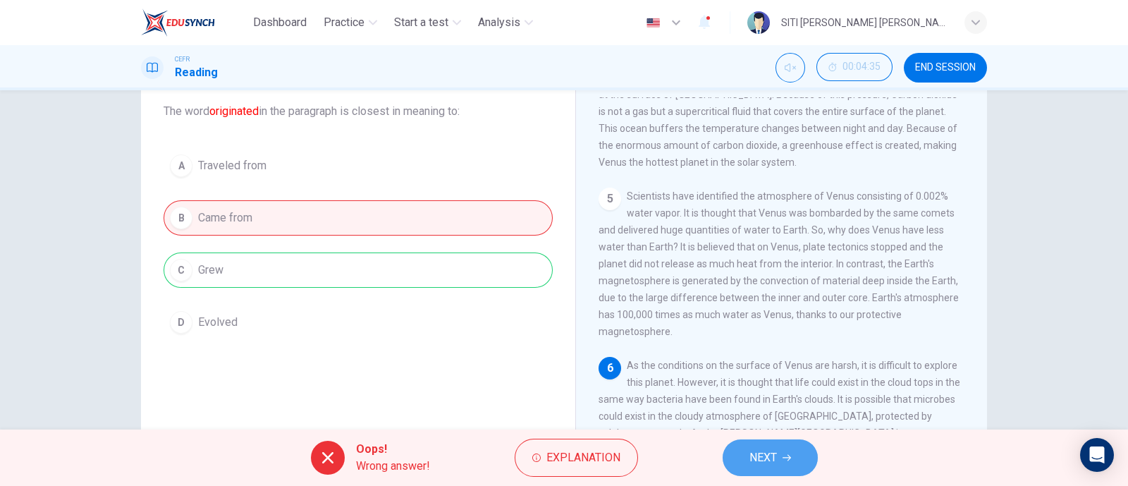
click at [776, 460] on span "NEXT" at bounding box center [762, 458] width 27 height 20
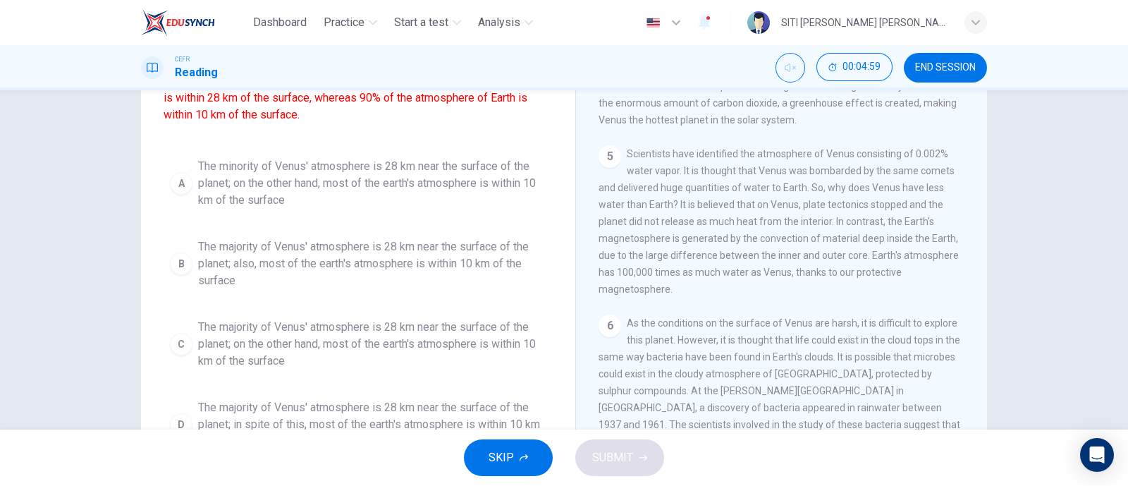
scroll to position [124, 0]
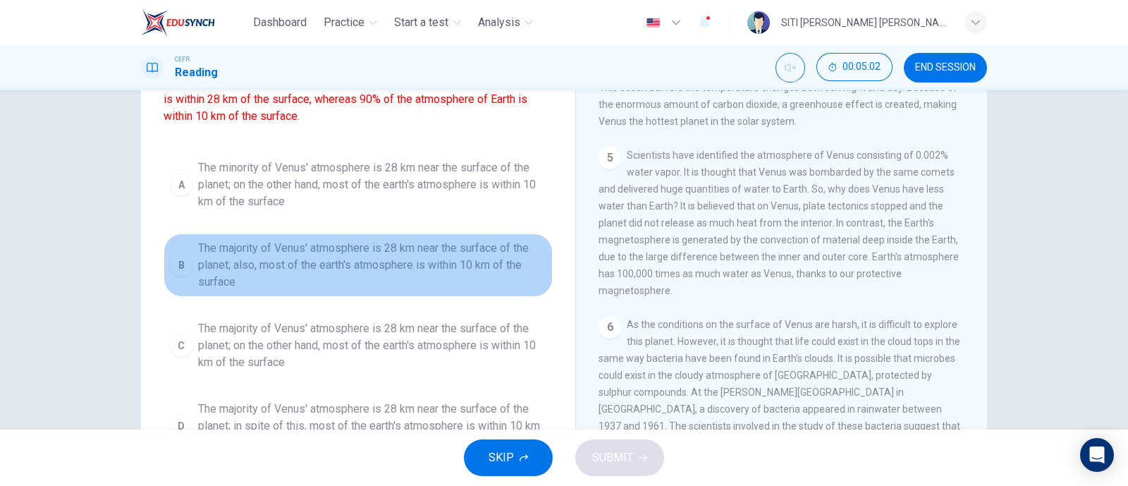
click at [428, 263] on span "The majority of Venus' atmosphere is 28 km near the surface of the planet; also…" at bounding box center [372, 265] width 348 height 51
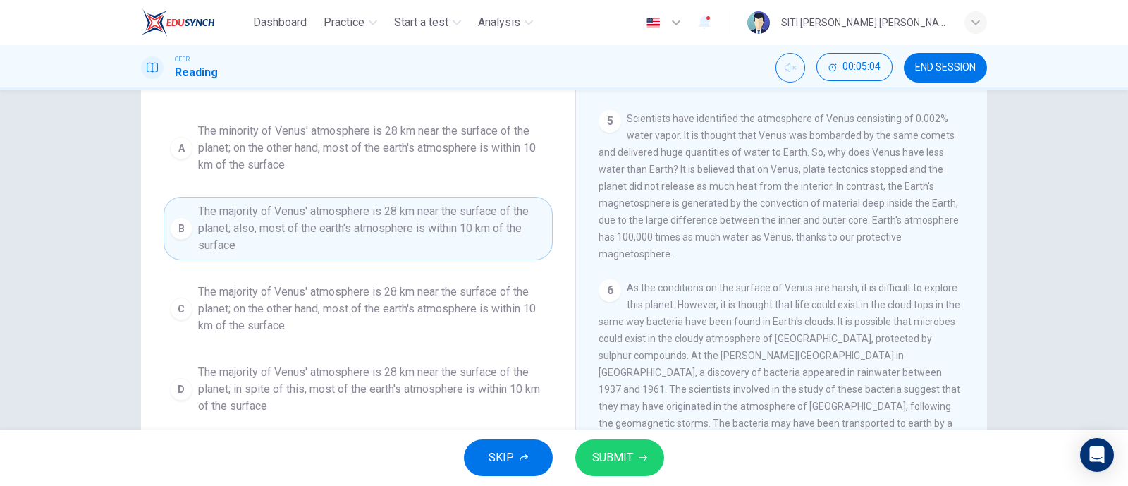
scroll to position [170, 0]
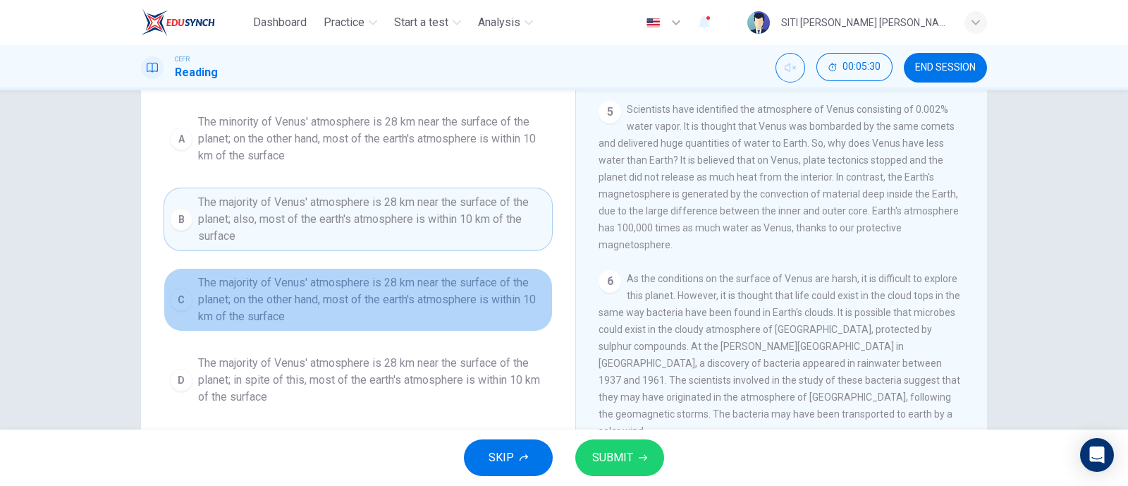
click at [419, 301] on span "The majority of Venus' atmosphere is 28 km near the surface of the planet; on t…" at bounding box center [372, 299] width 348 height 51
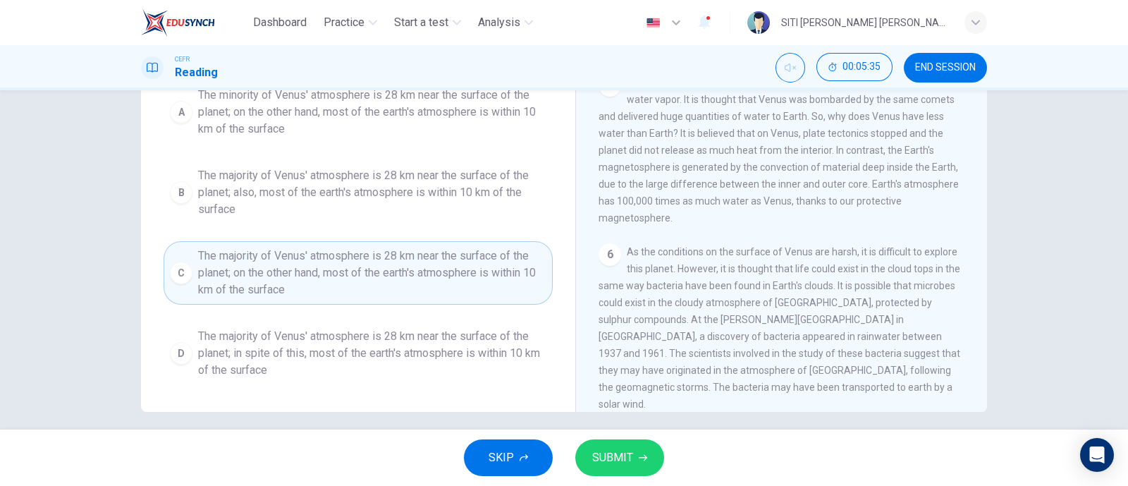
scroll to position [196, 0]
click at [599, 457] on span "SUBMIT" at bounding box center [612, 458] width 41 height 20
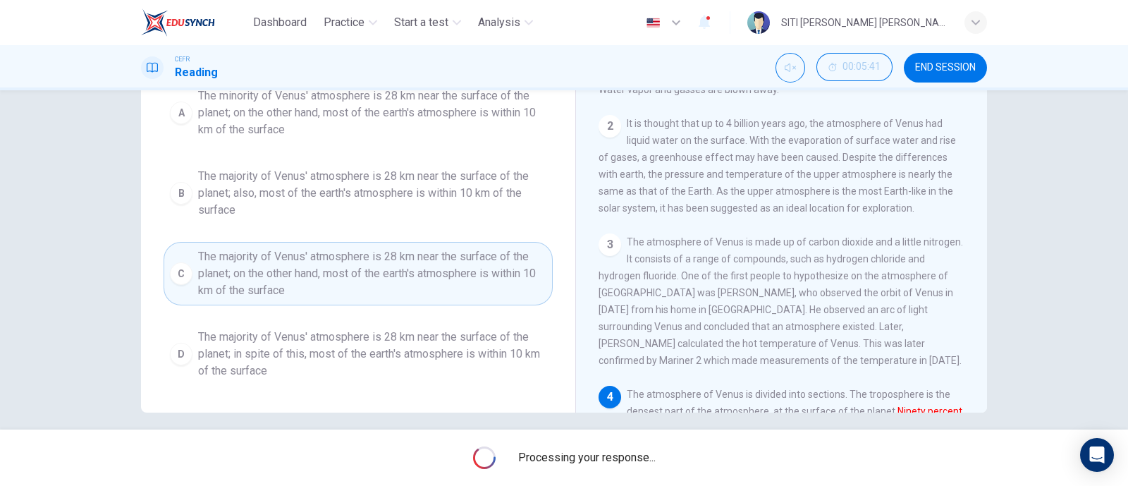
scroll to position [0, 0]
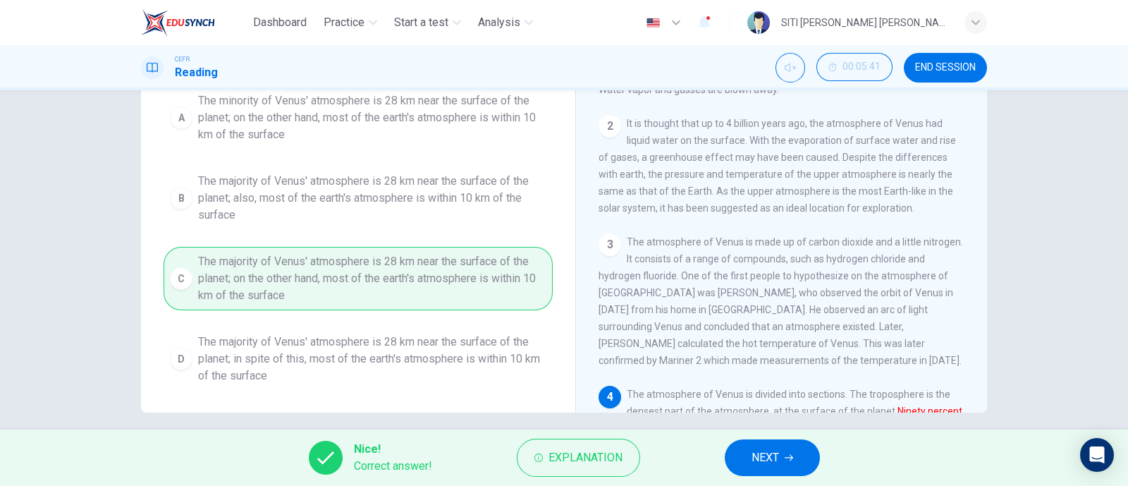
click at [948, 72] on span "END SESSION" at bounding box center [945, 67] width 61 height 11
